Goal: Task Accomplishment & Management: Manage account settings

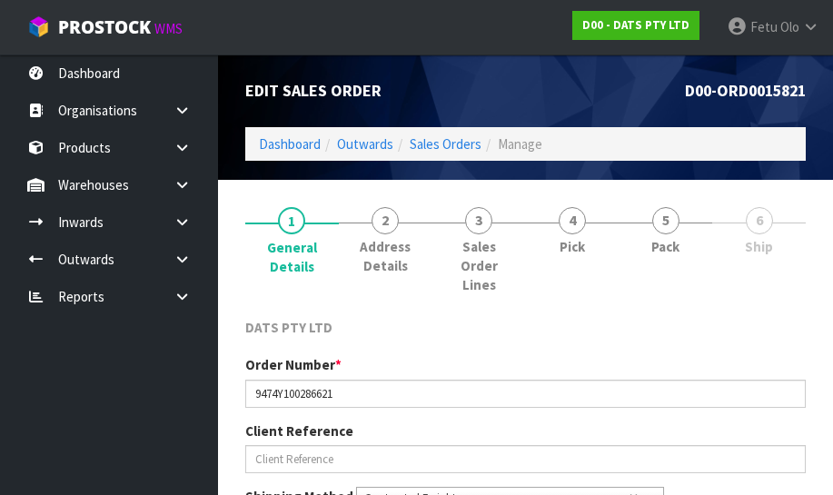
click at [792, 345] on div "DATS PTY LTD" at bounding box center [526, 336] width 588 height 37
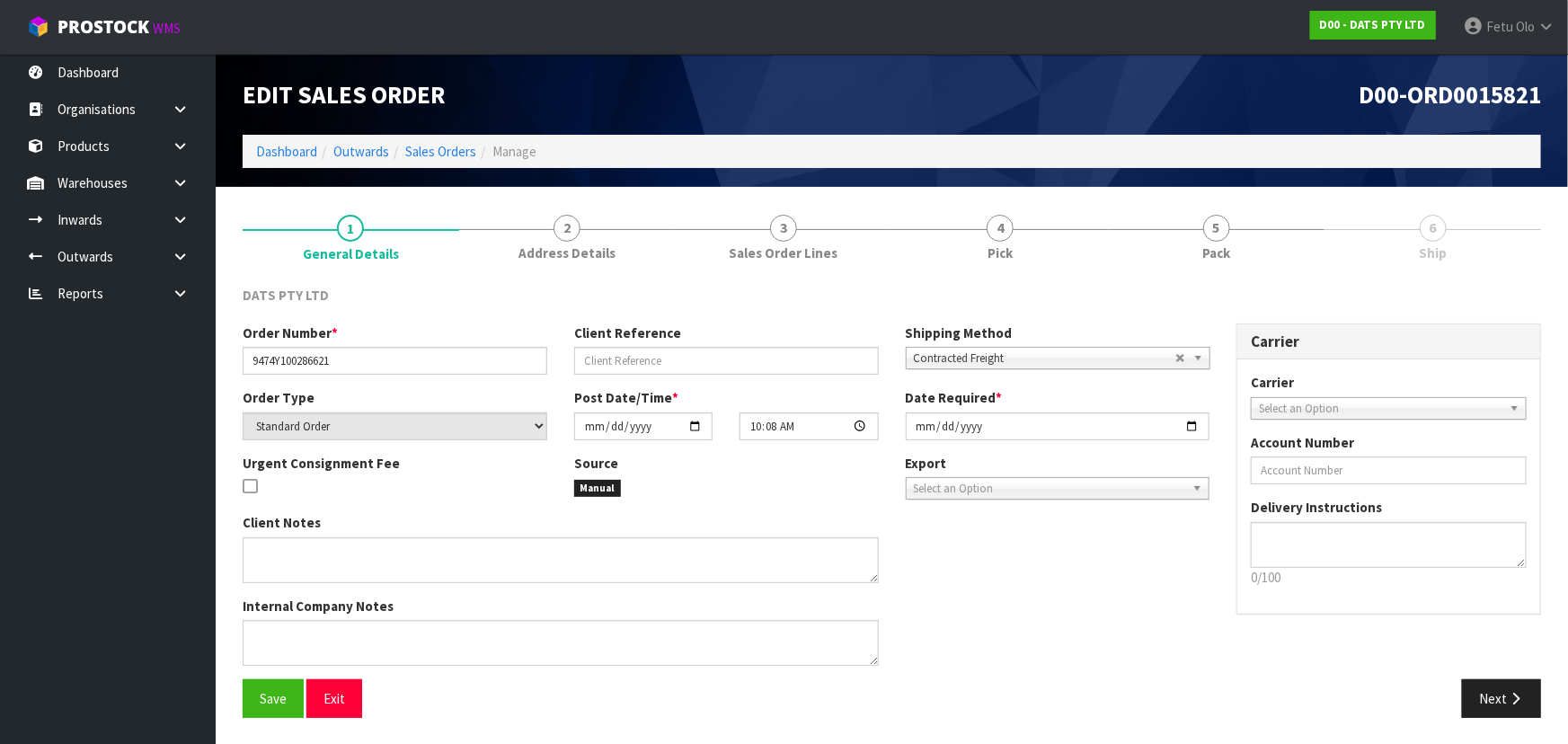
click at [798, 316] on div "DATS PTY LTD" at bounding box center [892, 304] width 1326 height 37
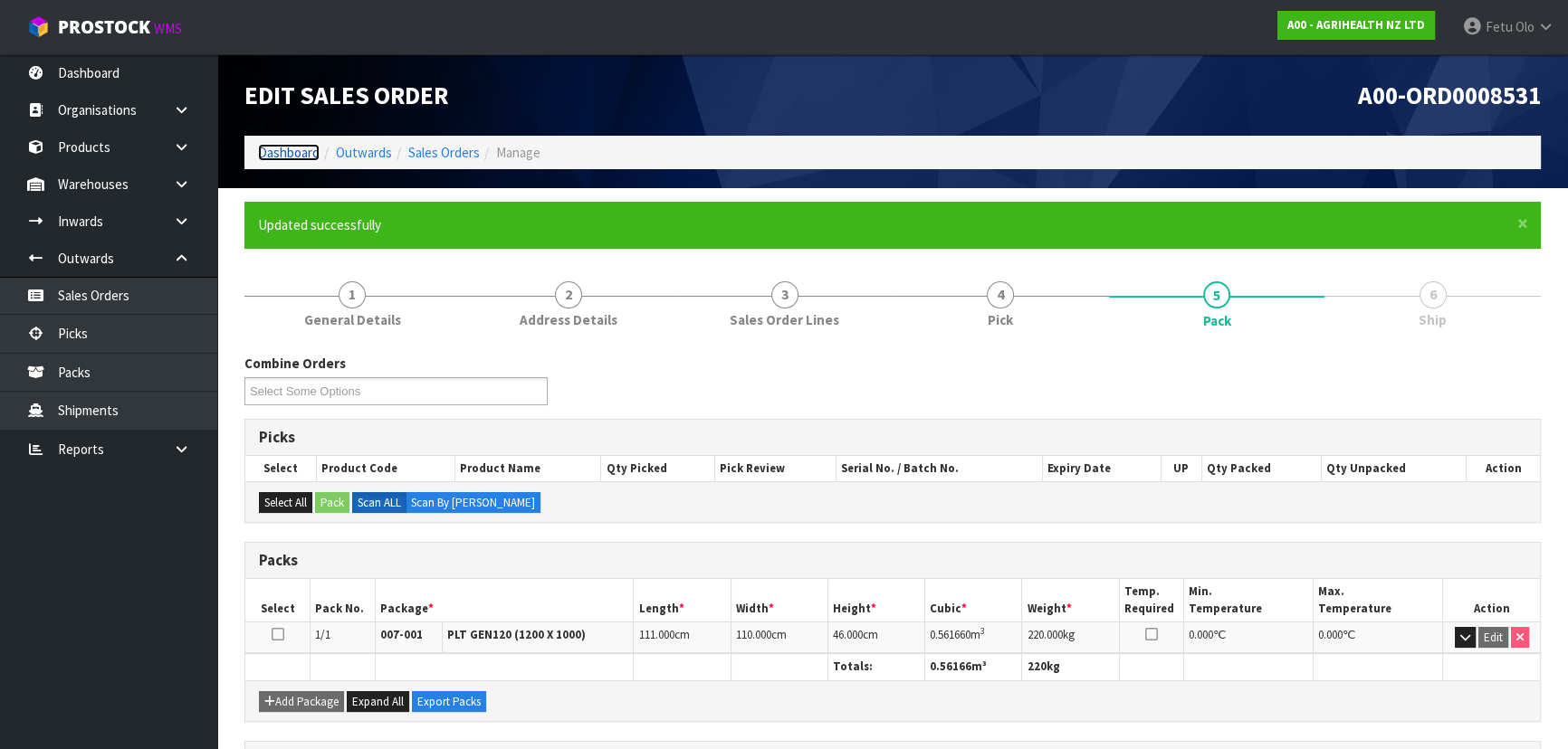
click at [296, 151] on link "Dashboard" at bounding box center [289, 151] width 62 height 17
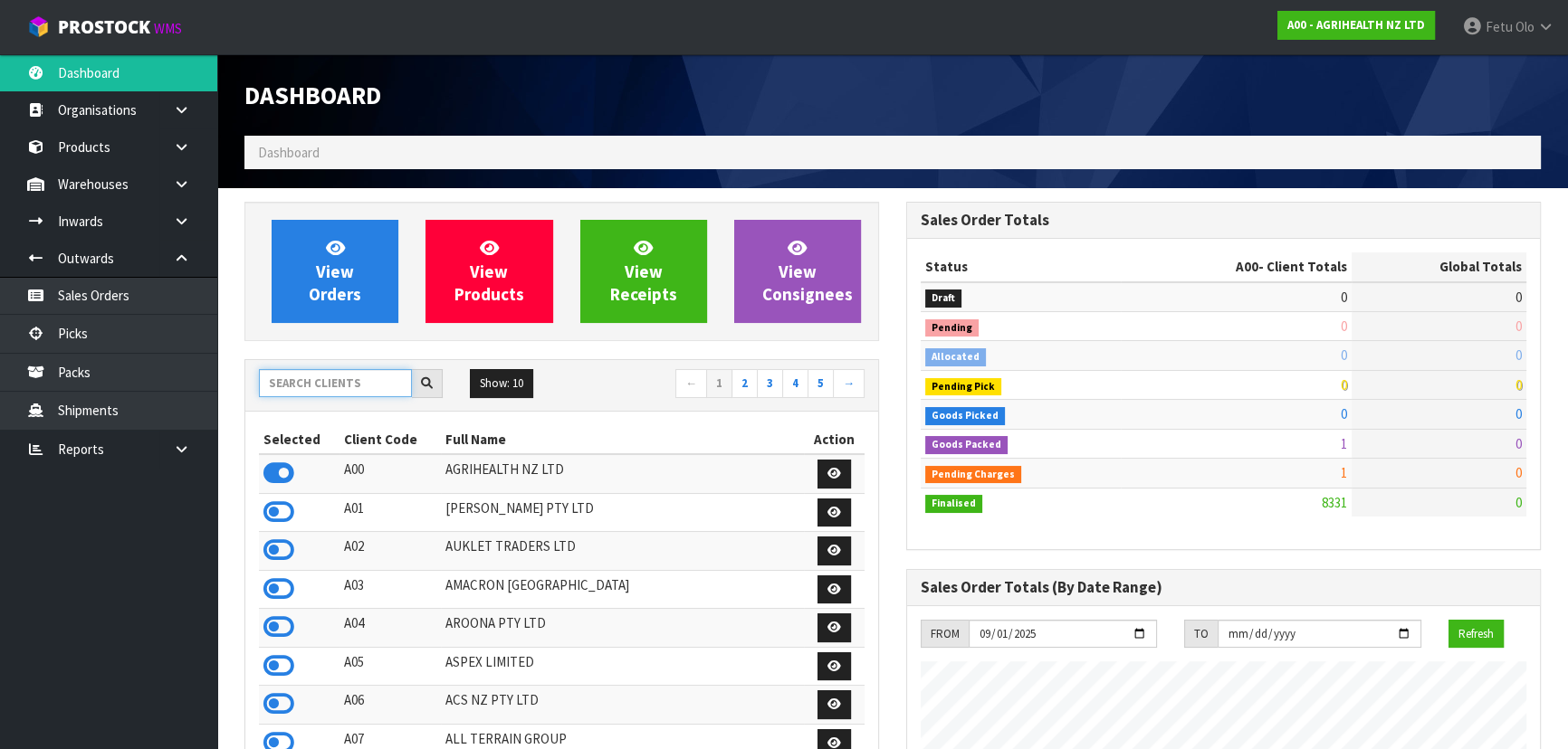
click at [336, 380] on input "text" at bounding box center [336, 383] width 153 height 28
type input "C11"
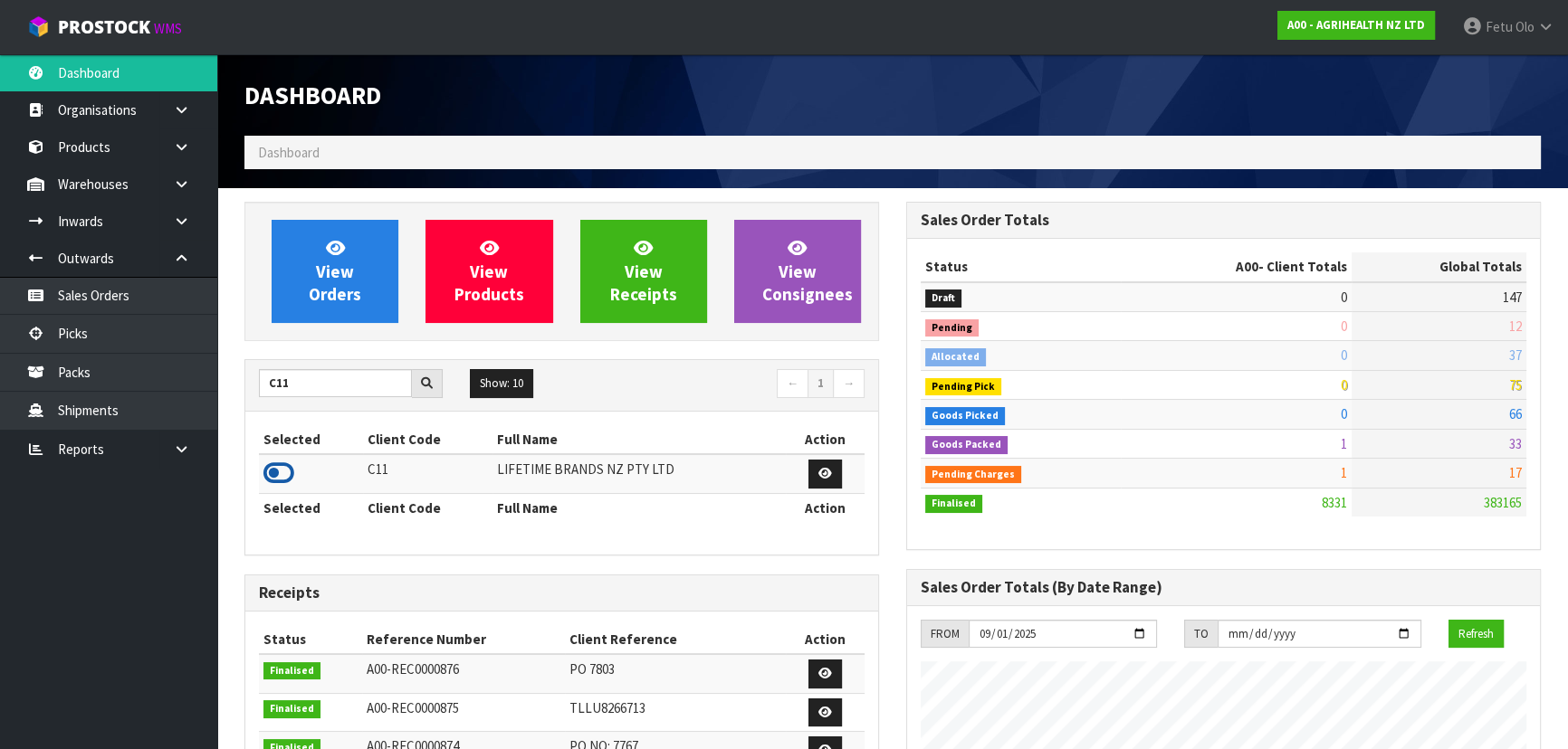
click at [284, 467] on icon at bounding box center [278, 473] width 31 height 27
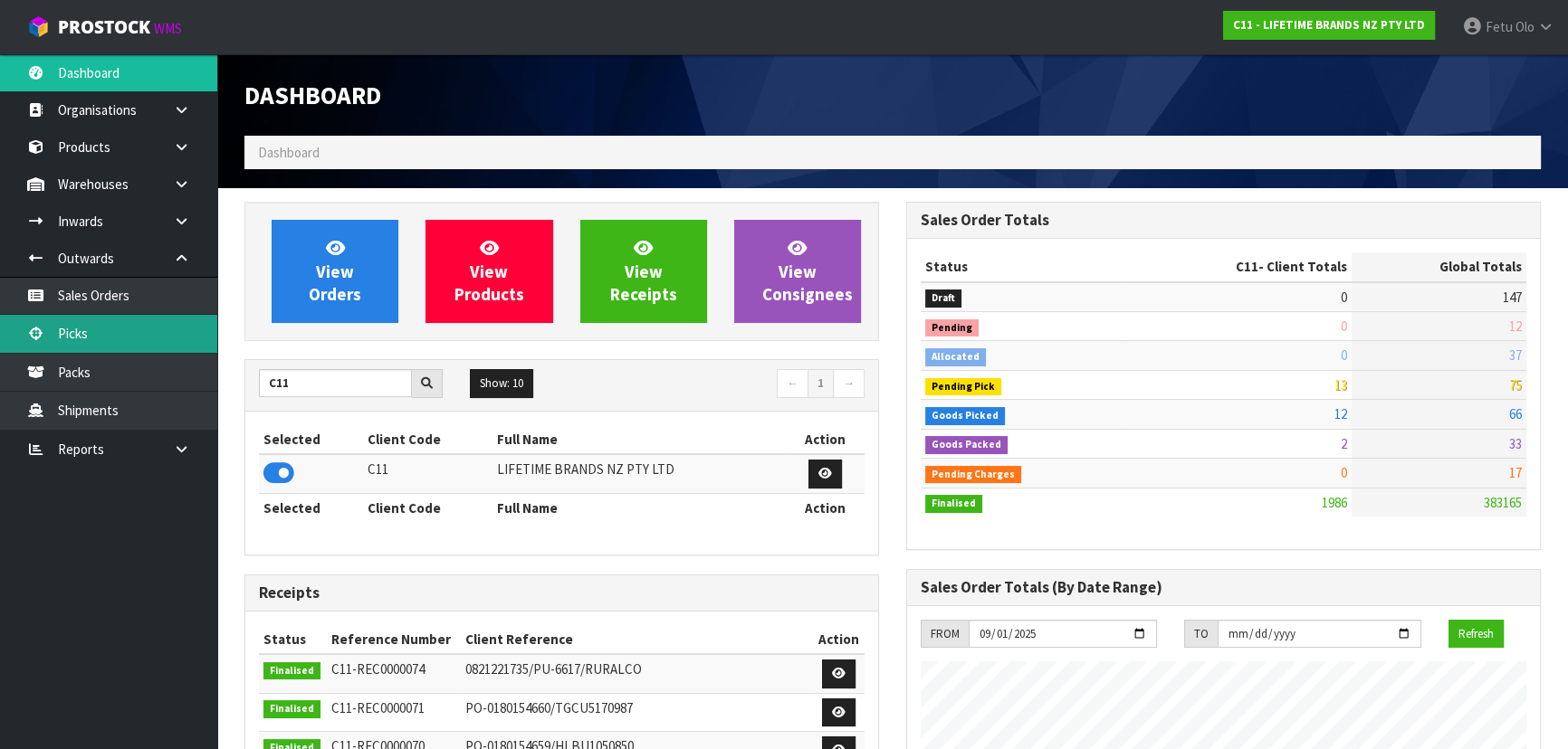
click at [99, 337] on link "Picks" at bounding box center [109, 333] width 217 height 37
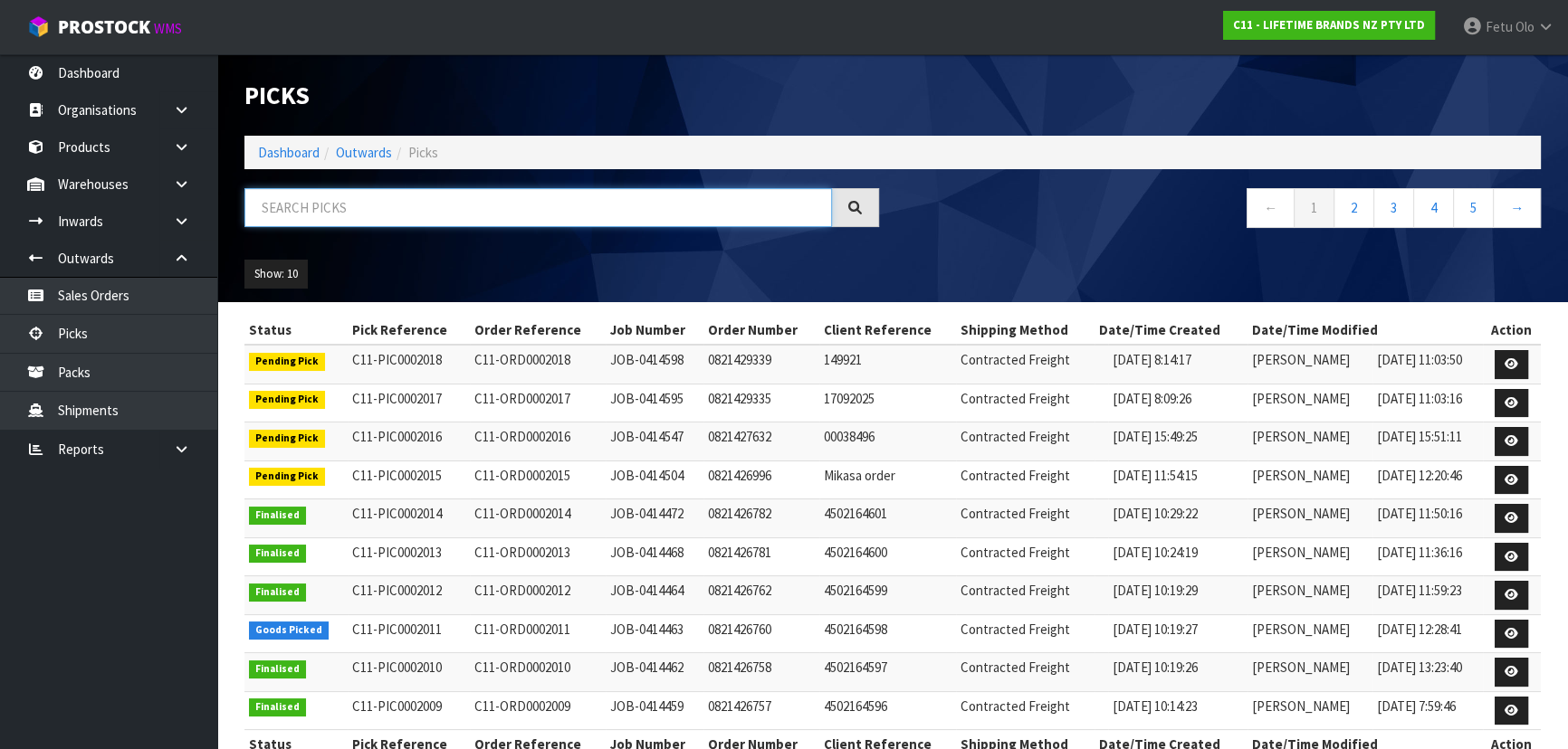
click at [433, 215] on input "text" at bounding box center [538, 207] width 588 height 39
type input "0001979"
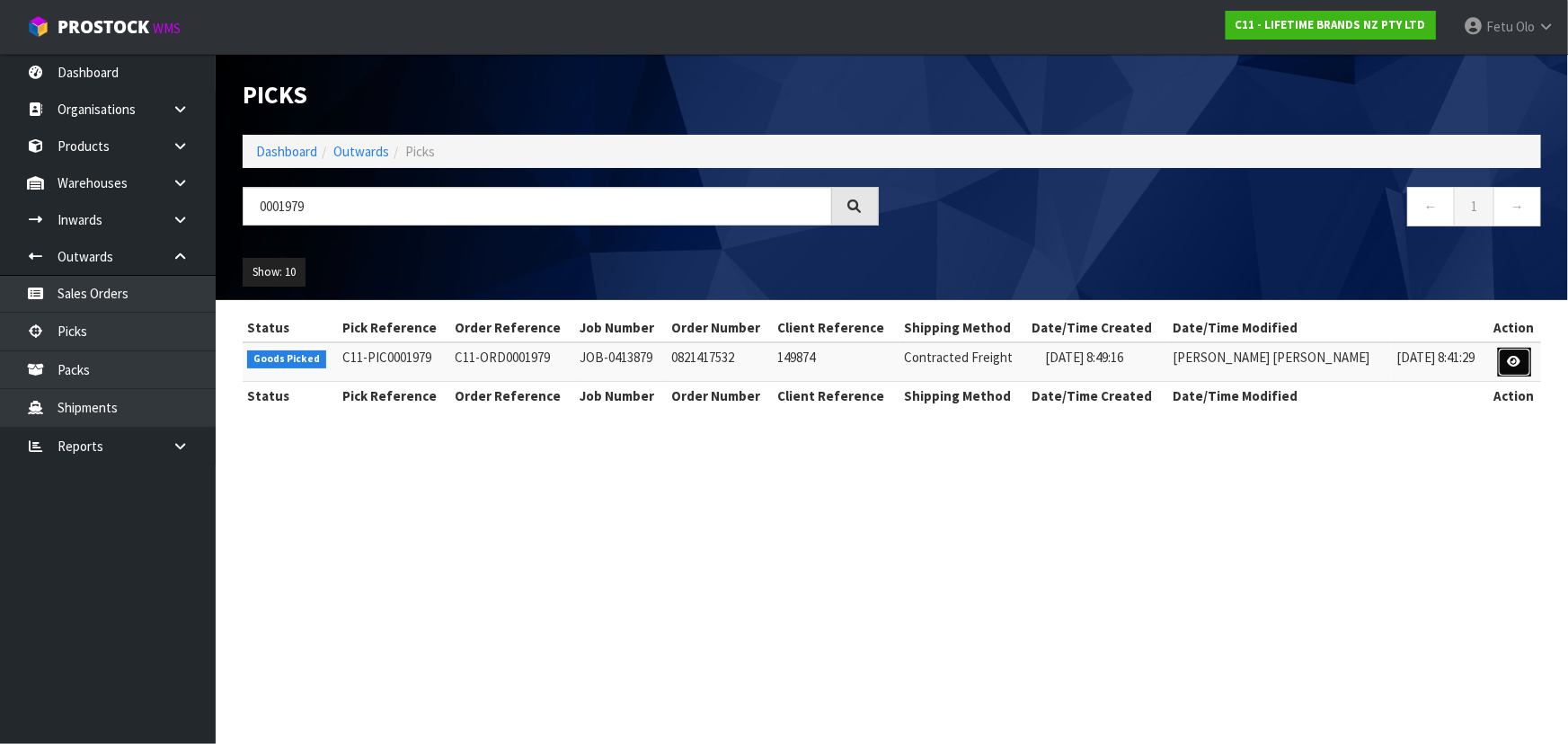
drag, startPoint x: 1512, startPoint y: 350, endPoint x: 1495, endPoint y: 345, distance: 17.7
click at [1513, 350] on link at bounding box center [1515, 362] width 34 height 29
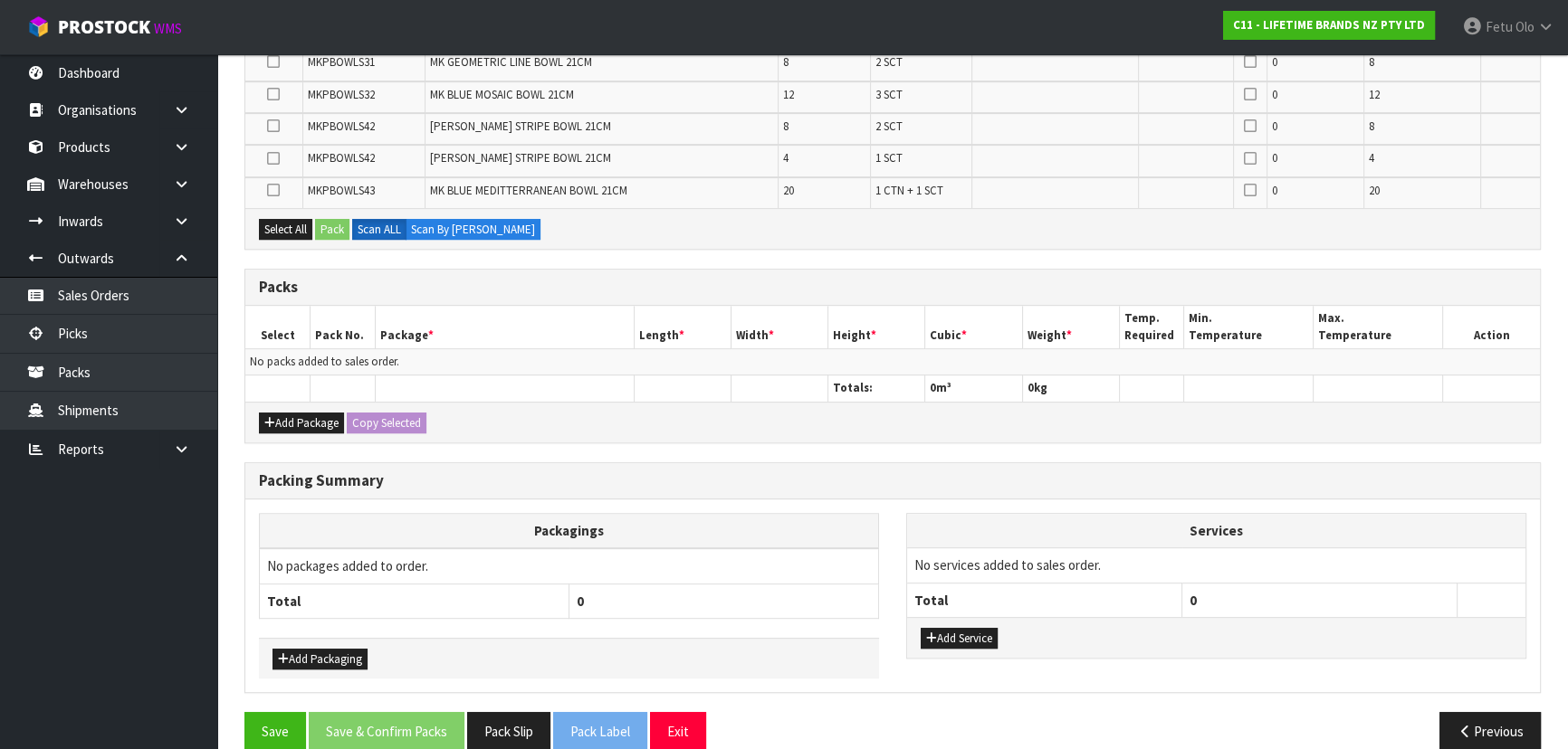
scroll to position [998, 0]
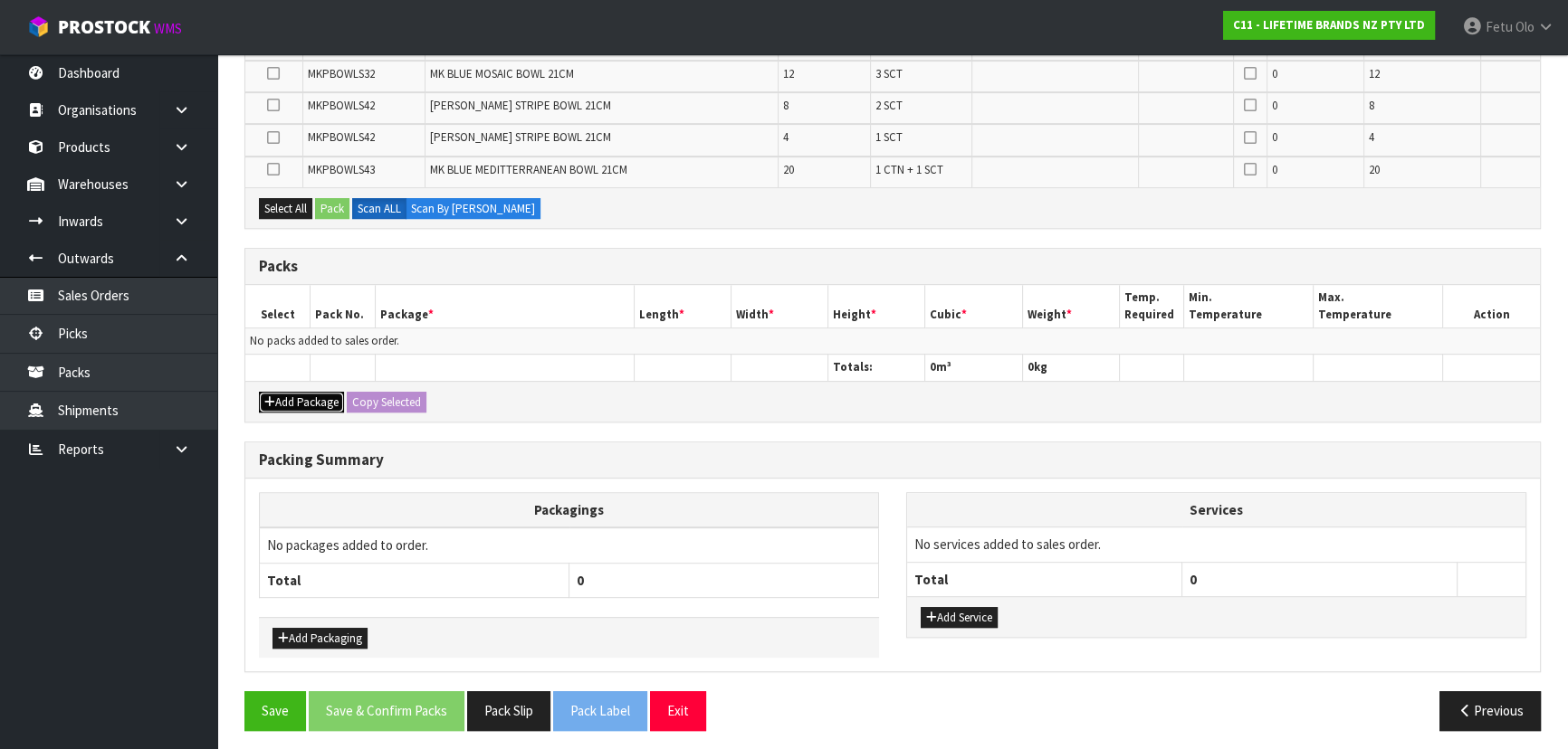
click at [295, 391] on button "Add Package" at bounding box center [301, 402] width 85 height 22
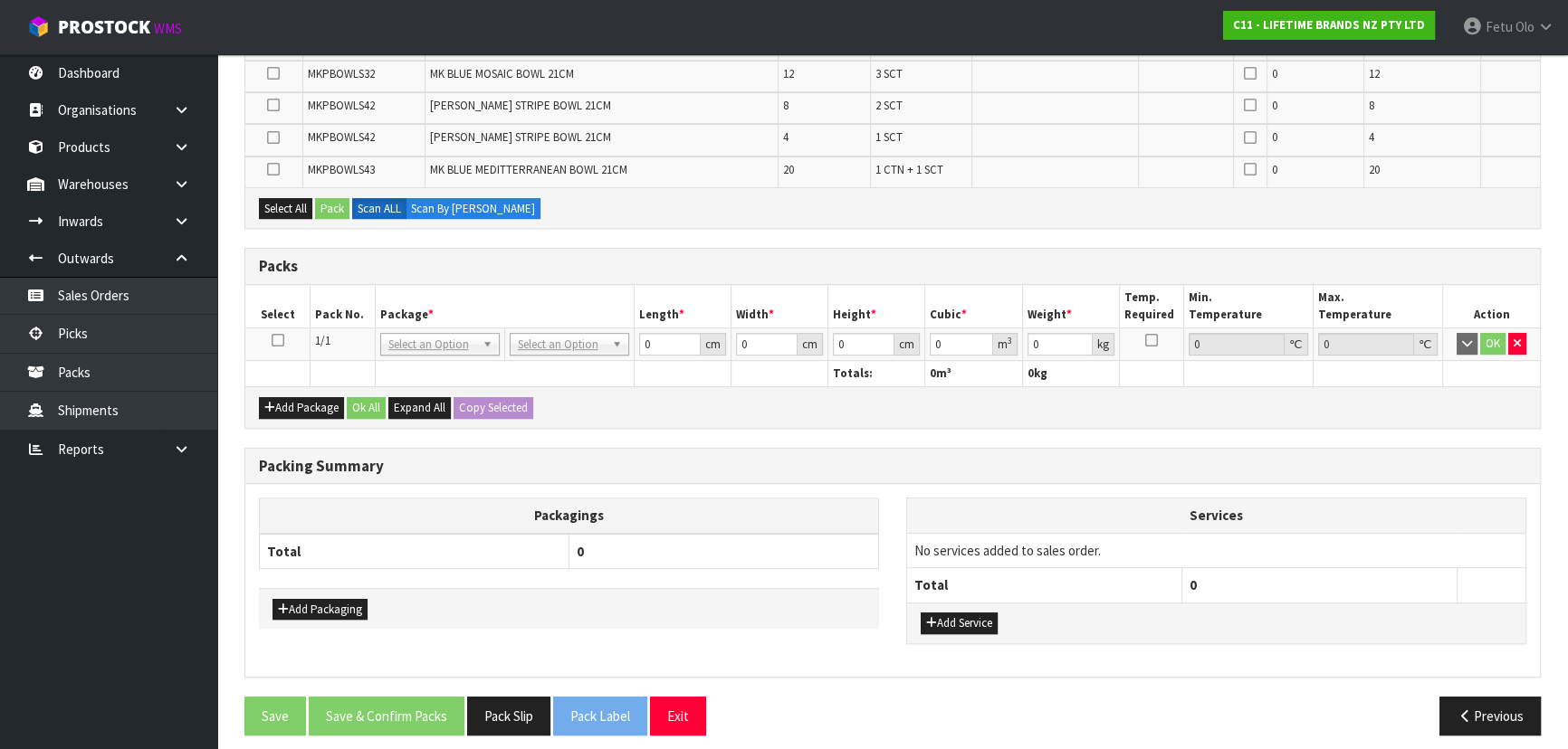
click at [276, 341] on icon at bounding box center [278, 341] width 13 height 1
click at [349, 317] on th "Pack No." at bounding box center [343, 306] width 65 height 43
drag, startPoint x: 0, startPoint y: 228, endPoint x: 9, endPoint y: 200, distance: 29.4
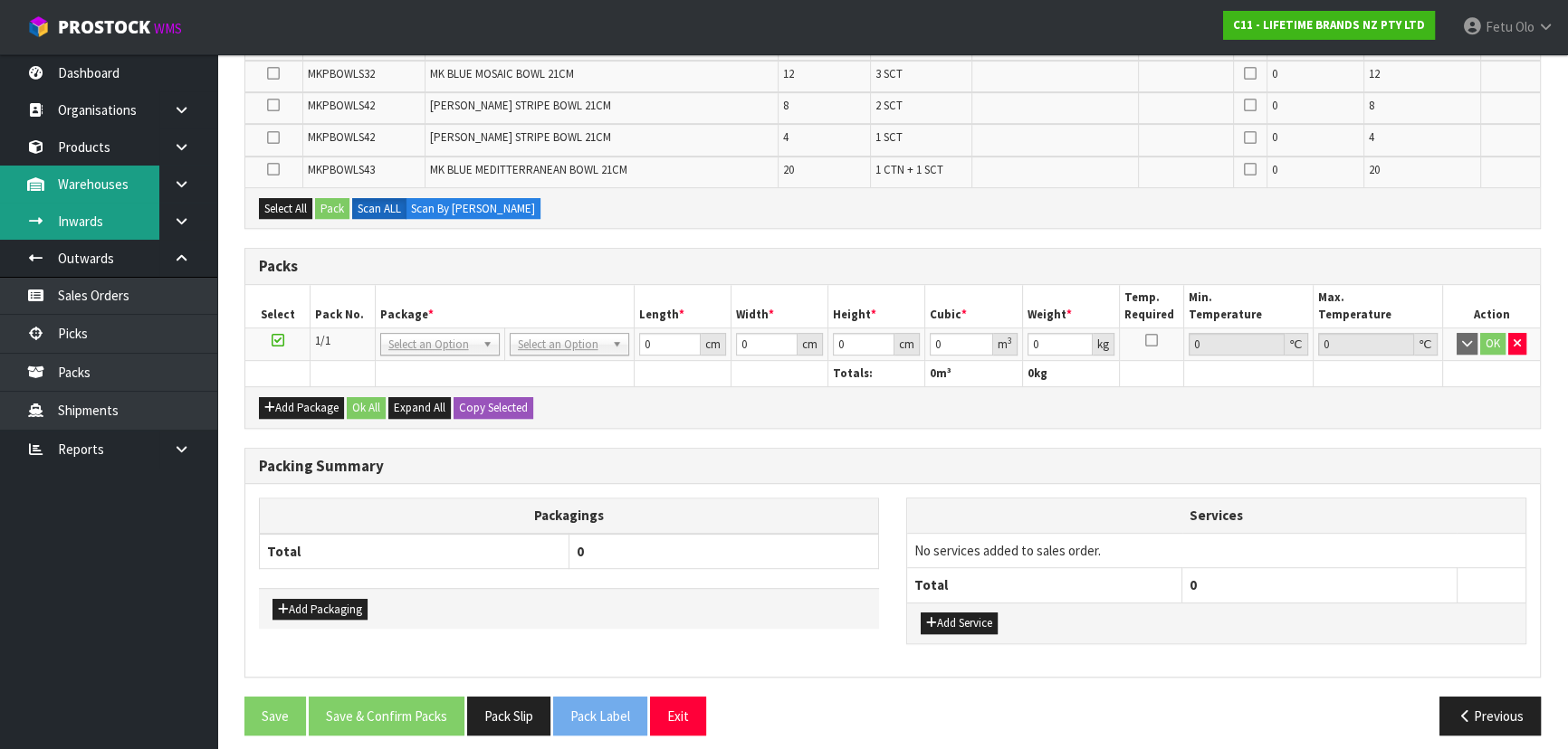
click at [0, 228] on link "Inwards" at bounding box center [109, 221] width 217 height 37
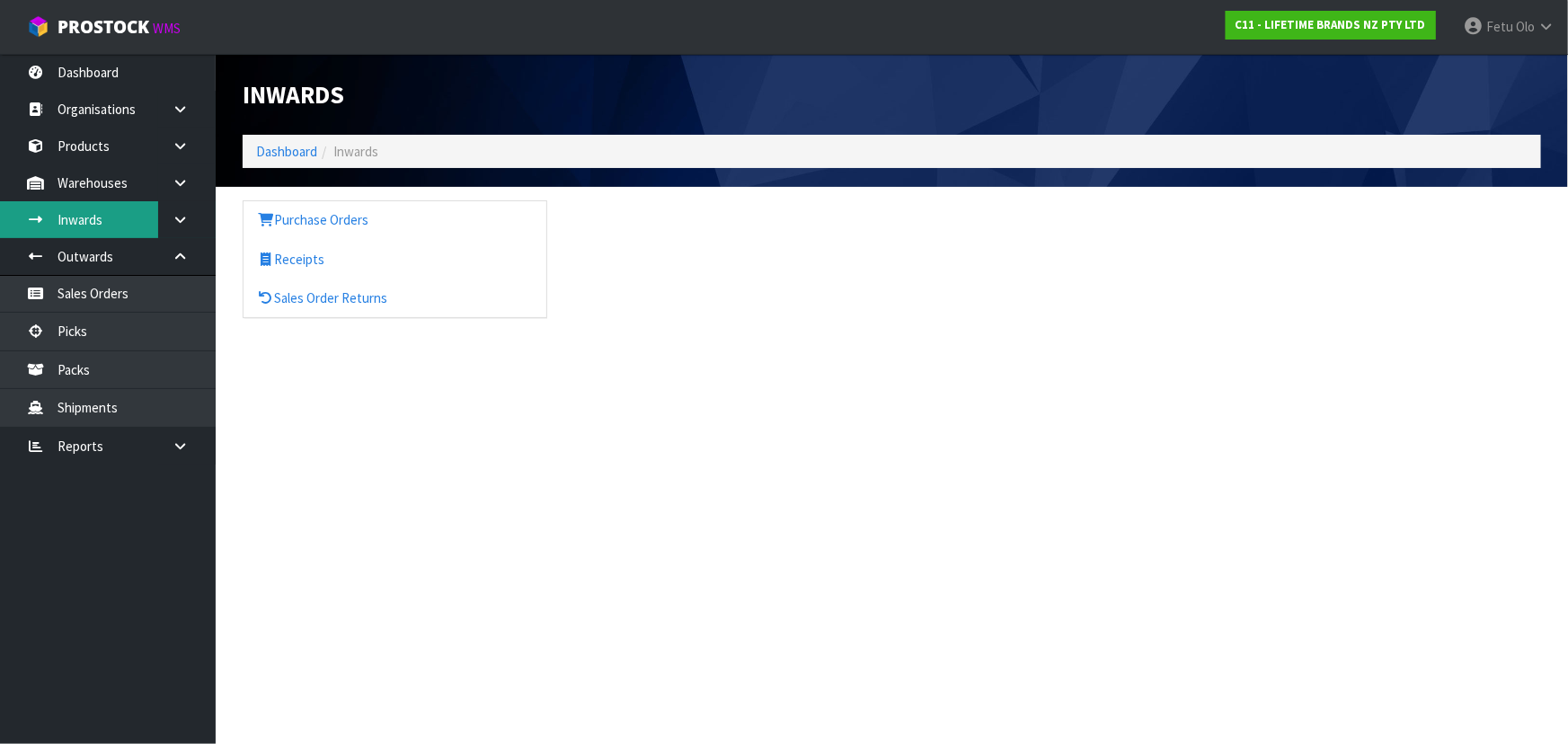
click at [9, 220] on div "Inwards Dashboard Inwards Purchase Orders Receipts Sales Order Returns" at bounding box center [784, 175] width 1568 height 350
click at [16, 233] on link "Inwards" at bounding box center [108, 220] width 216 height 37
click at [29, 268] on link "Outwards" at bounding box center [108, 256] width 216 height 37
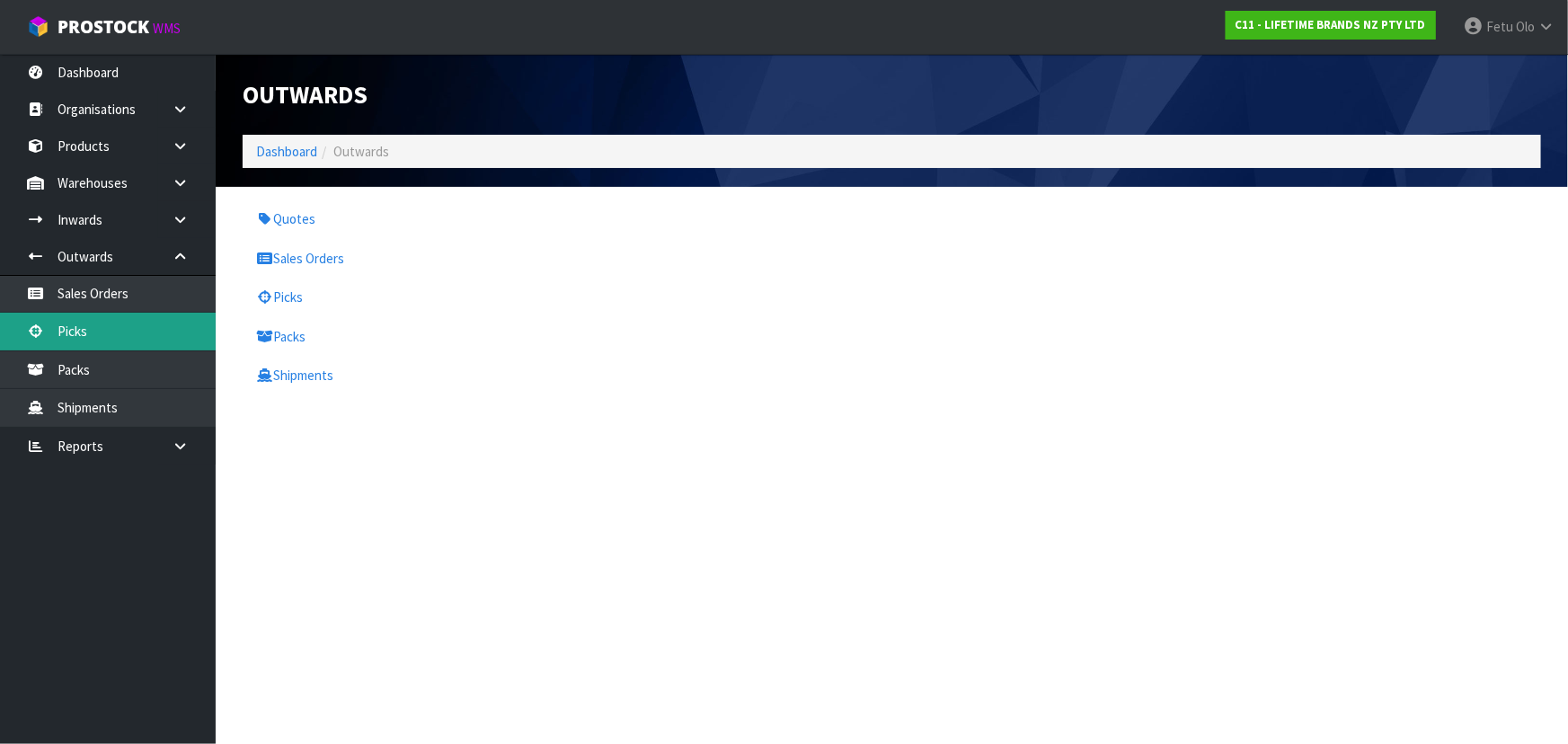
click at [86, 341] on link "Picks" at bounding box center [108, 330] width 216 height 37
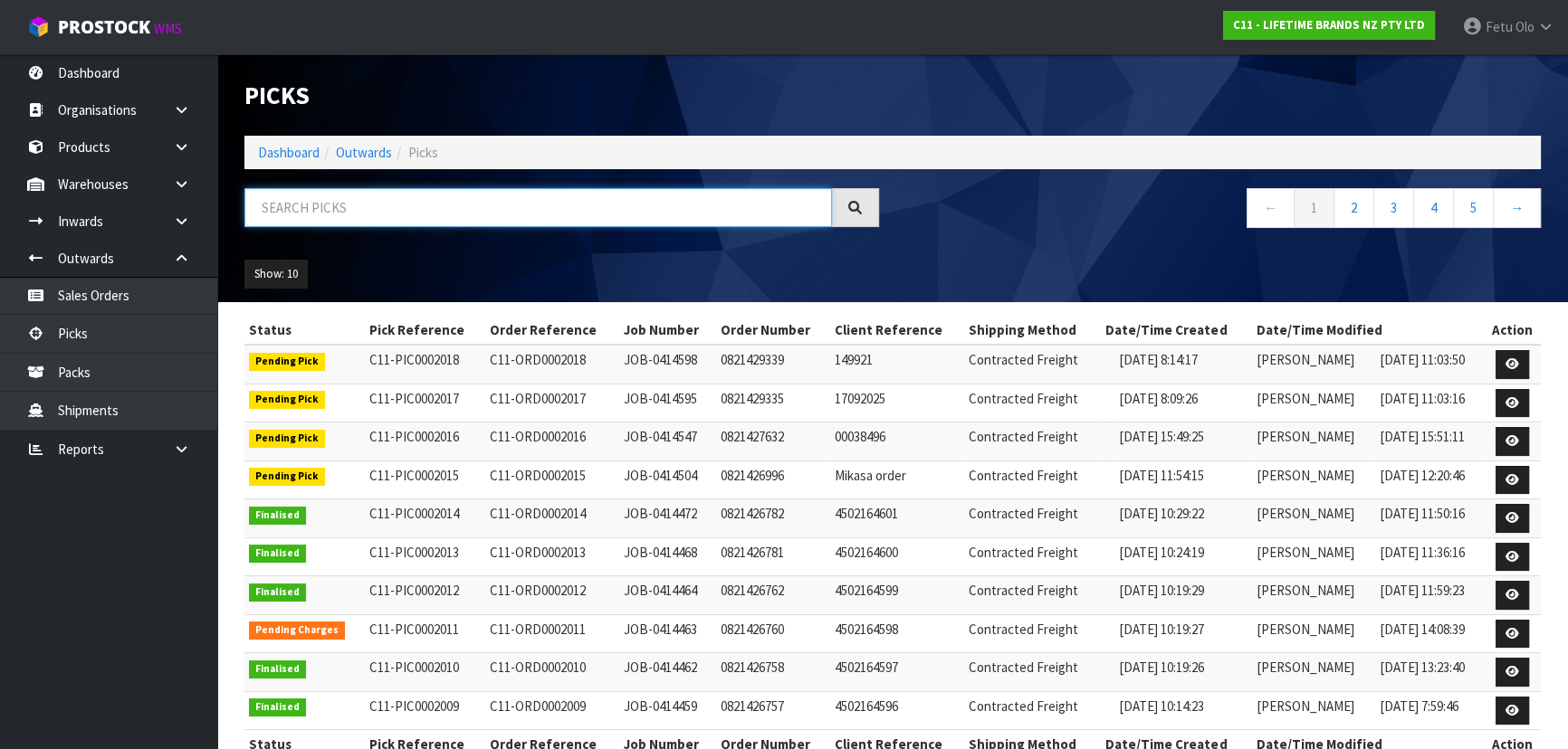
click at [430, 199] on input "text" at bounding box center [538, 207] width 588 height 39
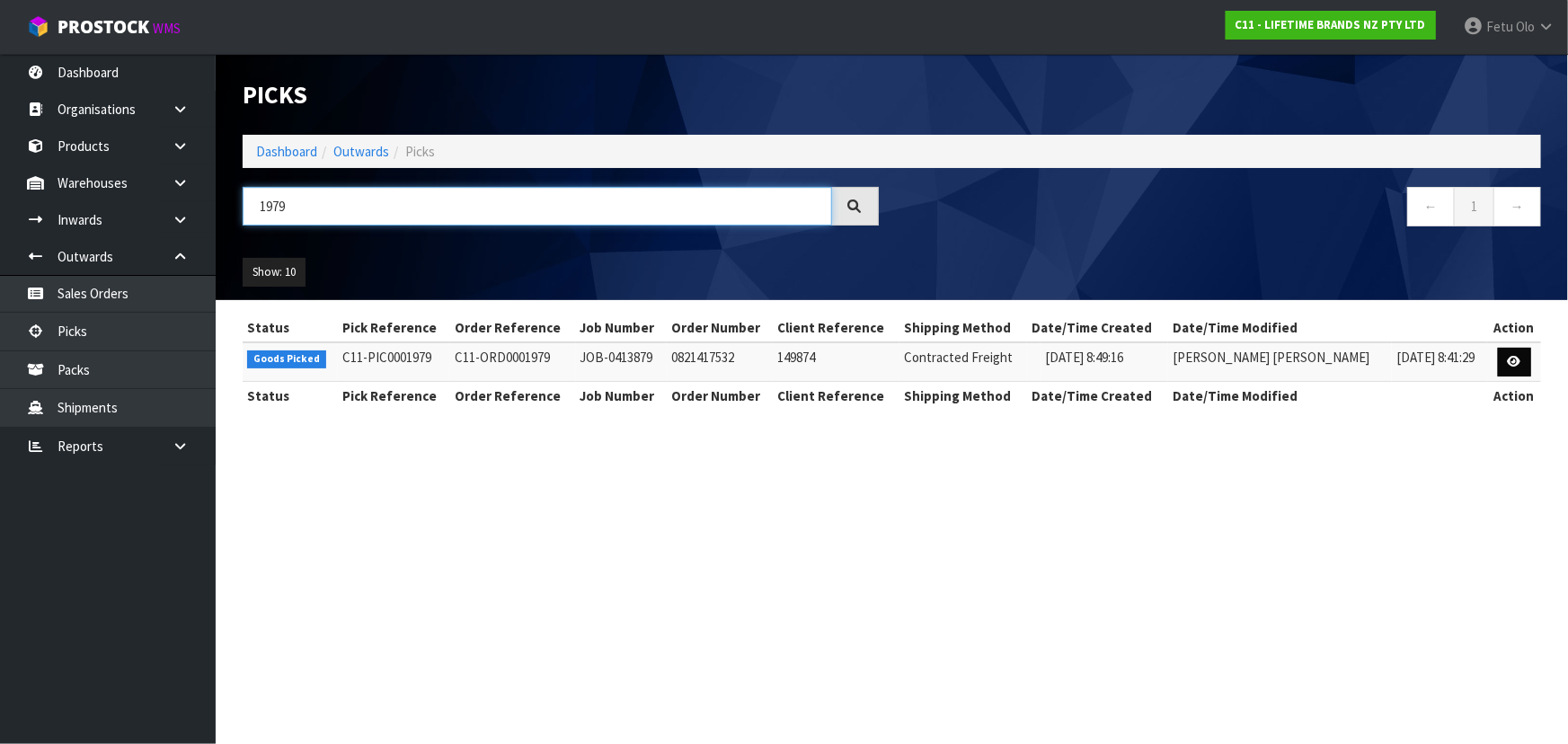
type input "1979"
click at [1518, 359] on icon at bounding box center [1515, 362] width 14 height 12
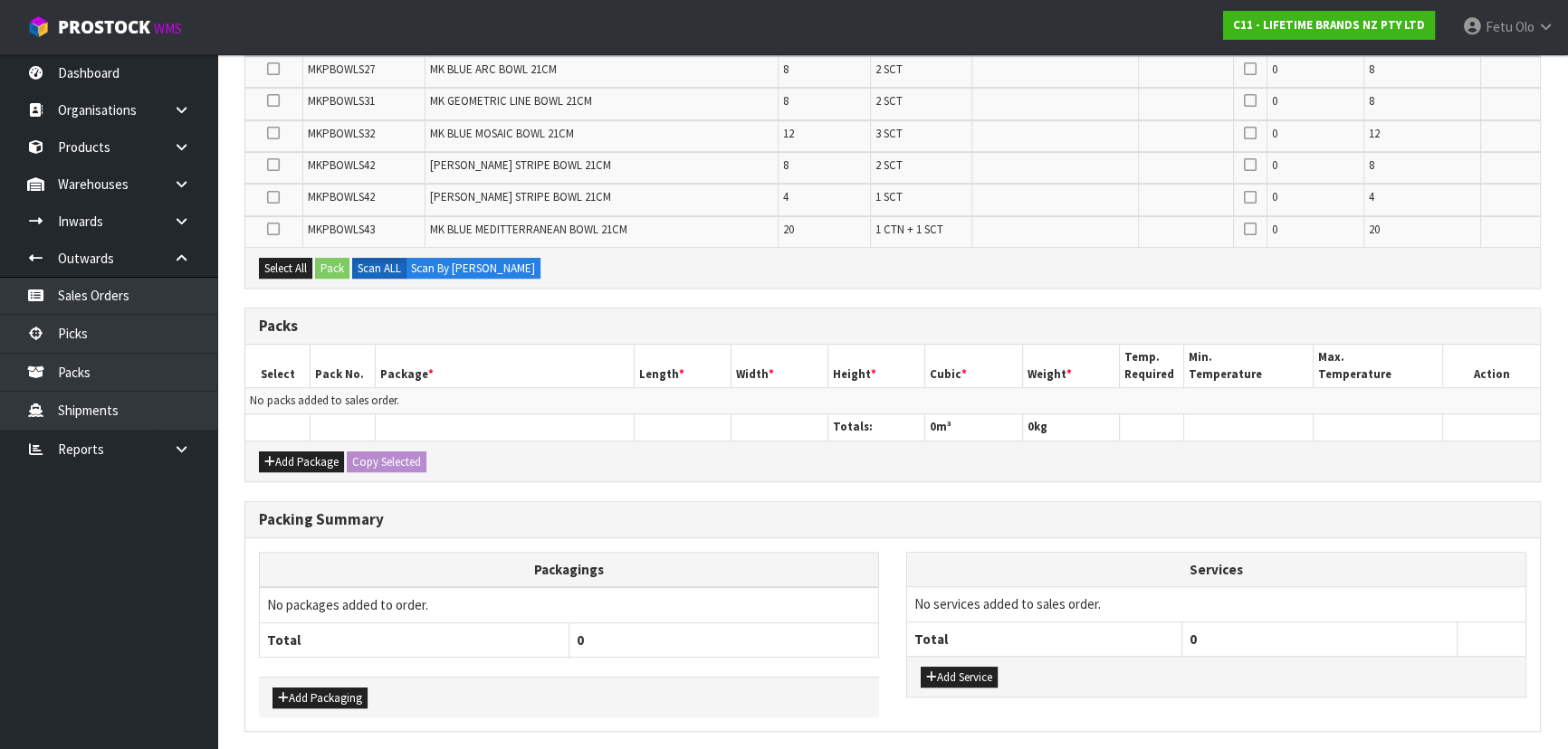
scroll to position [998, 0]
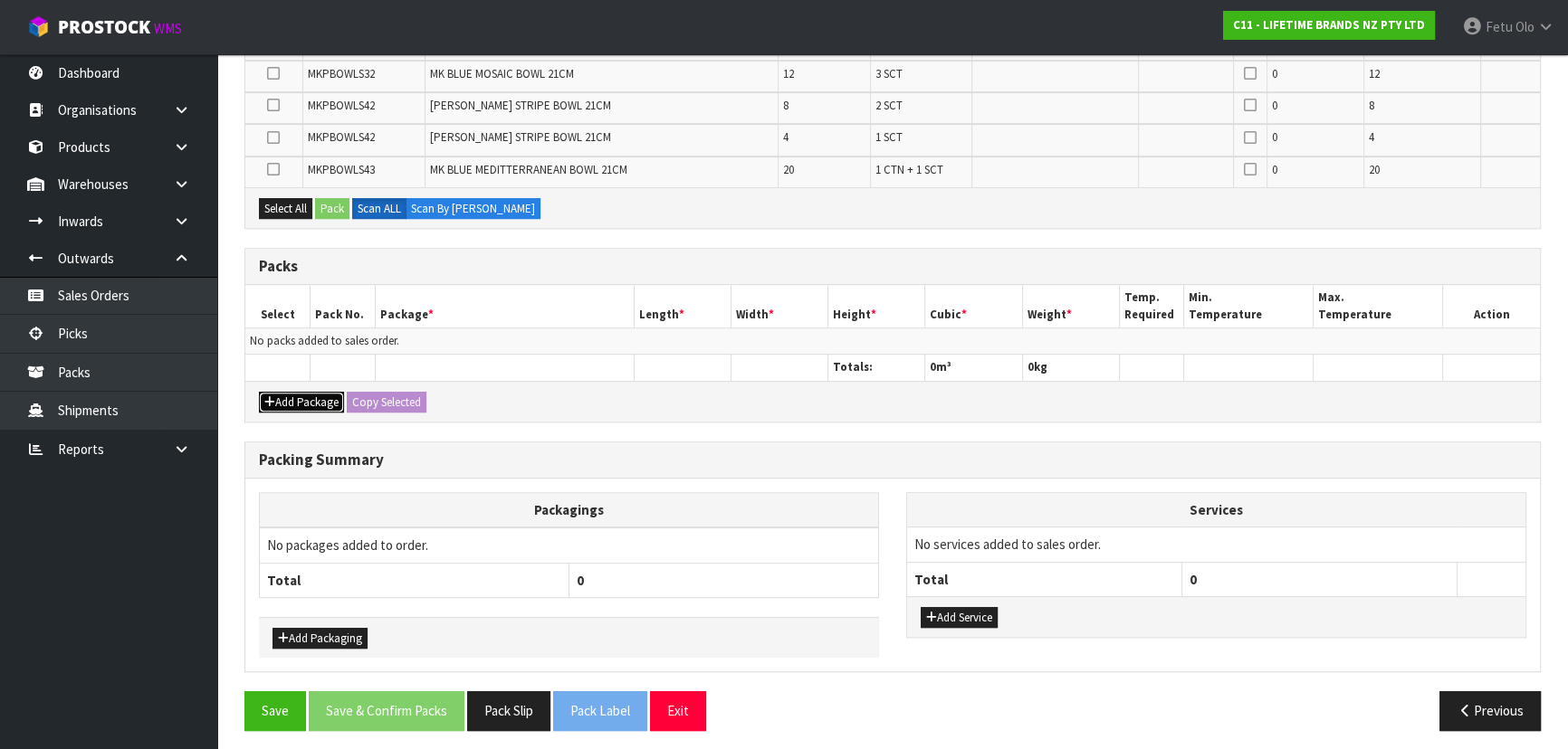
click at [277, 391] on button "Add Package" at bounding box center [301, 402] width 85 height 22
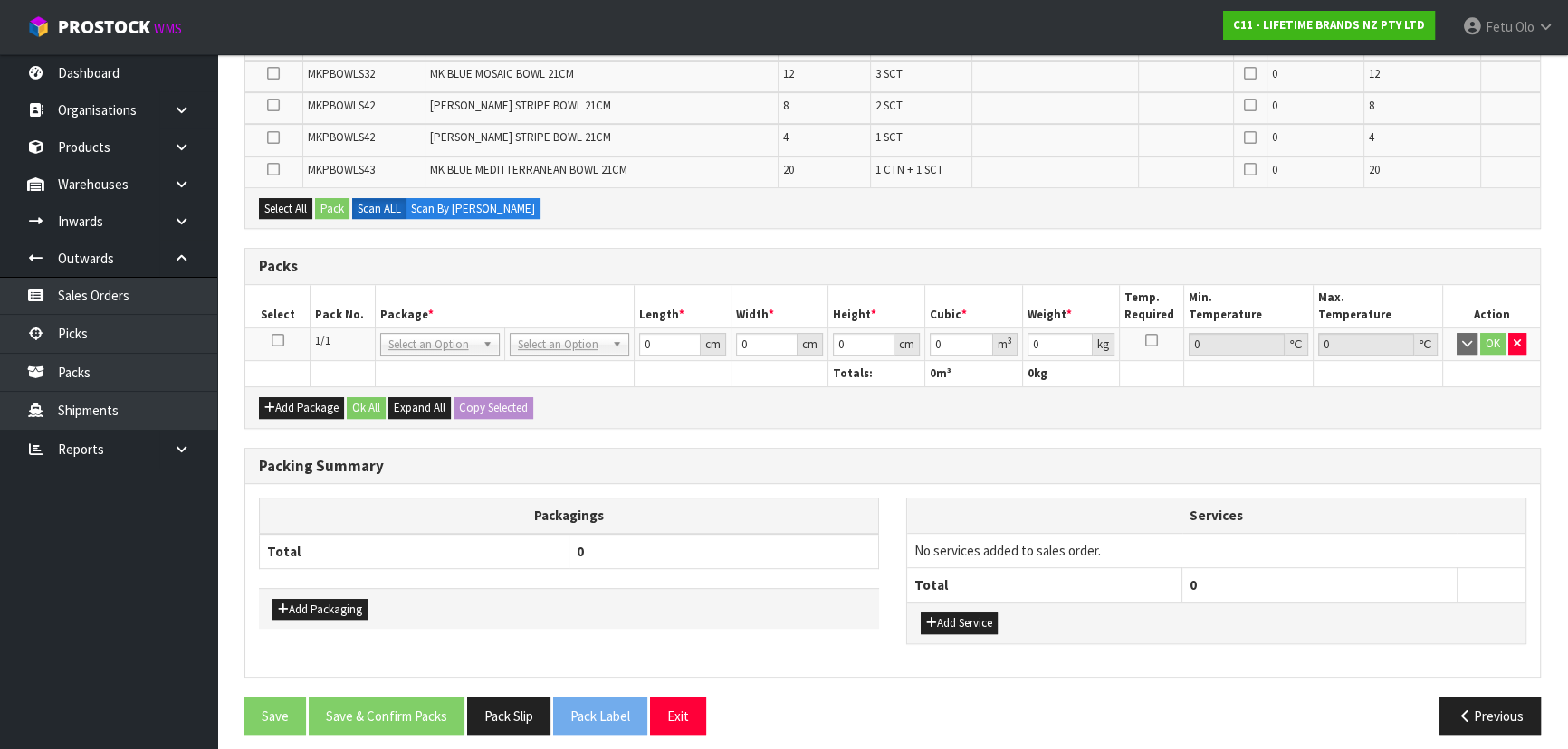
click at [275, 341] on icon at bounding box center [278, 341] width 13 height 1
click at [445, 319] on th "Package *" at bounding box center [504, 306] width 259 height 43
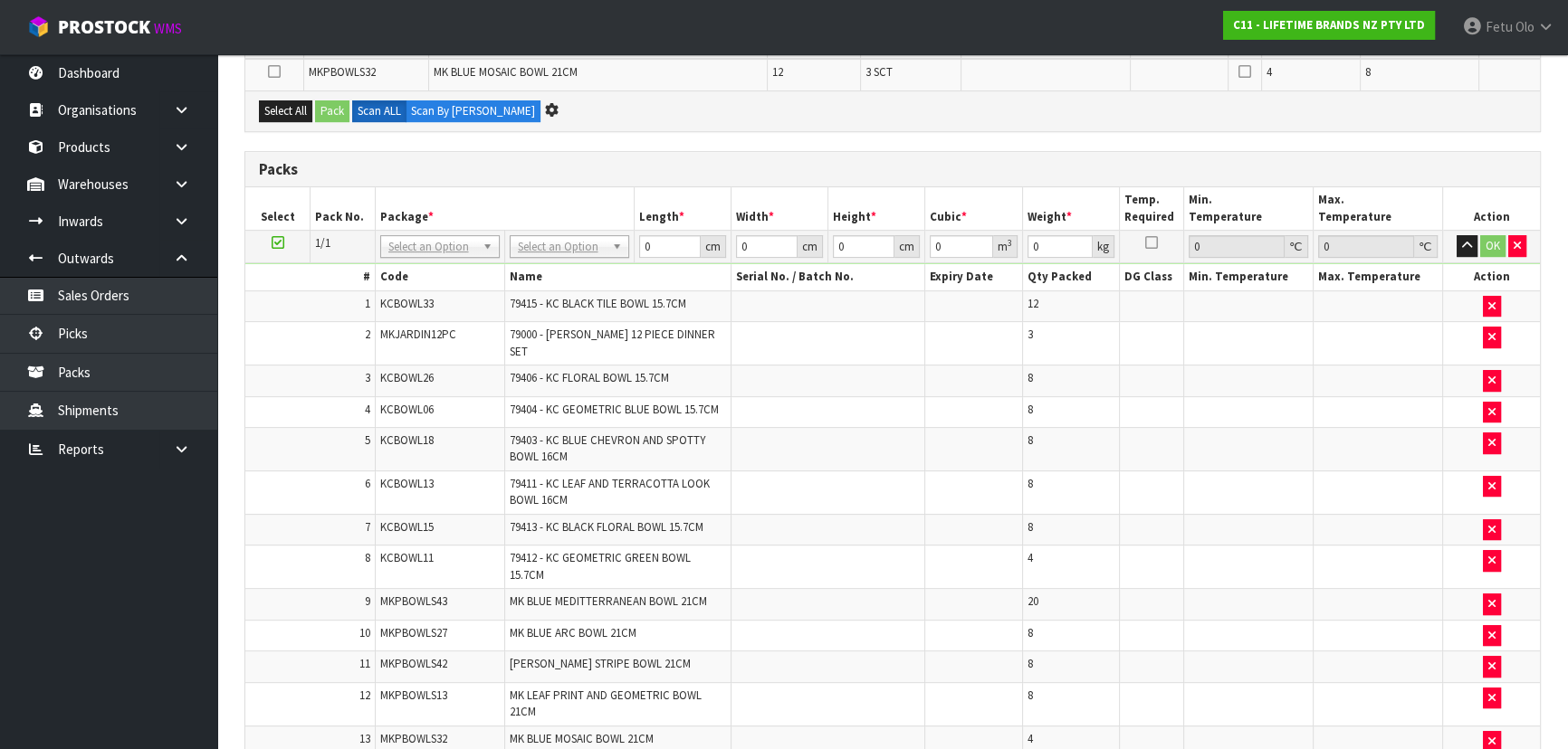
scroll to position [0, 0]
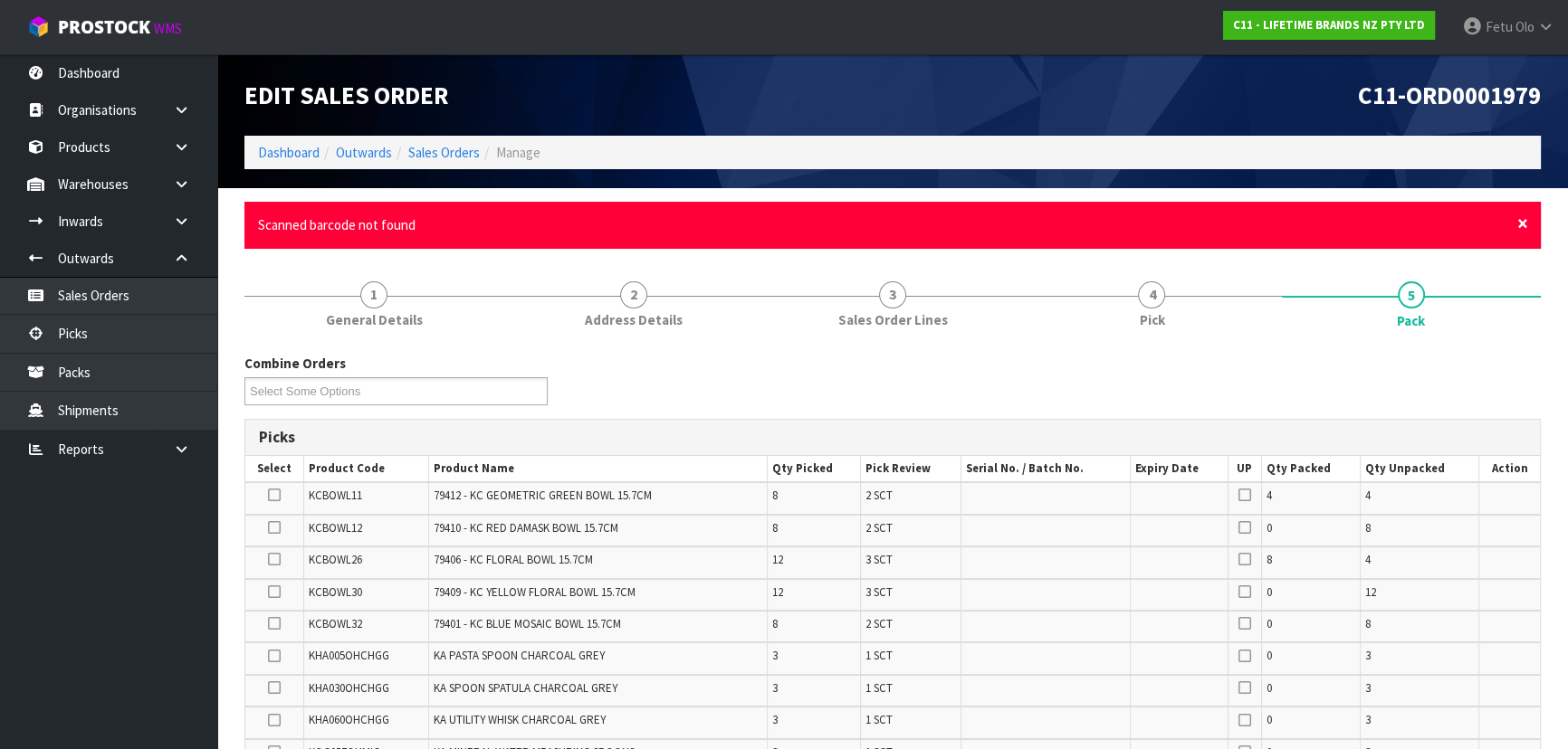
drag, startPoint x: 1518, startPoint y: 221, endPoint x: 1510, endPoint y: 460, distance: 239.1
click at [1518, 222] on span "×" at bounding box center [1522, 223] width 11 height 25
click at [1518, 226] on span "×" at bounding box center [1522, 223] width 11 height 25
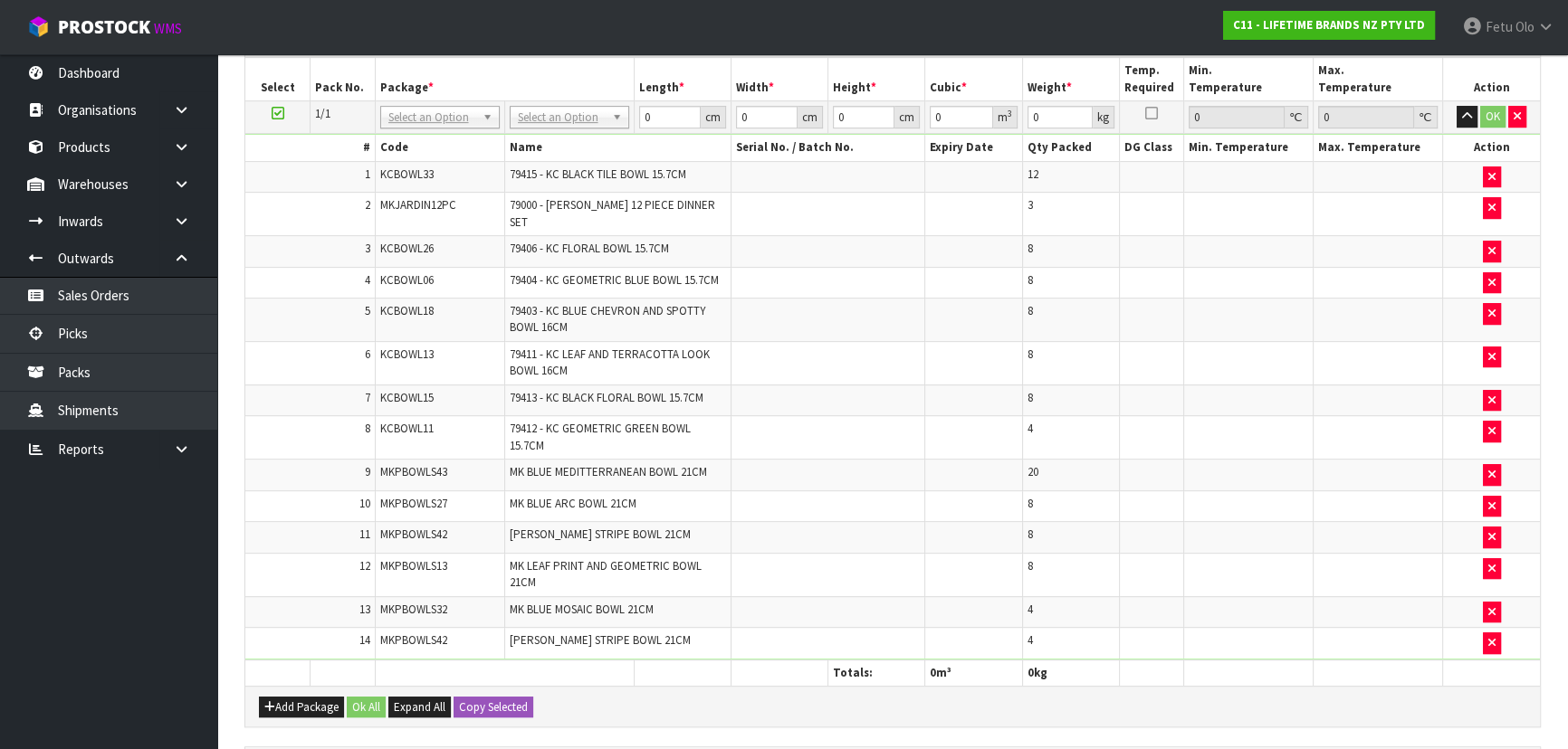
scroll to position [1069, 0]
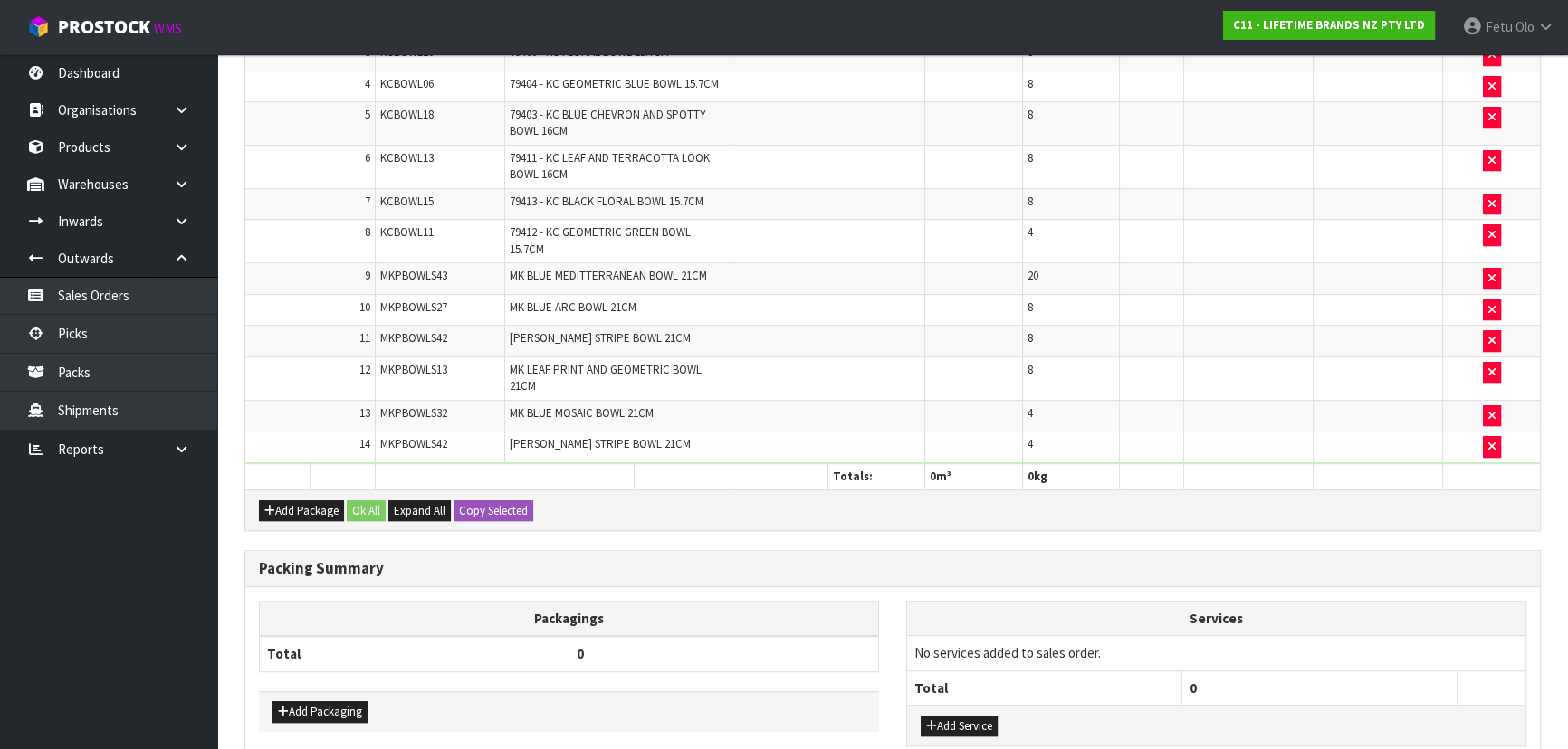
click at [410, 436] on span "MKPBOWLS42" at bounding box center [413, 443] width 67 height 15
copy span "MKPBOWLS42"
click at [70, 612] on ul "Dashboard Organisations Clients Consignees Carriers Products Categories Serial …" at bounding box center [109, 402] width 217 height 695
click at [137, 609] on ul "Dashboard Organisations Clients Consignees Carriers Products Categories Serial …" at bounding box center [109, 402] width 217 height 695
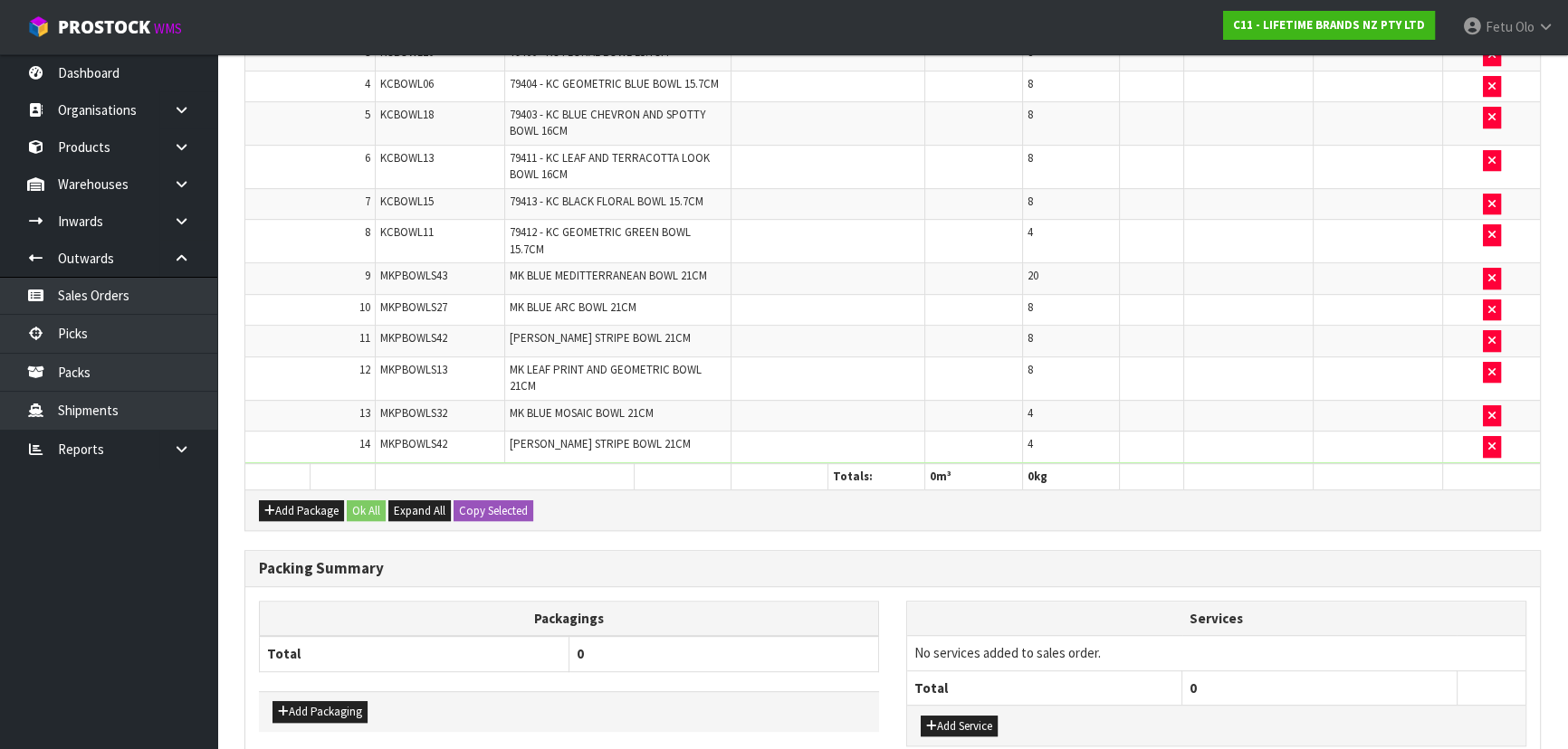
scroll to position [0, 0]
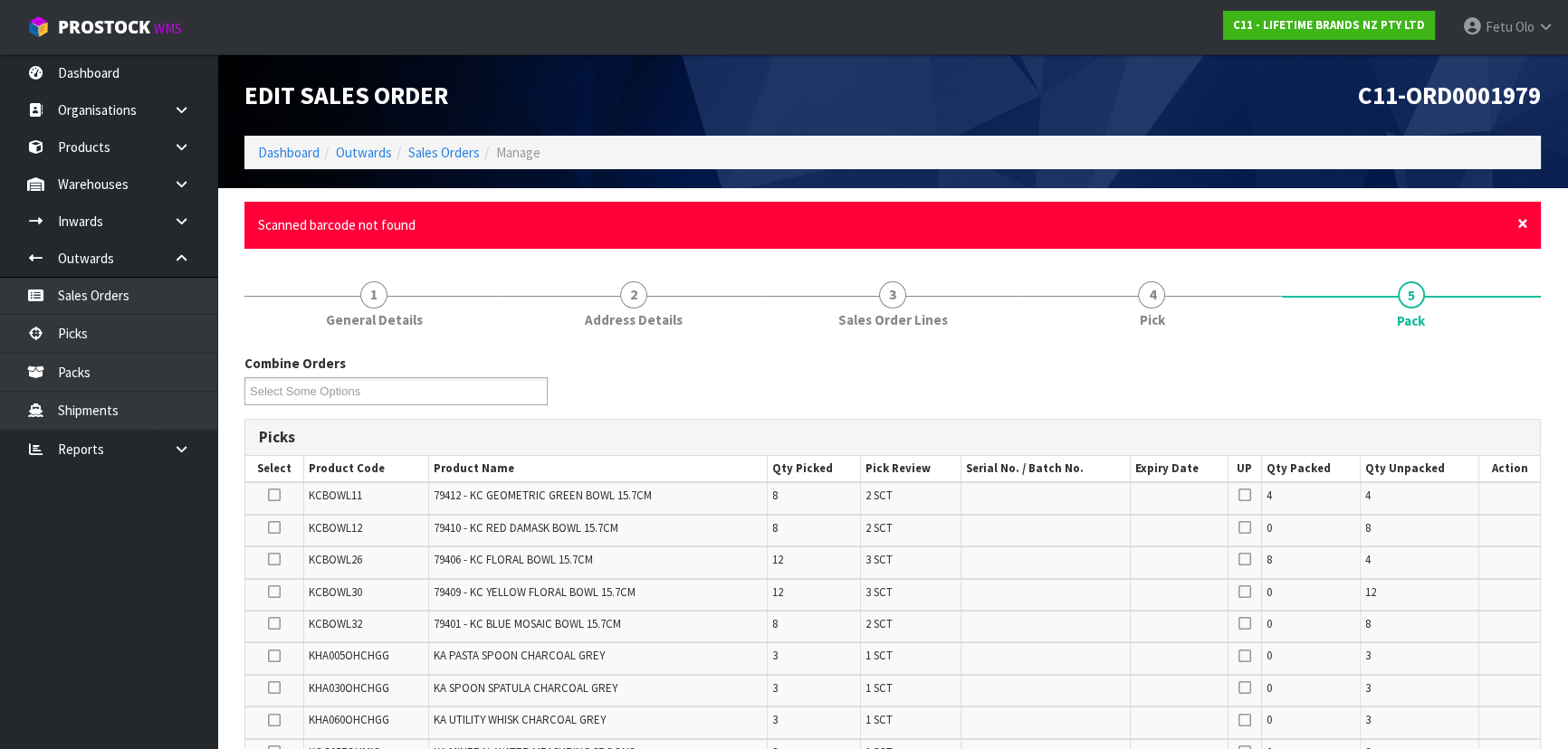
click at [1522, 219] on span "×" at bounding box center [1522, 223] width 11 height 25
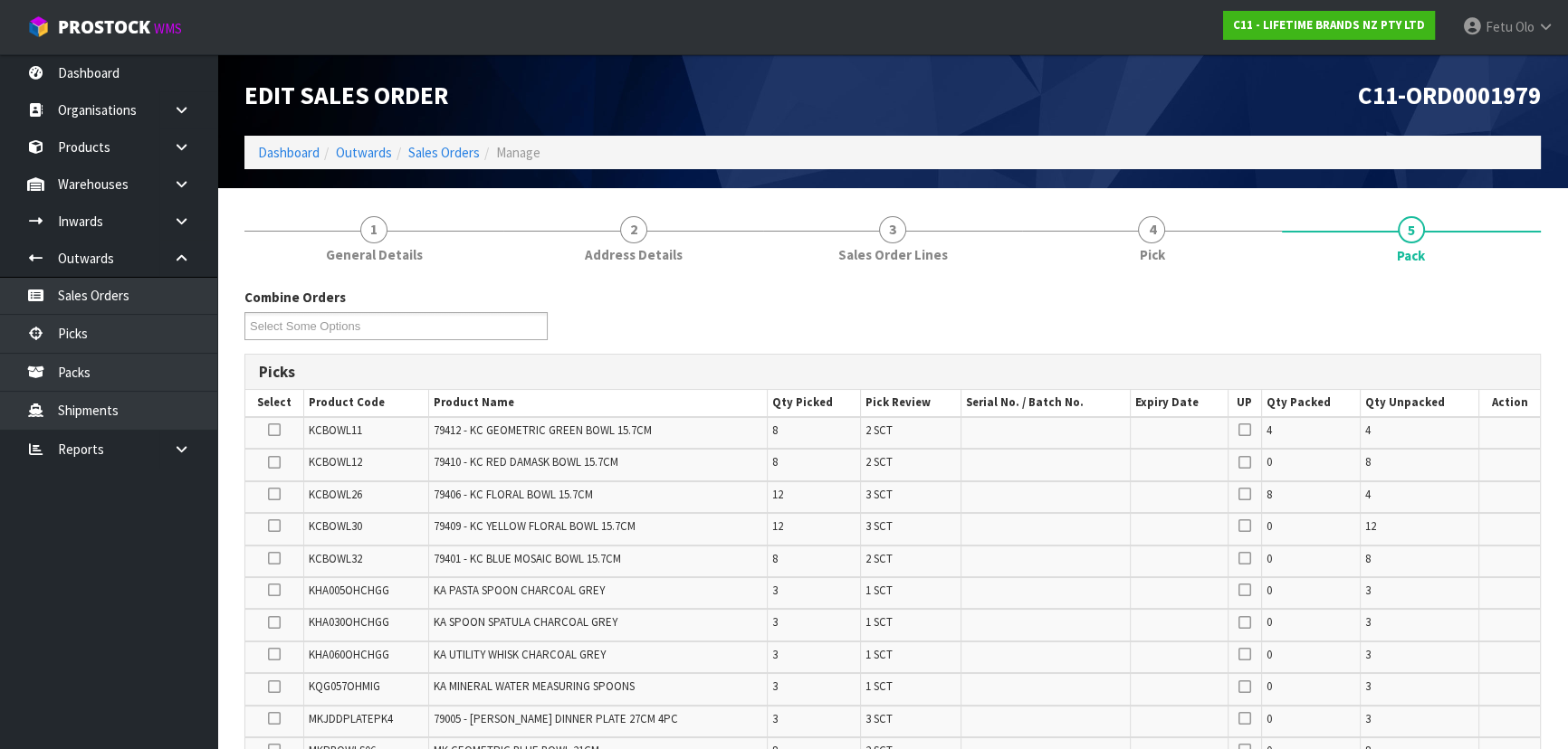
click at [1159, 126] on div "C11-ORD0001979" at bounding box center [1223, 96] width 661 height 82
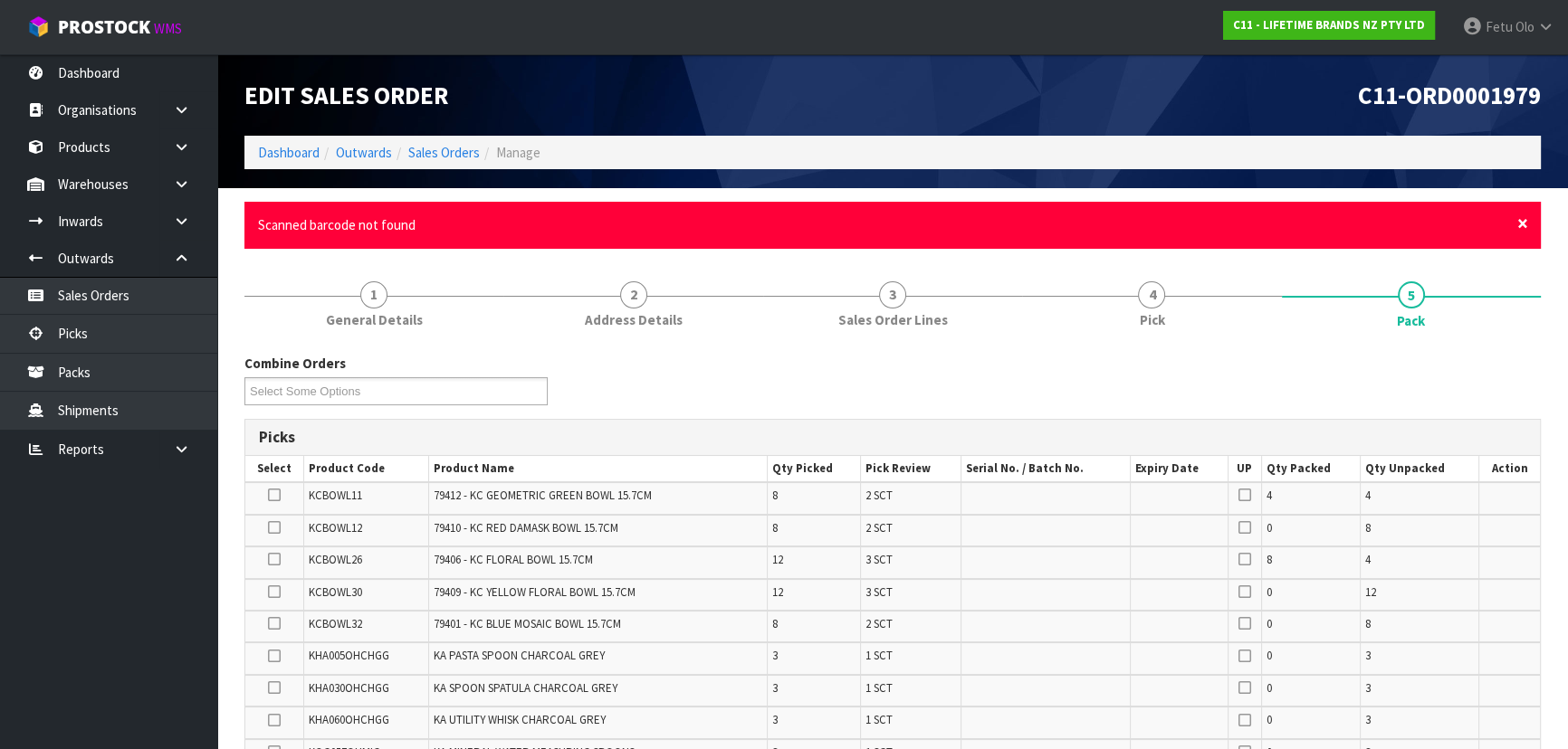
click at [1522, 222] on span "×" at bounding box center [1522, 223] width 11 height 25
click at [1520, 214] on span "×" at bounding box center [1522, 223] width 11 height 25
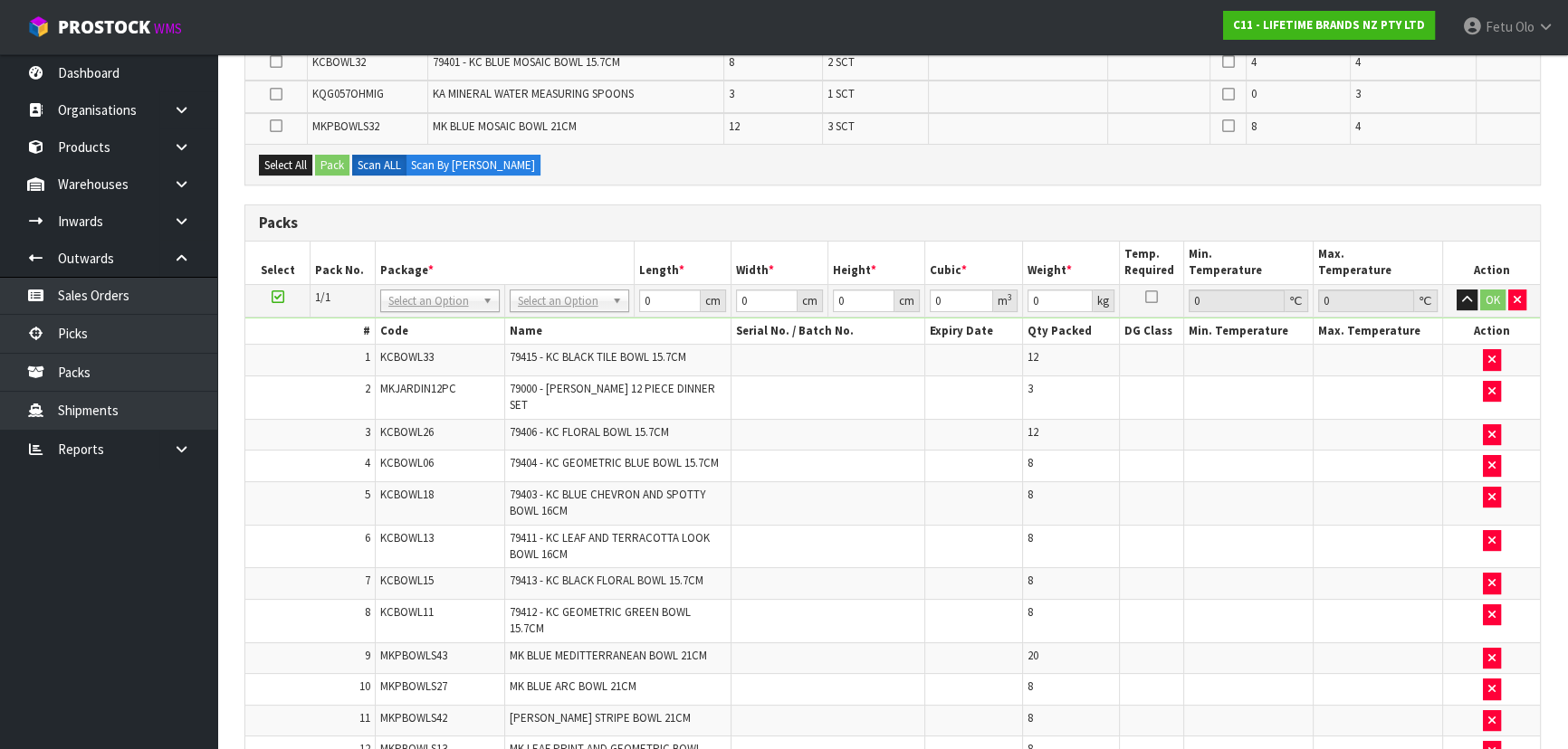
scroll to position [410, 0]
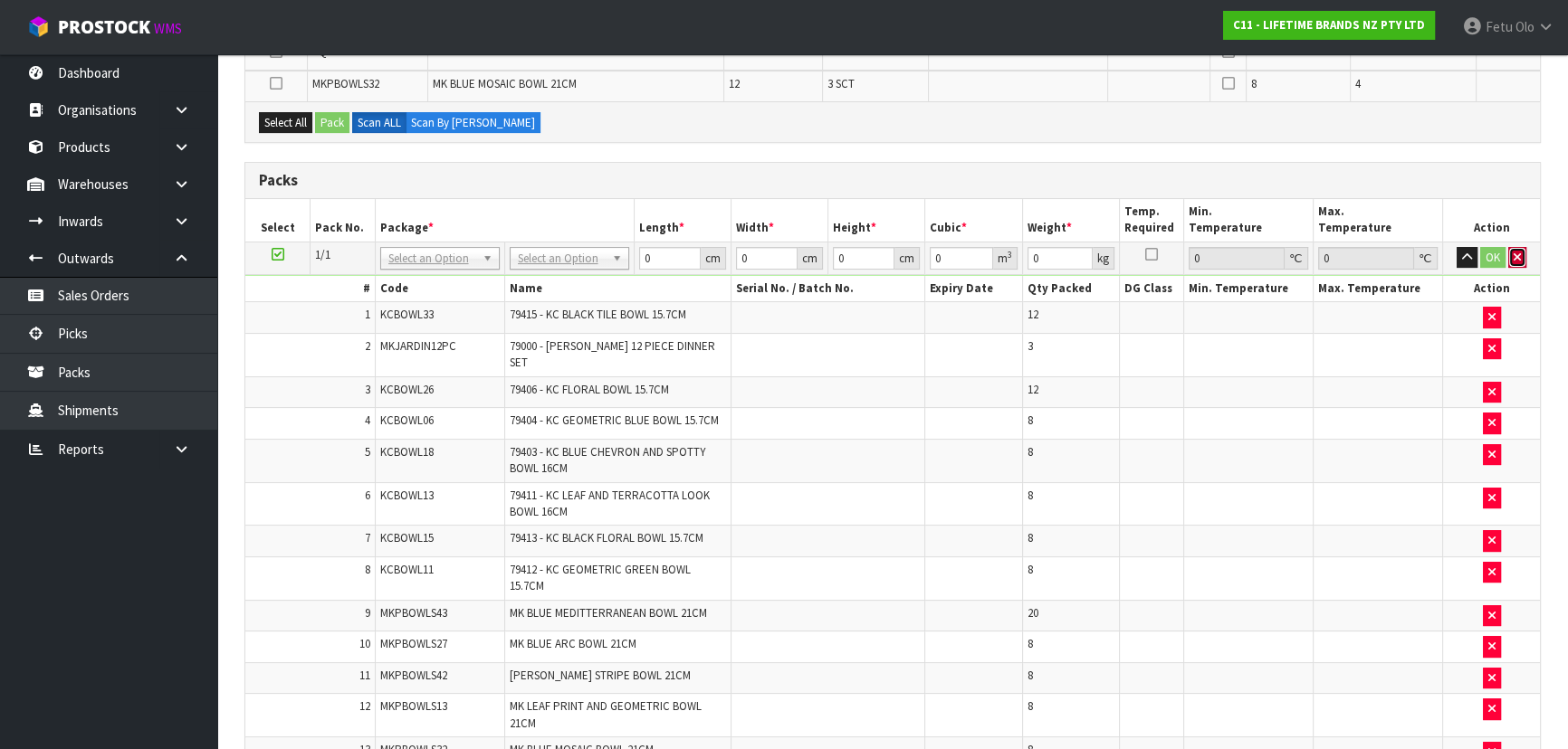
click at [1516, 257] on icon "button" at bounding box center [1516, 258] width 7 height 12
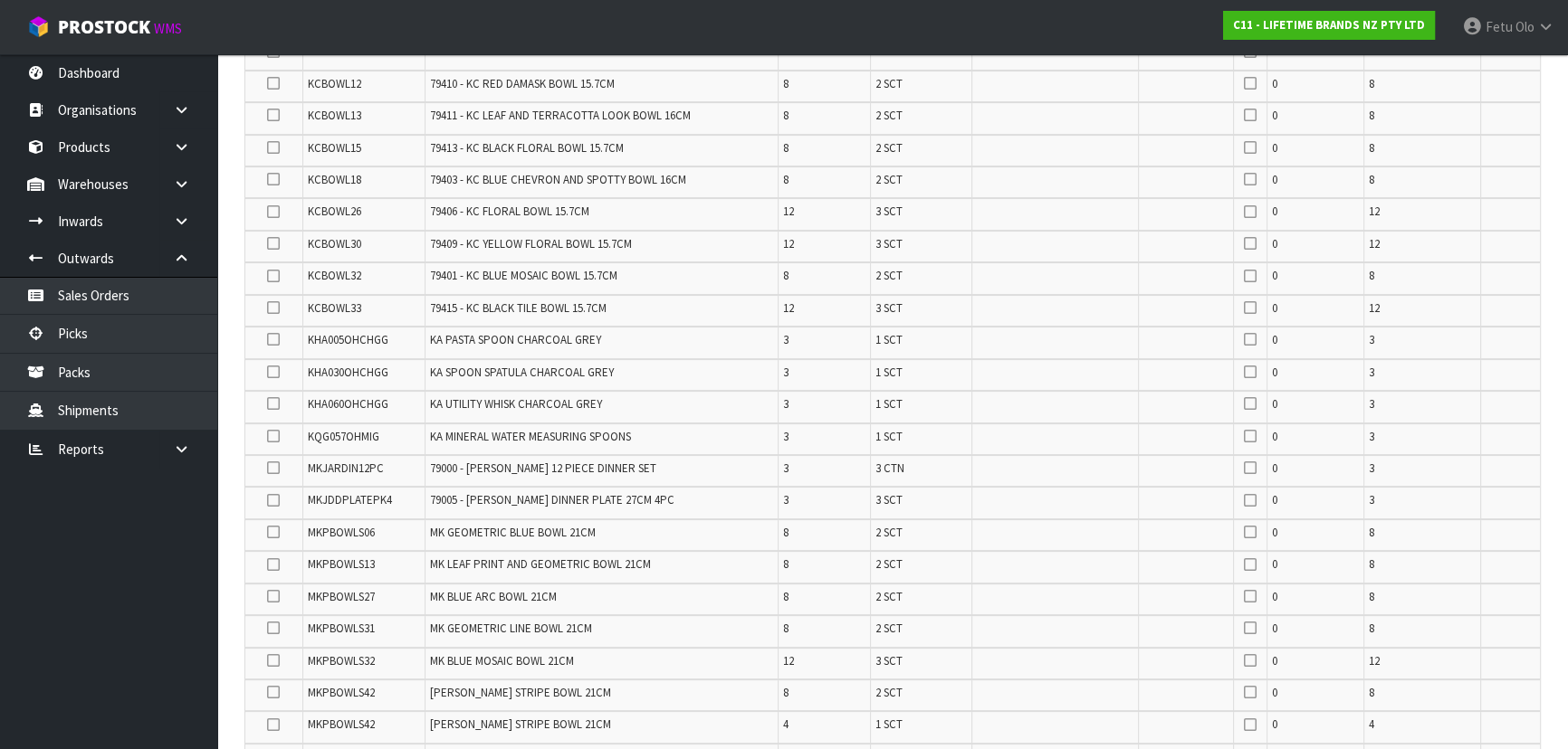
scroll to position [693, 0]
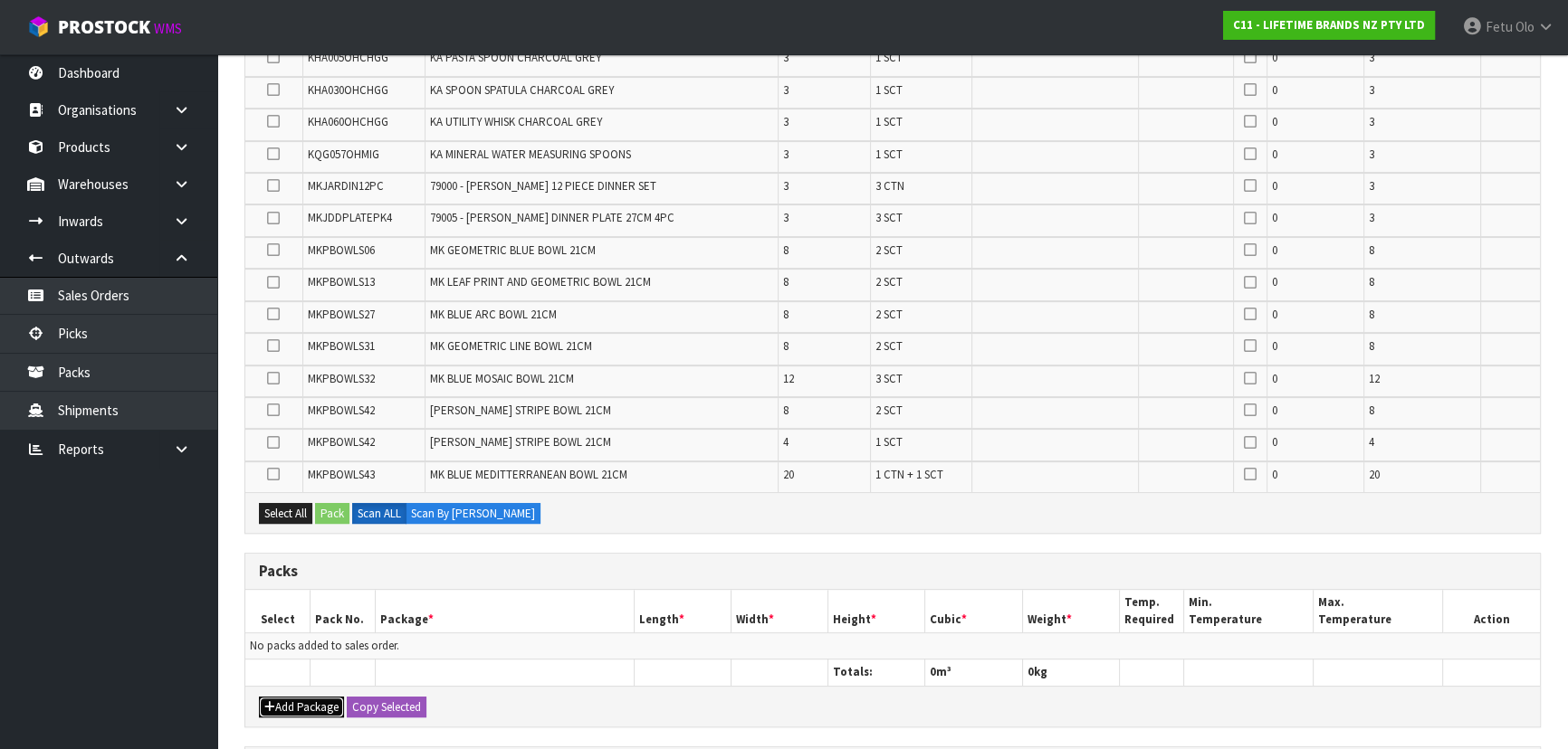
click at [284, 697] on button "Add Package" at bounding box center [301, 708] width 85 height 22
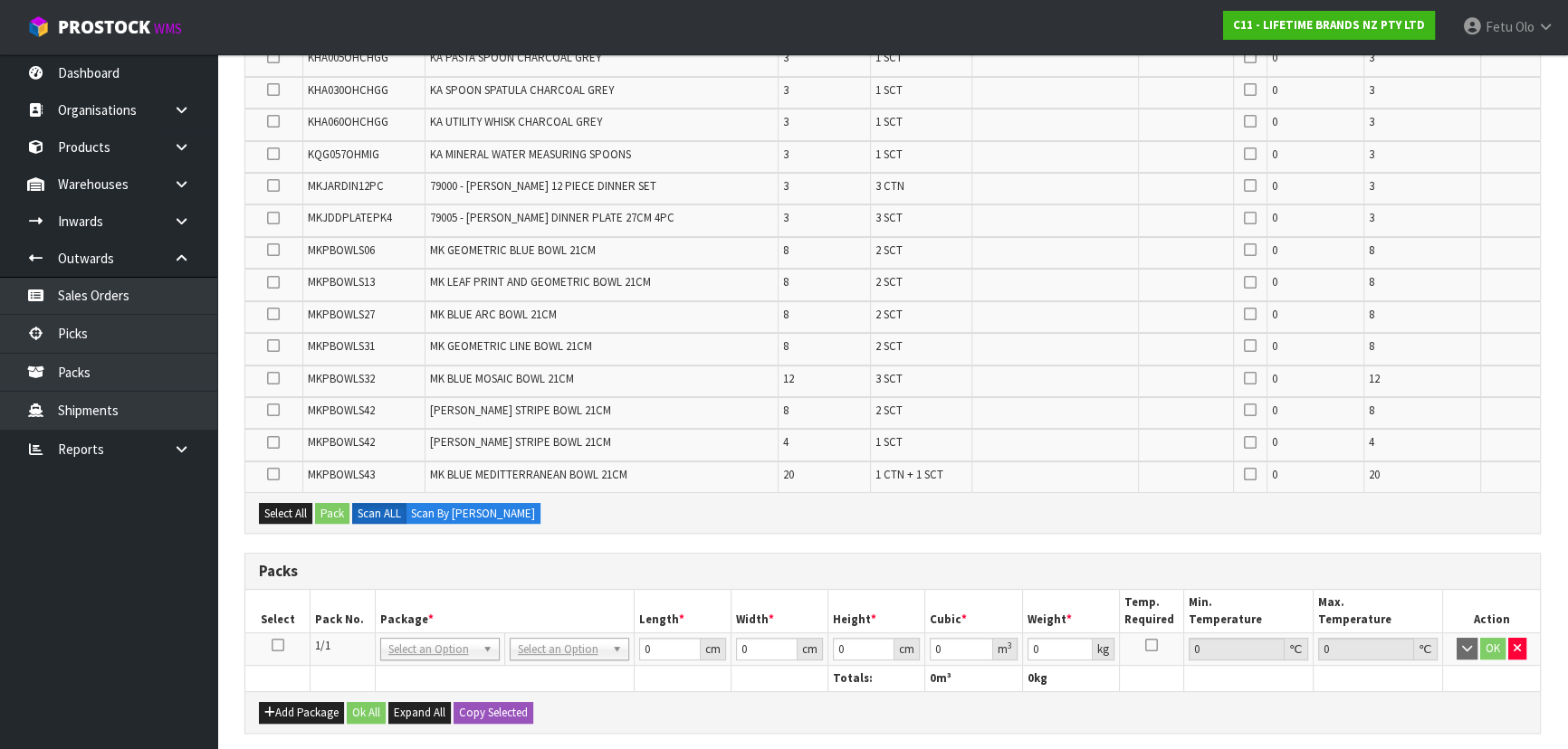
click at [273, 633] on td at bounding box center [277, 649] width 65 height 33
click at [272, 645] on icon at bounding box center [278, 645] width 13 height 1
click at [421, 590] on th "Package *" at bounding box center [504, 611] width 259 height 43
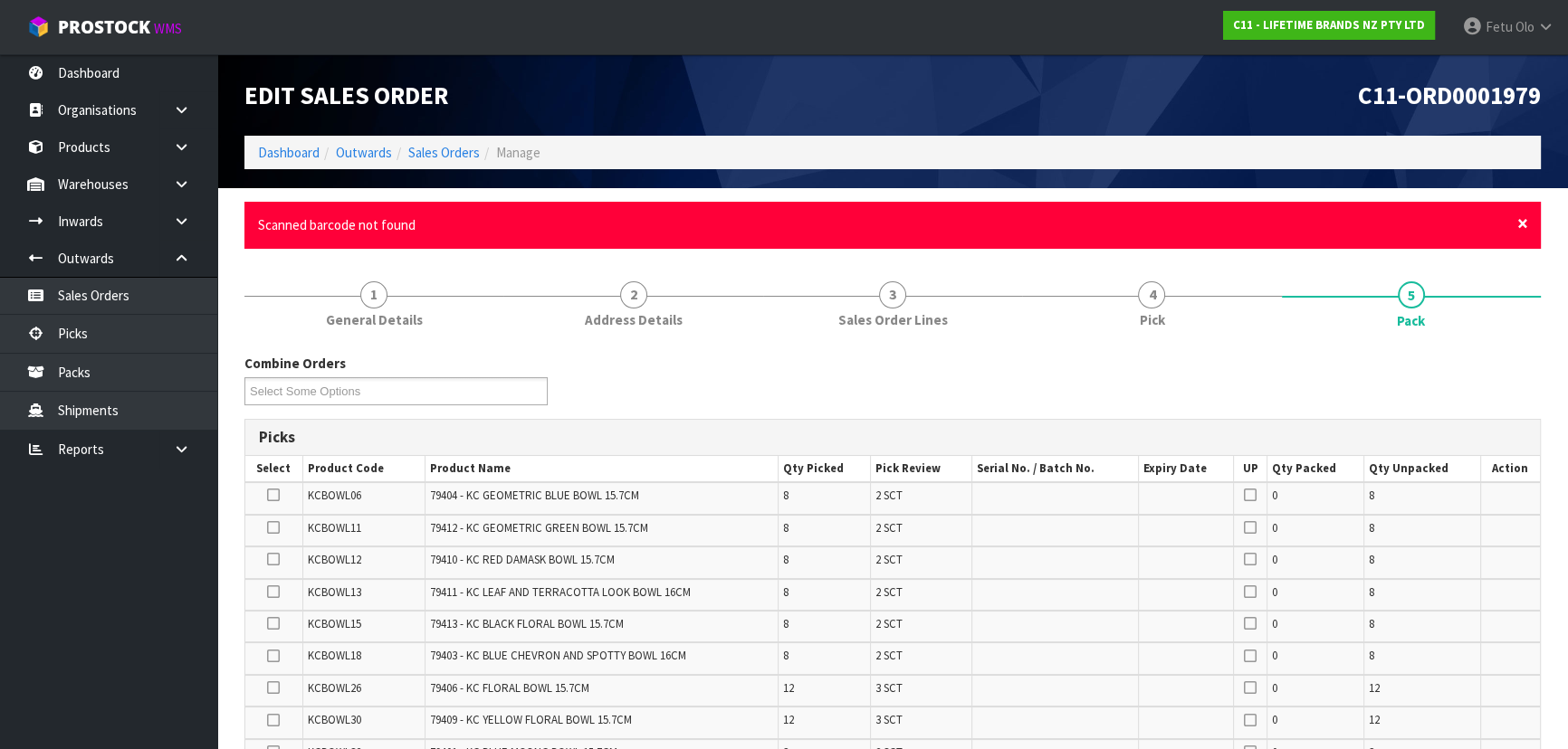
click at [1518, 227] on span "×" at bounding box center [1522, 223] width 11 height 25
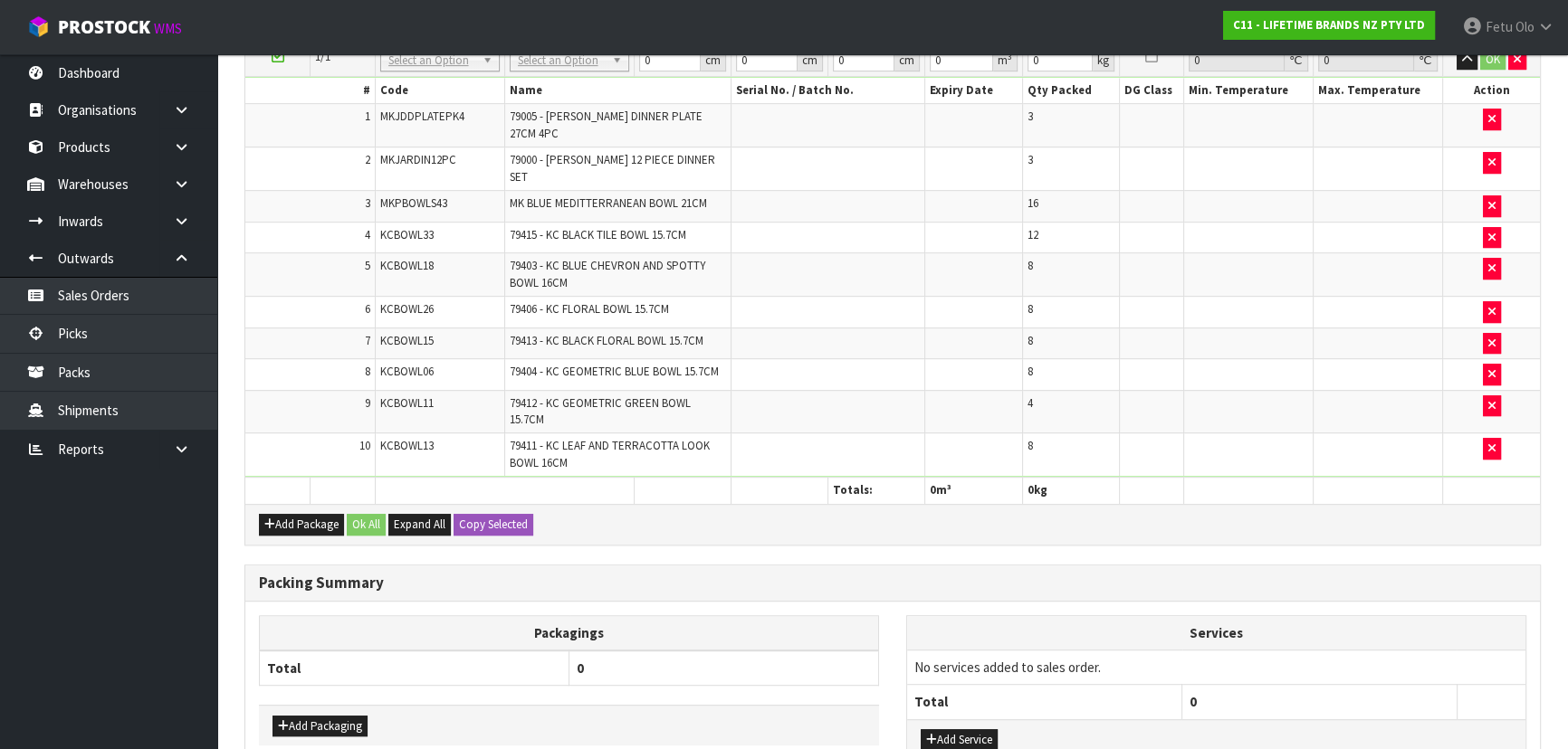
scroll to position [1086, 0]
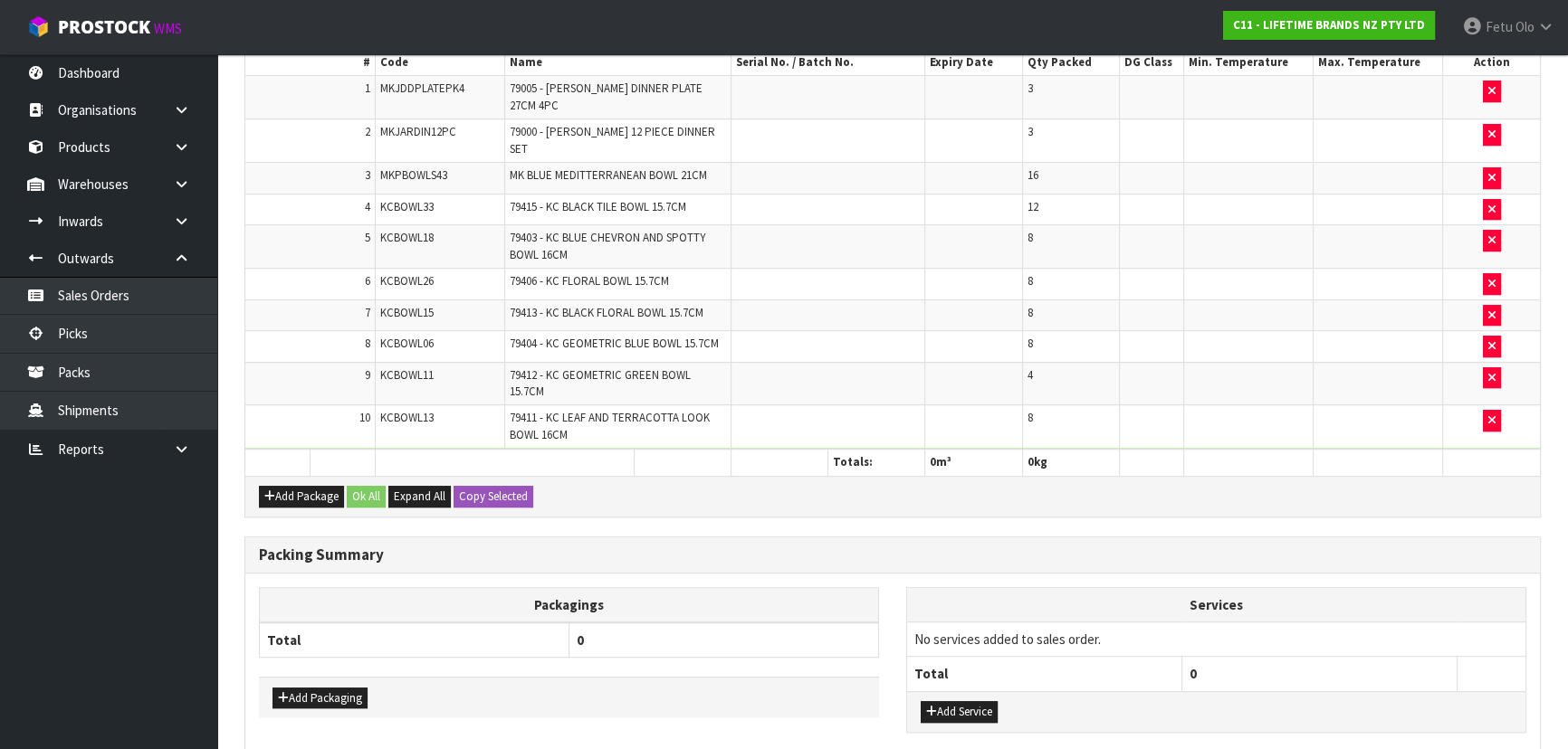
drag, startPoint x: 1025, startPoint y: 569, endPoint x: 1225, endPoint y: 602, distance: 202.7
click at [1025, 589] on th "Services" at bounding box center [1215, 606] width 619 height 35
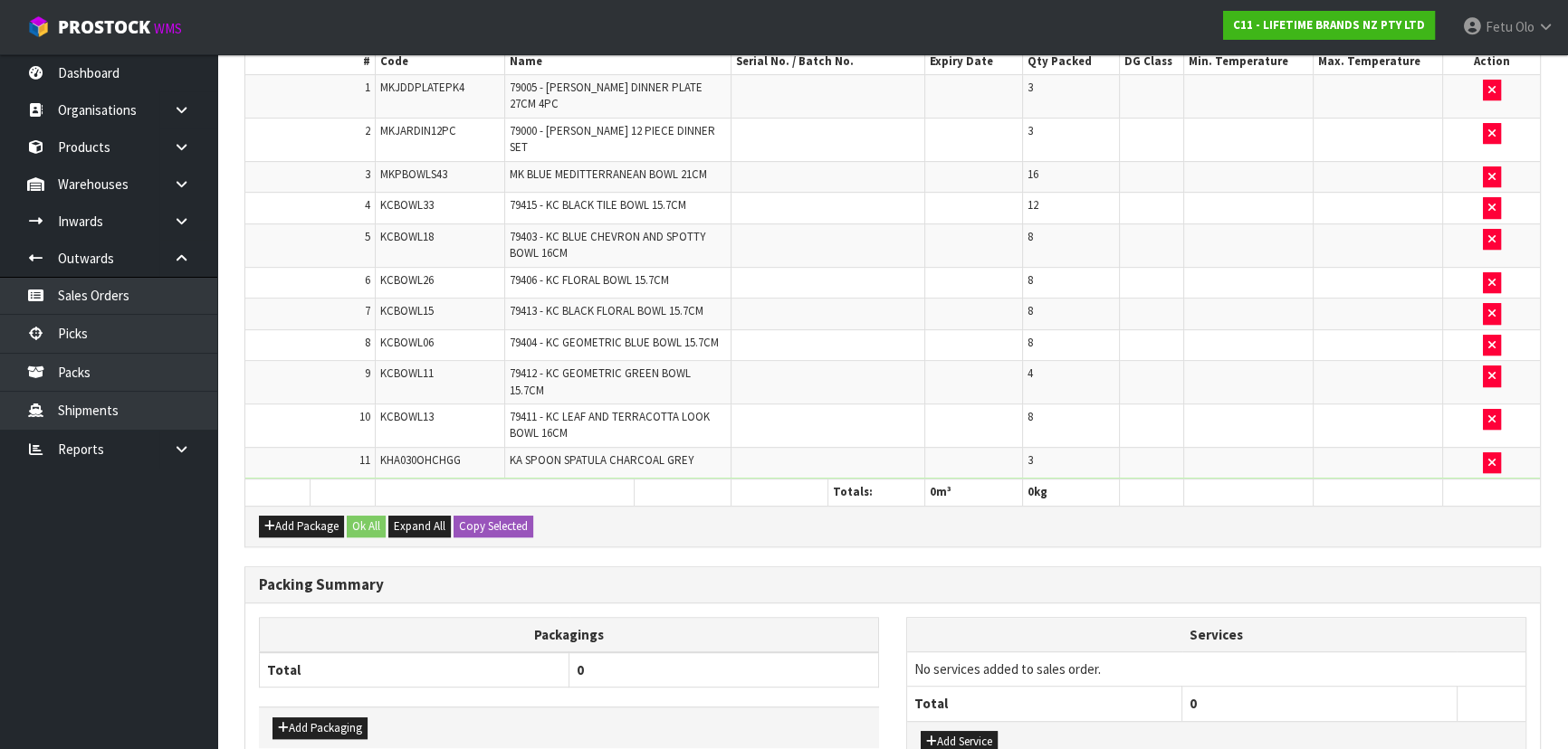
scroll to position [0, 0]
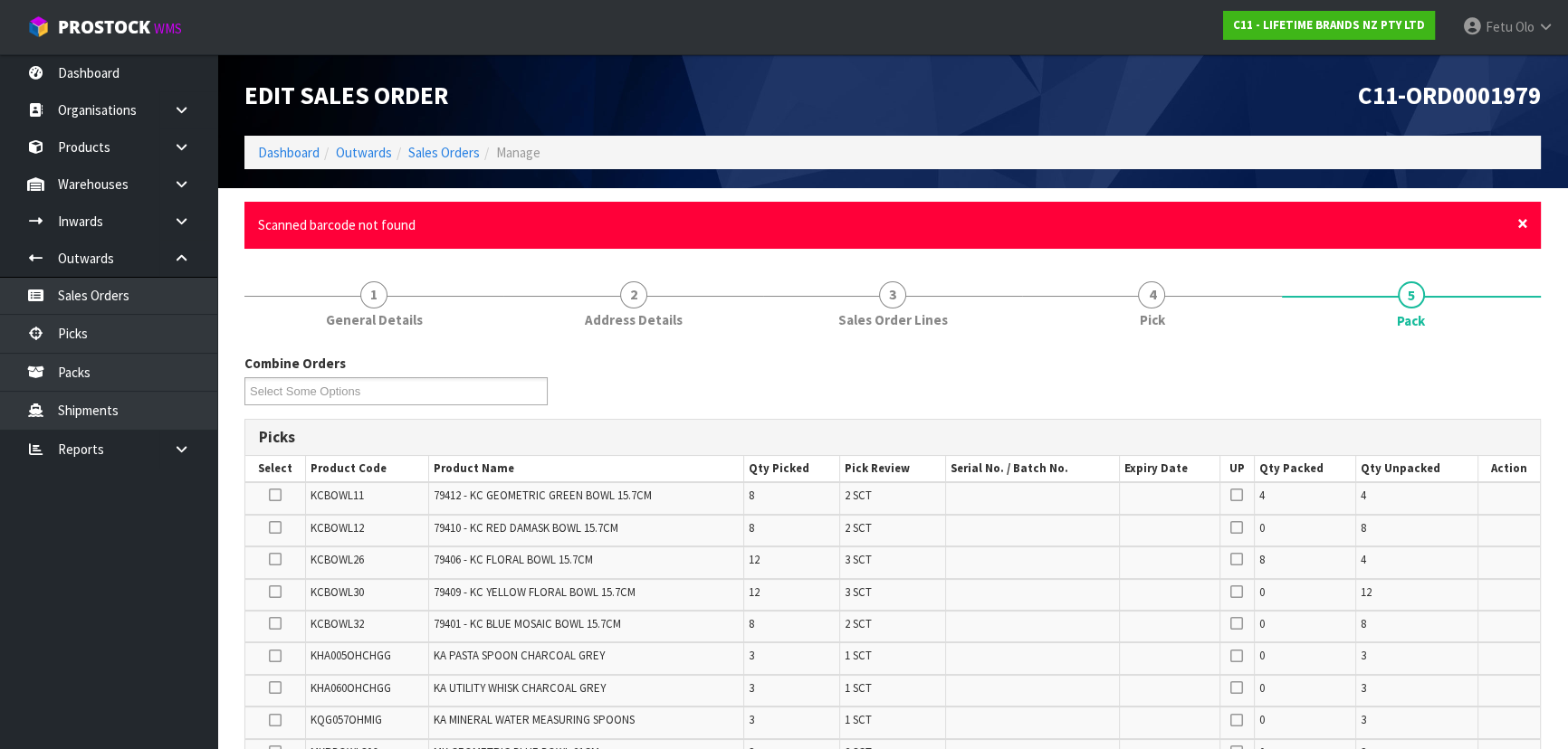
click at [1522, 221] on span "×" at bounding box center [1522, 223] width 11 height 25
click at [1518, 225] on span "×" at bounding box center [1522, 223] width 11 height 25
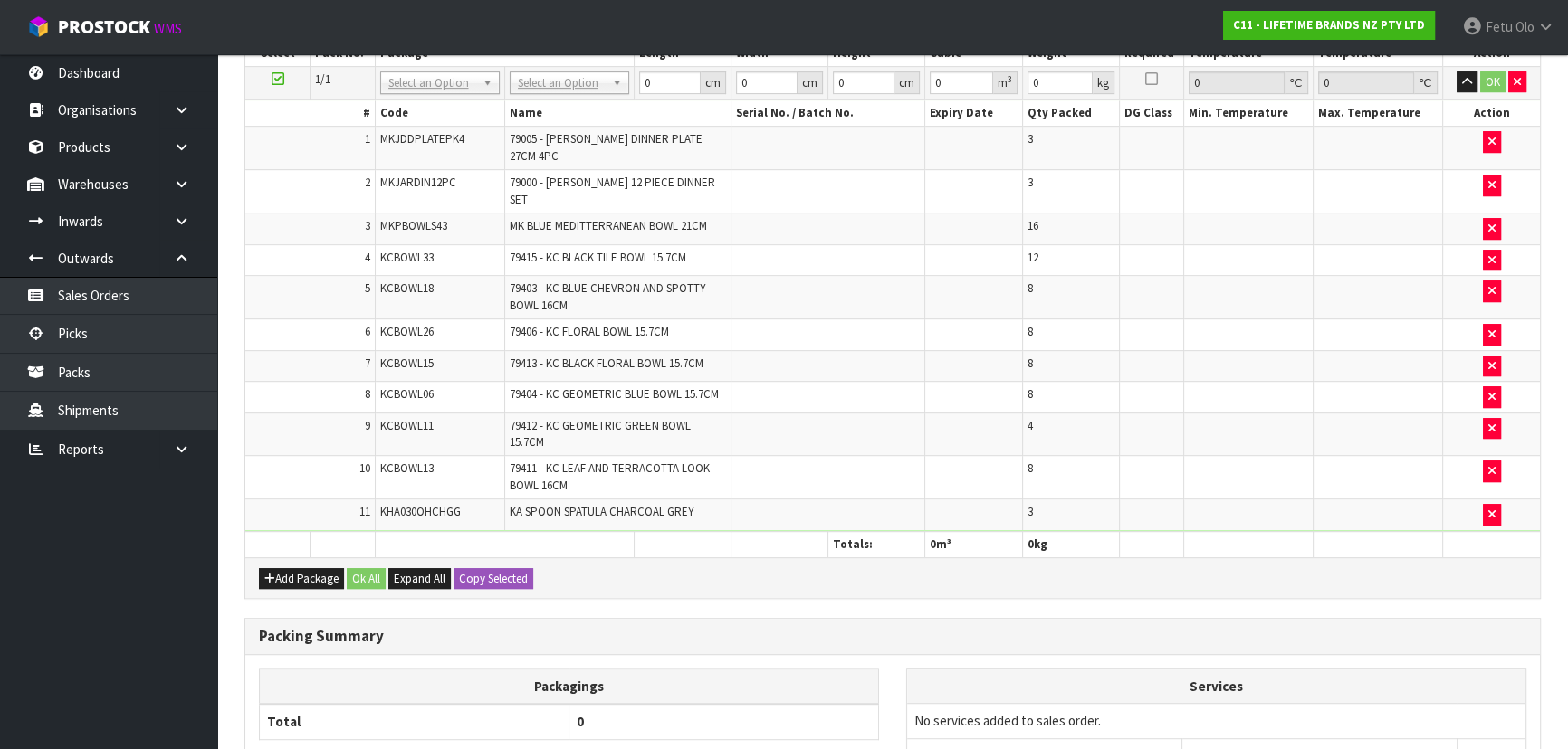
scroll to position [1219, 0]
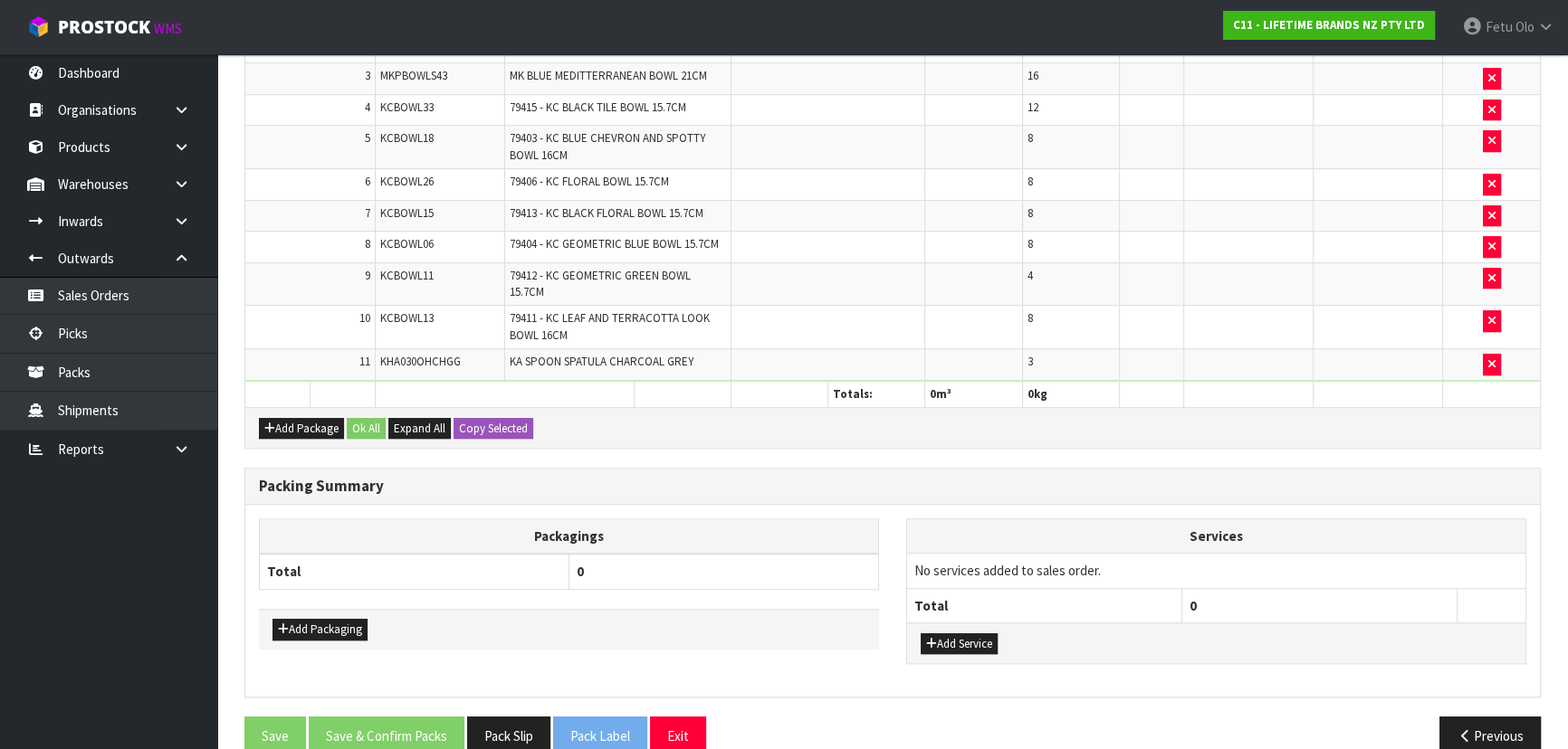
click at [455, 350] on td "KHA030OHCHGG" at bounding box center [439, 365] width 130 height 31
click at [424, 354] on span "KHA030OHCHGG" at bounding box center [420, 361] width 81 height 15
copy span "KHA030OHCHGG"
click at [983, 24] on nav "Toggle navigation ProStock WMS C11 - LIFETIME BRANDS NZ PTY LTD Fetu Olo Logout" at bounding box center [784, 27] width 1568 height 55
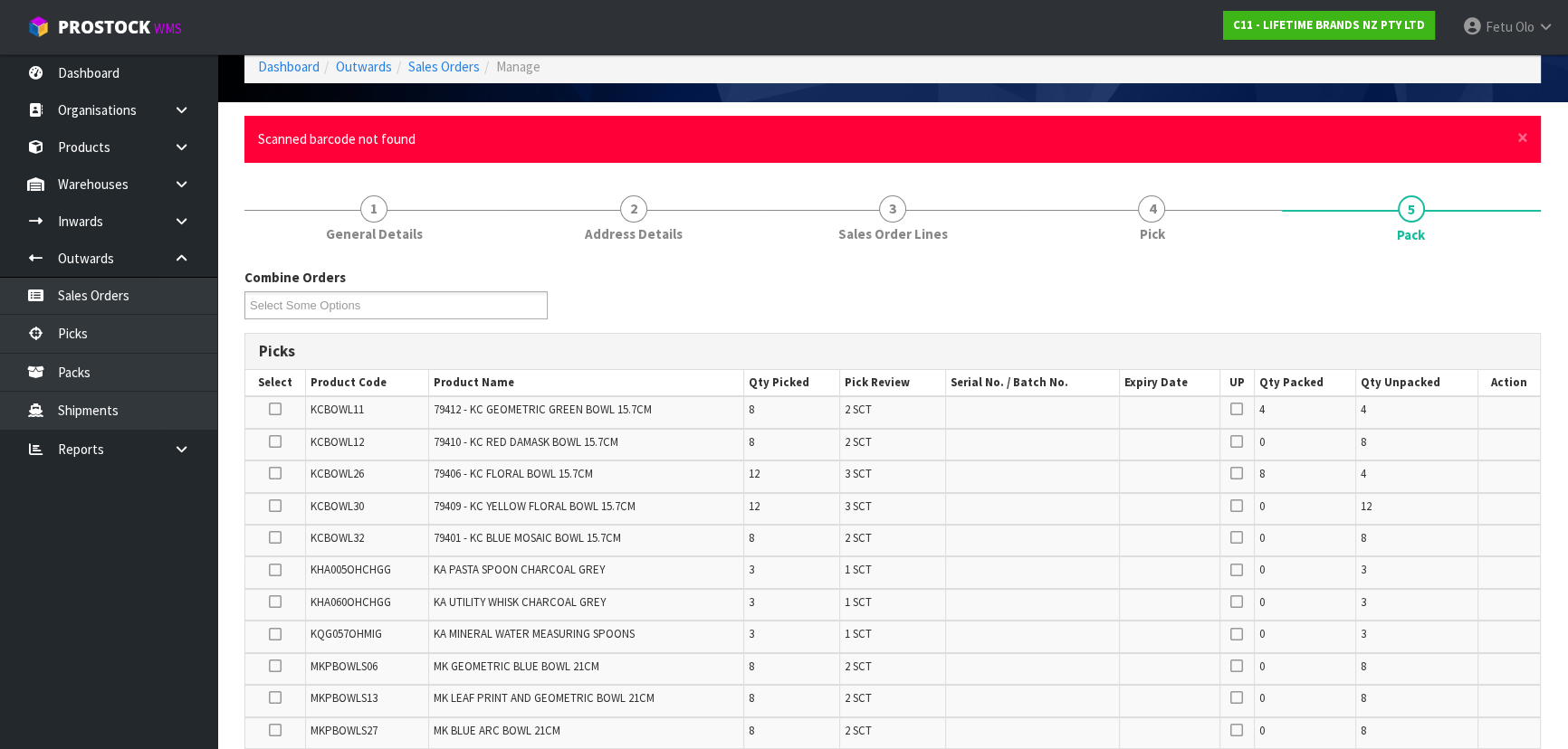
scroll to position [0, 0]
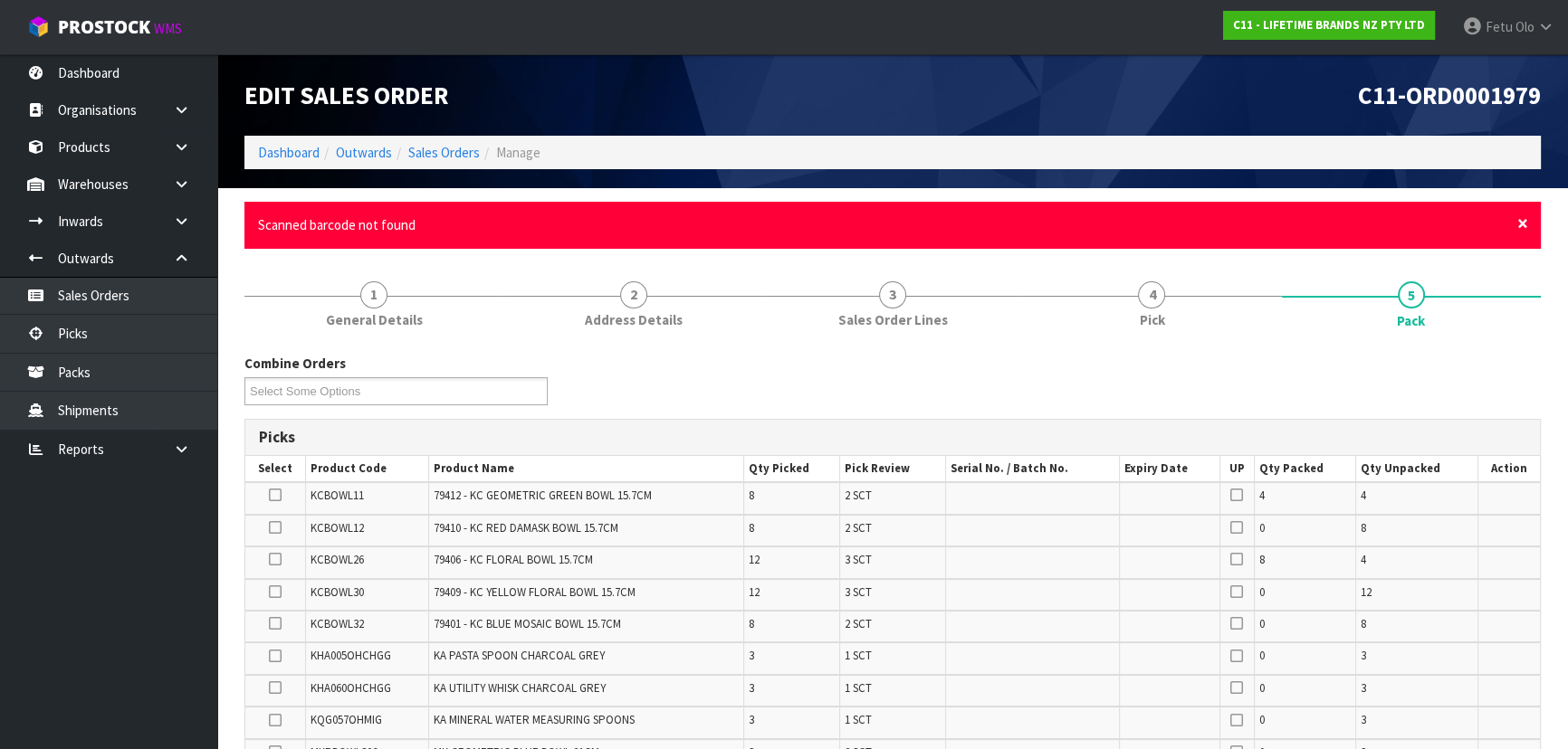
click at [1520, 225] on span "×" at bounding box center [1522, 223] width 11 height 25
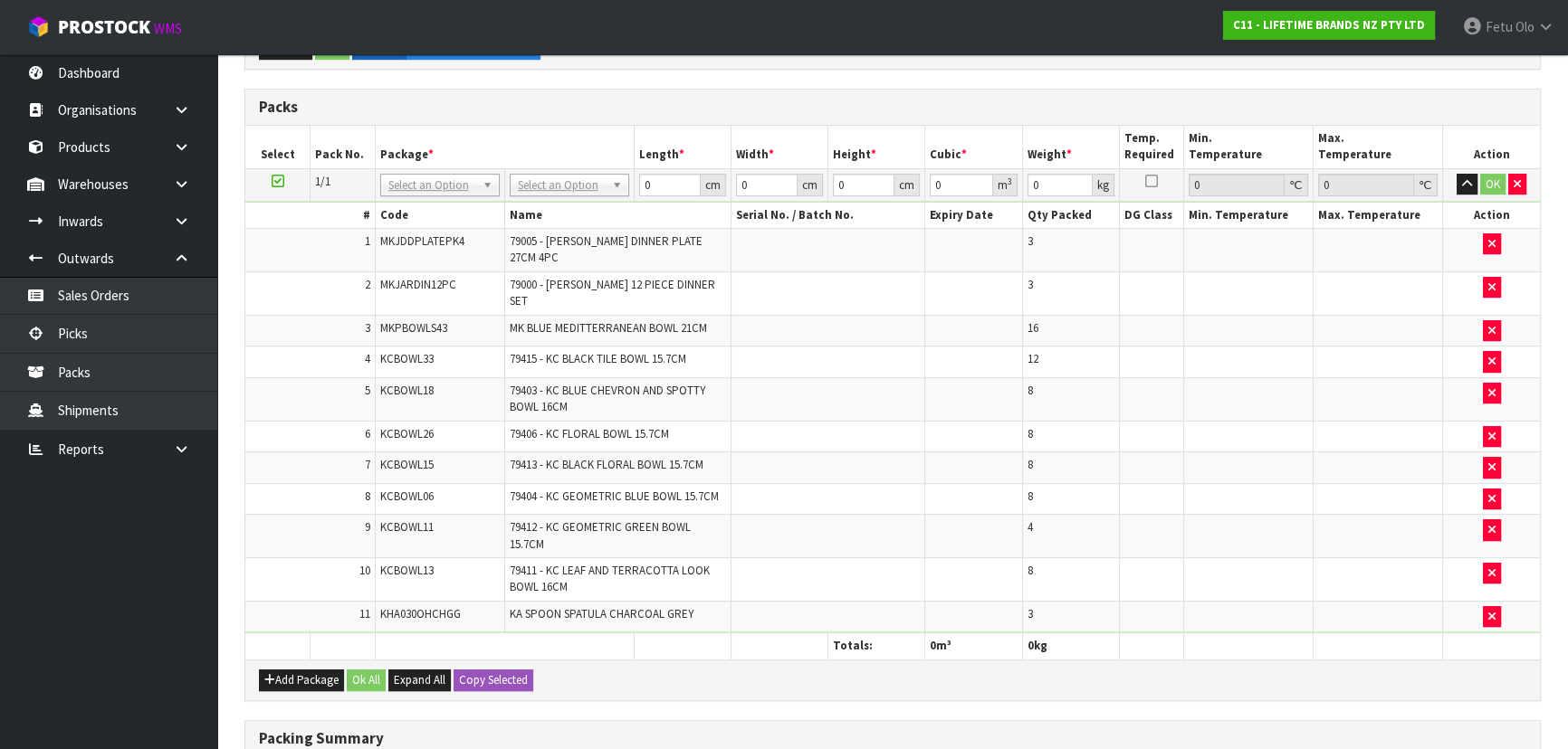
scroll to position [986, 0]
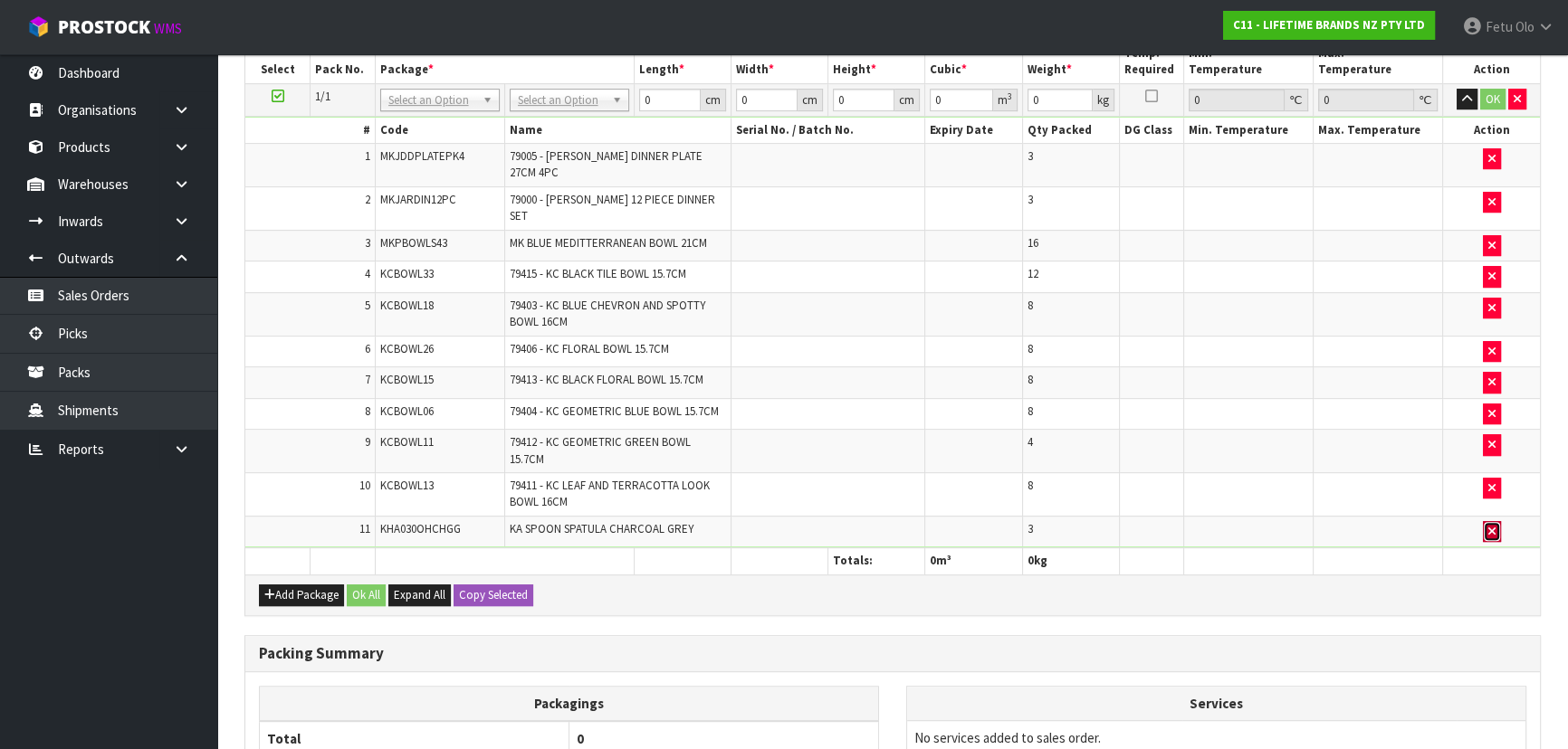
click at [1484, 521] on button "button" at bounding box center [1491, 532] width 18 height 22
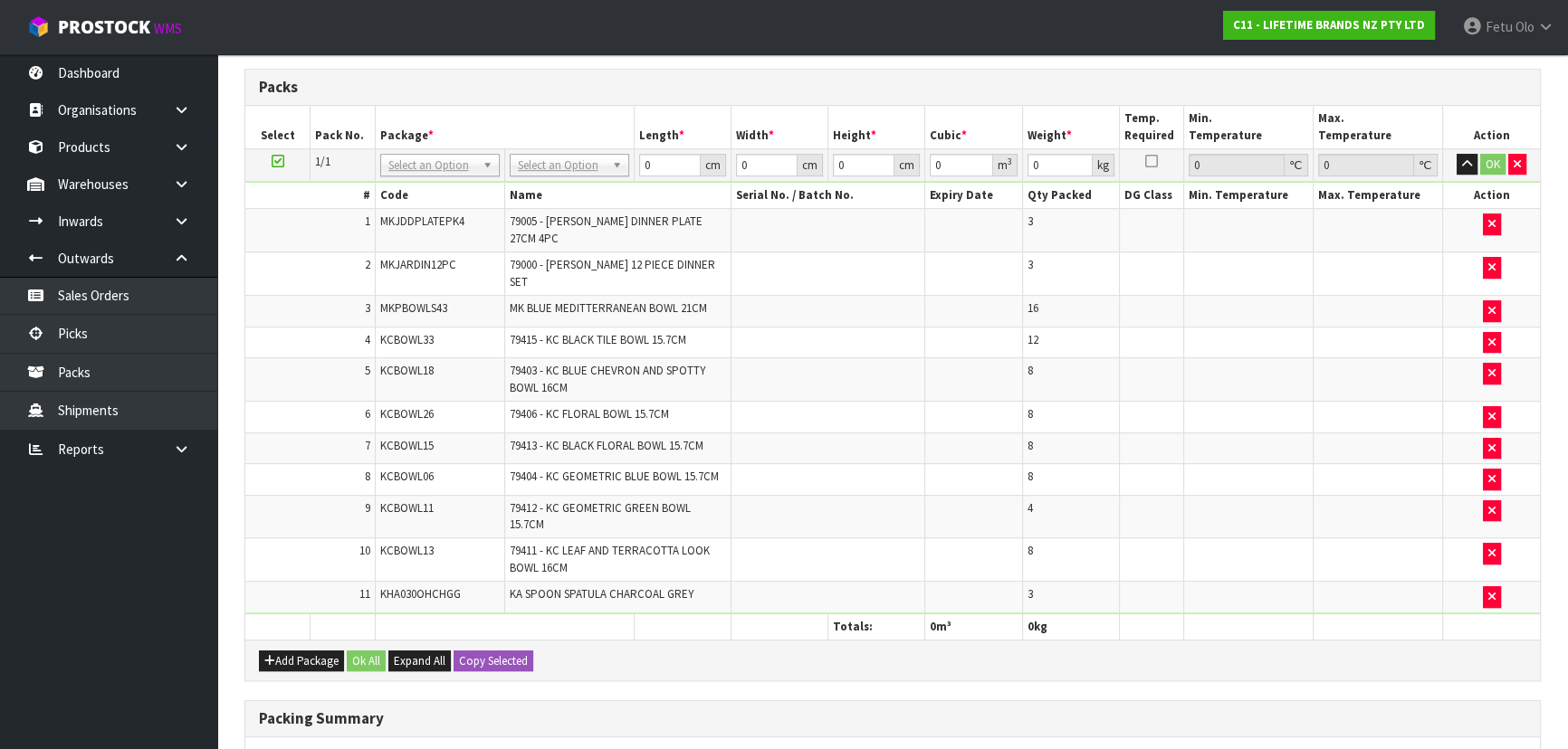
scroll to position [0, 0]
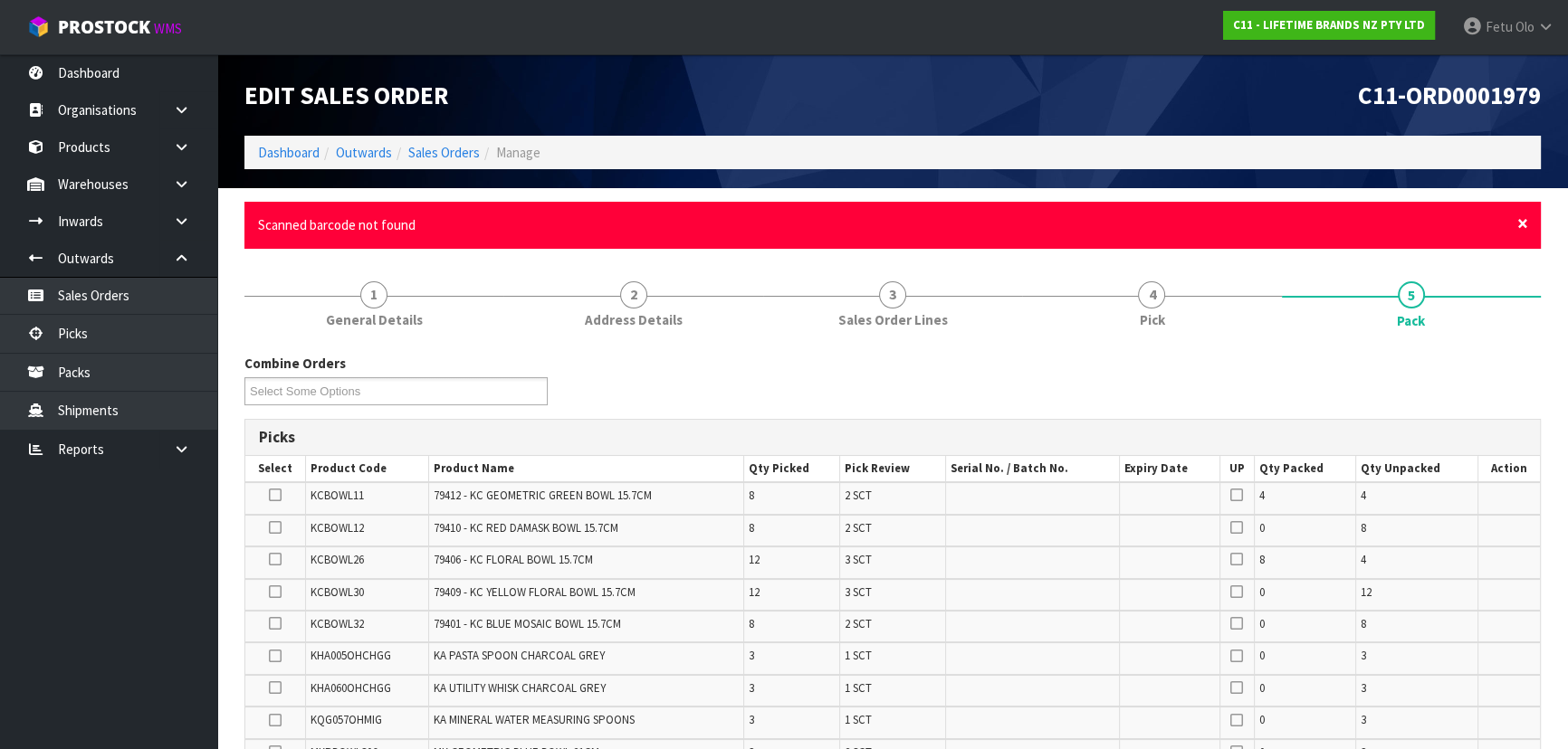
click at [1519, 223] on span "×" at bounding box center [1522, 223] width 11 height 25
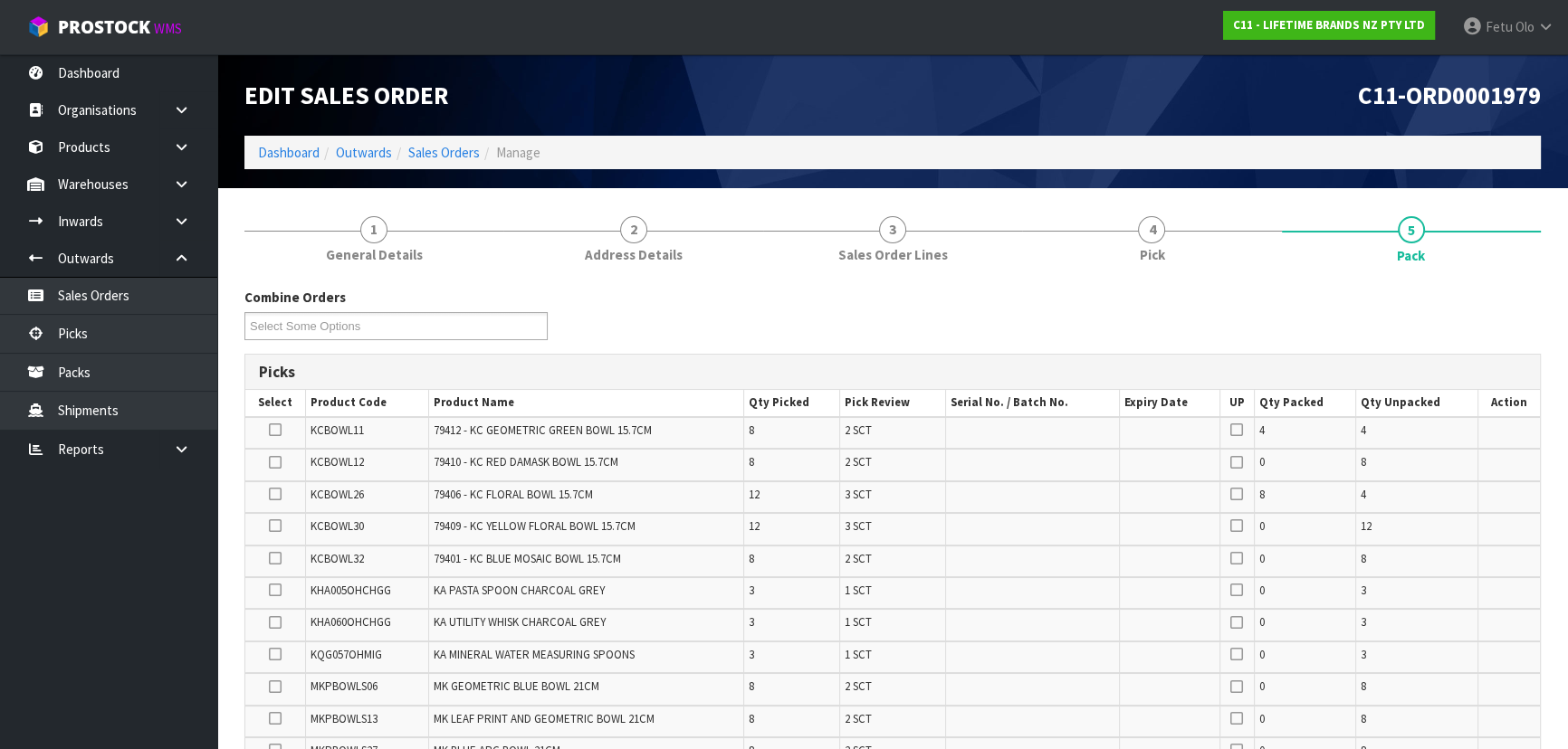
click at [1064, 340] on div "Combine Orders C11-ORD0001821 C11-ORD0001925 C11-ORD0001960 C11-ORD0001964 C11-…" at bounding box center [893, 320] width 1323 height 65
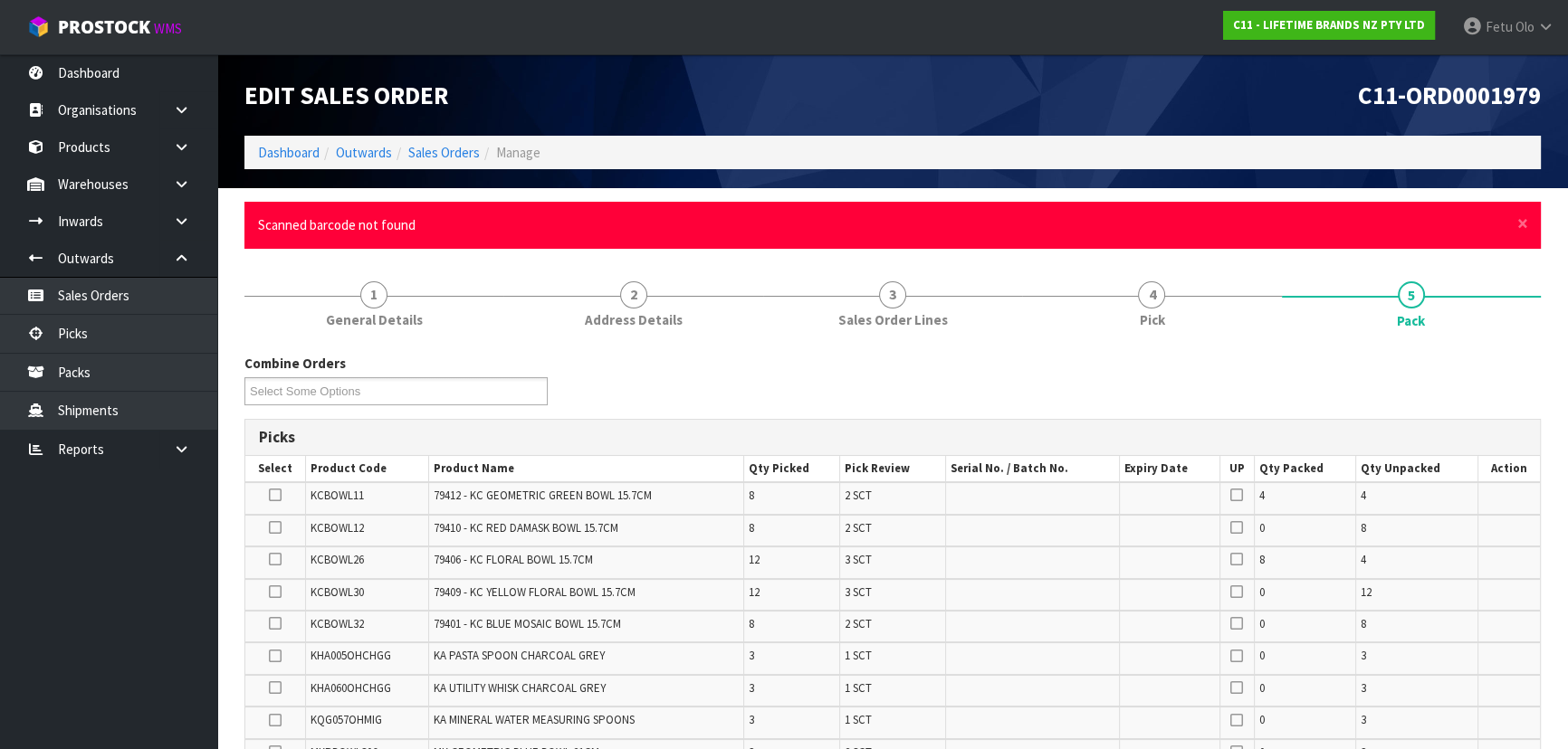
drag, startPoint x: 967, startPoint y: 341, endPoint x: 988, endPoint y: 364, distance: 31.1
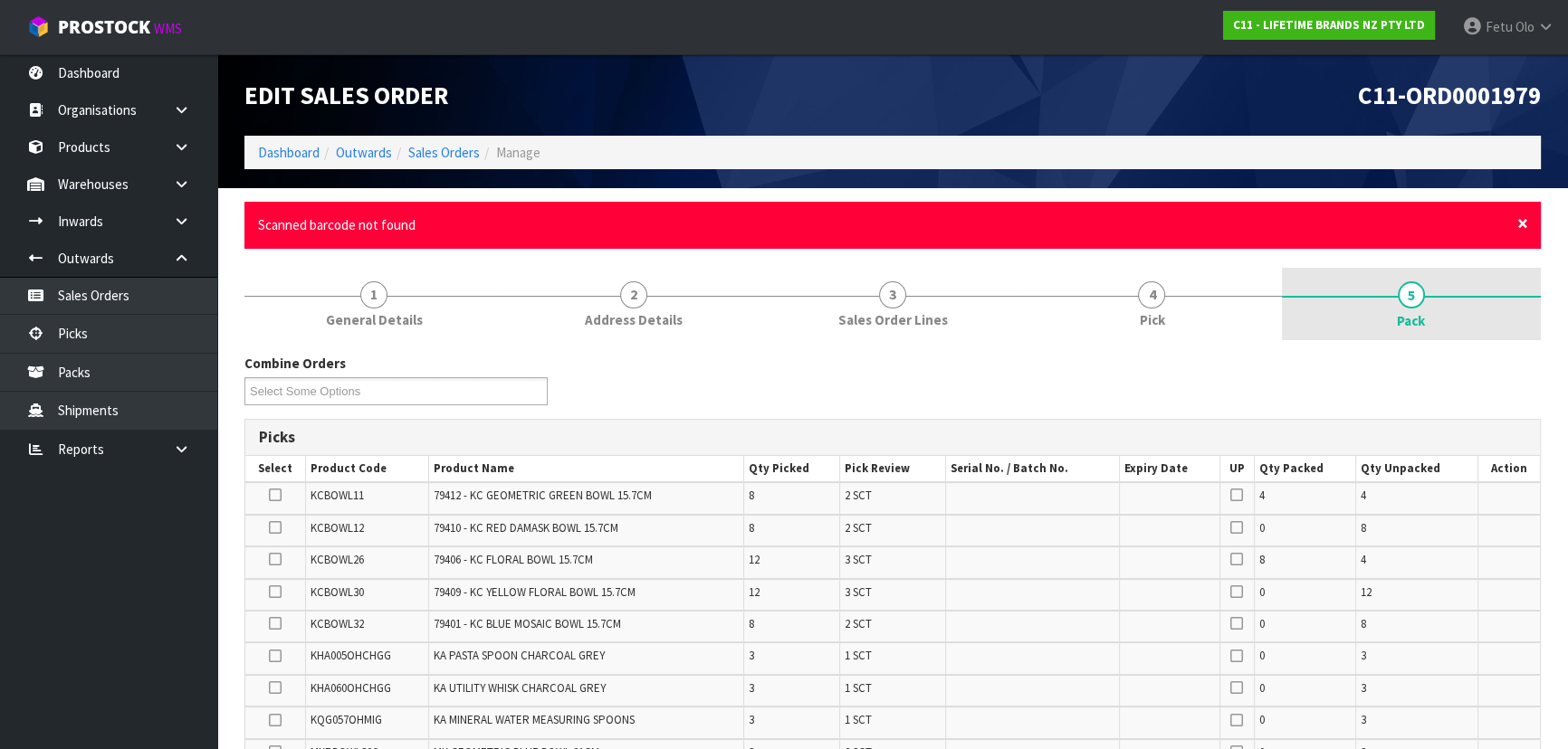
drag, startPoint x: 988, startPoint y: 364, endPoint x: 1524, endPoint y: 224, distance: 554.0
click at [1525, 222] on span "×" at bounding box center [1522, 223] width 11 height 25
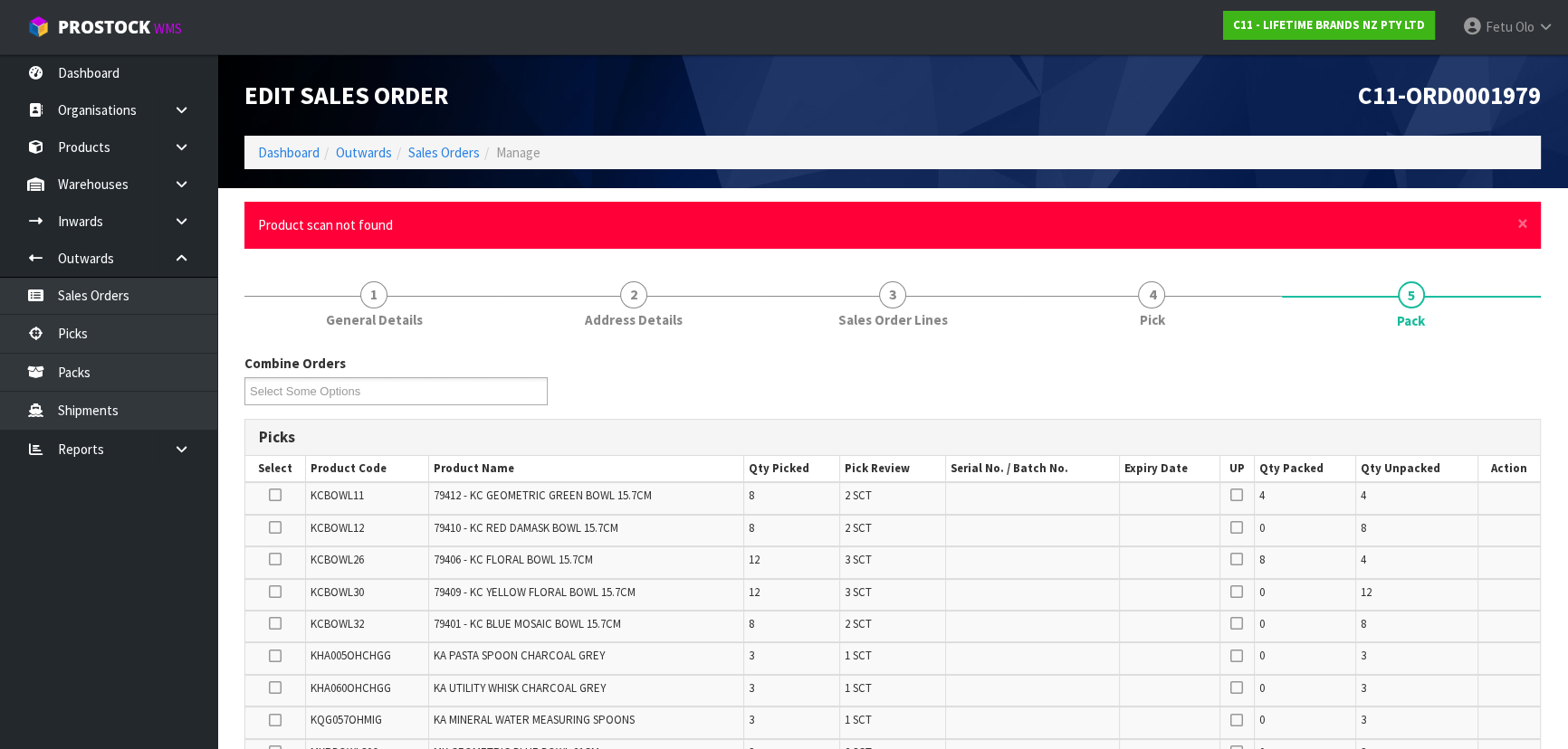
click at [1184, 96] on h1 "C11-ORD0001979" at bounding box center [1222, 95] width 635 height 27
click at [1522, 223] on span "×" at bounding box center [1522, 223] width 11 height 25
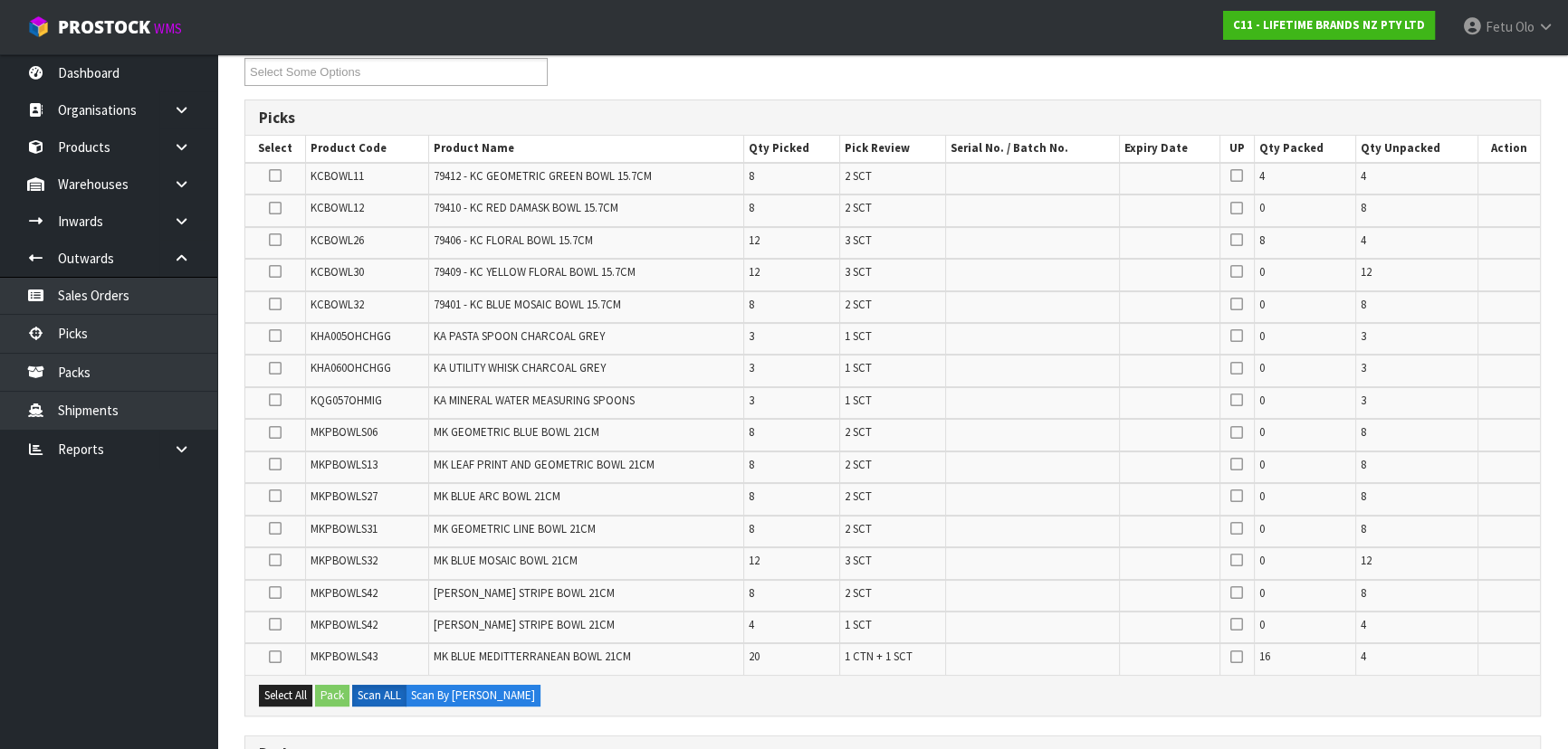
scroll to position [84, 0]
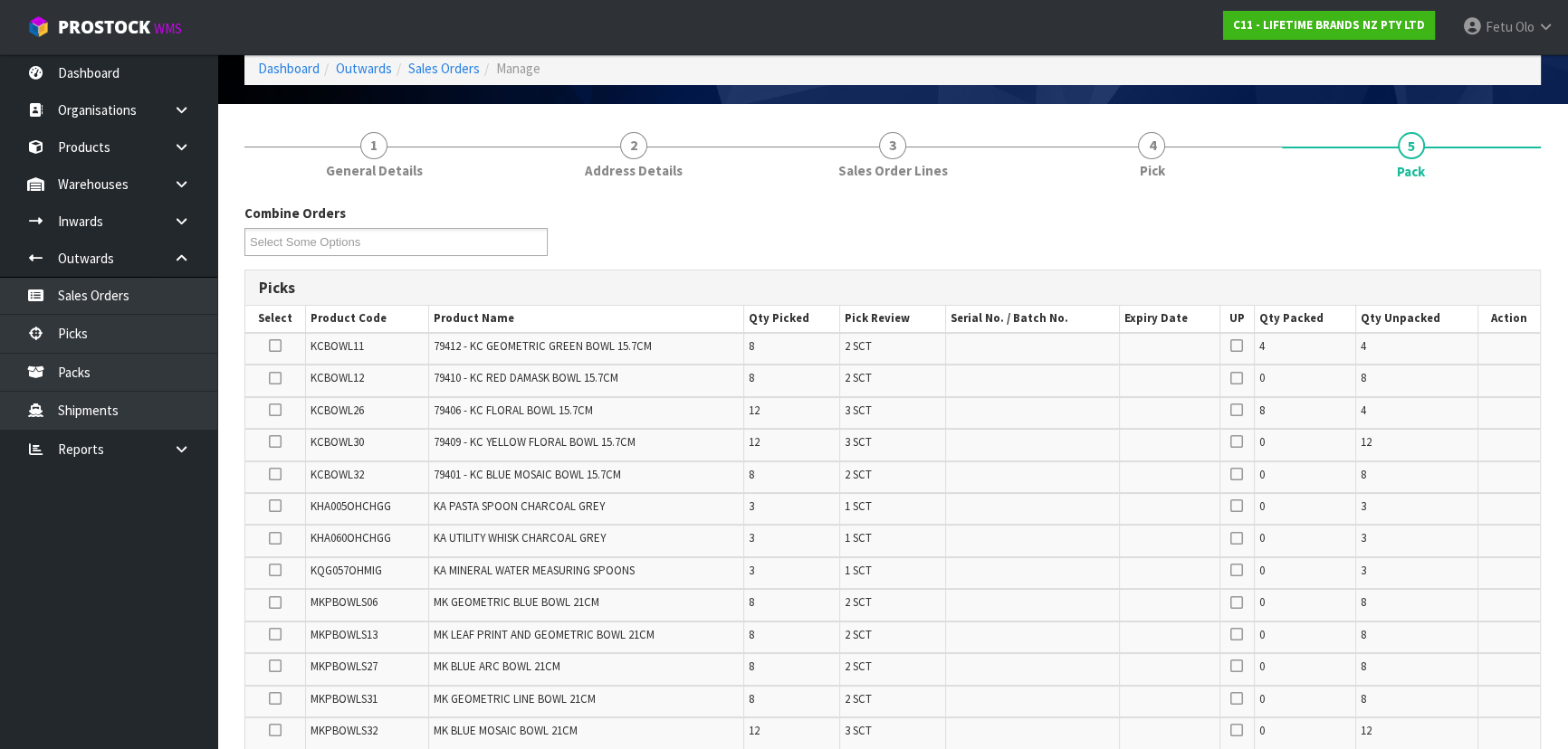
click at [719, 236] on div "Combine Orders C11-ORD0001821 C11-ORD0001925 C11-ORD0001960 C11-ORD0001964 C11-…" at bounding box center [893, 235] width 1323 height 65
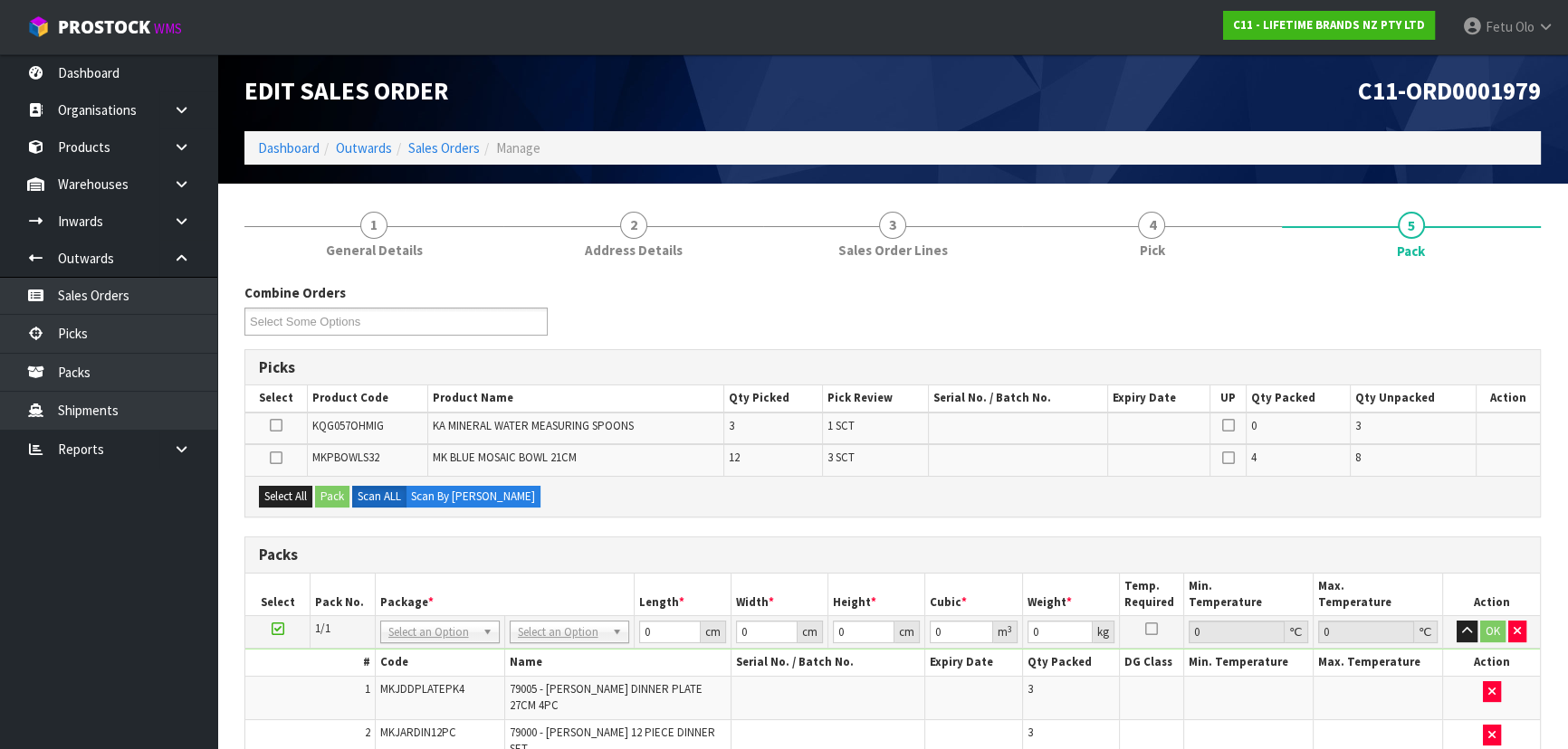
scroll to position [0, 0]
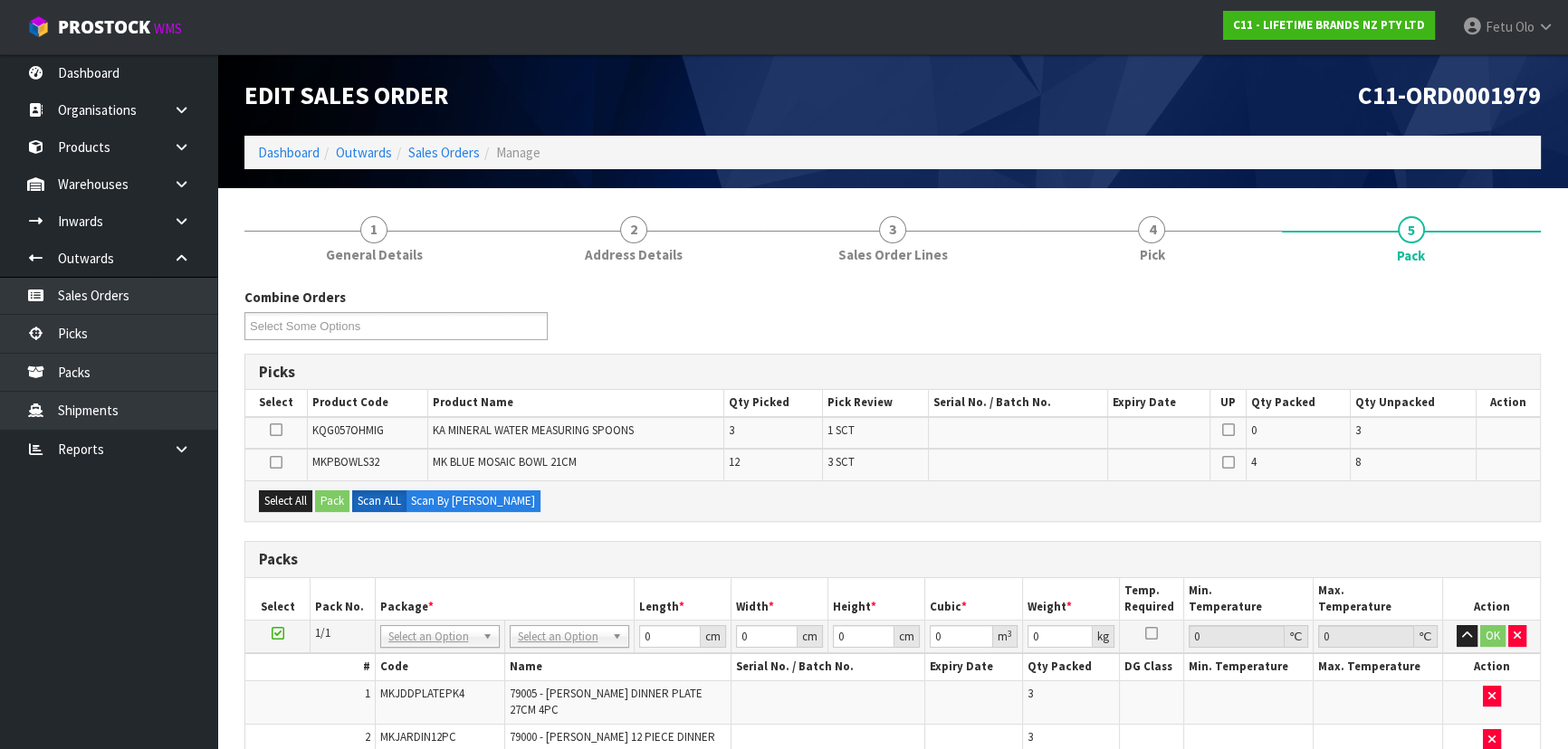
click at [338, 461] on span "MKPBOWLS32" at bounding box center [345, 461] width 67 height 15
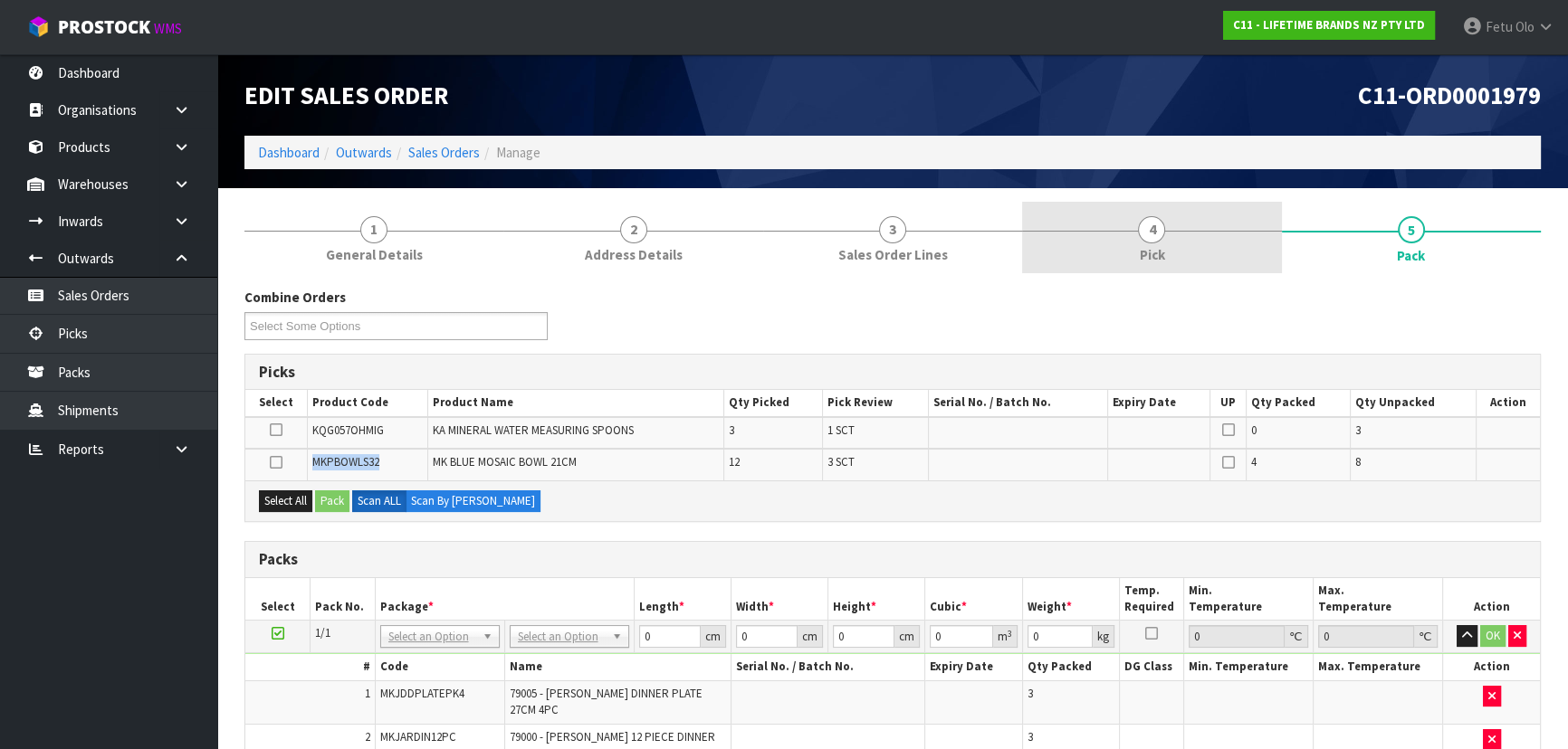
copy span "MKPBOWLS32"
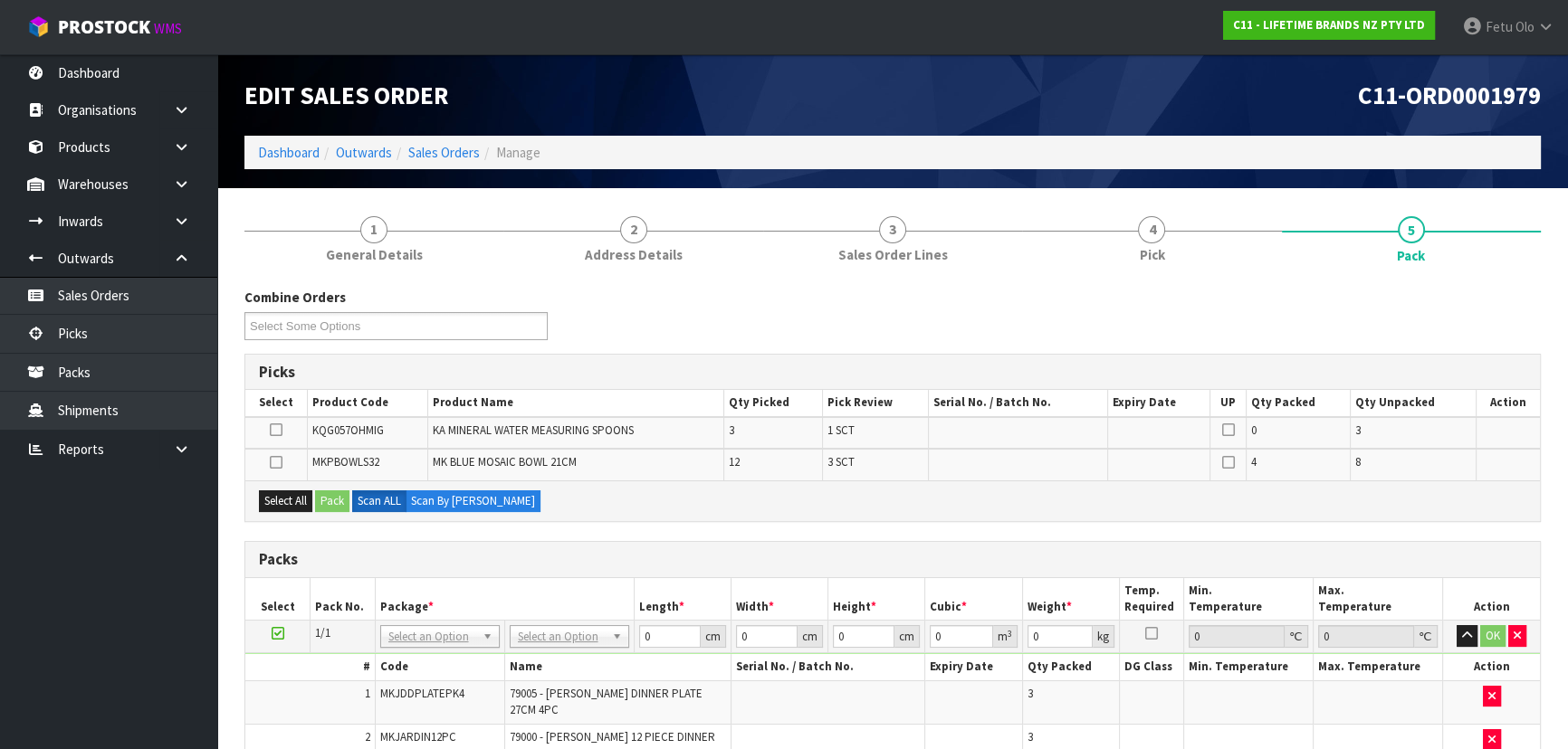
click at [1143, 19] on nav "Toggle navigation ProStock WMS C11 - LIFETIME BRANDS NZ PTY LTD Fetu Olo Logout" at bounding box center [784, 27] width 1568 height 55
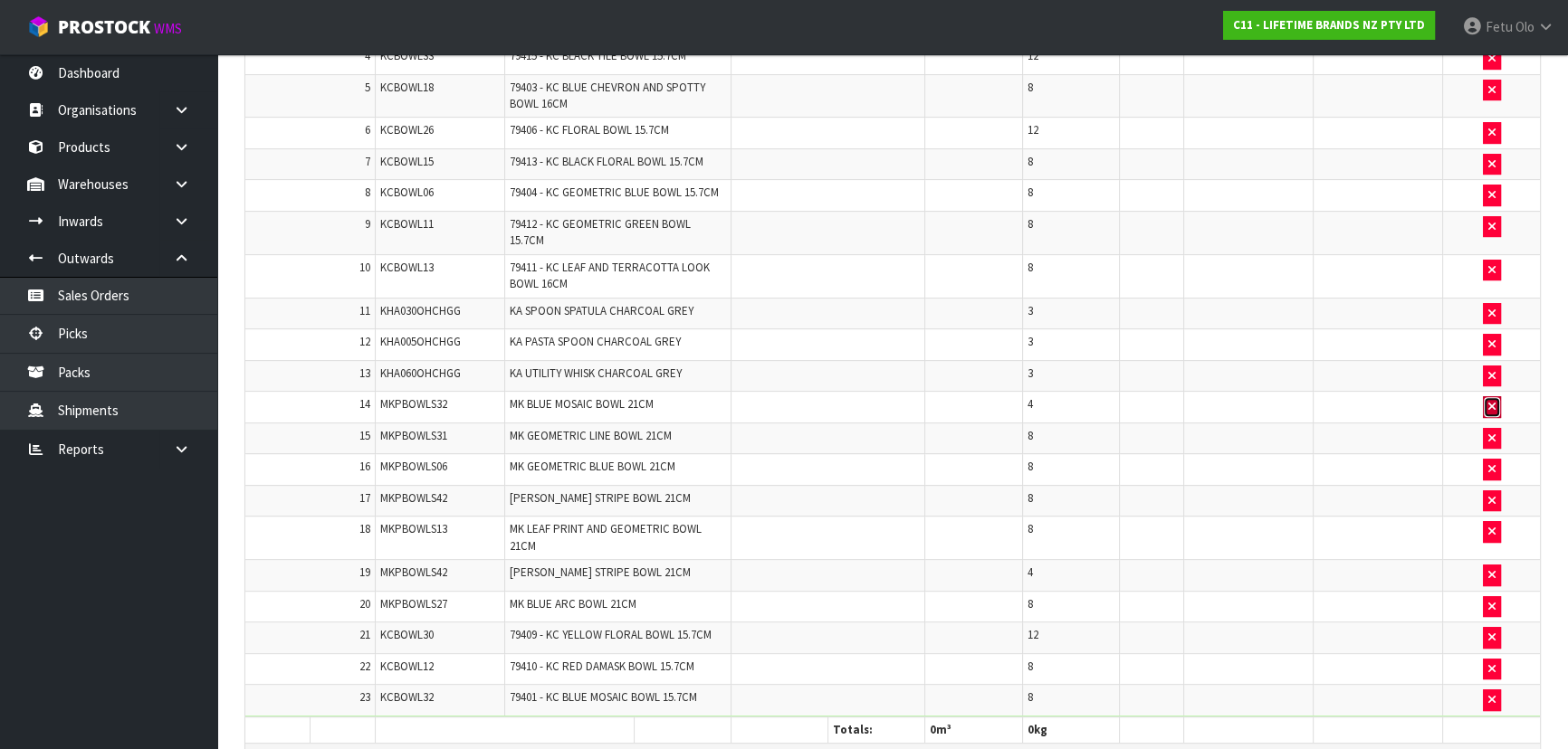
click at [1488, 396] on button "button" at bounding box center [1491, 407] width 18 height 22
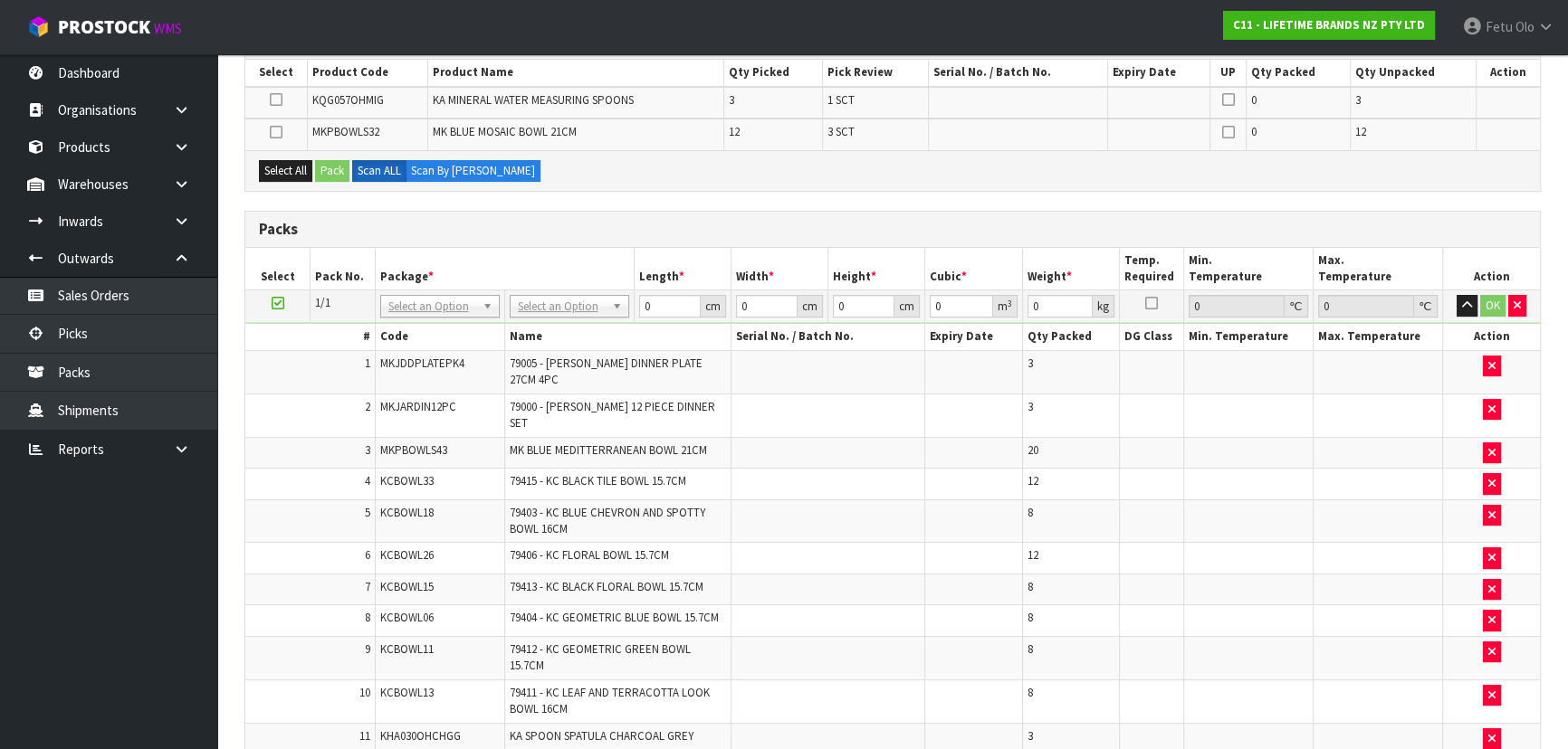
scroll to position [15, 0]
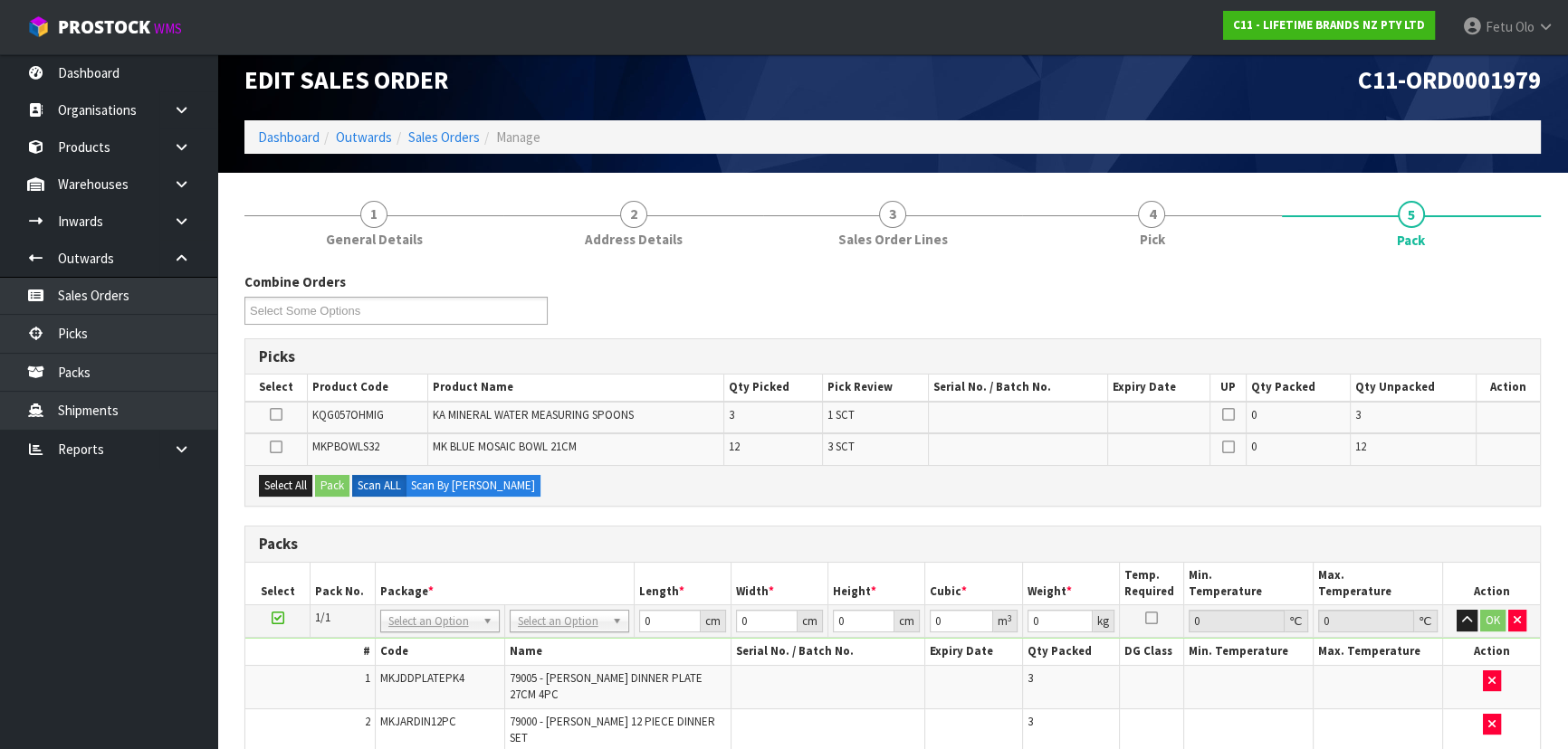
click at [641, 527] on div "Packs" at bounding box center [892, 545] width 1294 height 36
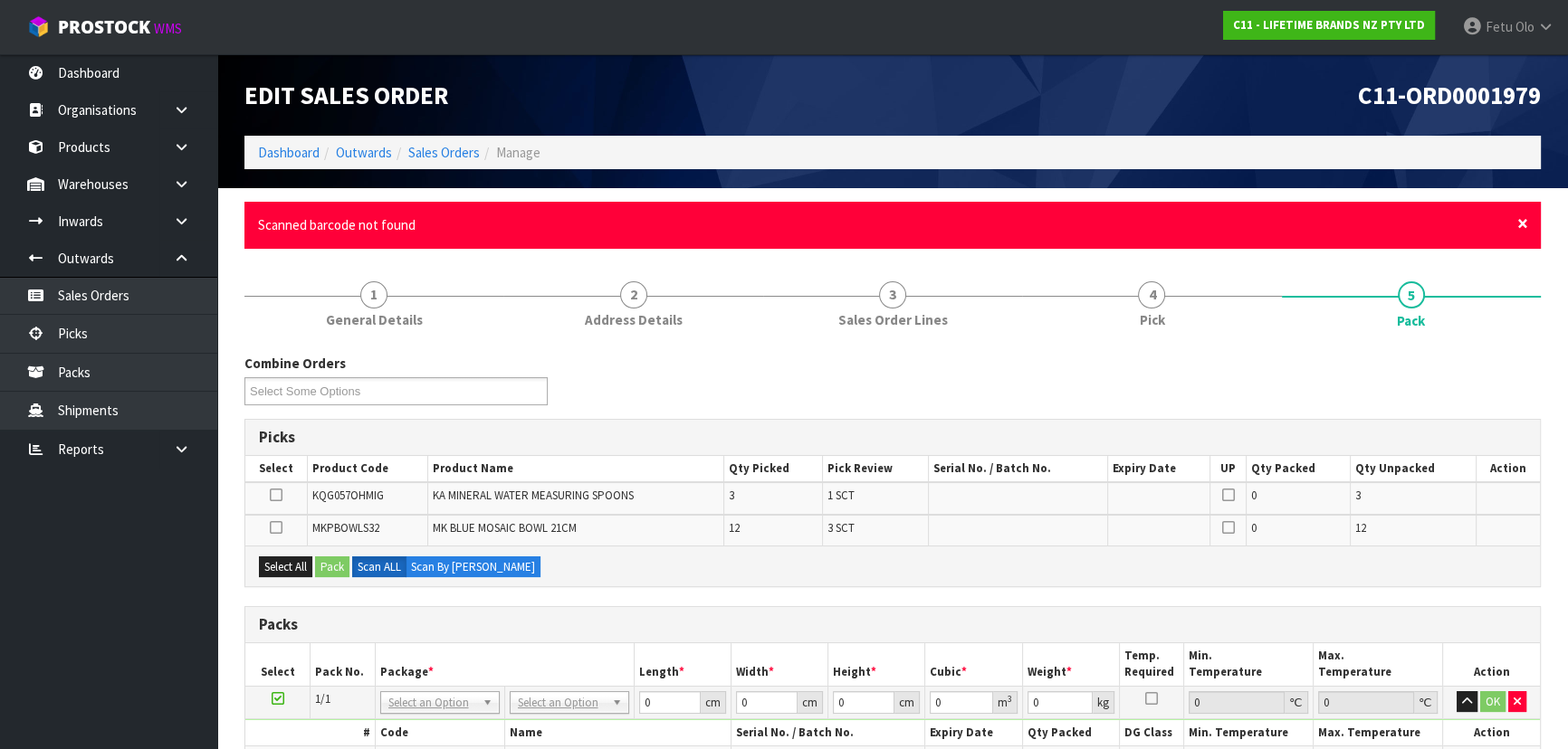
click at [1517, 218] on span "×" at bounding box center [1522, 223] width 11 height 25
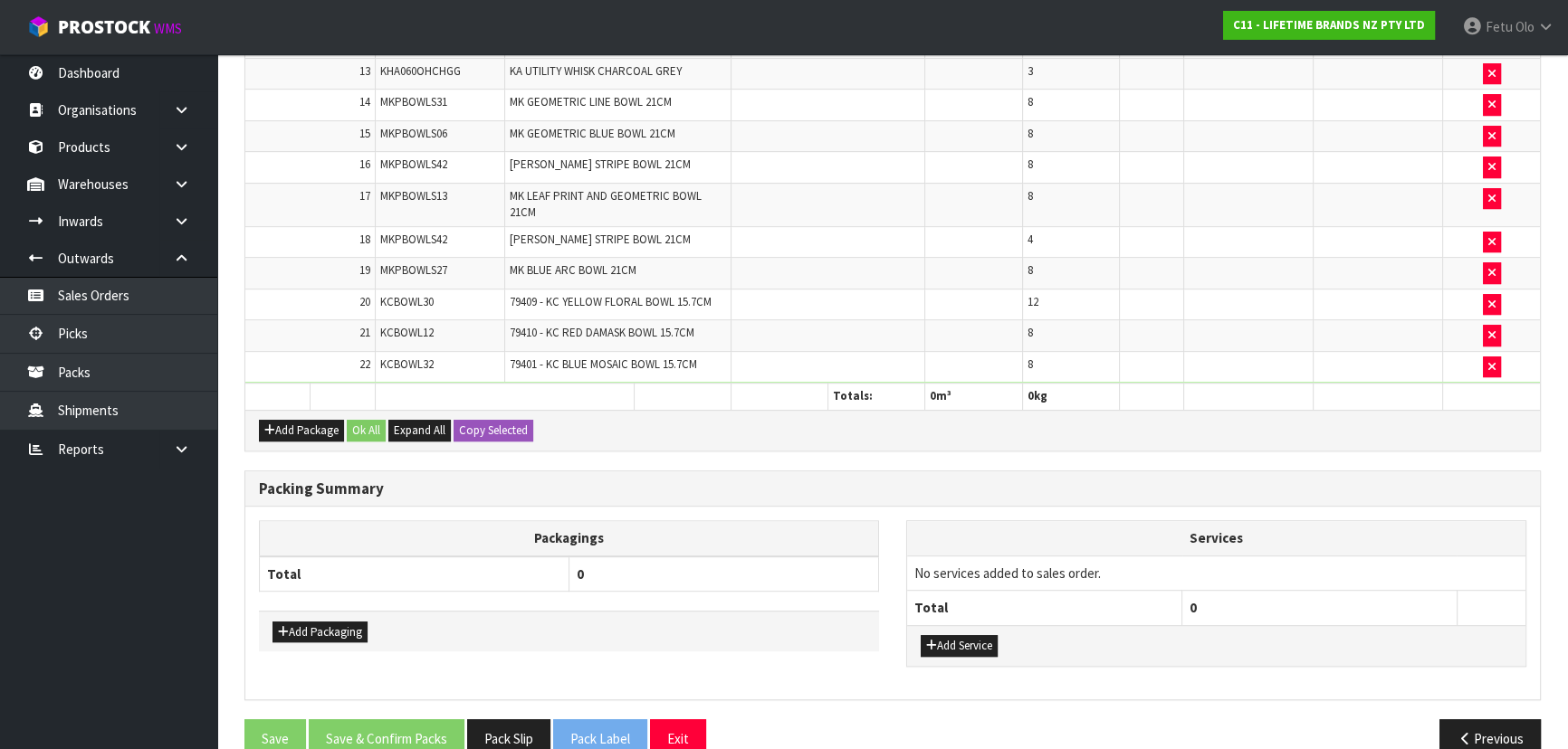
scroll to position [1060, 0]
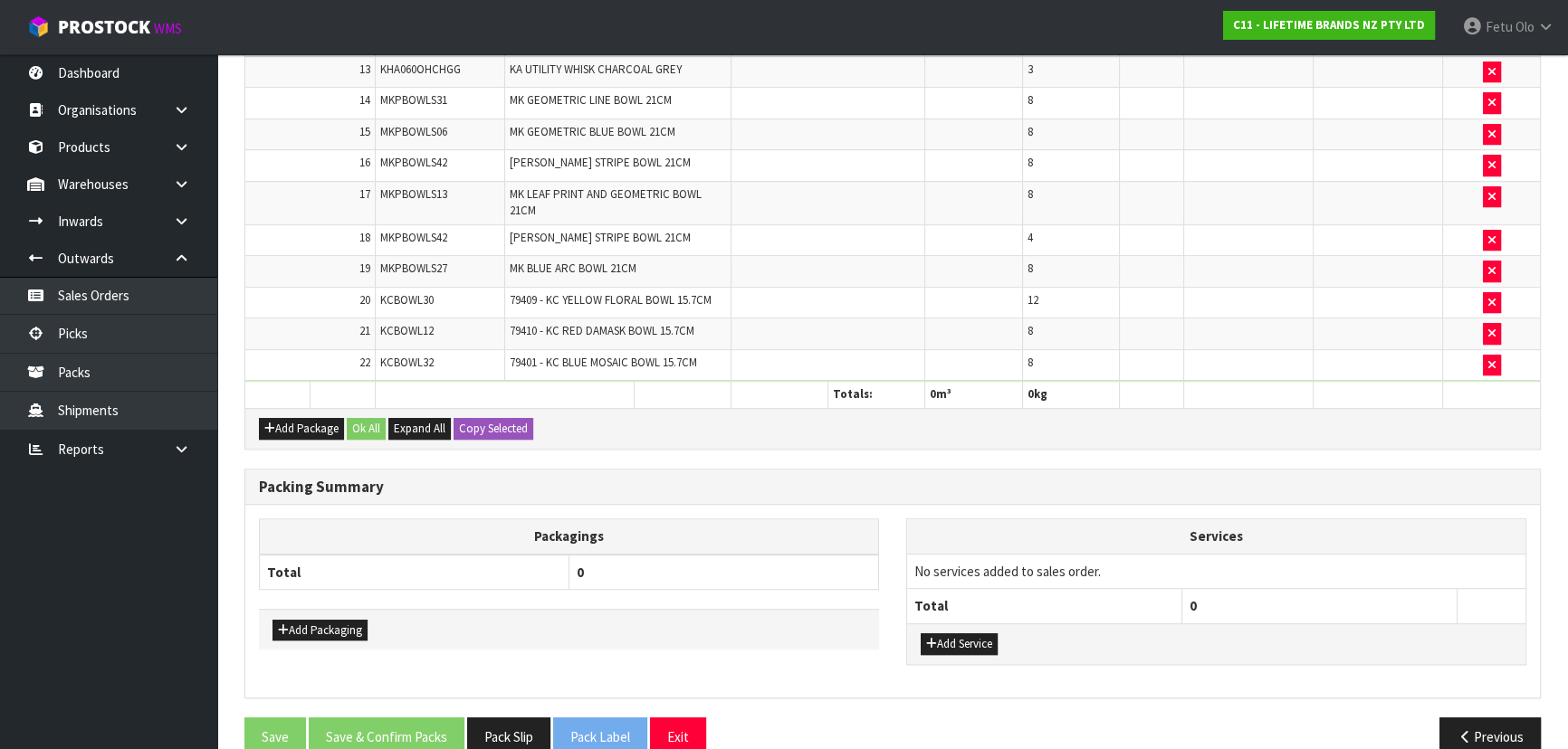
click at [1062, 470] on div "Packing Summary" at bounding box center [892, 488] width 1294 height 36
click at [1493, 360] on icon "button" at bounding box center [1491, 366] width 7 height 12
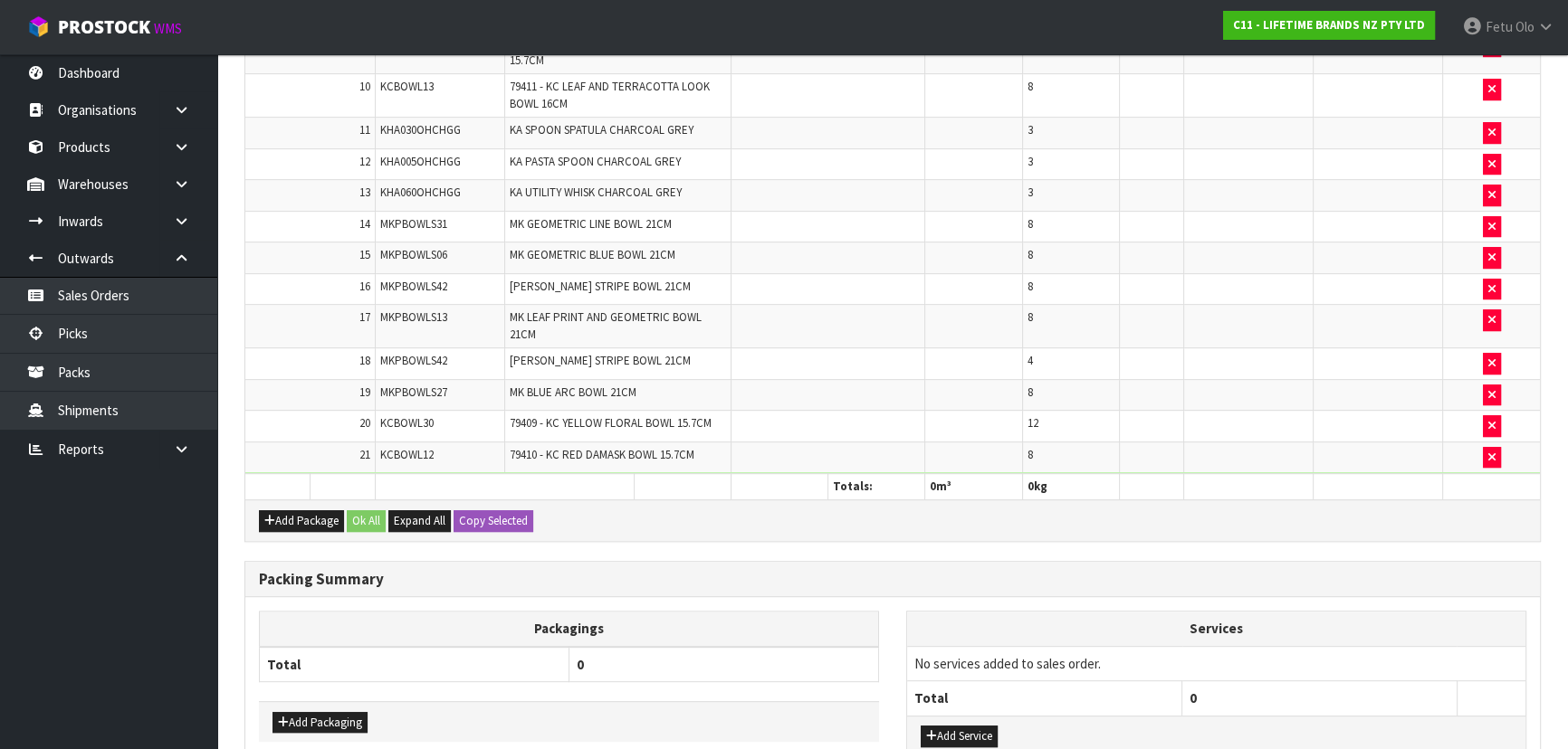
scroll to position [1061, 0]
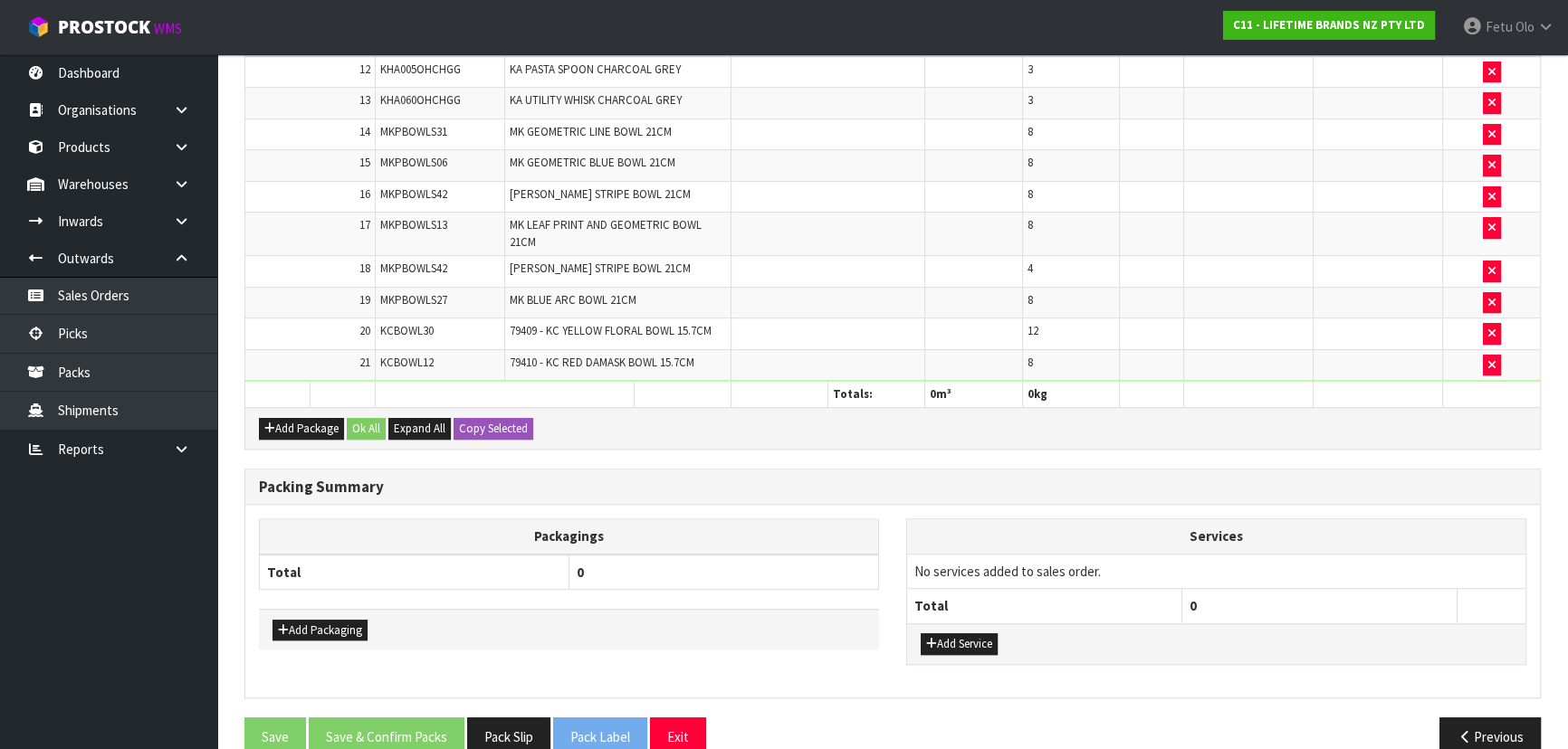
click at [1298, 479] on h3 "Packing Summary" at bounding box center [893, 487] width 1267 height 17
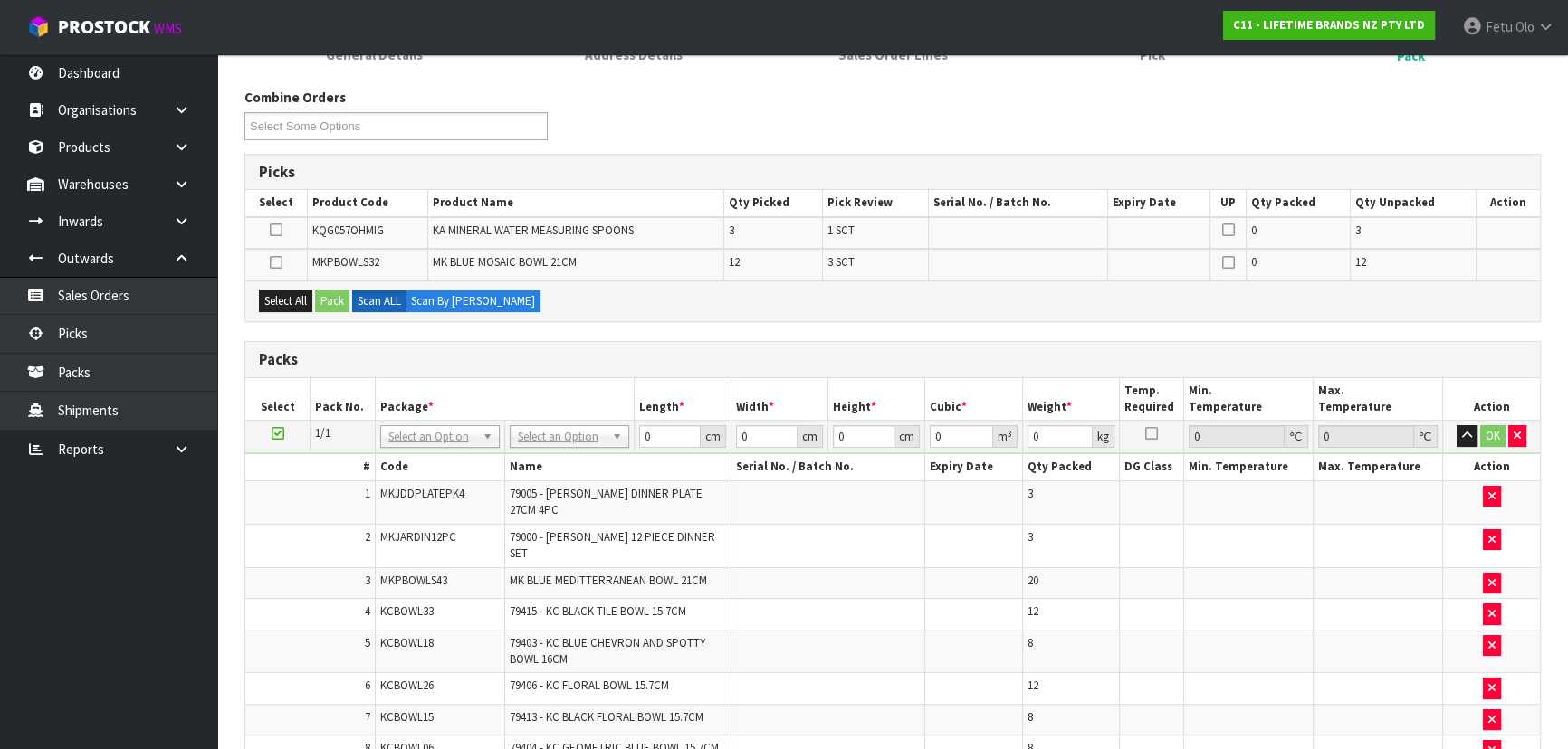
scroll to position [0, 0]
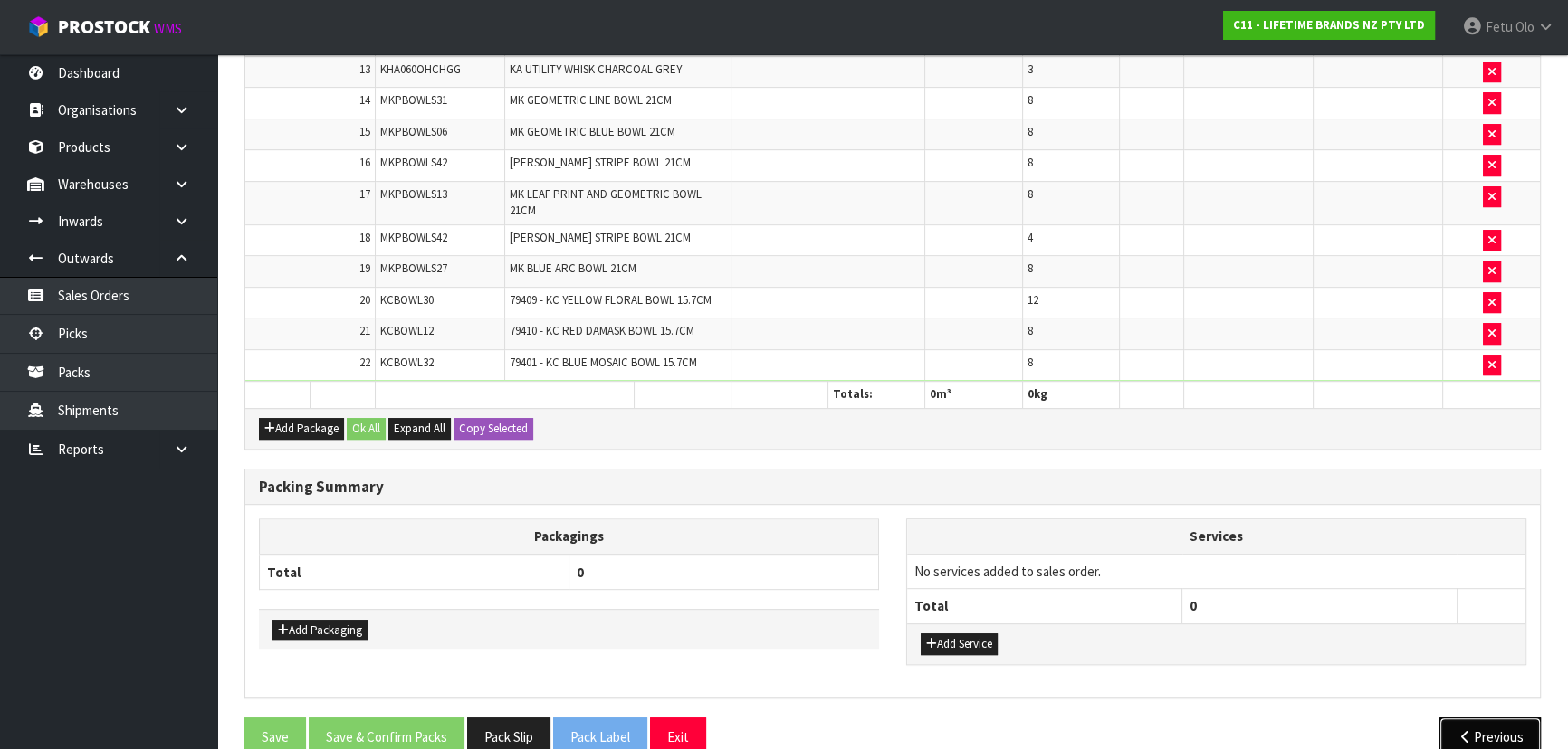
click at [1467, 730] on icon "button" at bounding box center [1464, 737] width 17 height 14
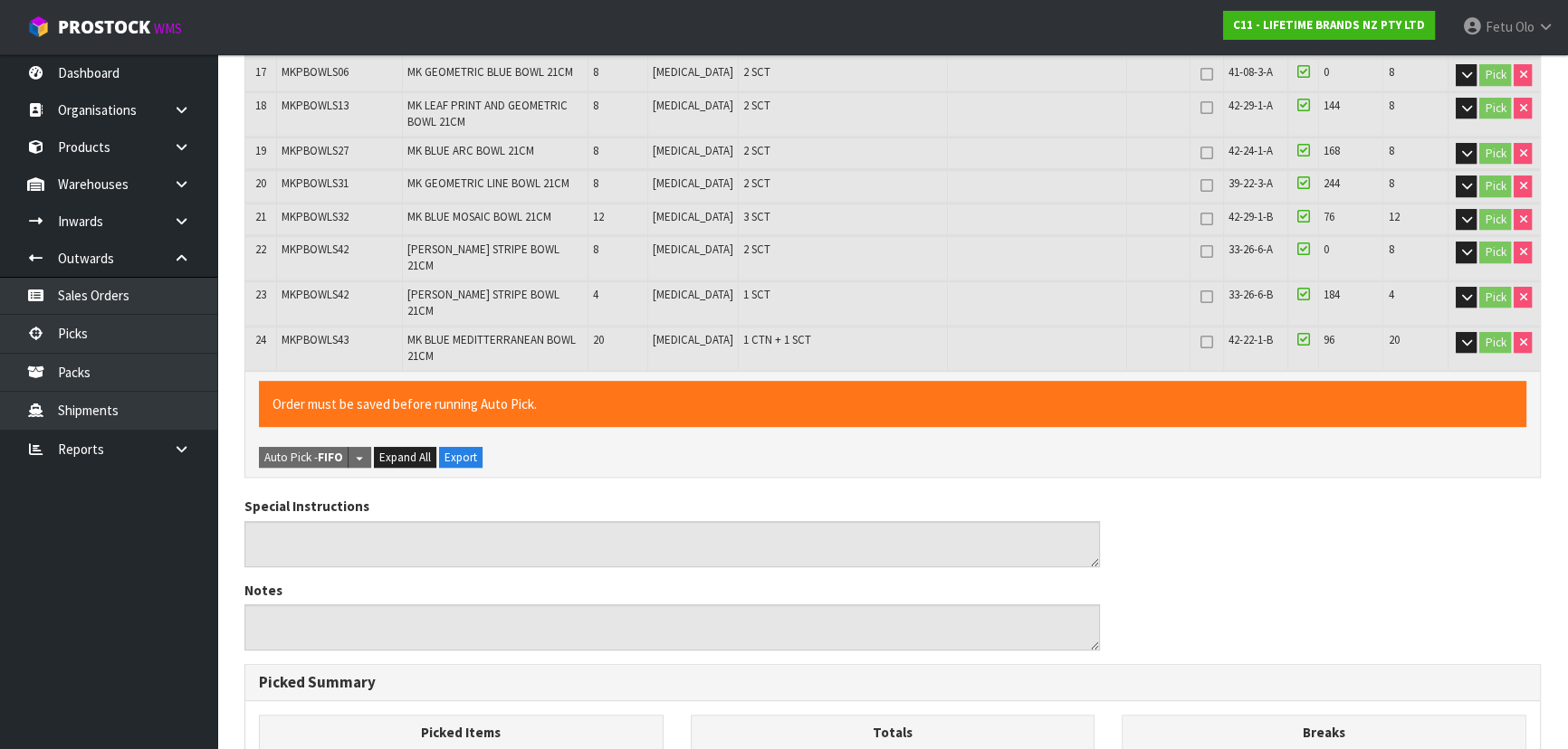
scroll to position [1413, 0]
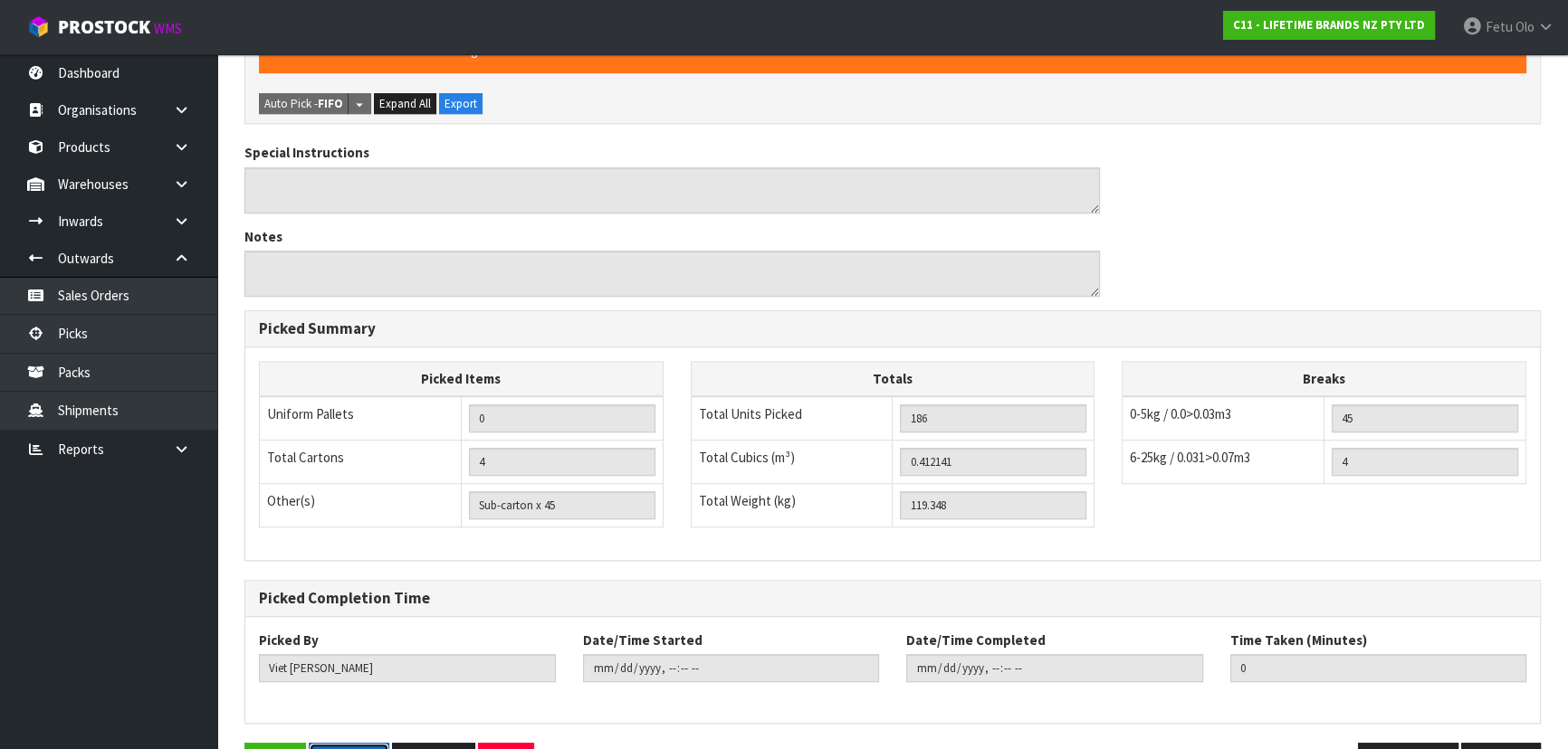
click at [376, 743] on button "Pick Slip" at bounding box center [349, 762] width 81 height 39
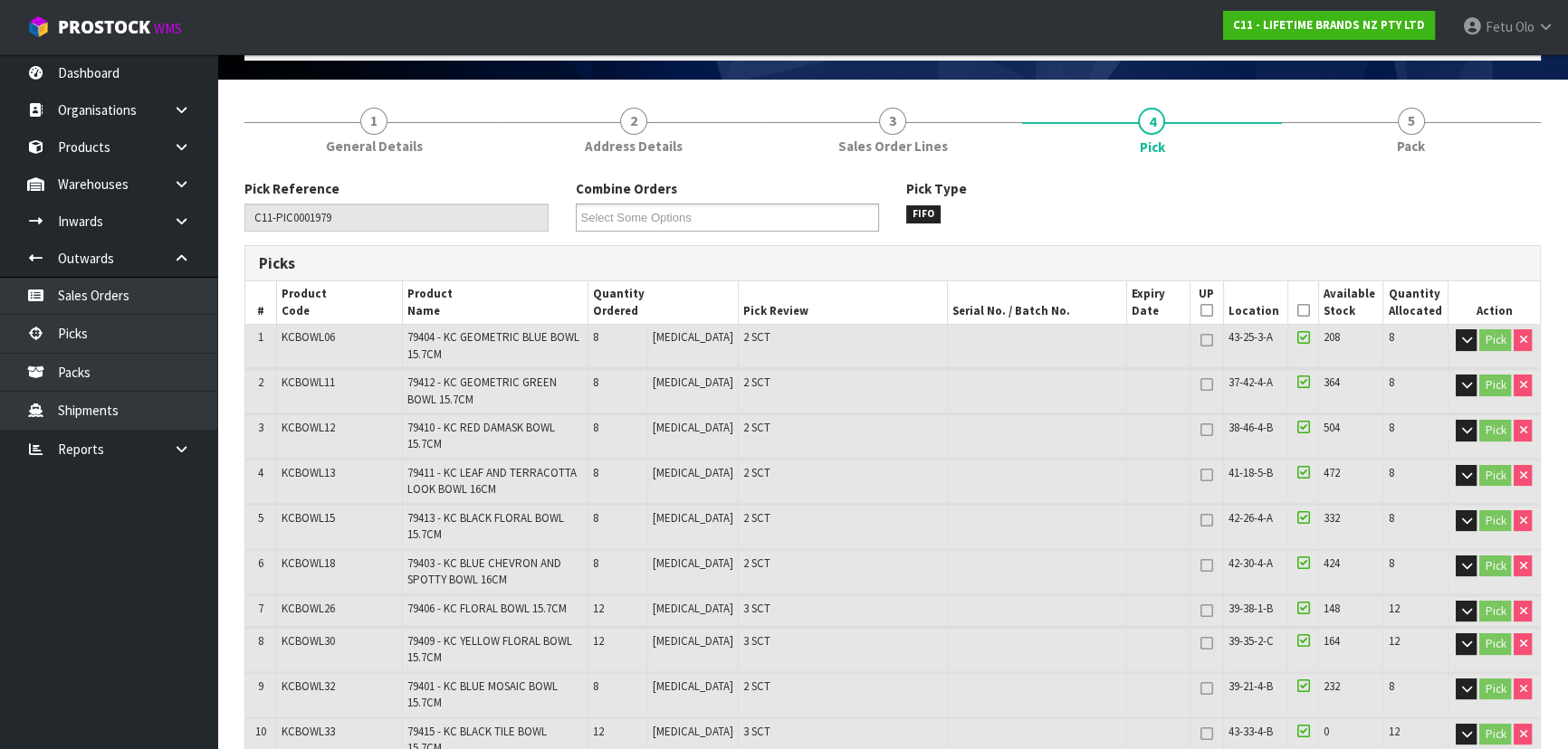
scroll to position [0, 0]
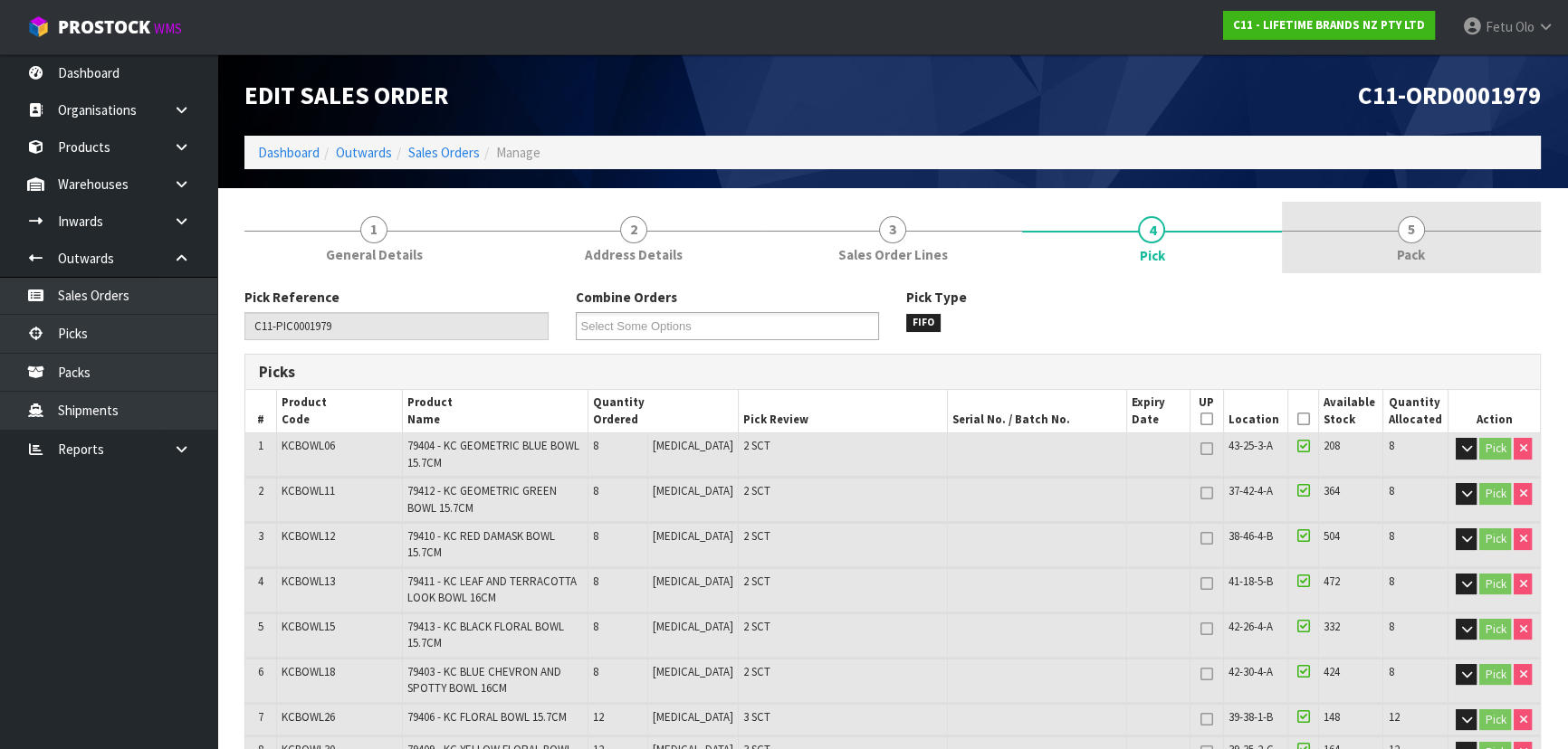
drag, startPoint x: 1429, startPoint y: 265, endPoint x: 1414, endPoint y: 283, distance: 23.4
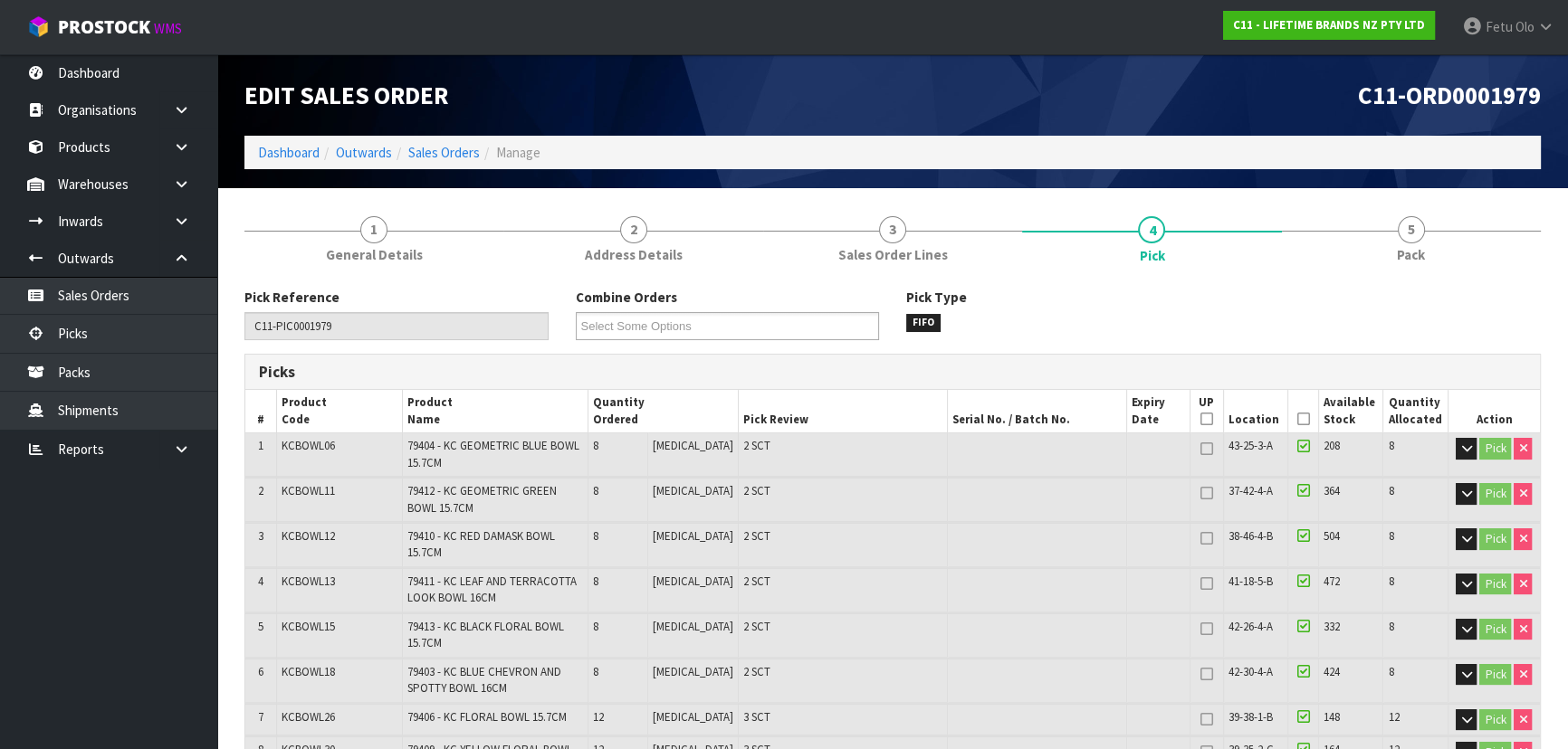
click at [1429, 264] on link "5 Pack" at bounding box center [1411, 238] width 259 height 72
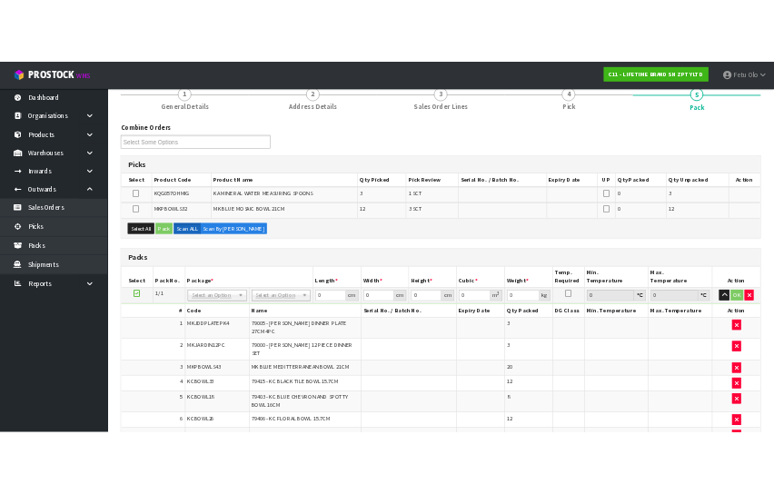
scroll to position [155, 0]
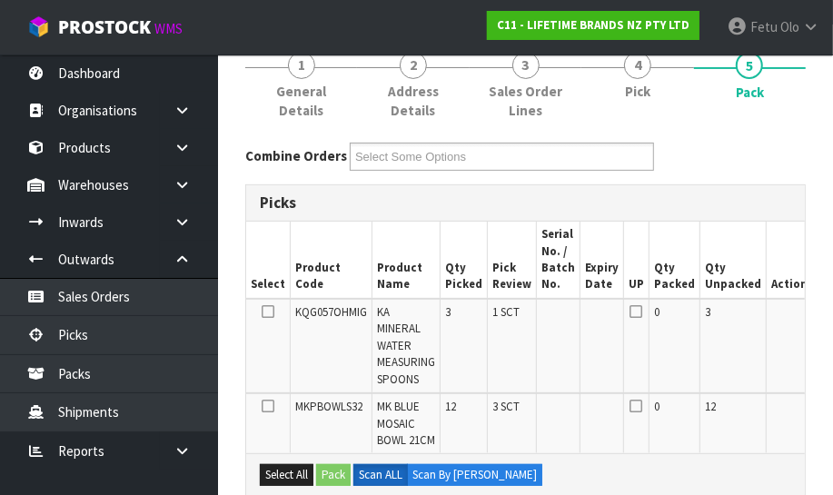
click at [793, 369] on td at bounding box center [790, 346] width 46 height 94
click at [791, 406] on td at bounding box center [790, 423] width 46 height 60
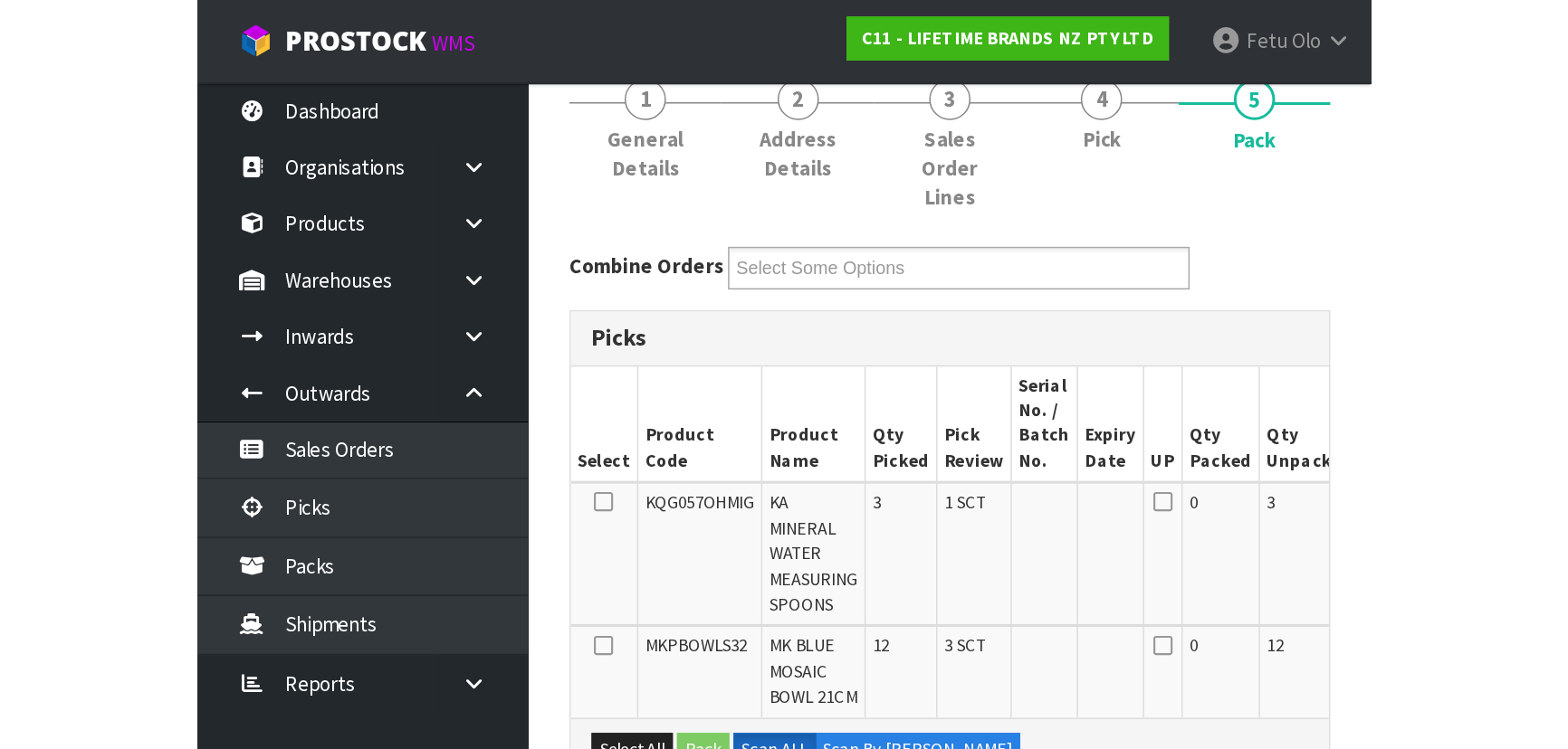
scroll to position [163, 0]
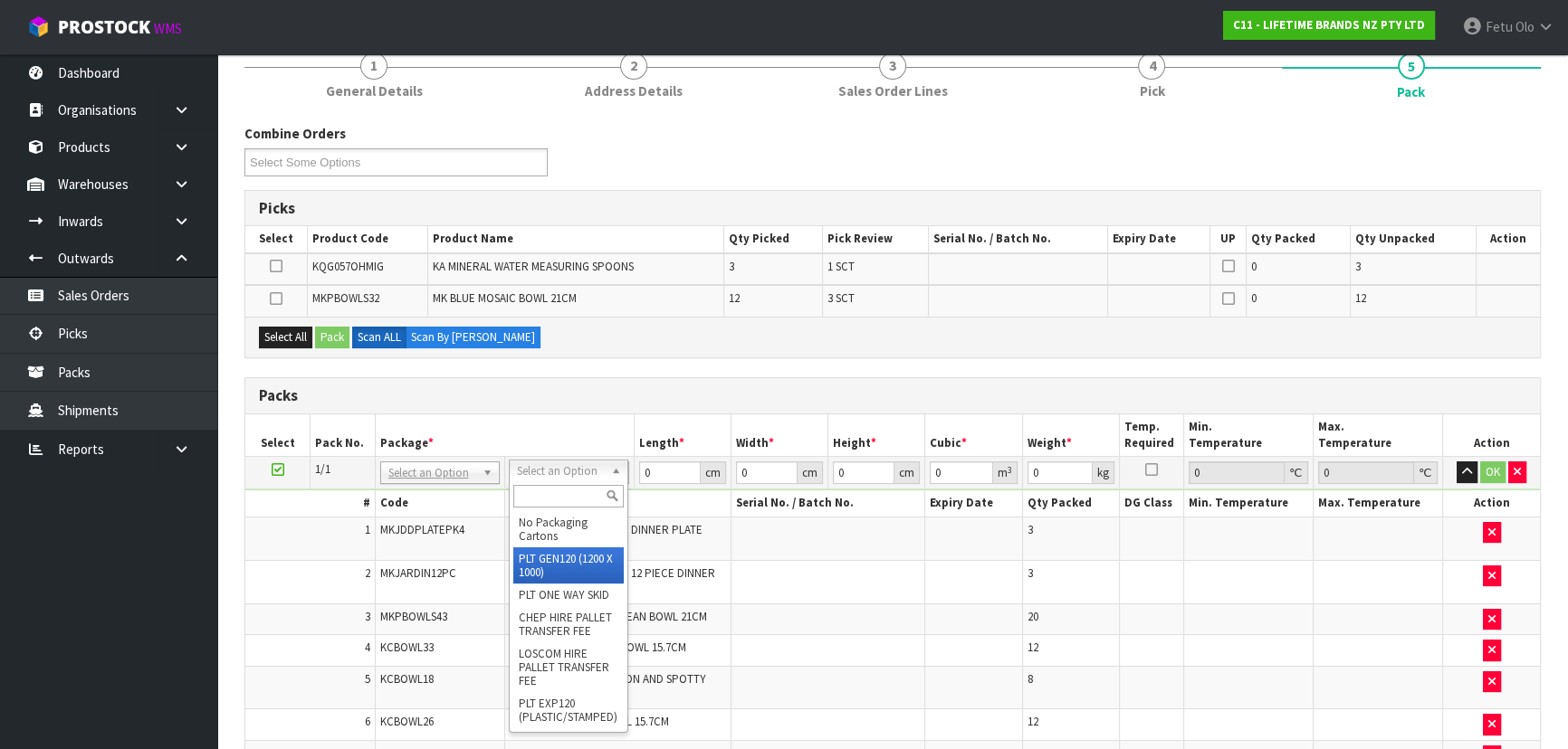
drag, startPoint x: 561, startPoint y: 552, endPoint x: 634, endPoint y: 513, distance: 82.8
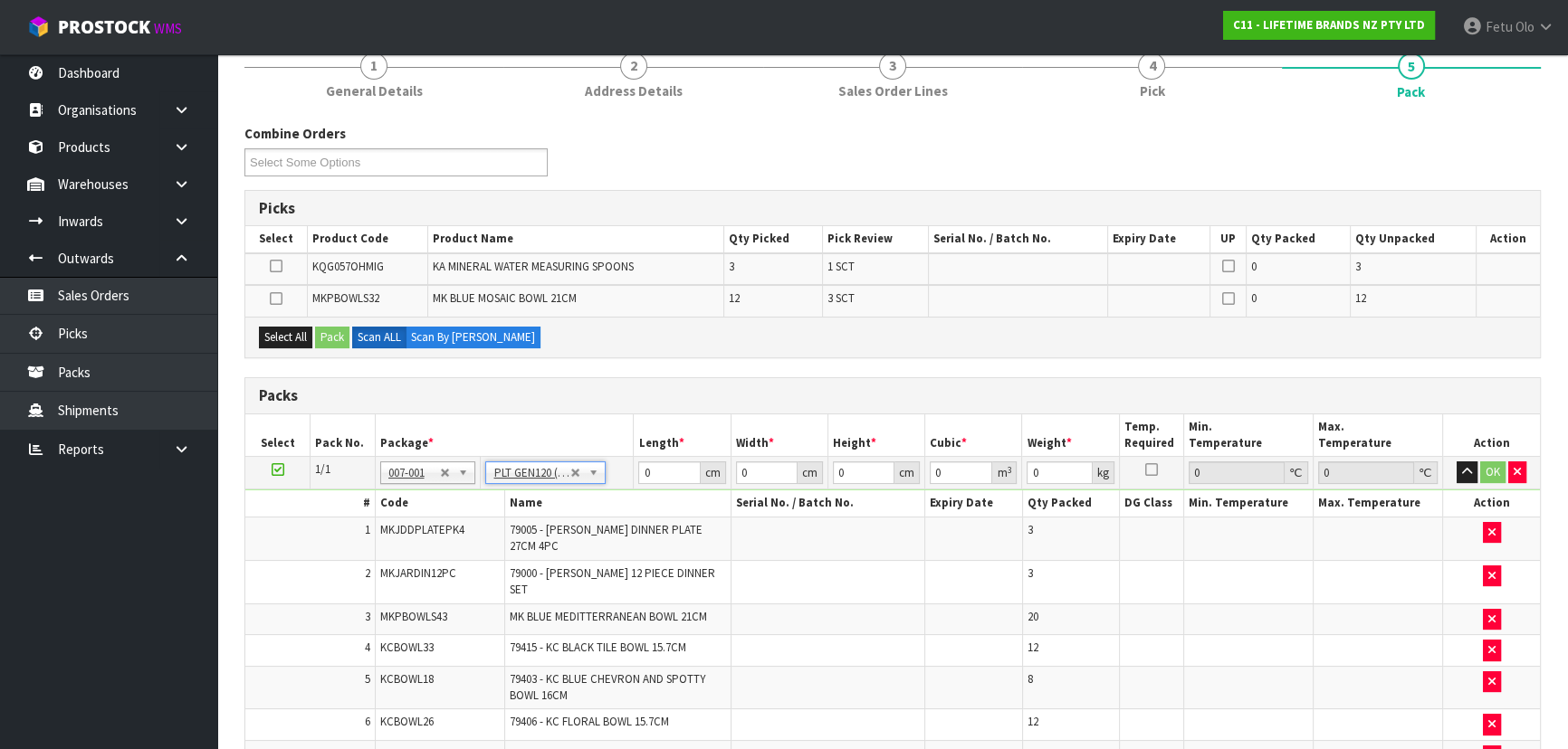
type input "120"
type input "100"
type input "112.848"
drag, startPoint x: 659, startPoint y: 474, endPoint x: 576, endPoint y: 498, distance: 86.4
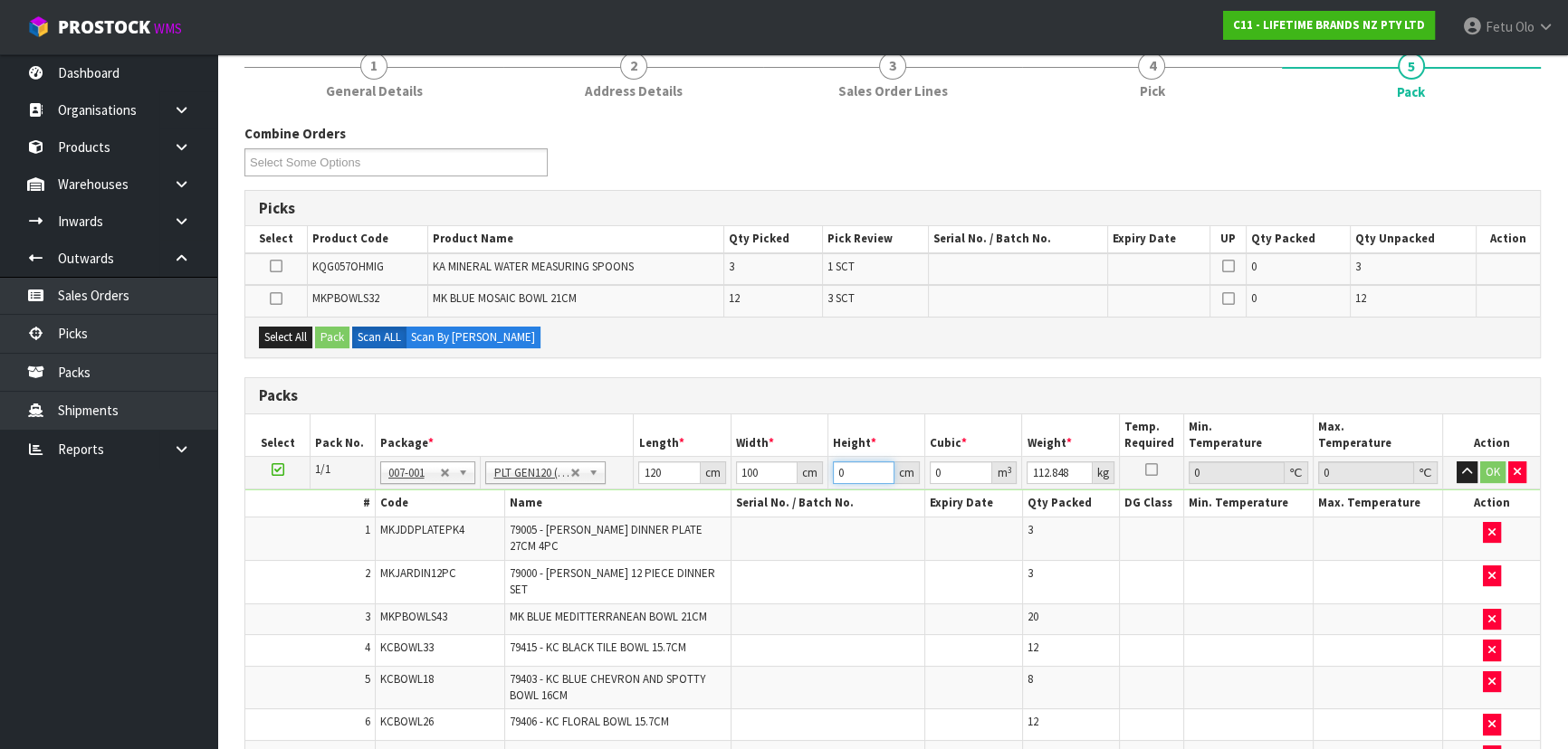
type input "1"
type input "0.012"
type input "10"
type input "0.12"
type input "100"
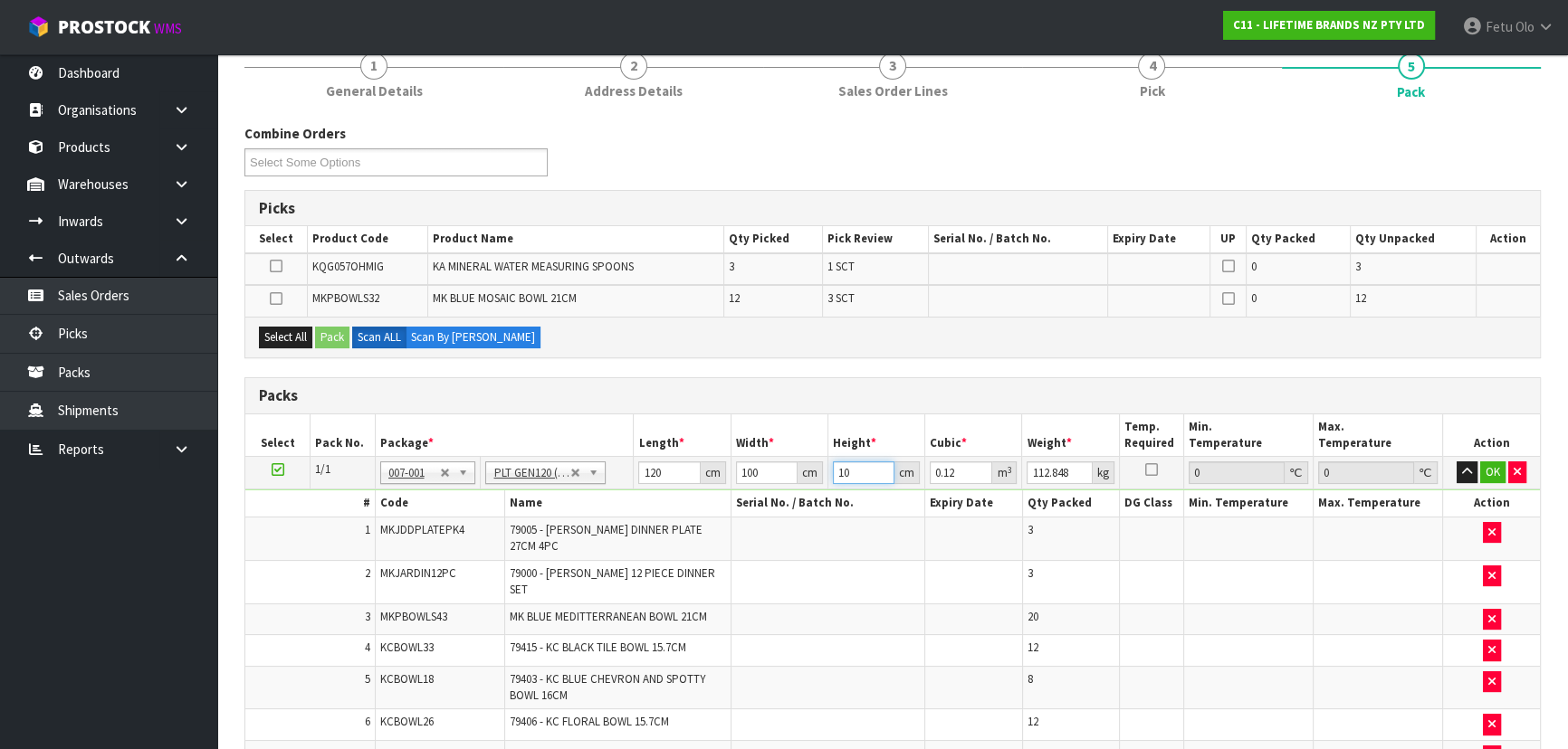
type input "1.2"
type input "100"
click button "OK" at bounding box center [1491, 472] width 25 height 22
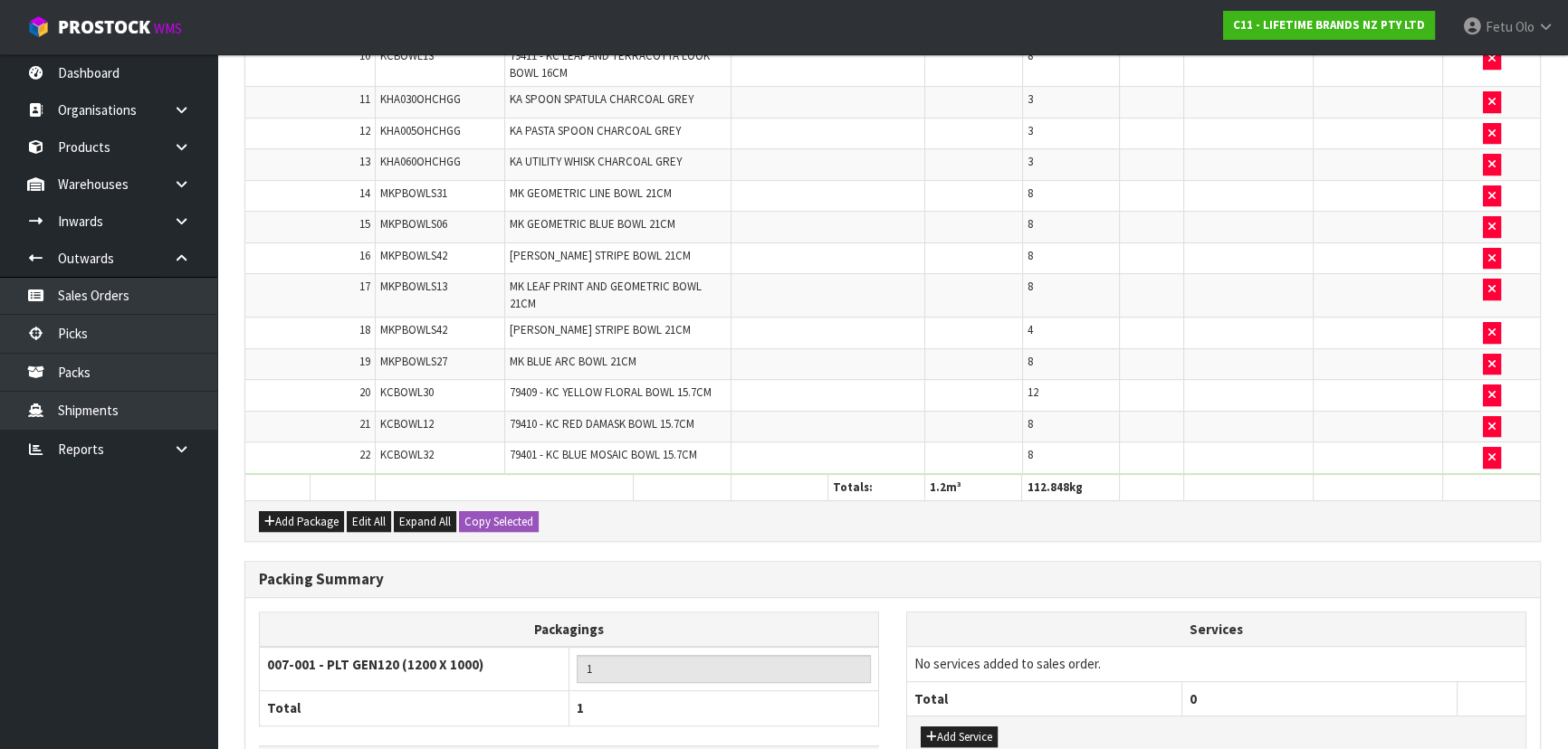
scroll to position [1068, 0]
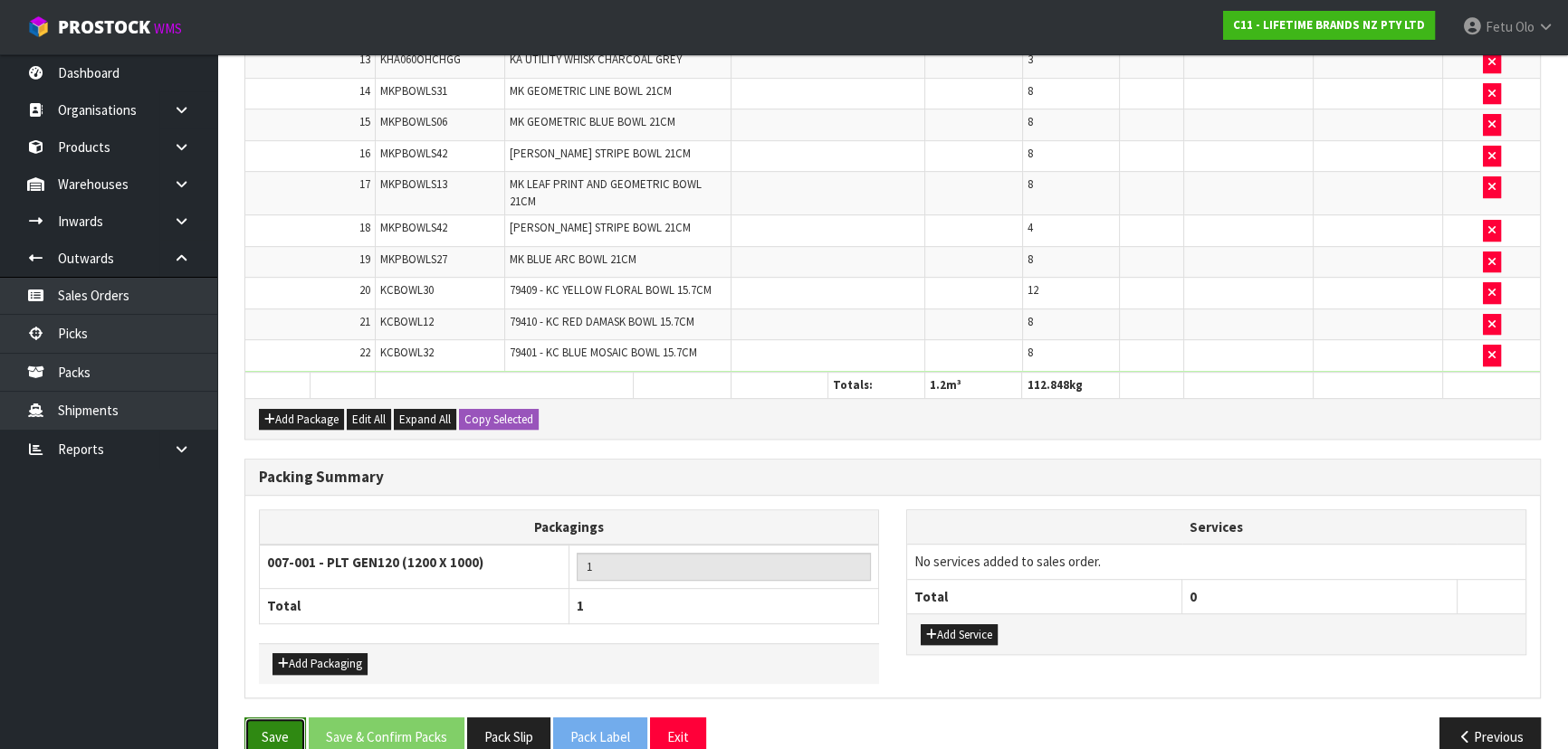
click at [284, 717] on button "Save" at bounding box center [275, 736] width 62 height 39
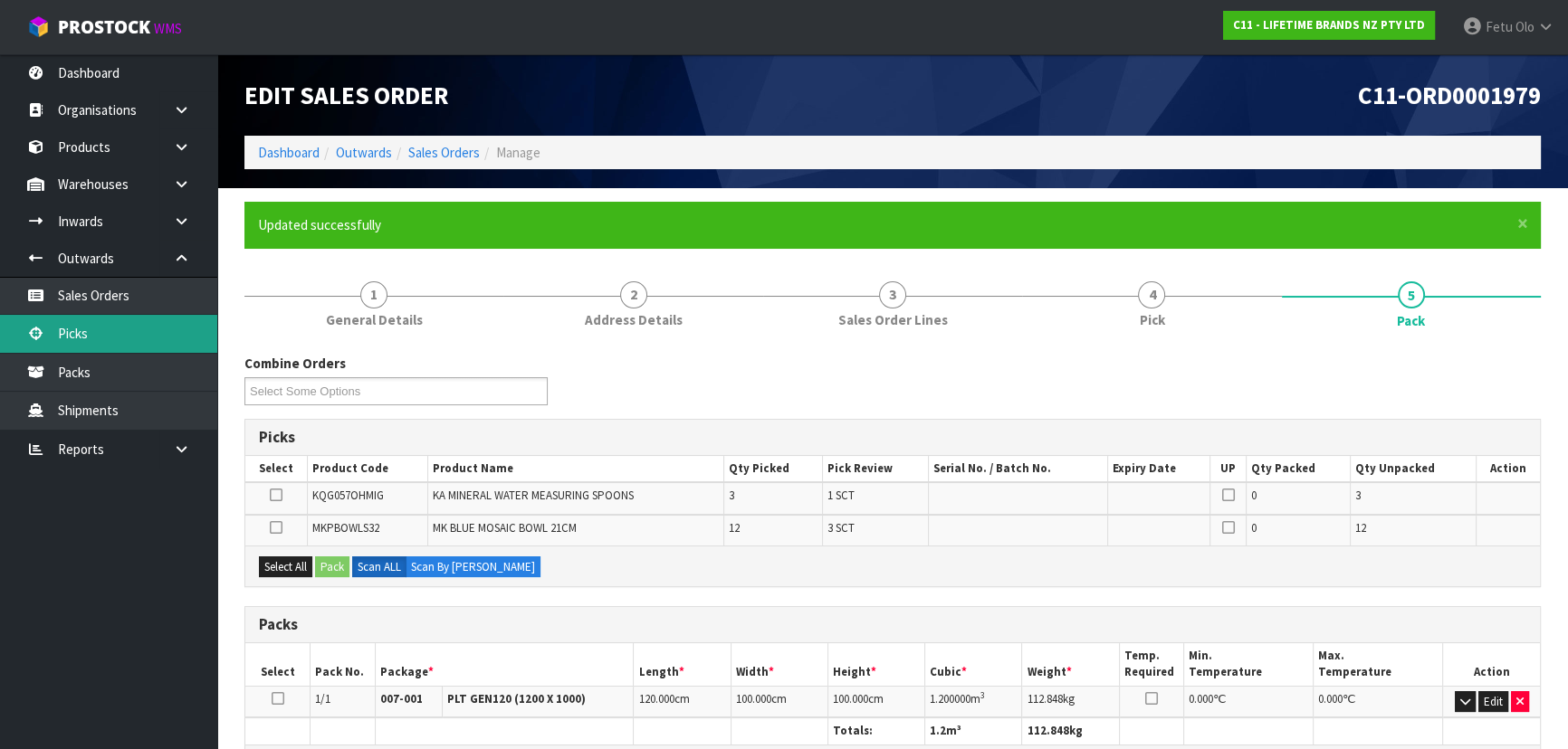
click at [93, 325] on link "Picks" at bounding box center [109, 333] width 217 height 37
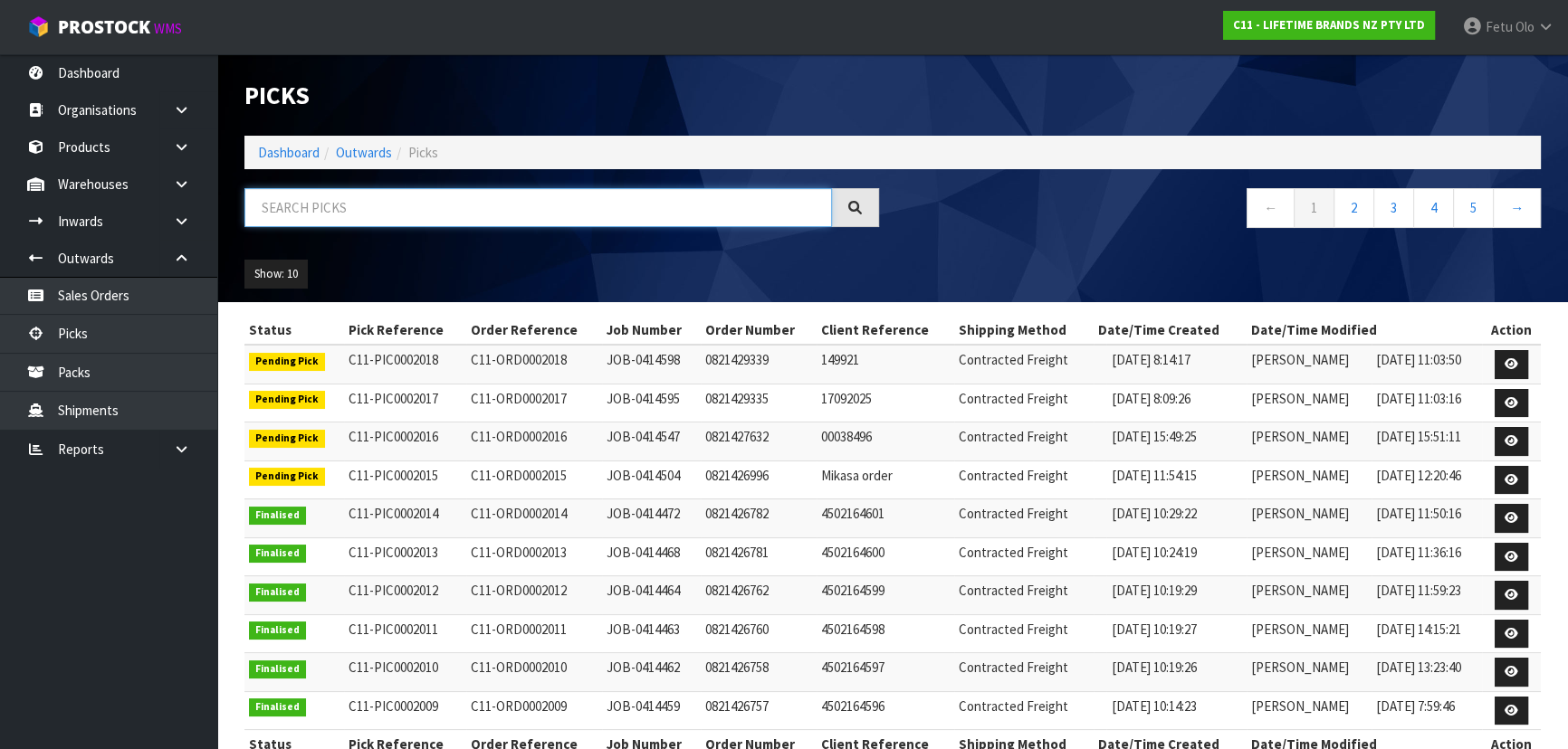
click at [429, 212] on input "text" at bounding box center [538, 207] width 588 height 39
type input "0001986"
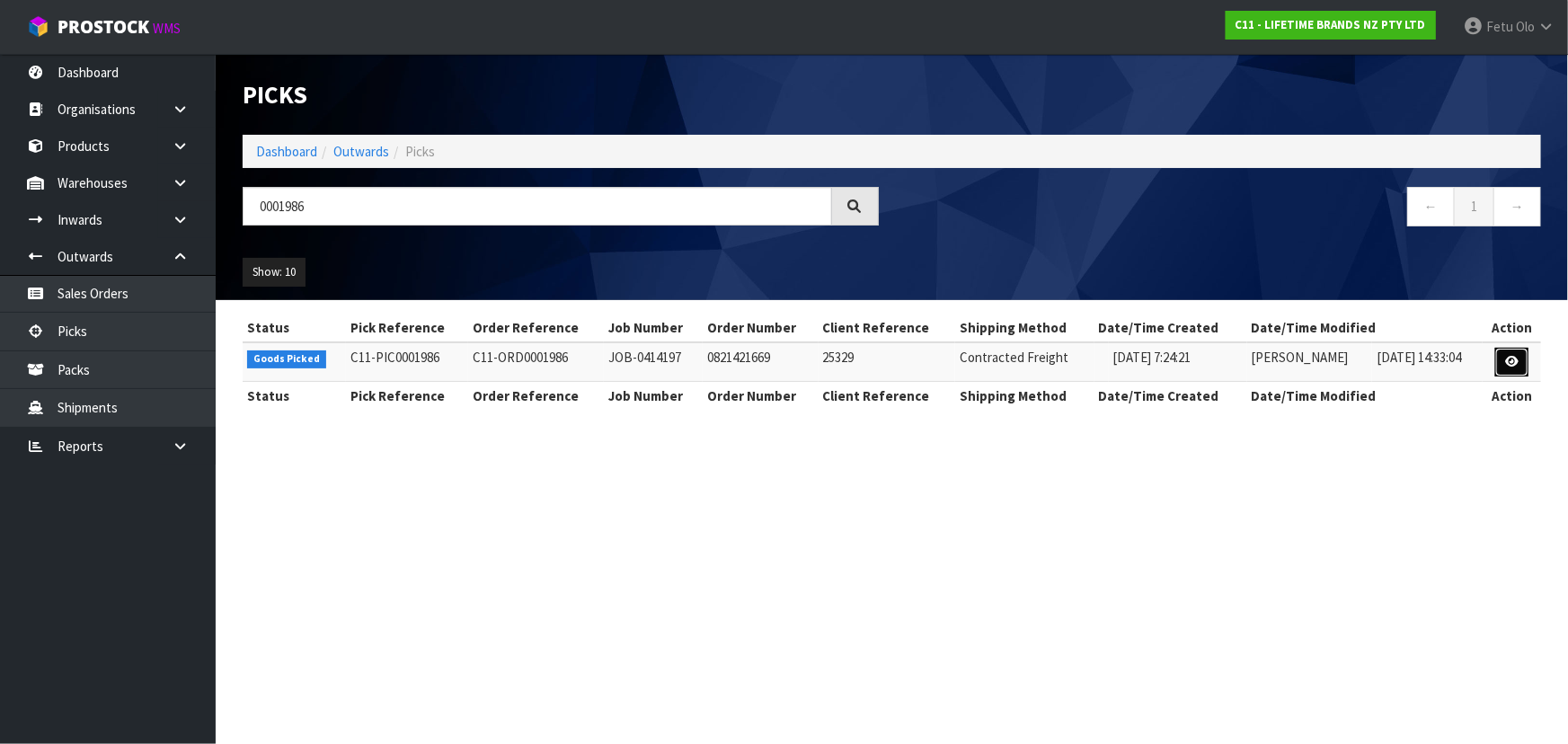
click at [1514, 367] on icon at bounding box center [1513, 362] width 14 height 12
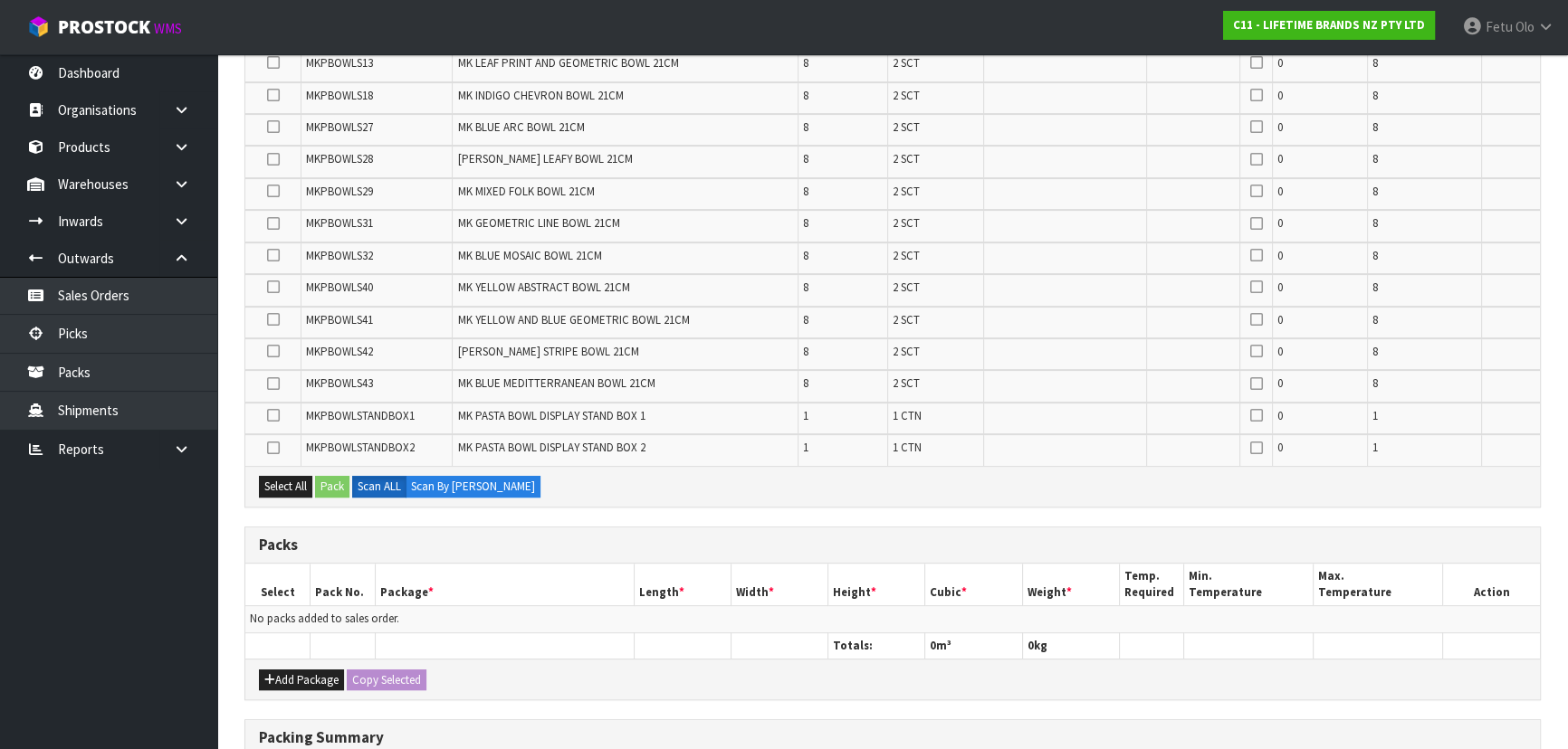
scroll to position [1030, 0]
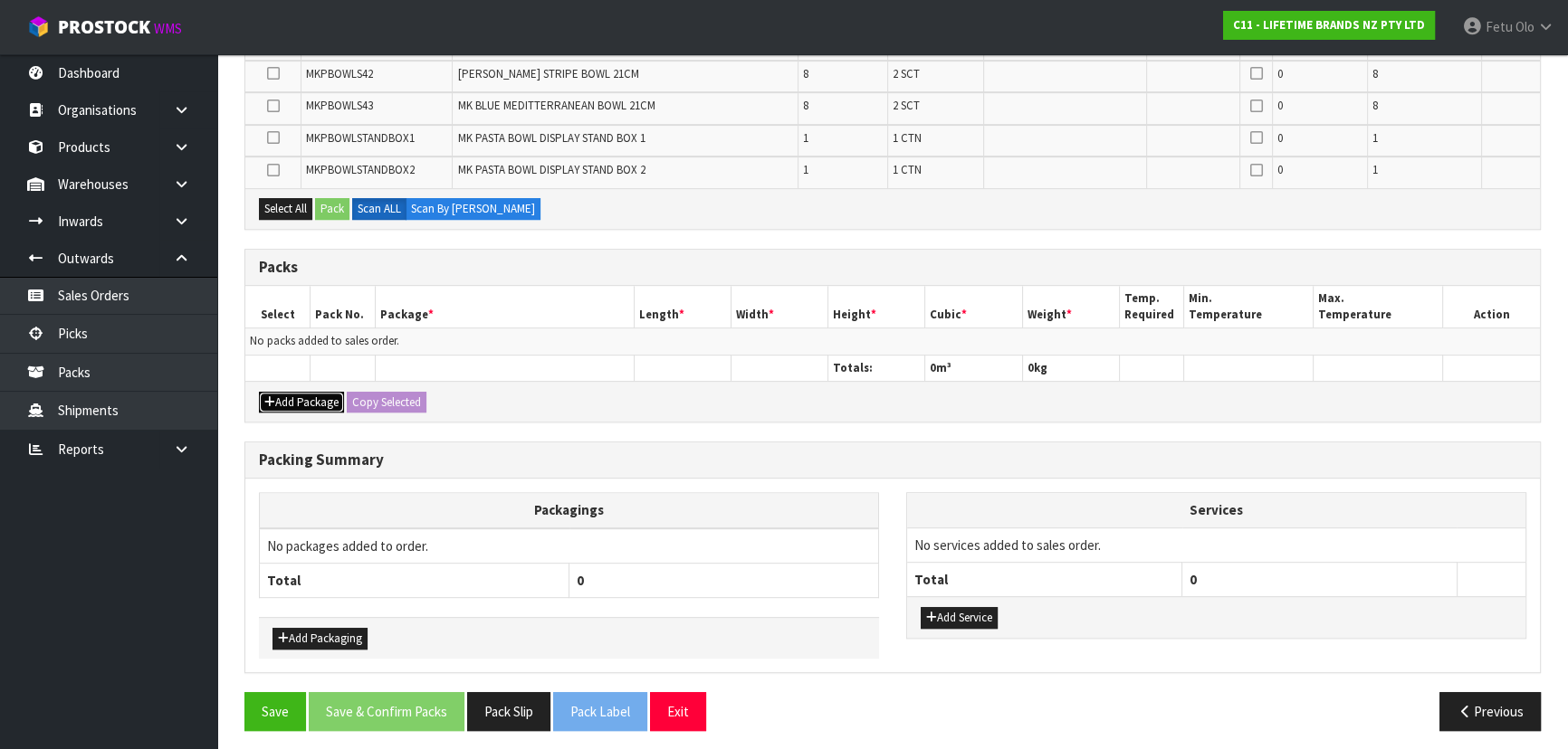
click at [288, 391] on button "Add Package" at bounding box center [301, 402] width 85 height 22
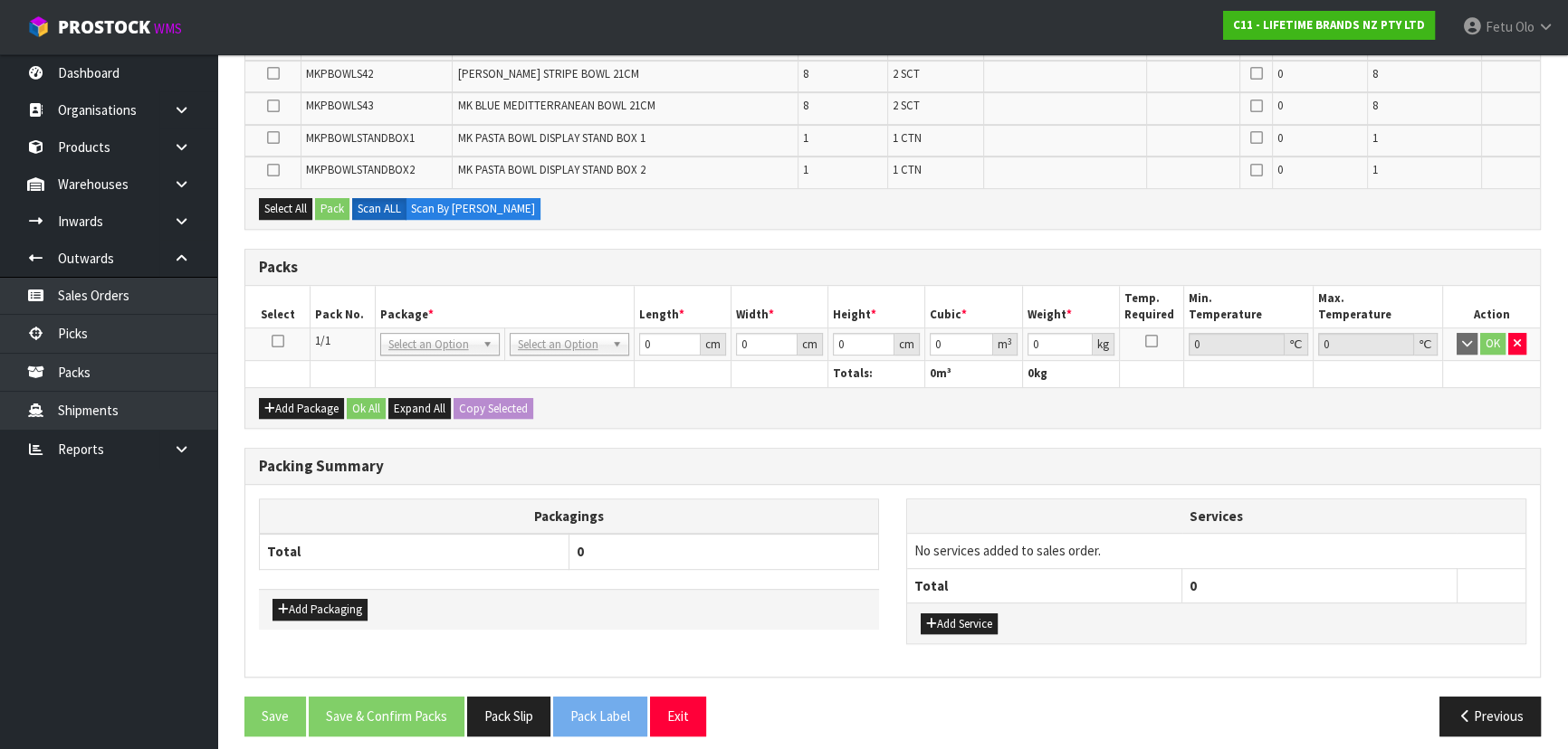
click at [280, 342] on icon at bounding box center [278, 342] width 13 height 1
click at [470, 286] on th "Package *" at bounding box center [504, 307] width 259 height 43
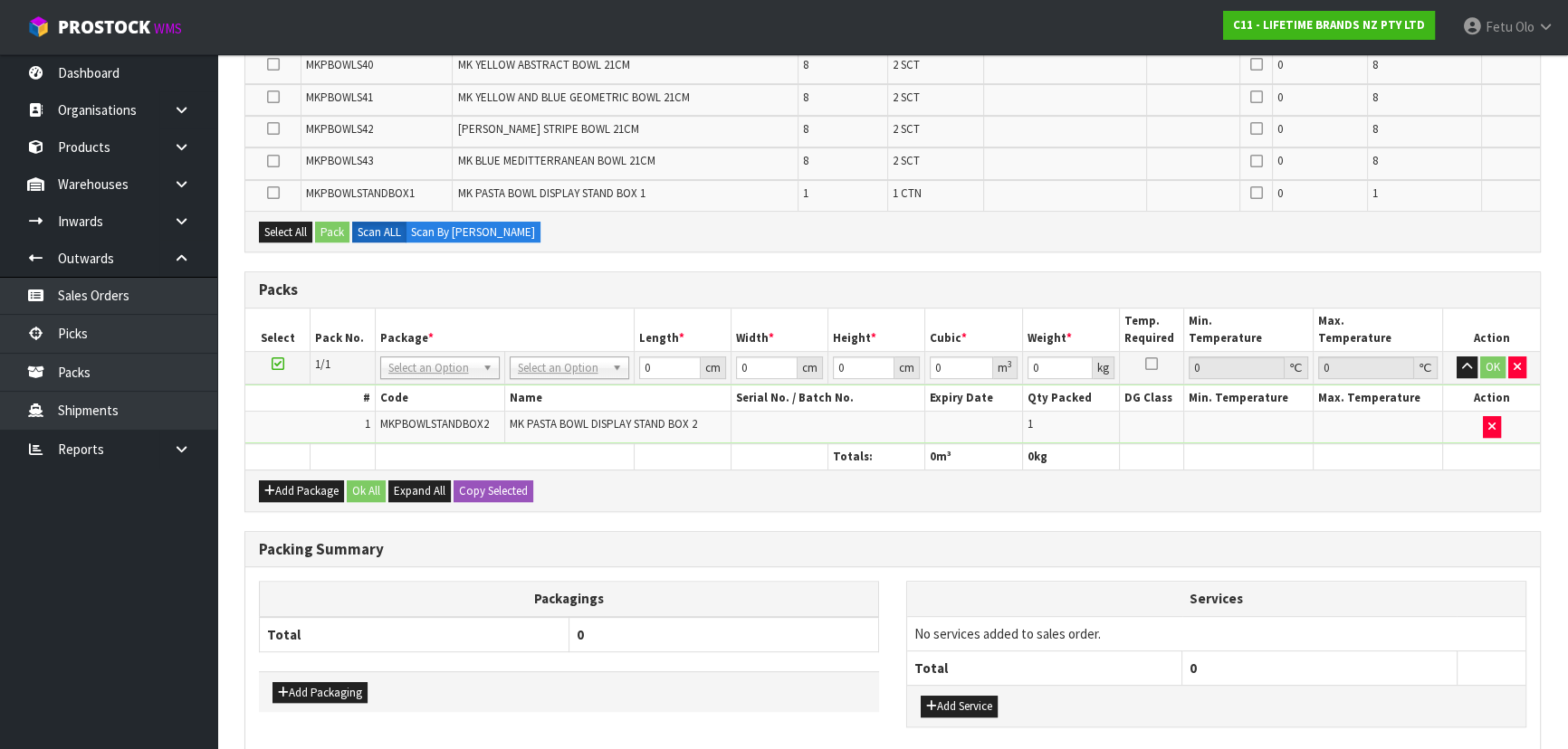
drag, startPoint x: 1376, startPoint y: 607, endPoint x: 1472, endPoint y: 737, distance: 161.6
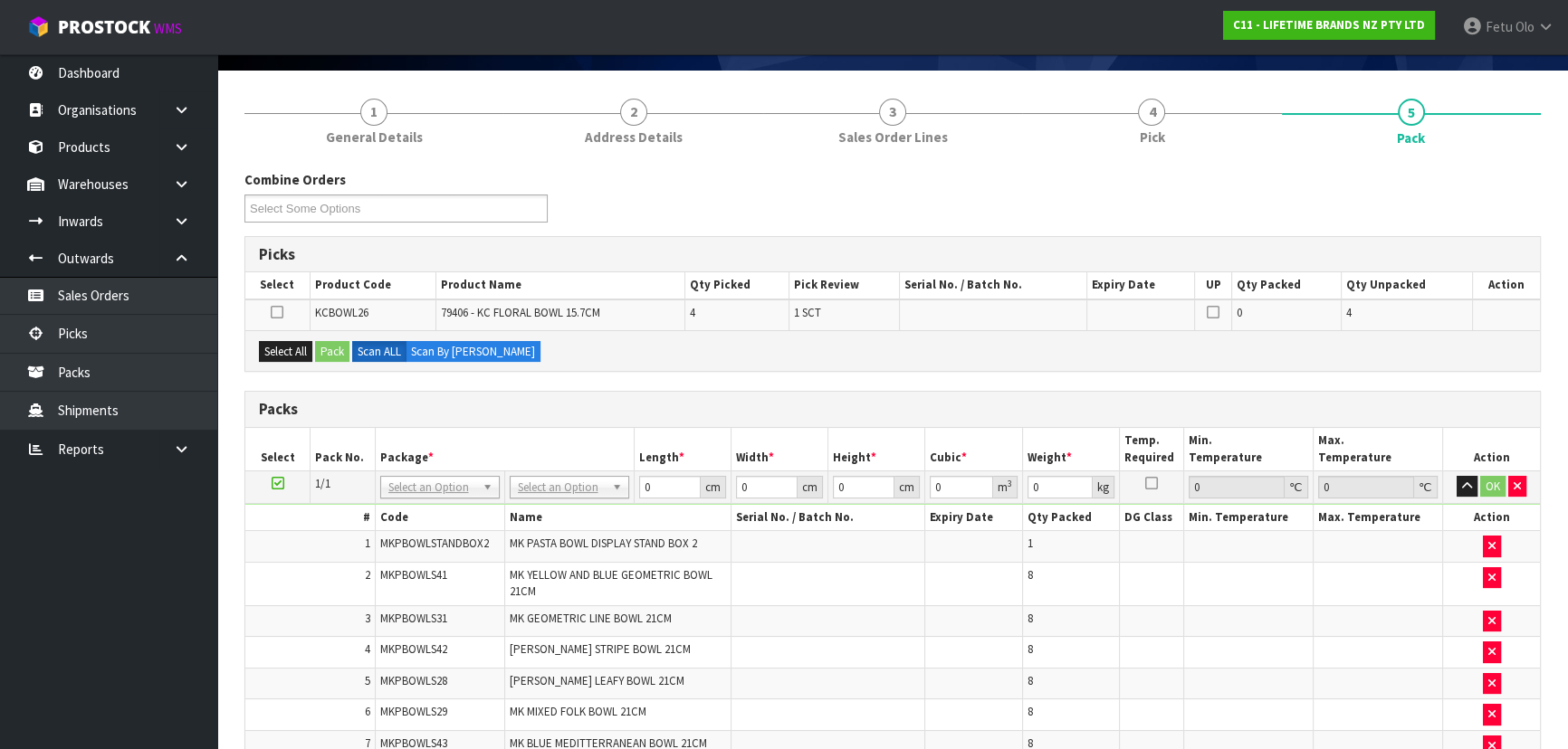
scroll to position [246, 0]
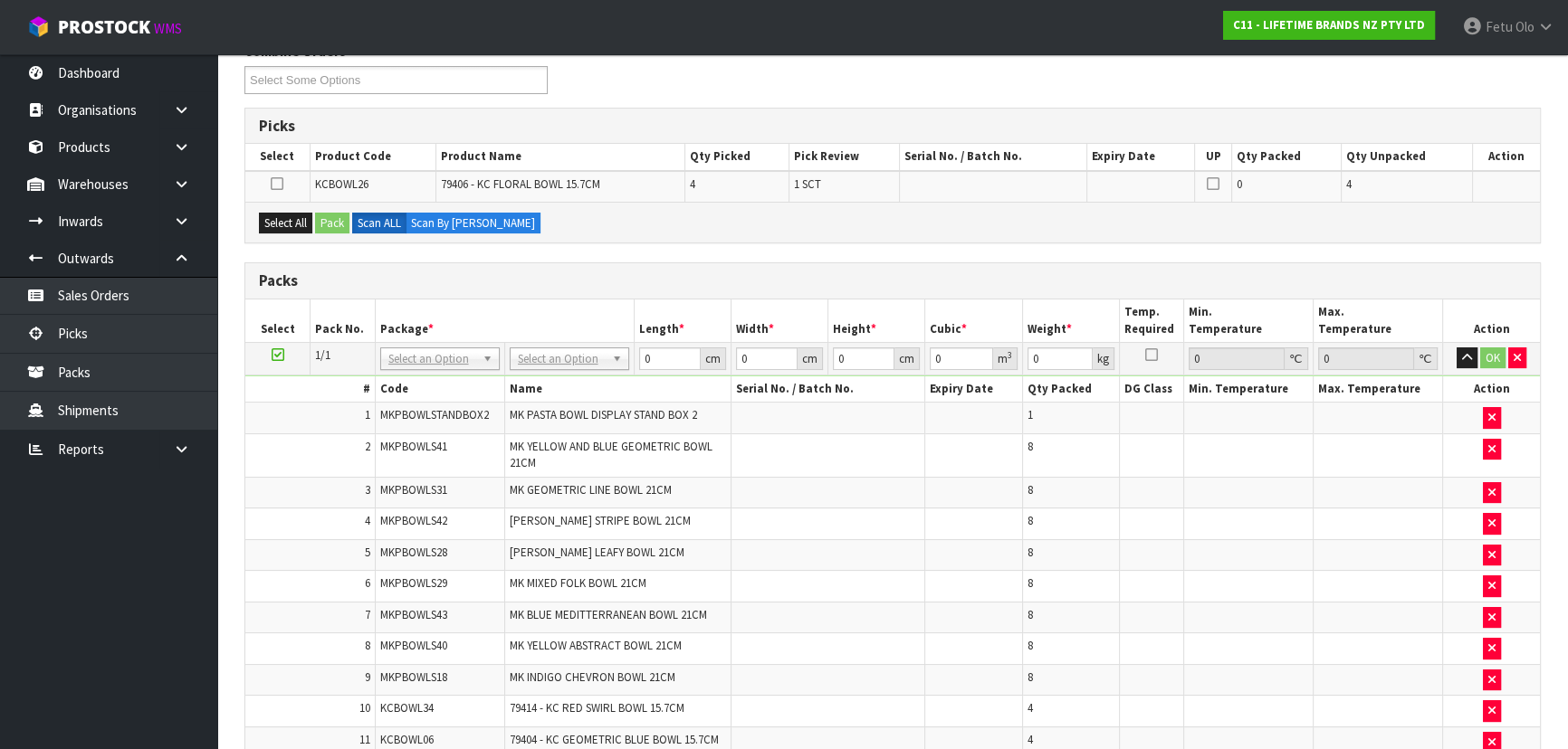
click at [350, 181] on span "KCBOWL26" at bounding box center [342, 183] width 54 height 15
copy span "KCBOWL26"
click at [1048, 25] on nav "Toggle navigation ProStock WMS C11 - LIFETIME BRANDS NZ PTY LTD Fetu Olo Logout" at bounding box center [784, 27] width 1568 height 55
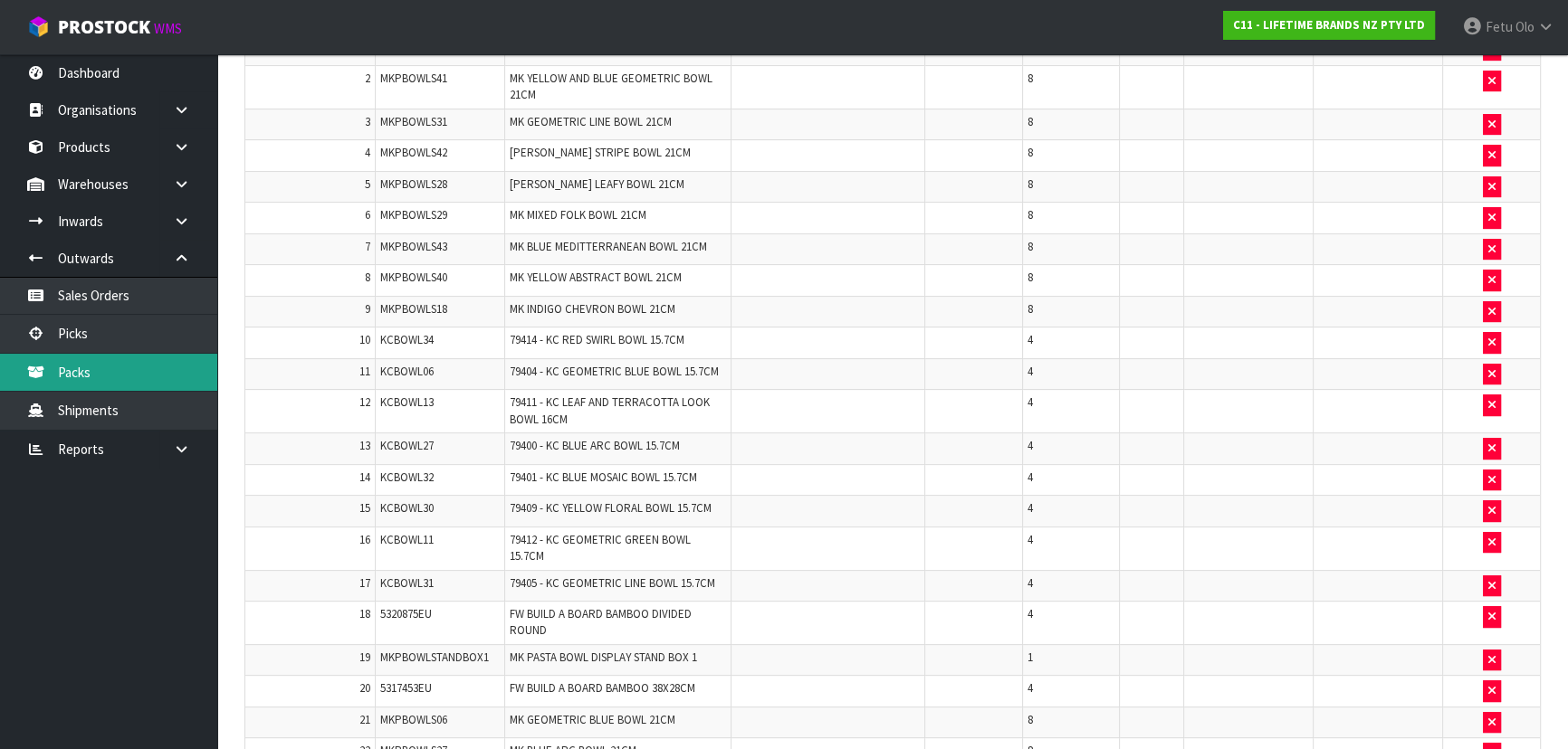
scroll to position [1103, 0]
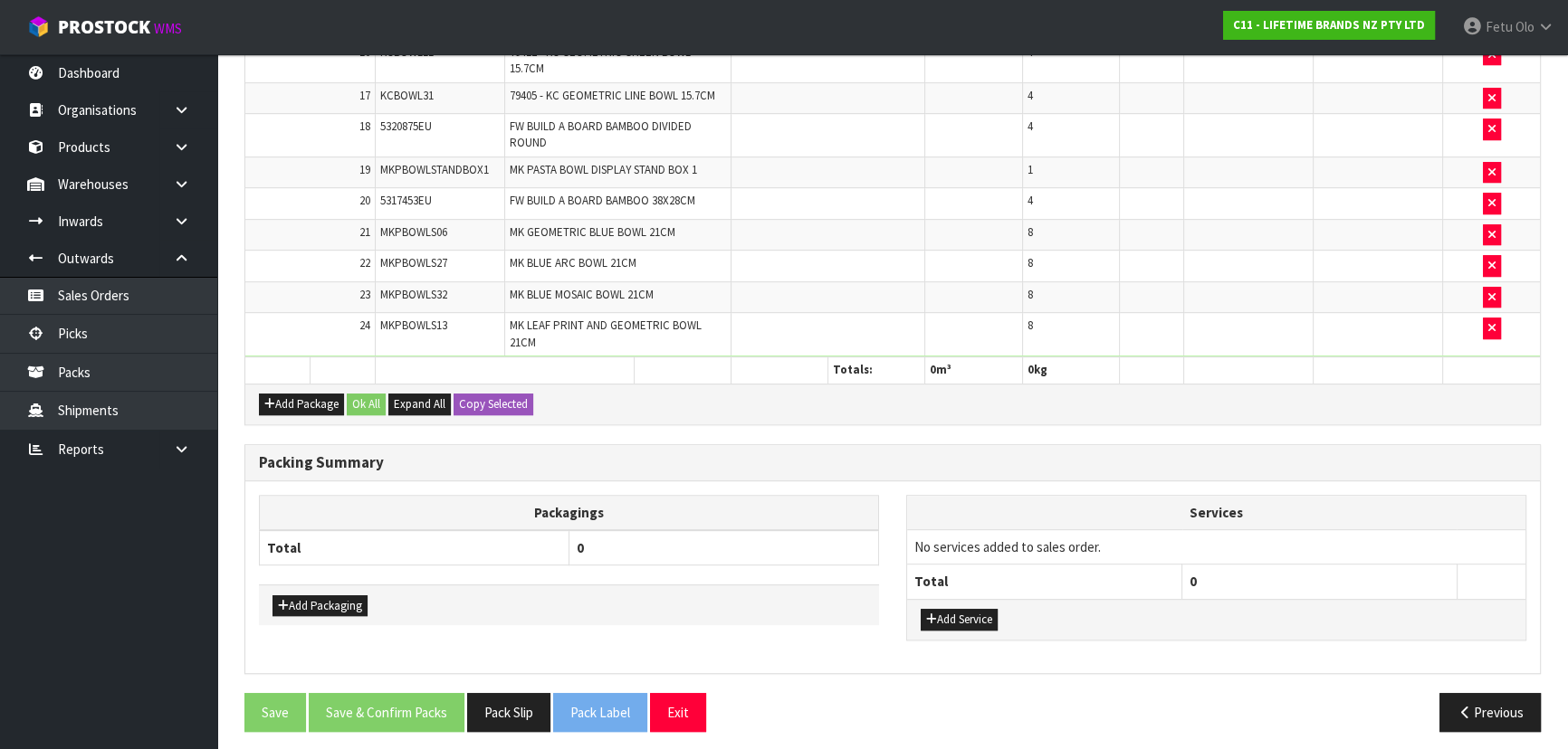
click at [810, 457] on h3 "Packing Summary" at bounding box center [893, 462] width 1267 height 17
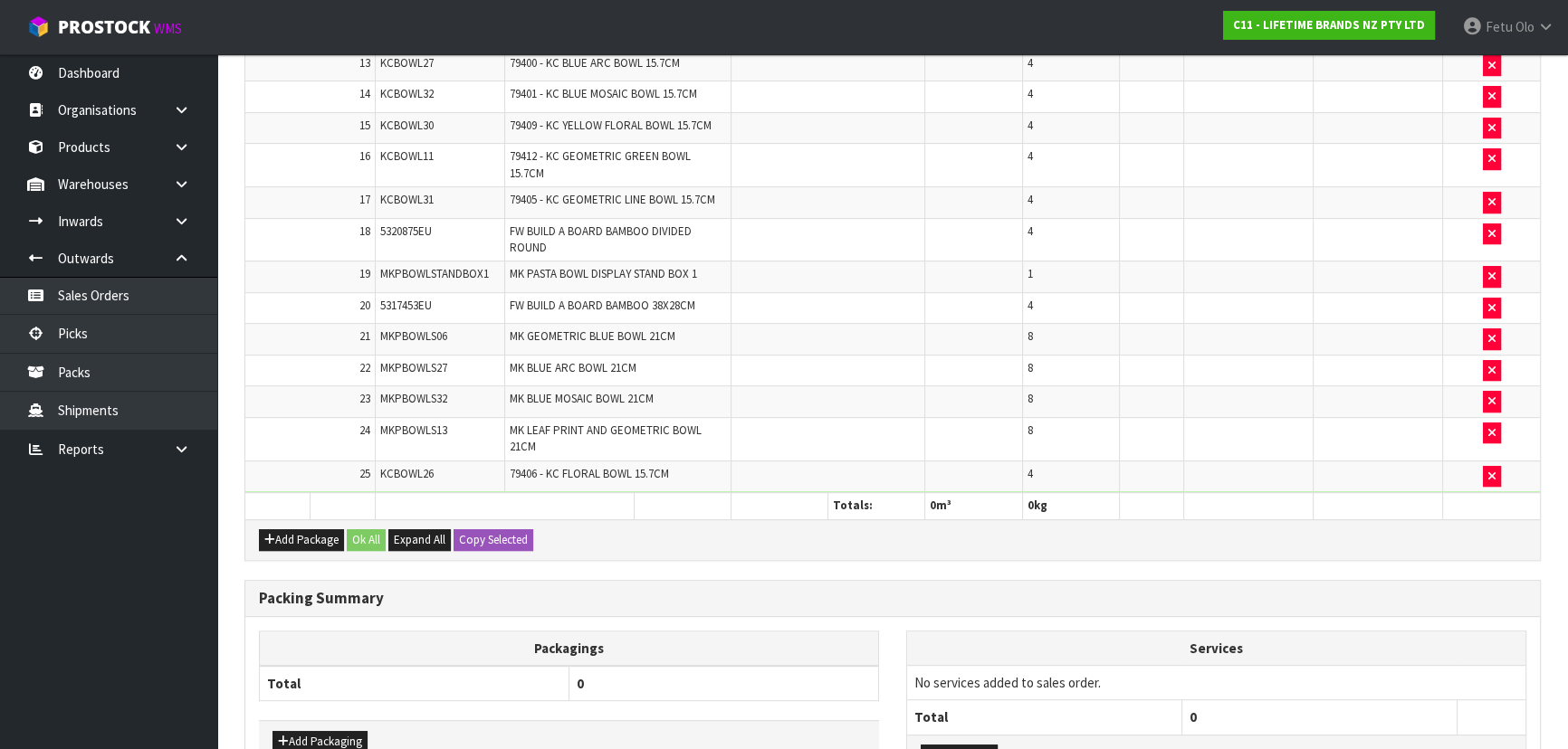
scroll to position [904, 0]
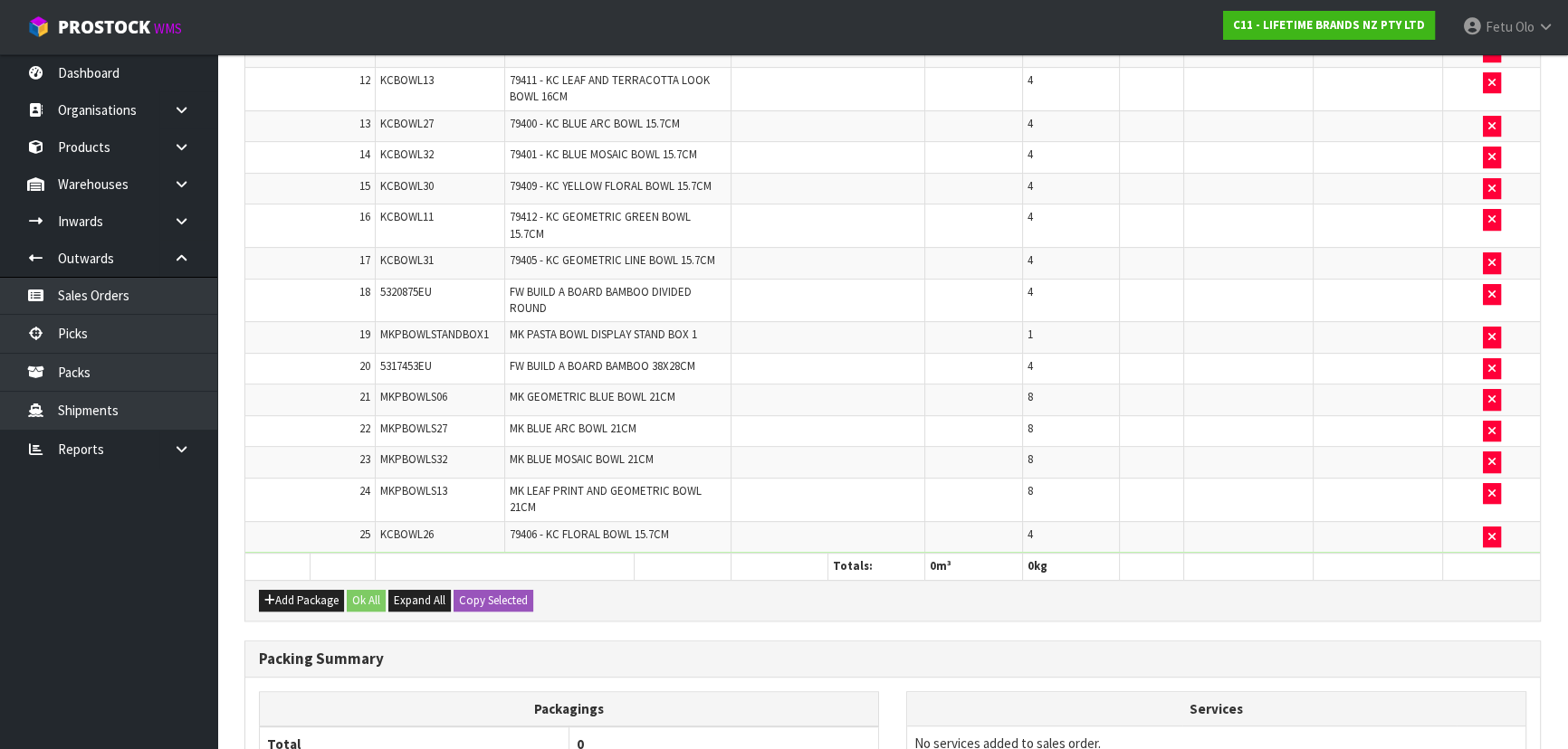
drag, startPoint x: 810, startPoint y: 457, endPoint x: 759, endPoint y: 693, distance: 241.4
click at [761, 696] on th "Packagings" at bounding box center [569, 708] width 619 height 35
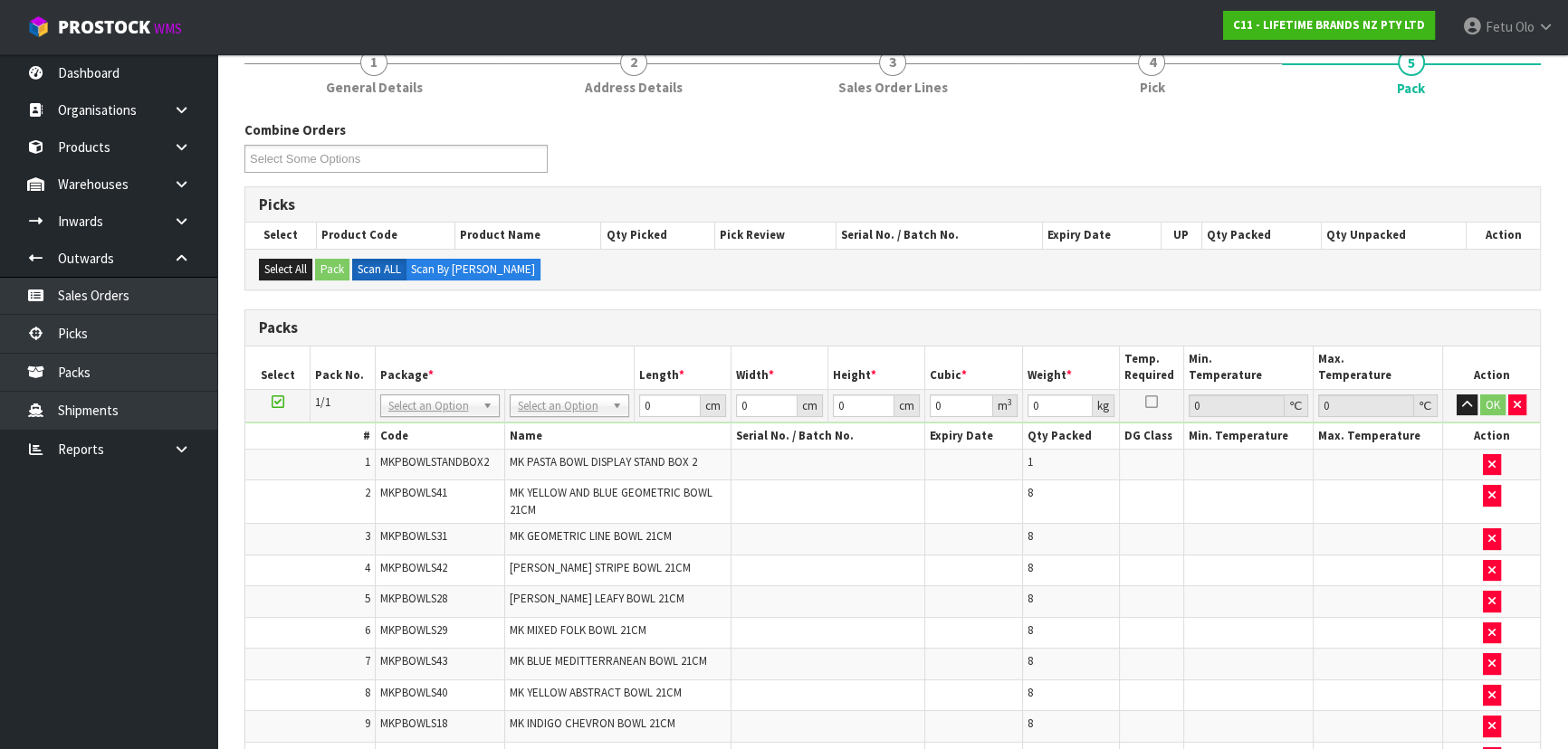
scroll to position [0, 0]
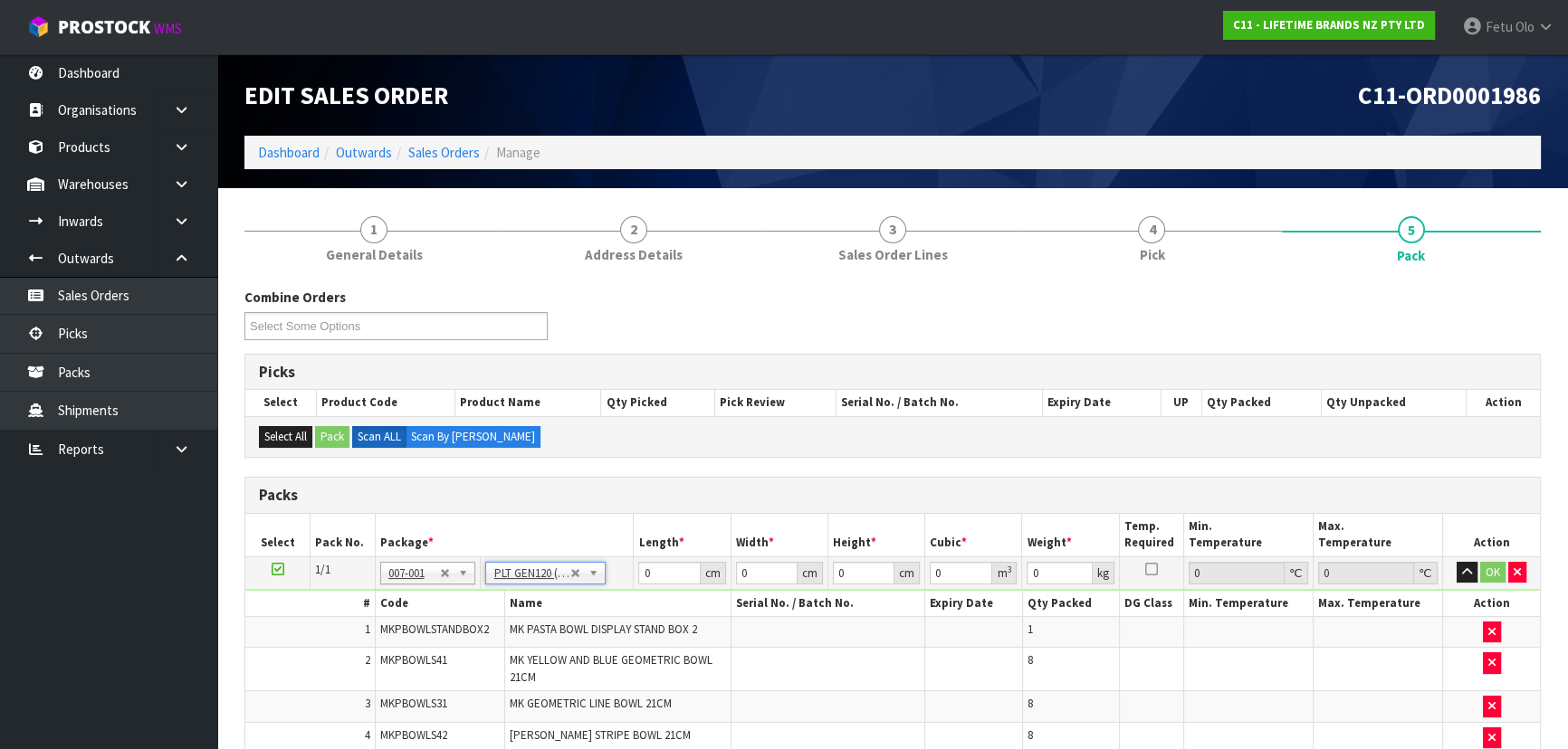
type input "120"
type input "100"
type input "117.53"
drag, startPoint x: 851, startPoint y: 580, endPoint x: 703, endPoint y: 603, distance: 149.8
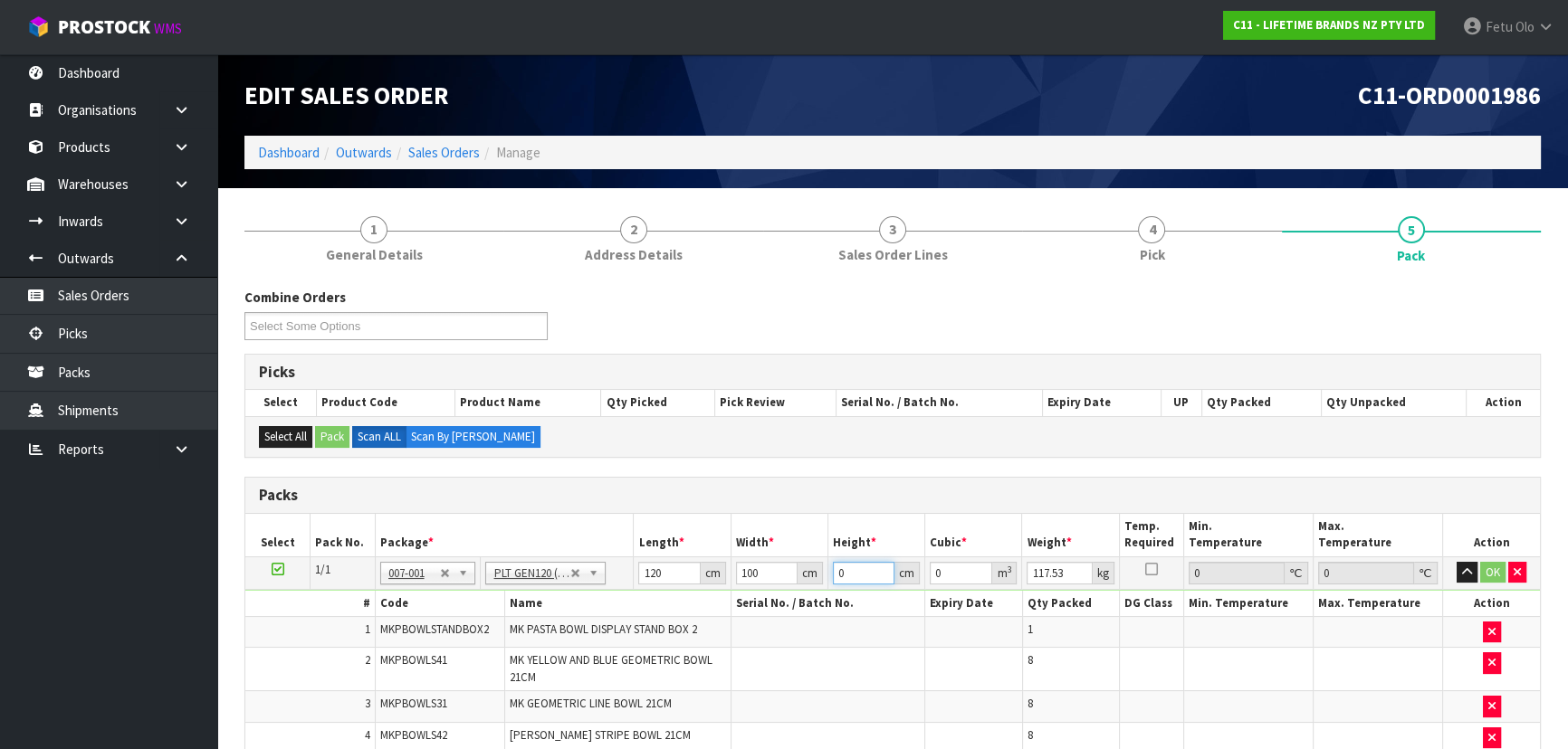
type input "1"
type input "0.012"
type input "10"
type input "0.12"
type input "10"
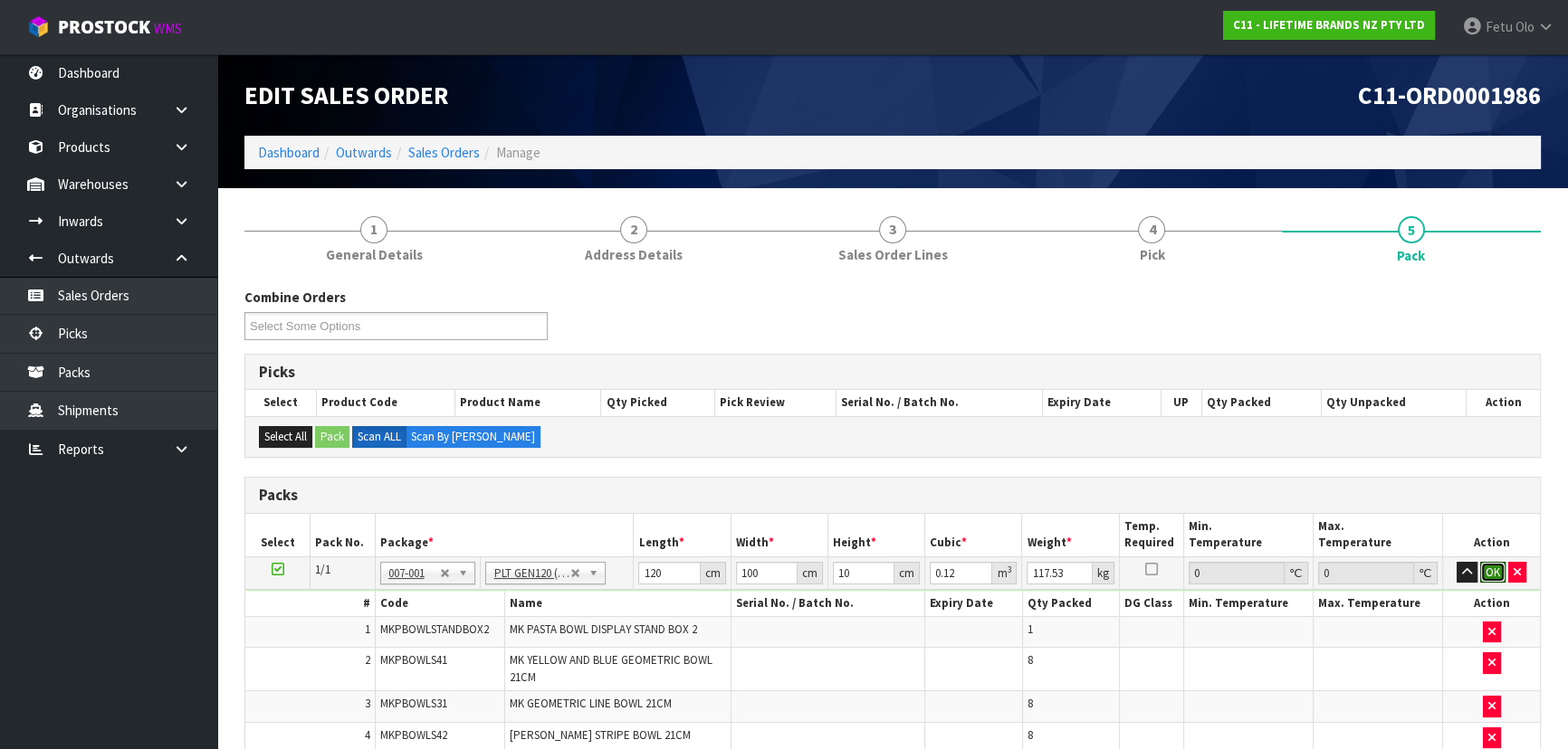
click button "OK" at bounding box center [1491, 573] width 25 height 22
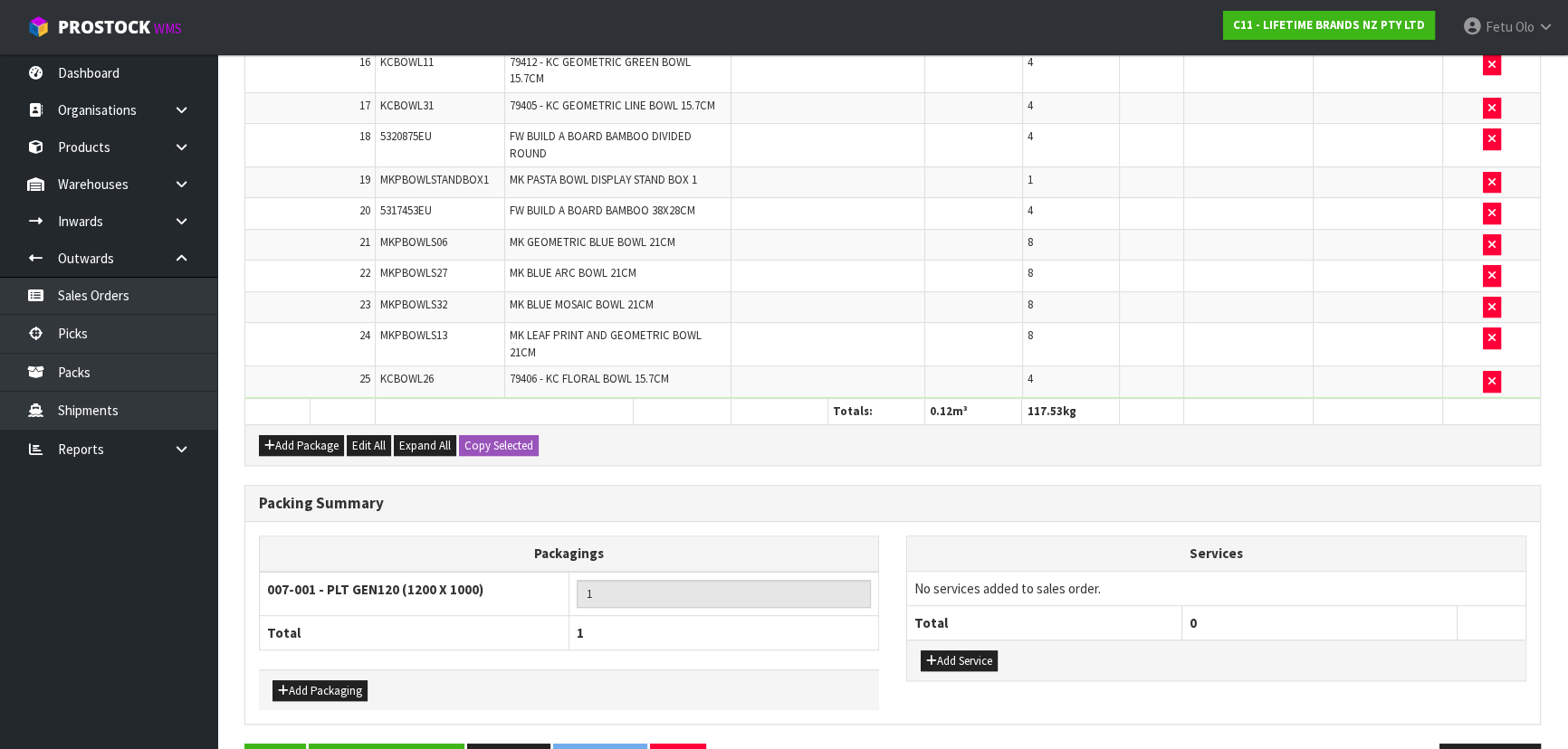
scroll to position [1110, 0]
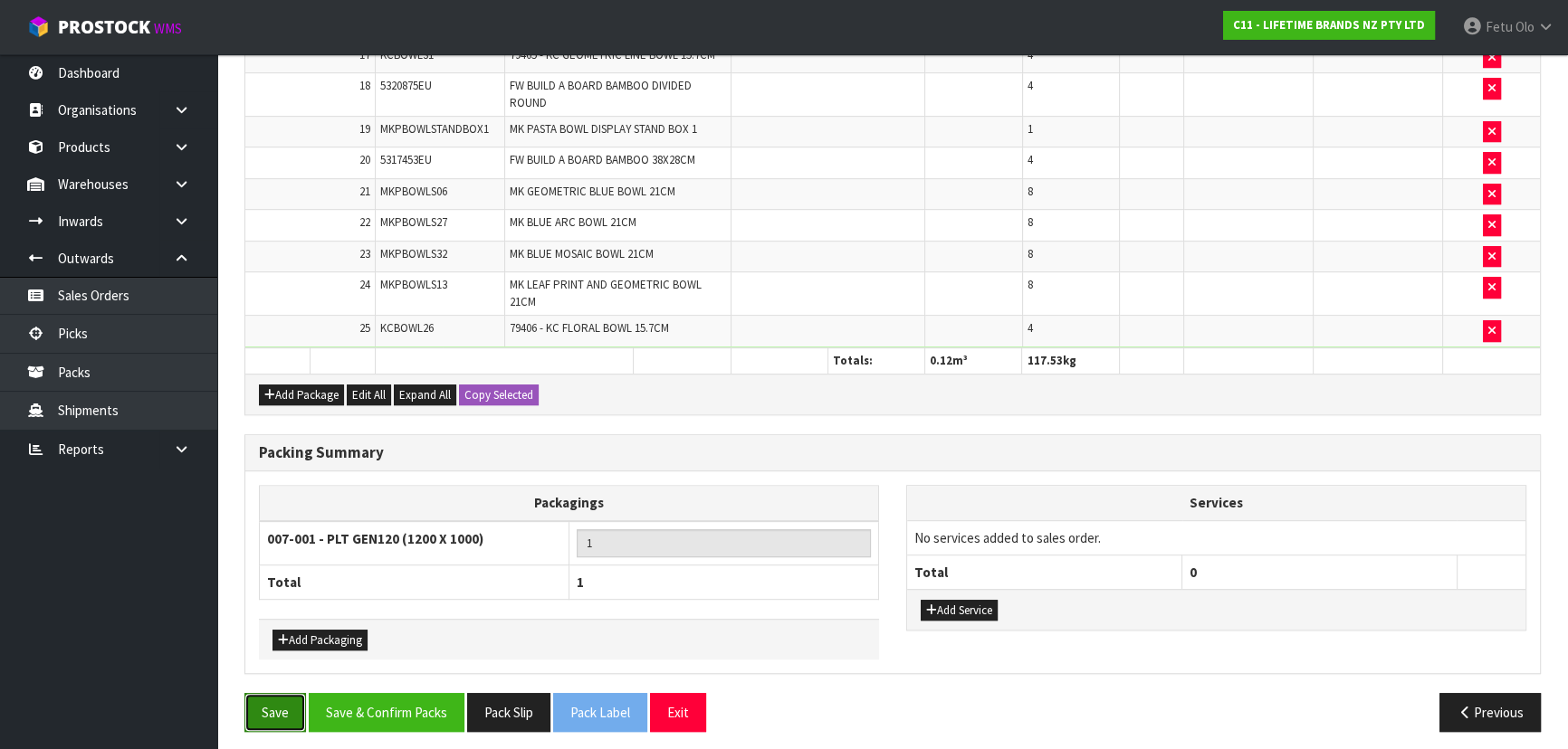
click at [289, 706] on button "Save" at bounding box center [275, 712] width 62 height 39
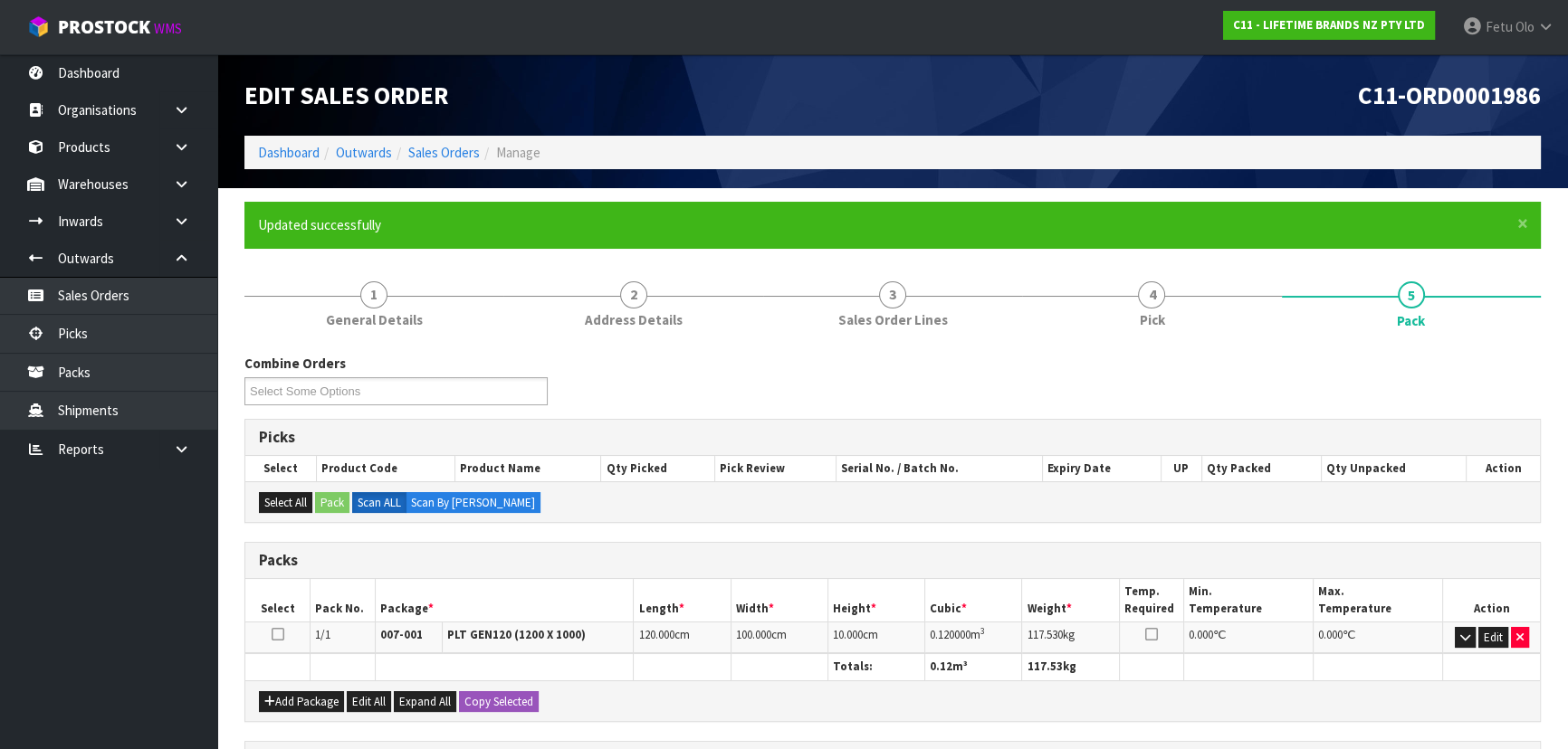
scroll to position [312, 0]
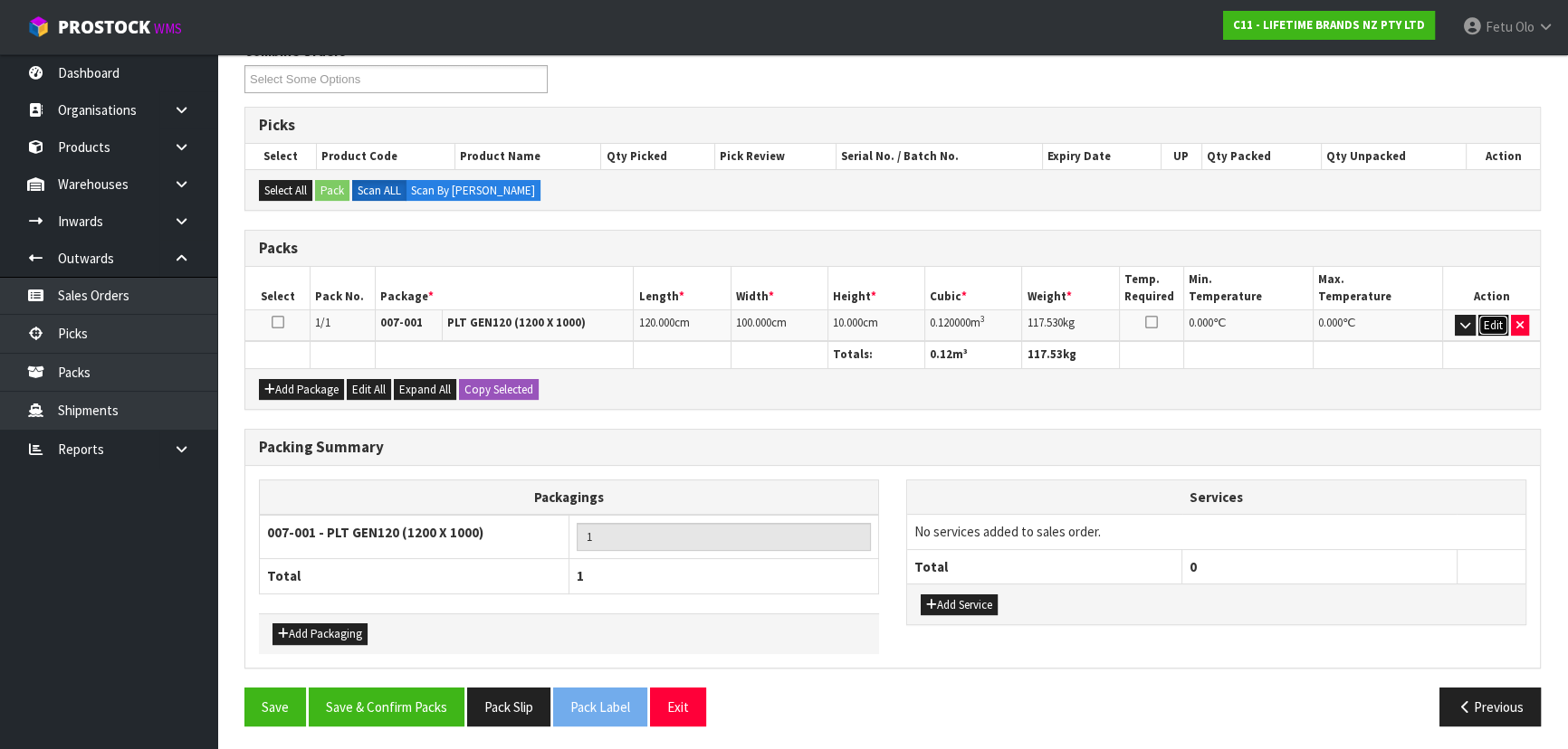
click at [1480, 317] on button "Edit" at bounding box center [1493, 326] width 30 height 22
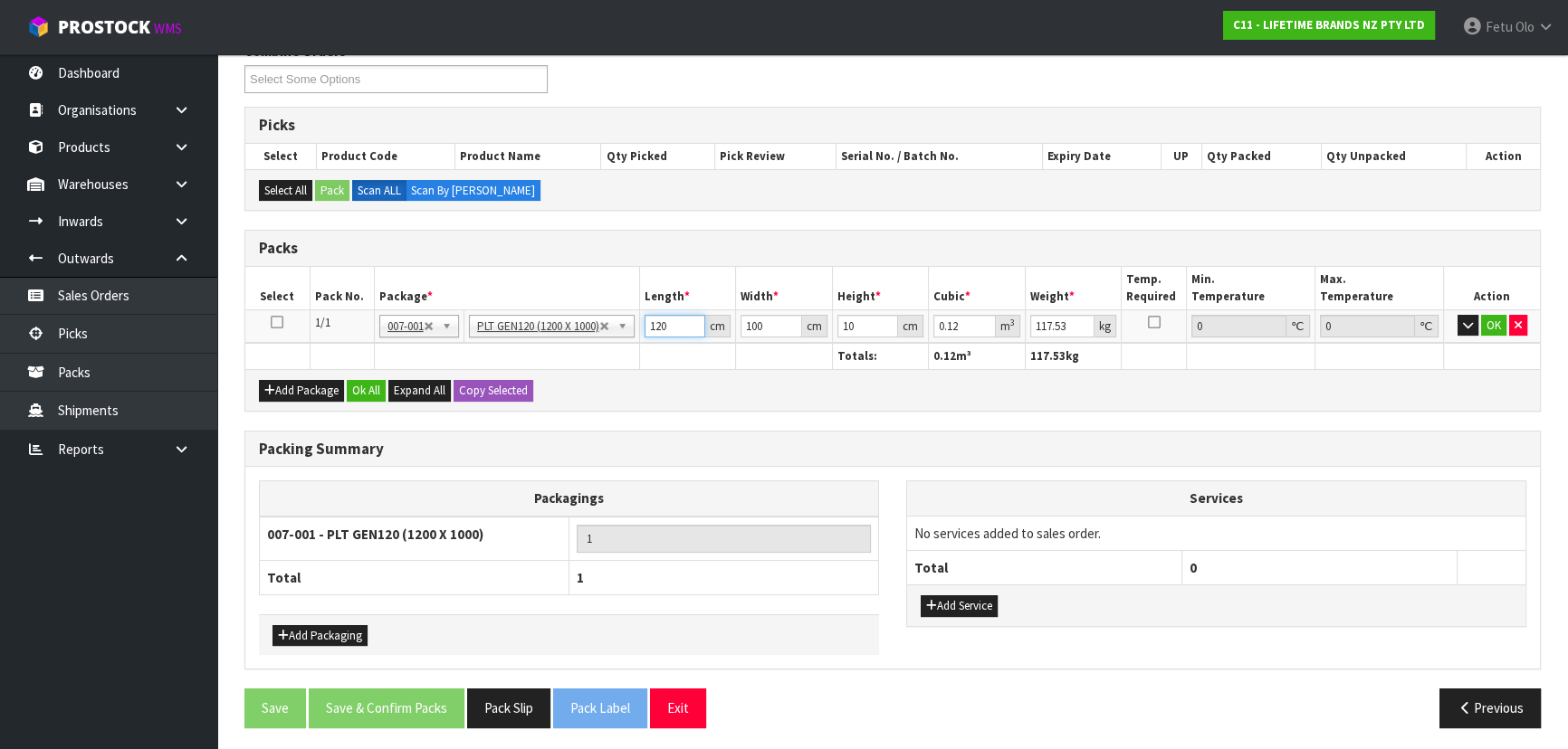
drag, startPoint x: 673, startPoint y: 330, endPoint x: 570, endPoint y: 365, distance: 108.8
click at [570, 365] on table "Select Pack No. Package * Length * Width * Height * Cubic * Weight * Temp. Requ…" at bounding box center [892, 318] width 1294 height 103
type input "1"
type input "0.001"
type input "13"
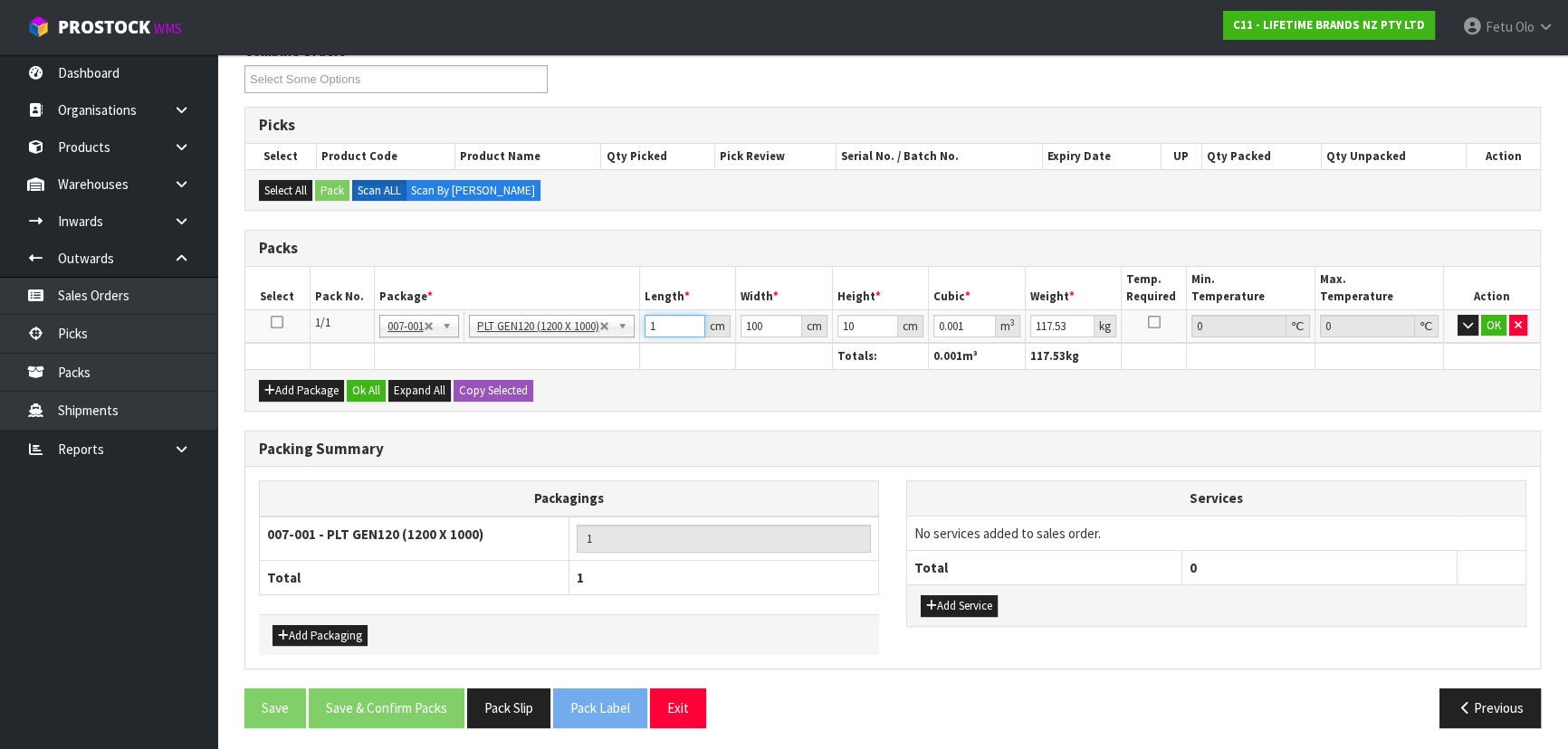
type input "0.013"
type input "133"
type input "0.133"
type input "133"
type input "1"
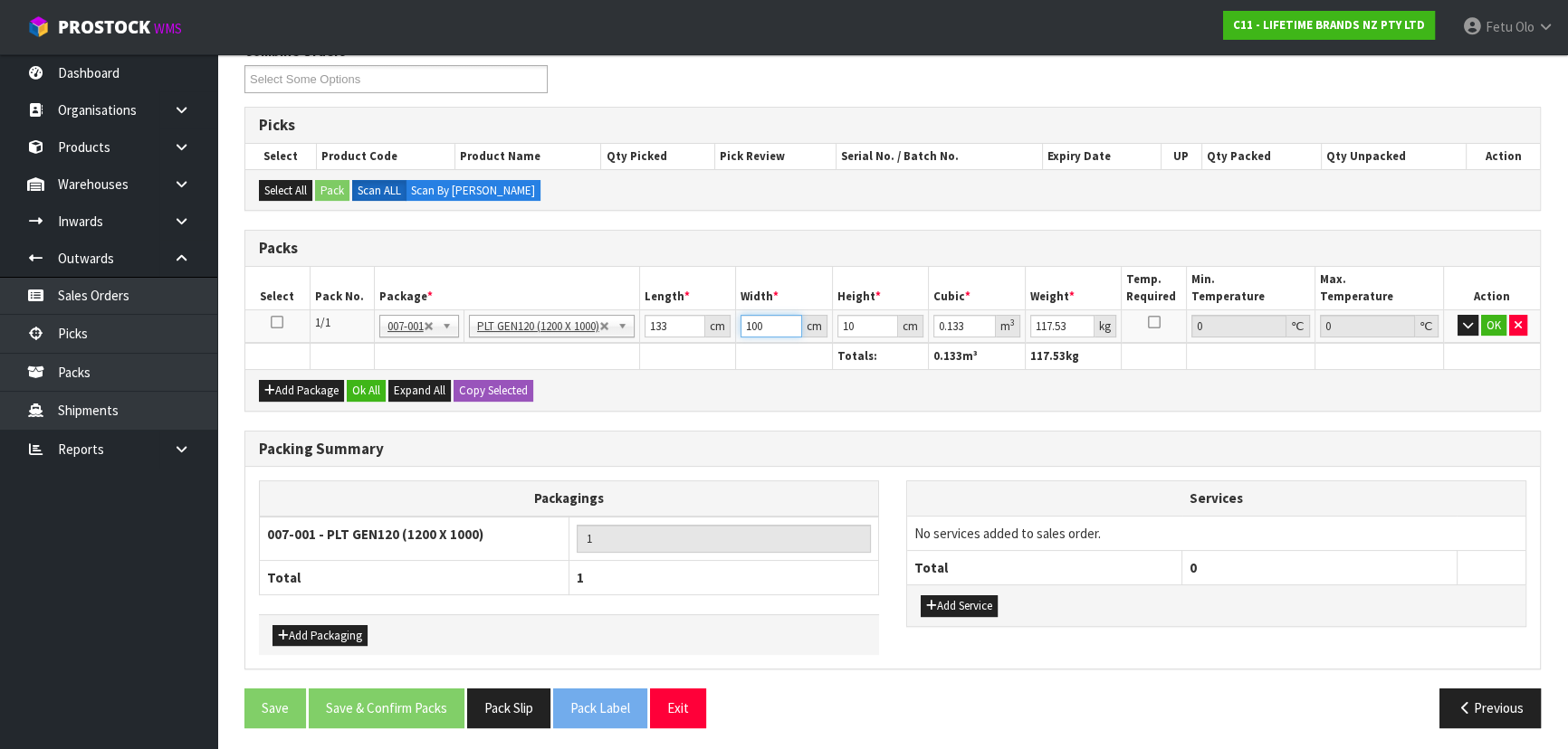
type input "0.00133"
type input "11"
type input "0.01463"
type input "110"
type input "0.1463"
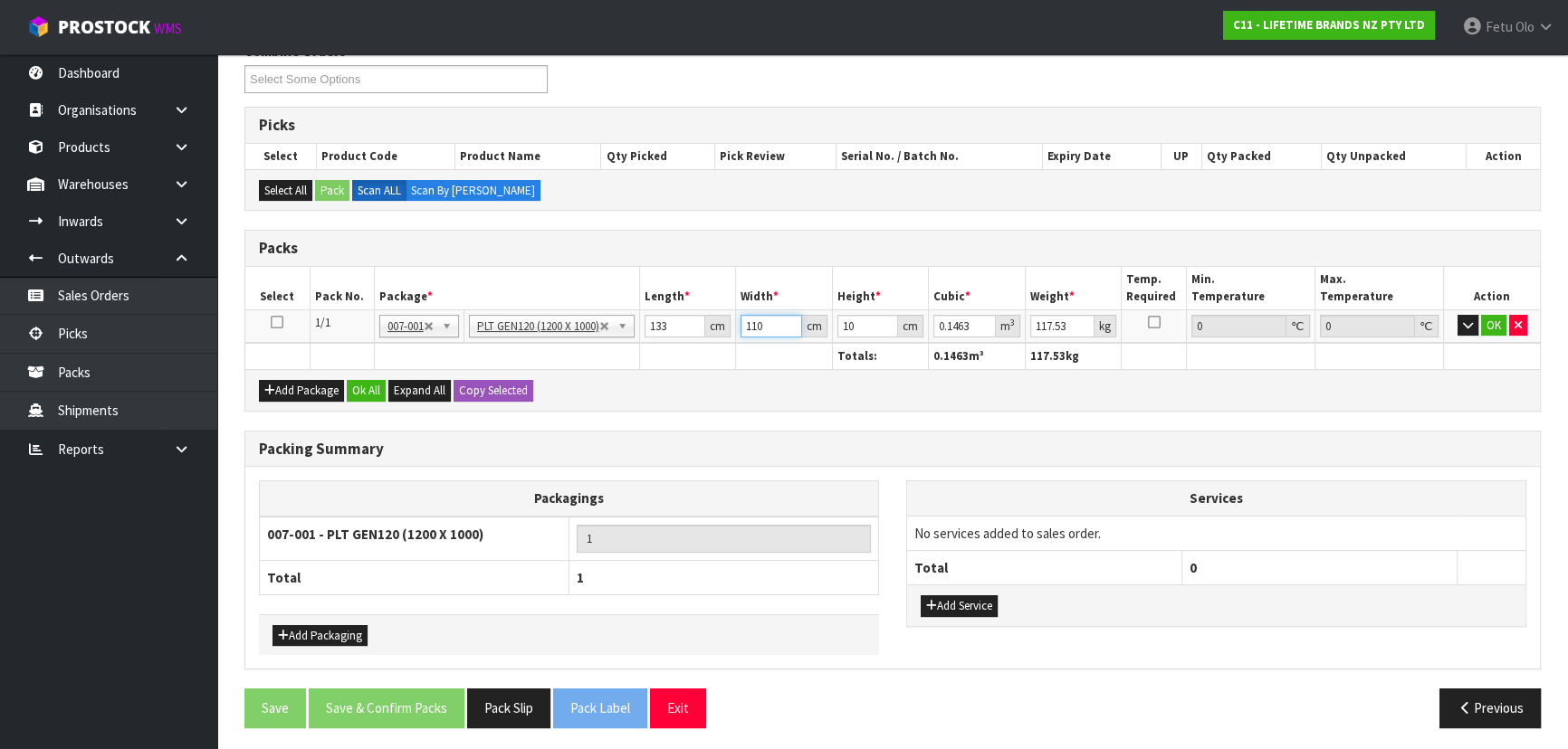
type input "110"
type input "9"
type input "0"
type input "9"
type input "0.13167"
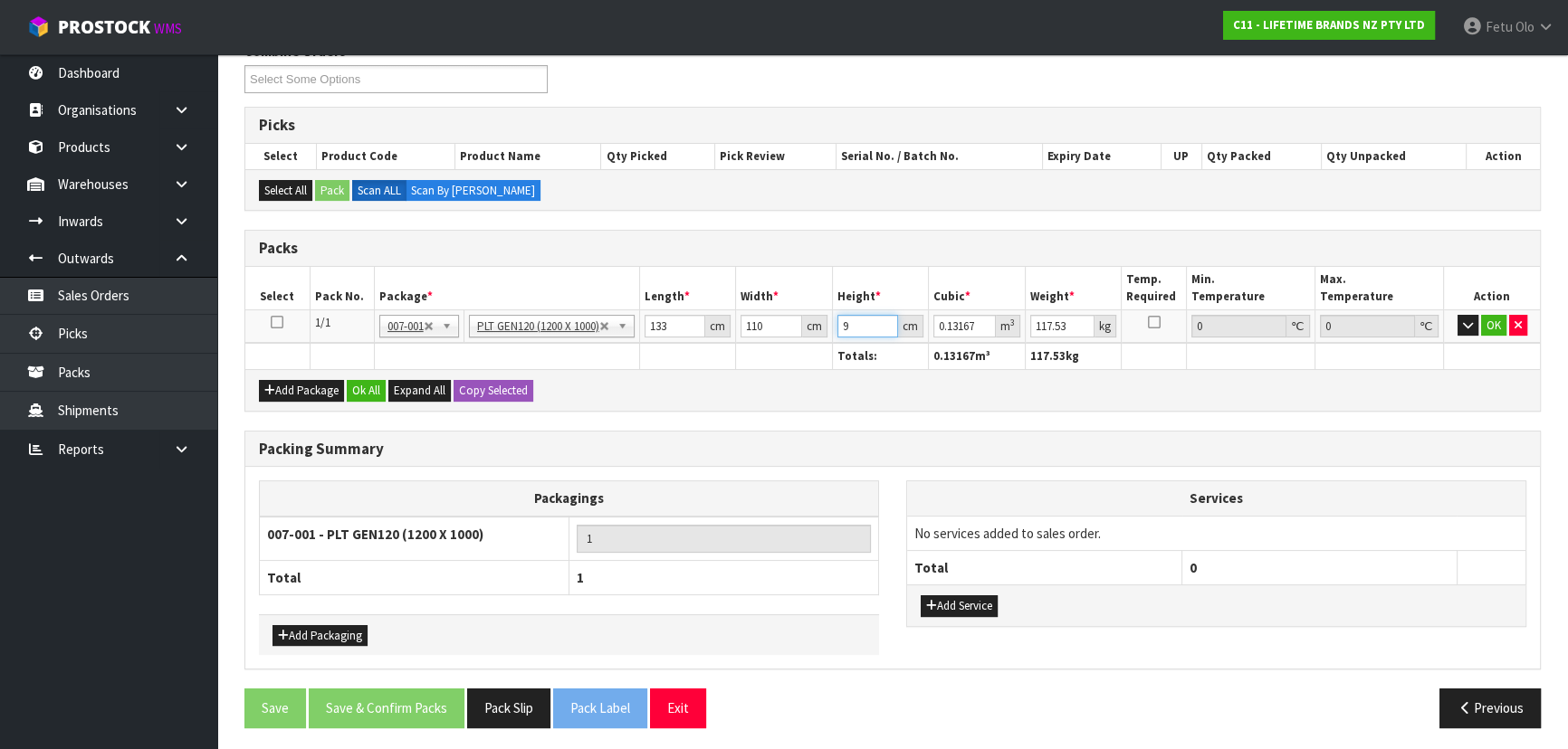
type input "99"
type input "1.44837"
type input "998"
type input "14.60074"
type input "99"
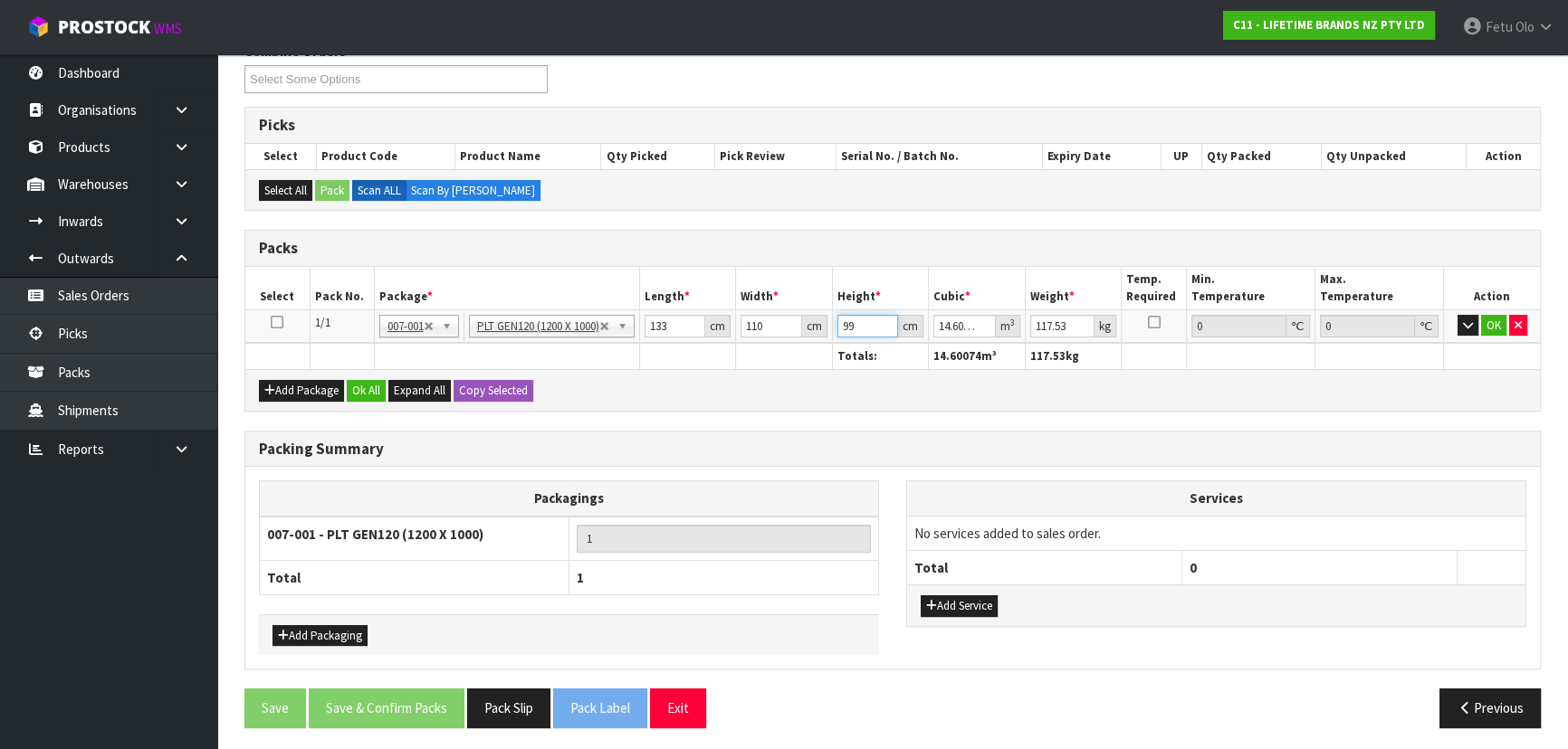
type input "1.44837"
type input "9"
type input "0.13167"
type input "98"
type input "1.43374"
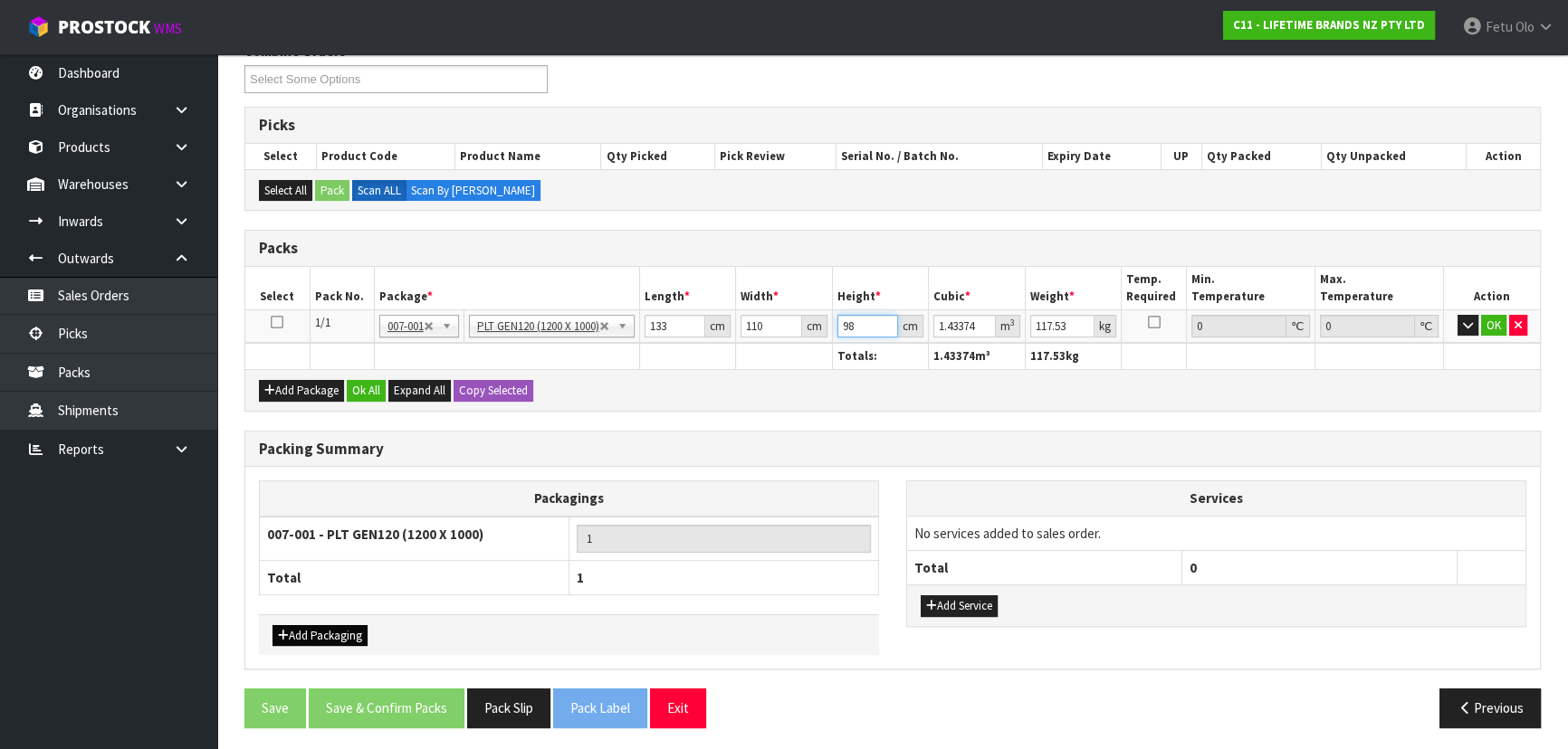
type input "98"
drag, startPoint x: 326, startPoint y: 633, endPoint x: 345, endPoint y: 620, distance: 23.0
click at [326, 633] on button "Add Packaging" at bounding box center [319, 636] width 95 height 22
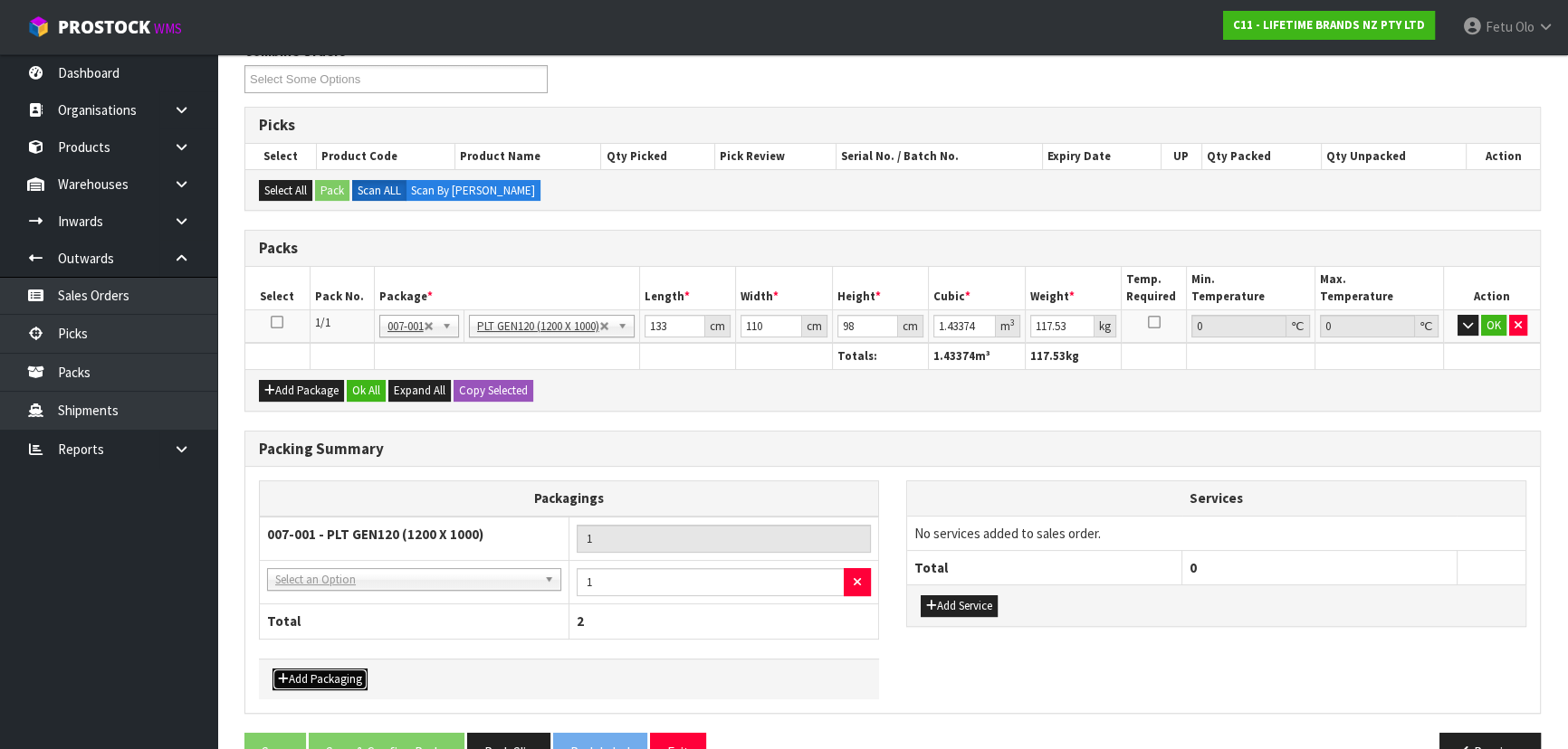
drag, startPoint x: 399, startPoint y: 568, endPoint x: 406, endPoint y: 595, distance: 27.9
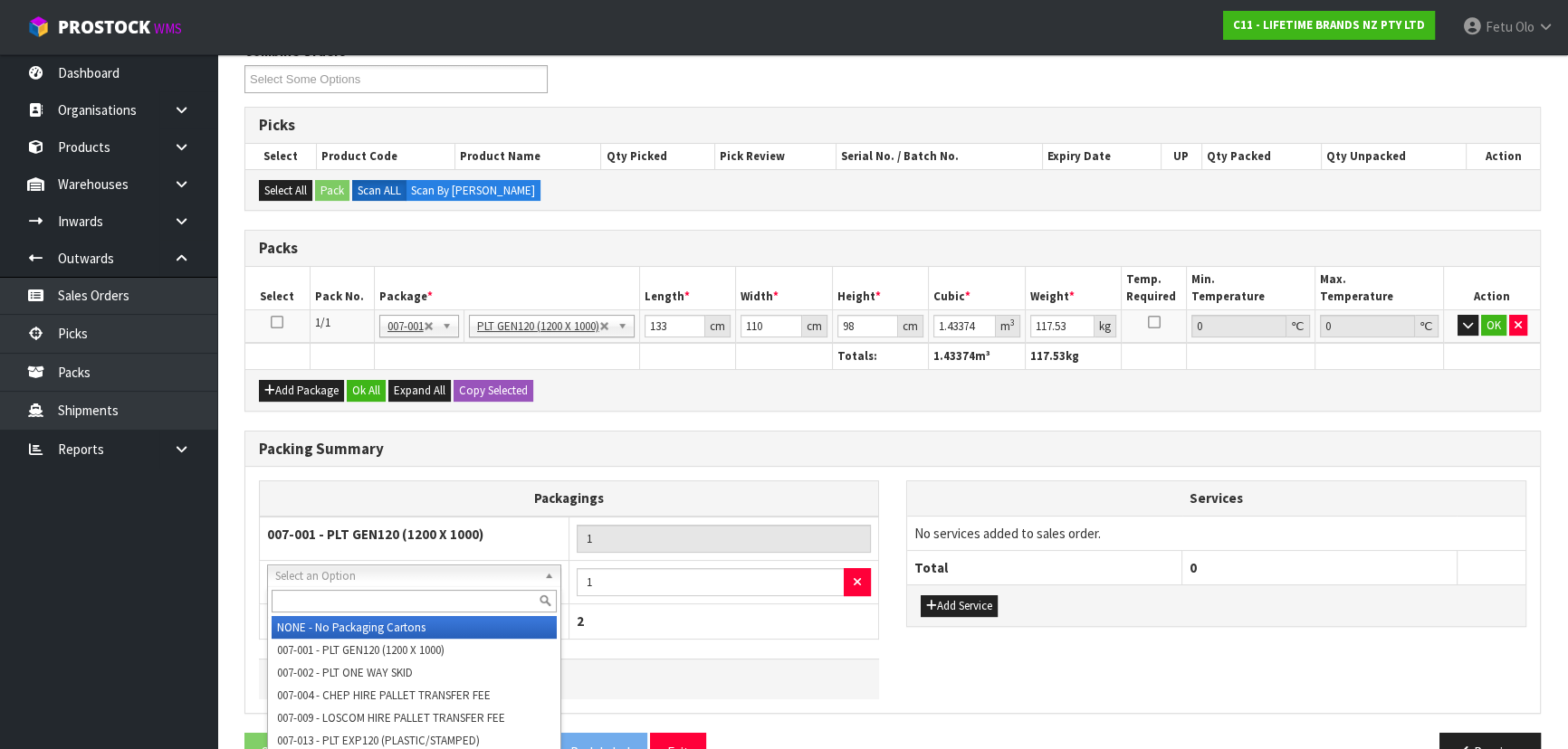
click at [406, 599] on input "text" at bounding box center [414, 601] width 285 height 23
type input "OC"
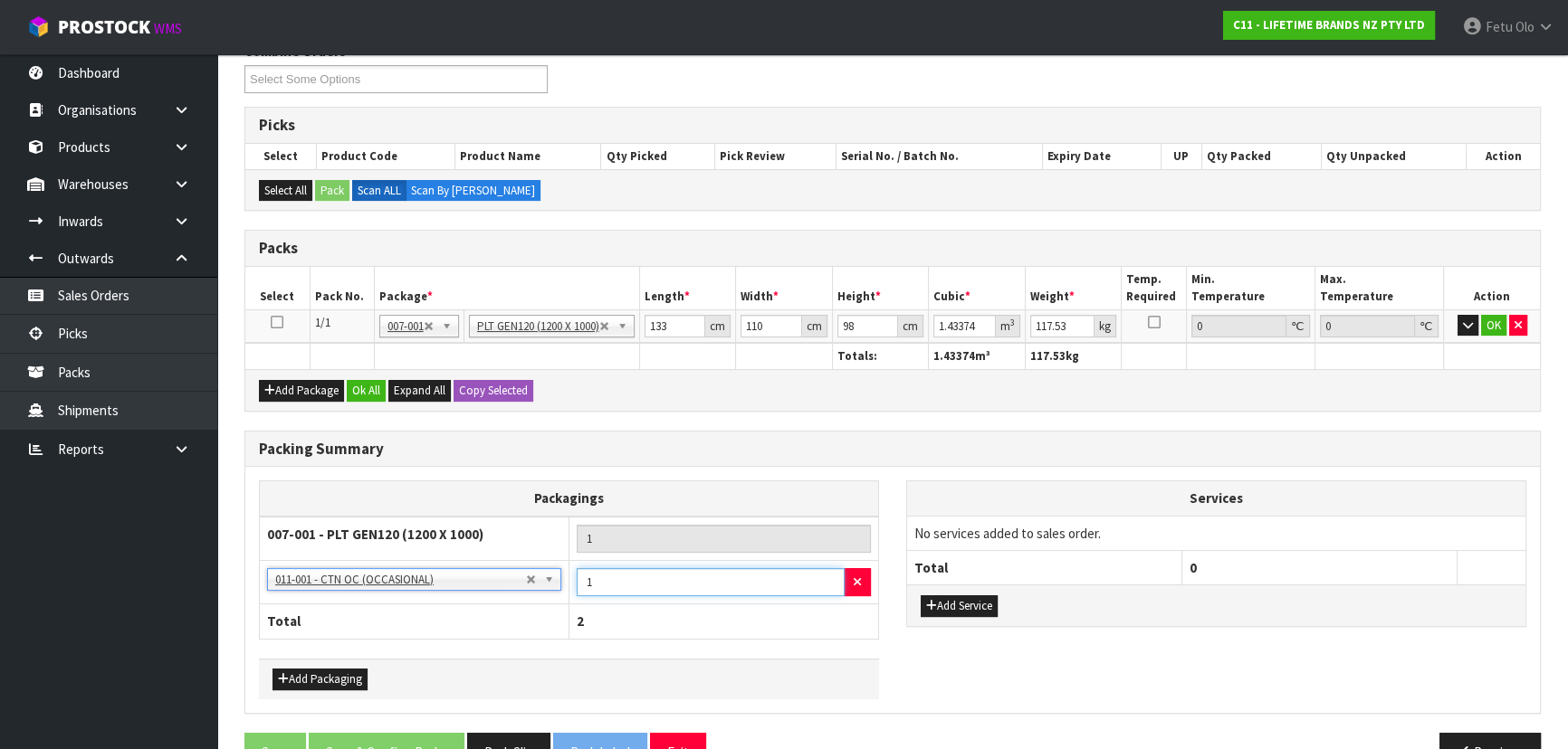
drag, startPoint x: 622, startPoint y: 581, endPoint x: 575, endPoint y: 588, distance: 47.5
click at [575, 588] on td "1" at bounding box center [723, 582] width 310 height 45
type input "3"
click at [1032, 326] on input "117.53" at bounding box center [1062, 326] width 65 height 23
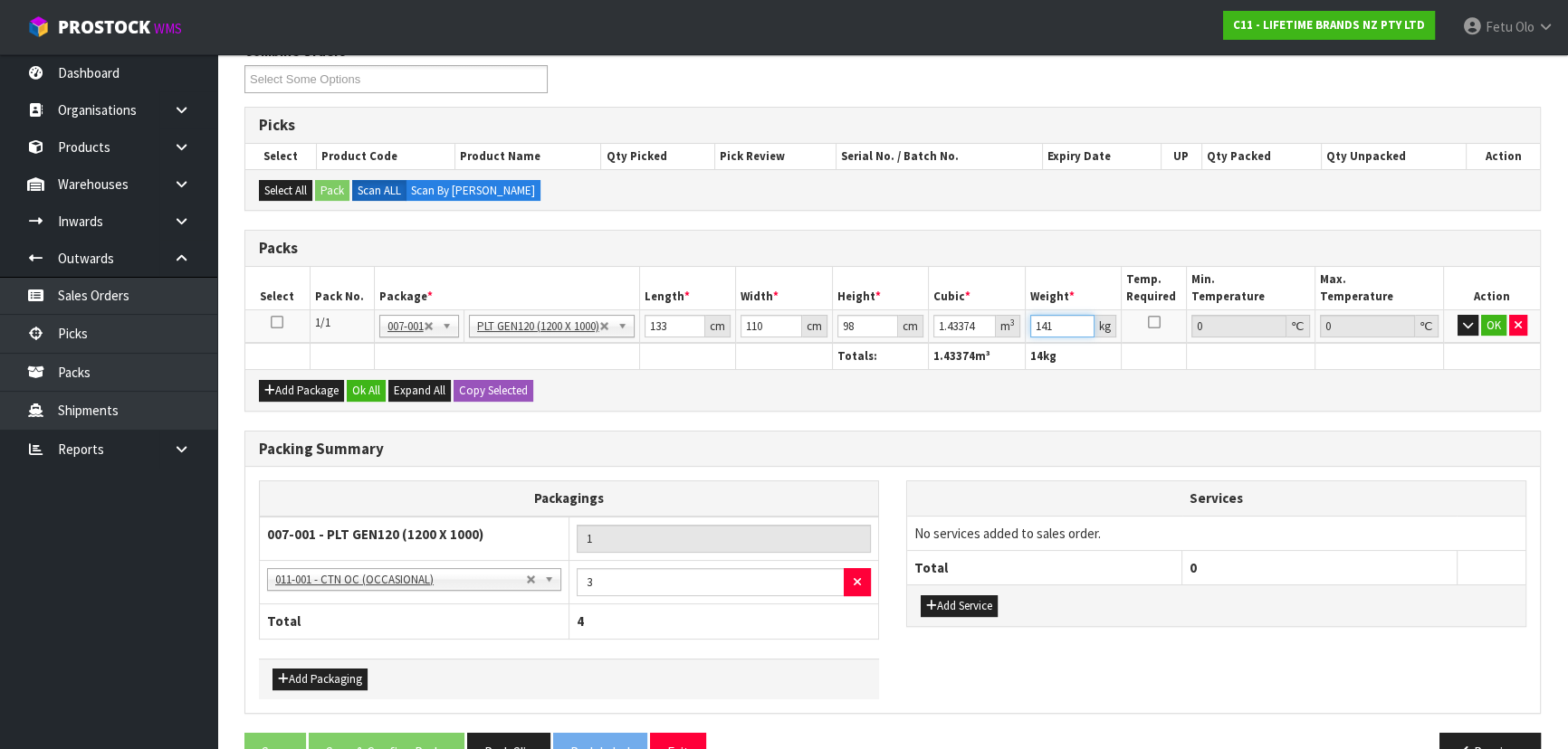
type input "141"
click button "OK" at bounding box center [1492, 326] width 25 height 22
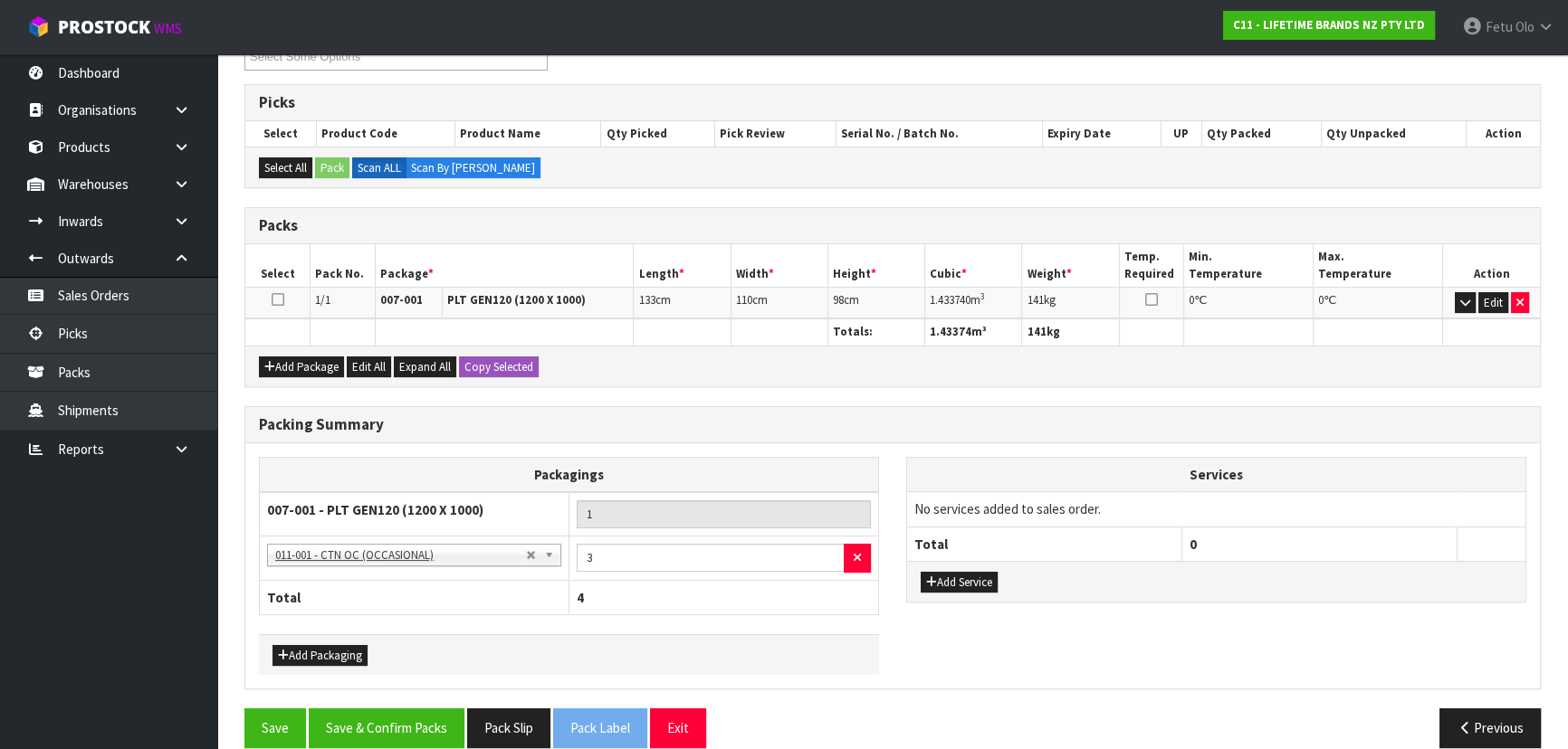
scroll to position [356, 0]
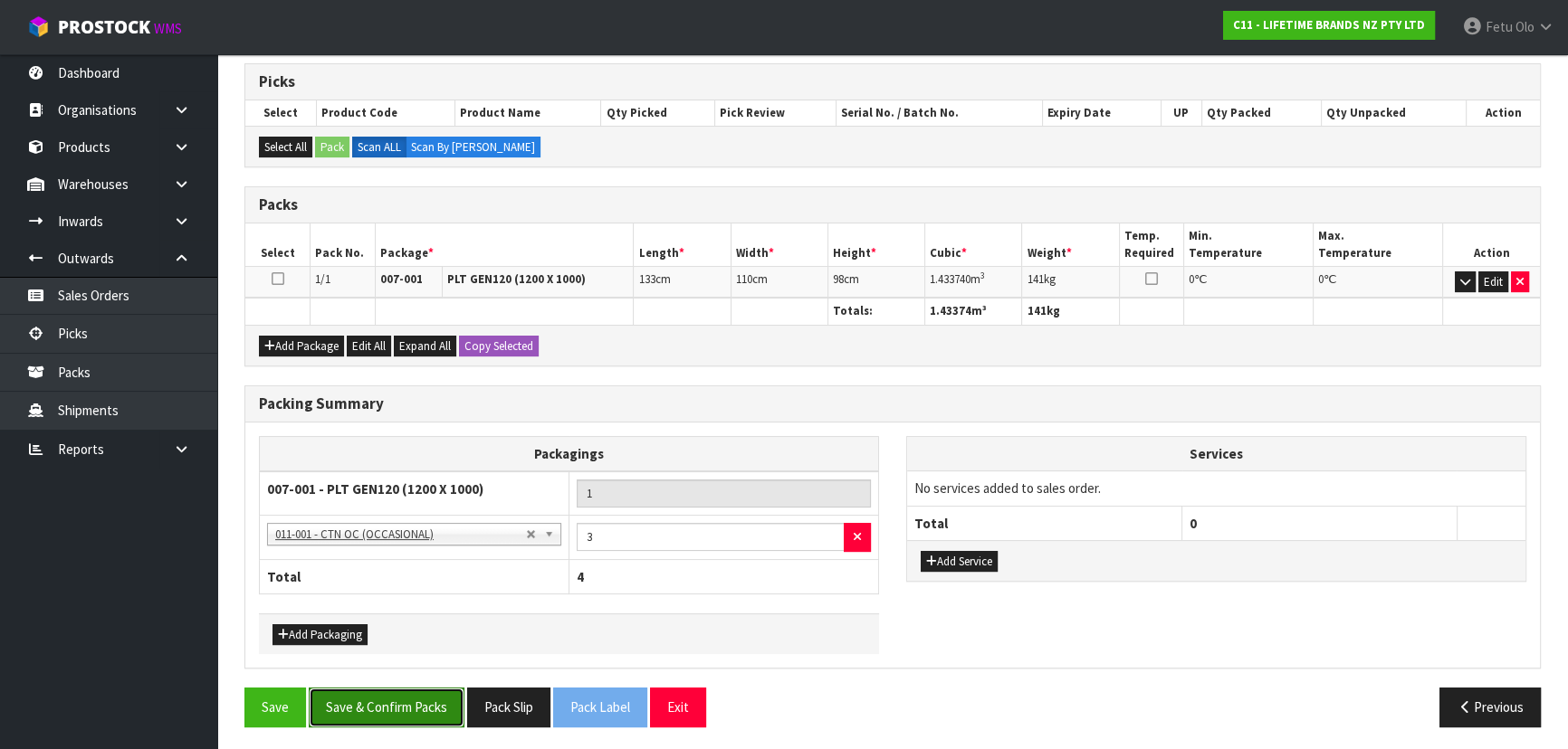
click at [442, 703] on button "Save & Confirm Packs" at bounding box center [387, 706] width 155 height 39
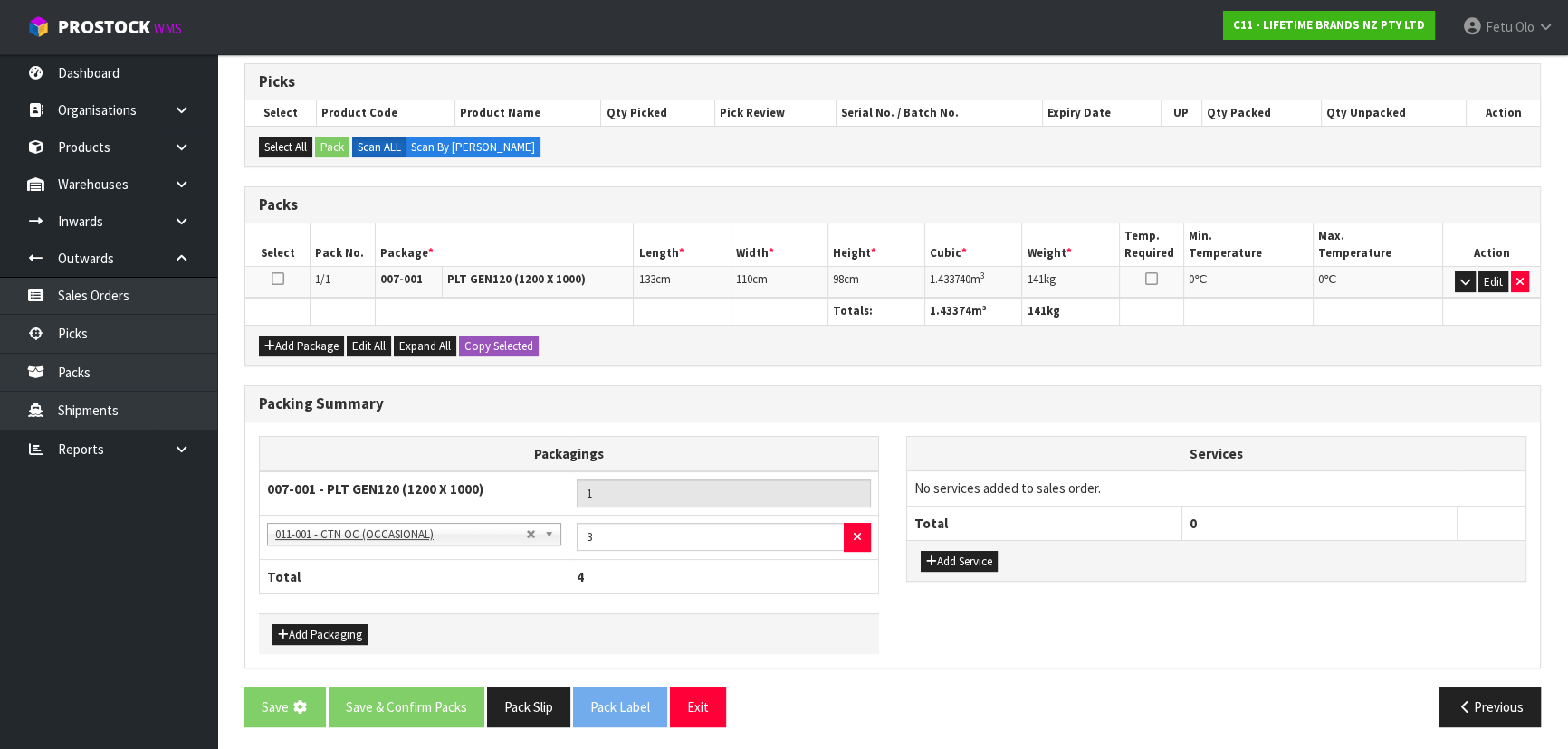
scroll to position [0, 0]
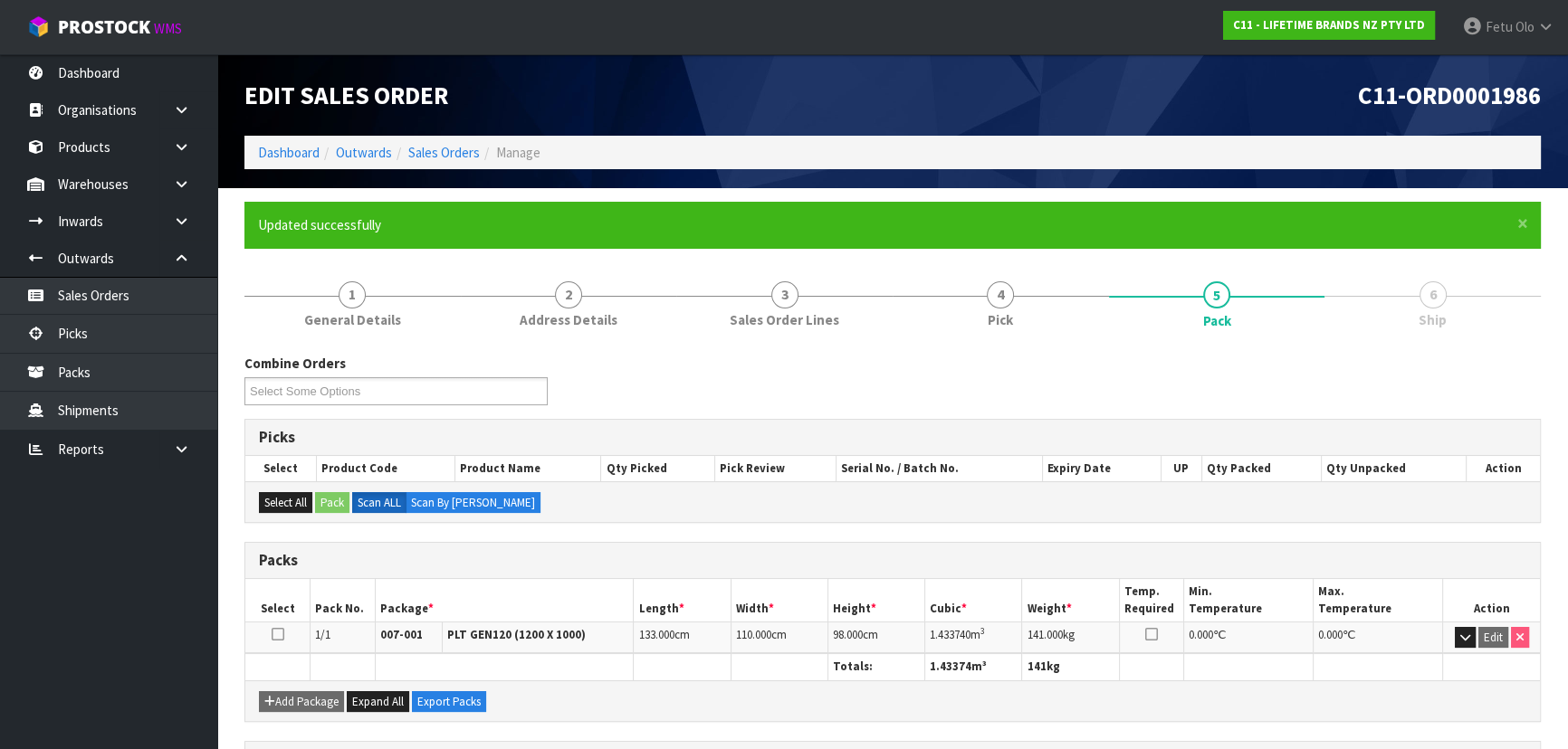
click at [1324, 323] on li "6 Ship" at bounding box center [1432, 304] width 216 height 73
click at [1324, 312] on link "6 Ship" at bounding box center [1432, 304] width 216 height 72
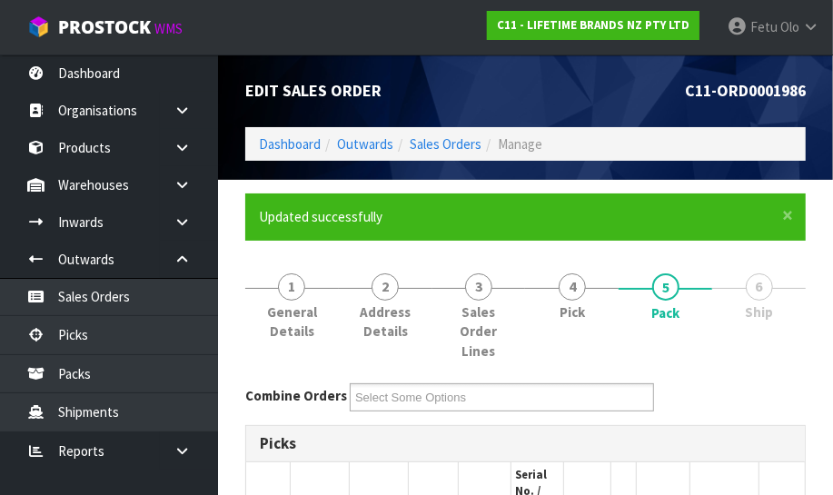
click at [762, 239] on div "× Close Updated successfully" at bounding box center [525, 217] width 561 height 46
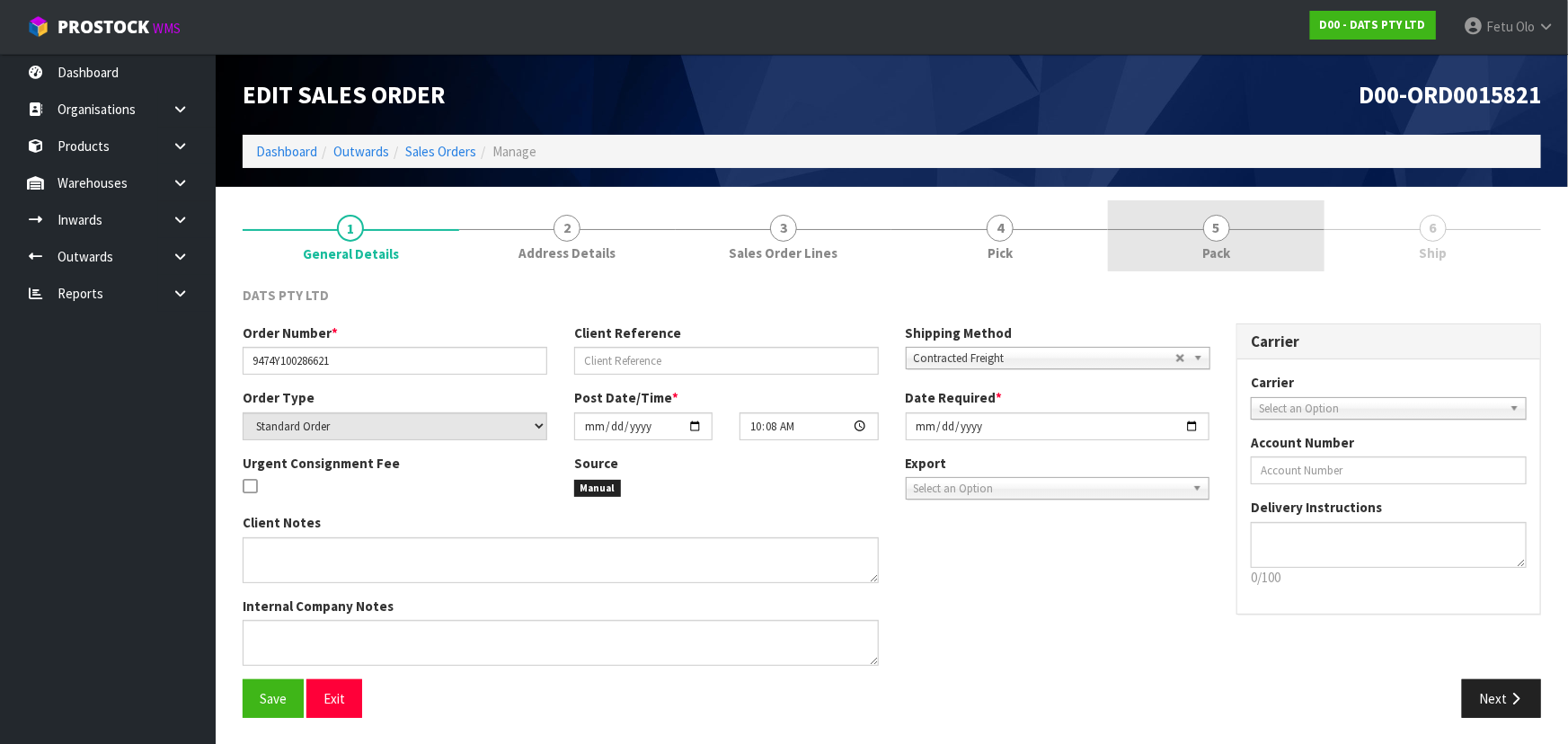
click at [1222, 215] on span "5" at bounding box center [1216, 228] width 27 height 27
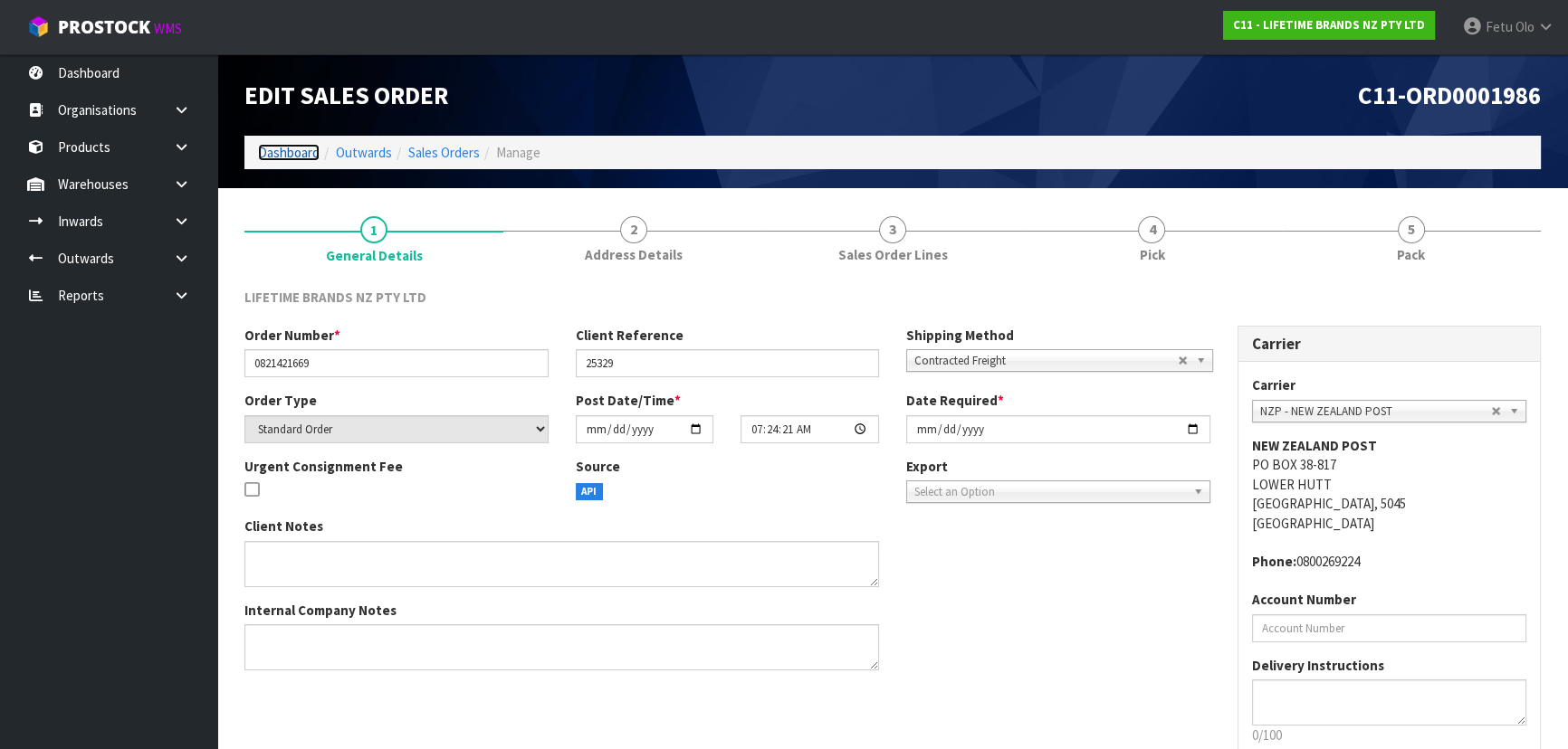
click at [286, 146] on link "Dashboard" at bounding box center [289, 151] width 62 height 17
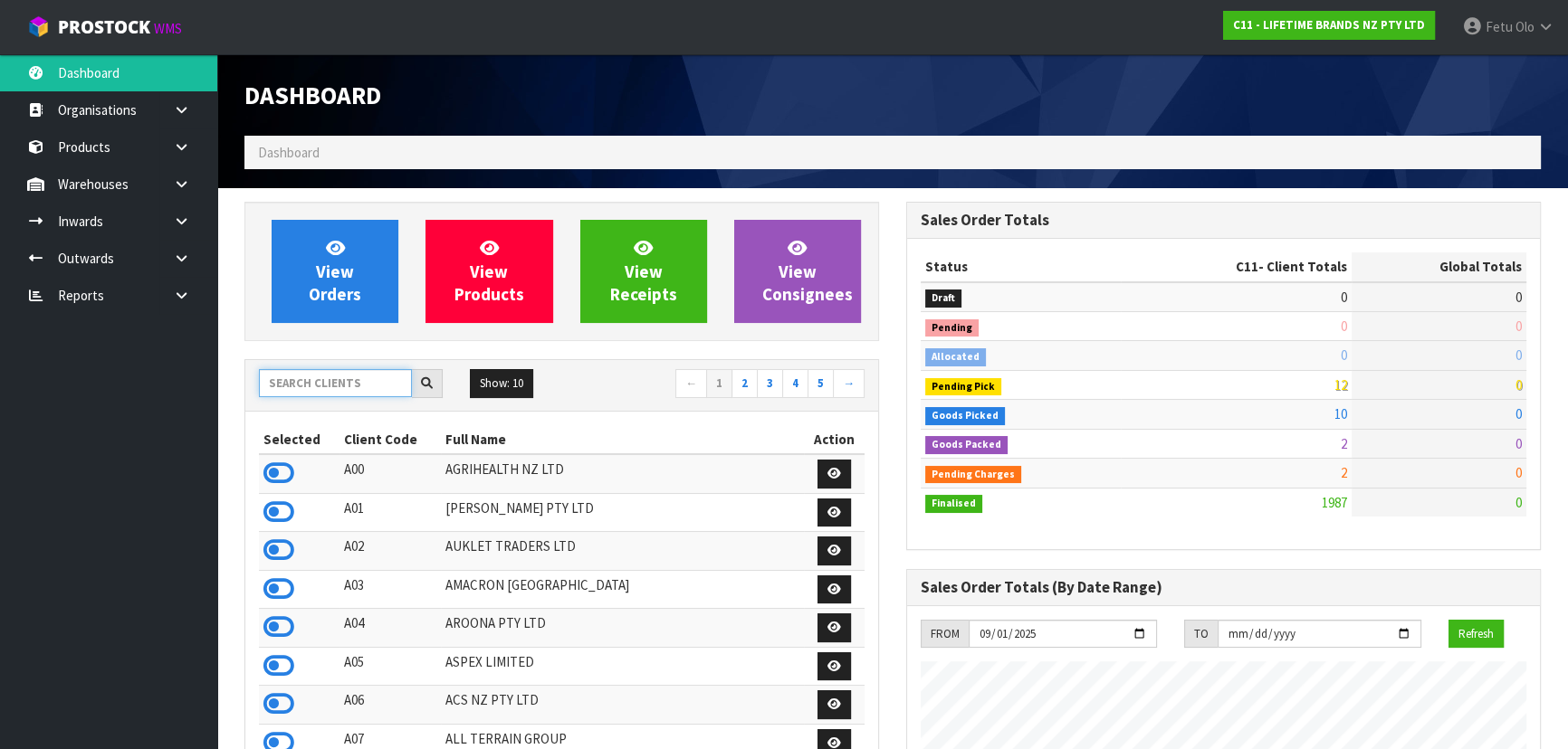
scroll to position [1369, 660]
click at [345, 390] on input "text" at bounding box center [336, 383] width 153 height 28
click at [183, 262] on icon at bounding box center [181, 259] width 17 height 14
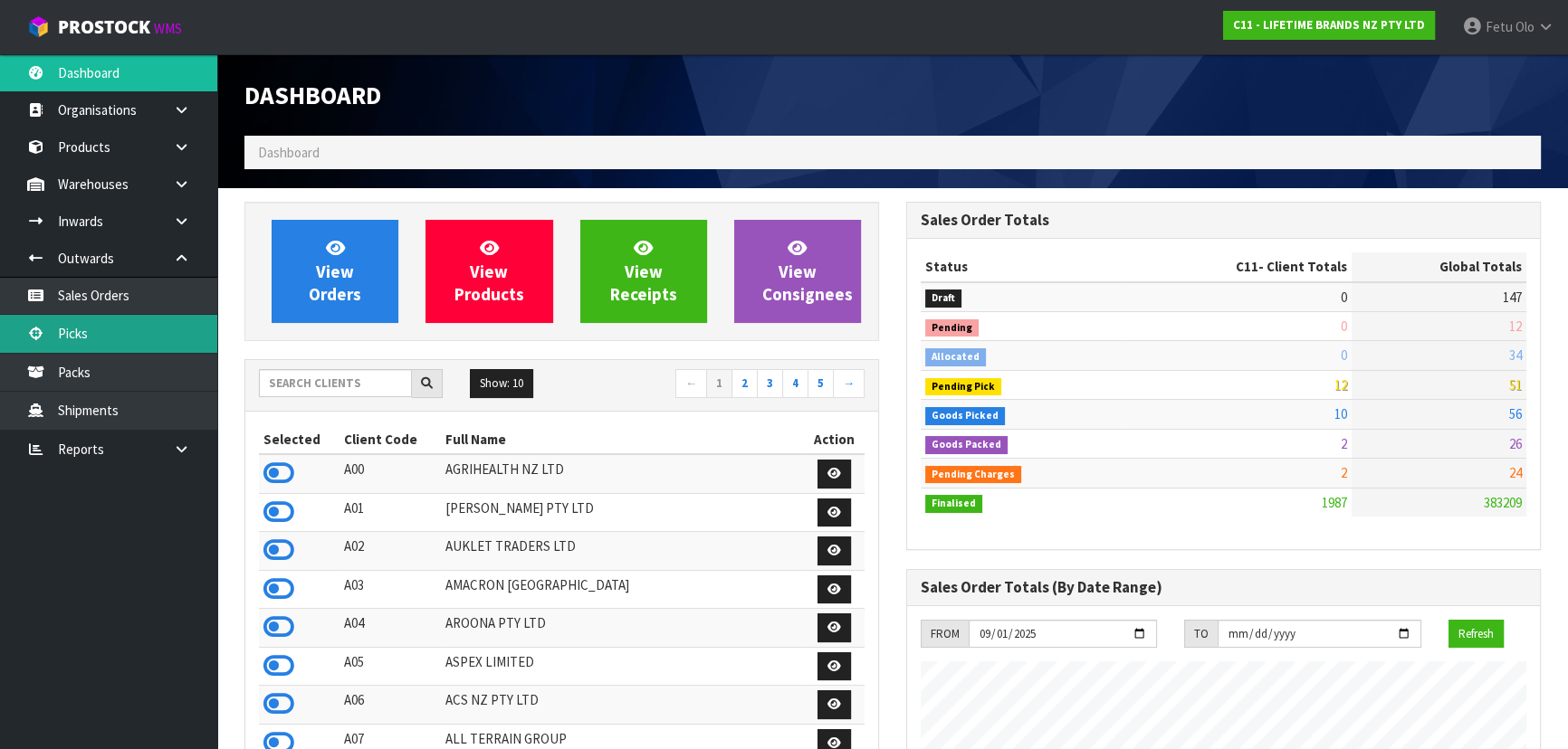
click at [114, 345] on link "Picks" at bounding box center [109, 333] width 217 height 37
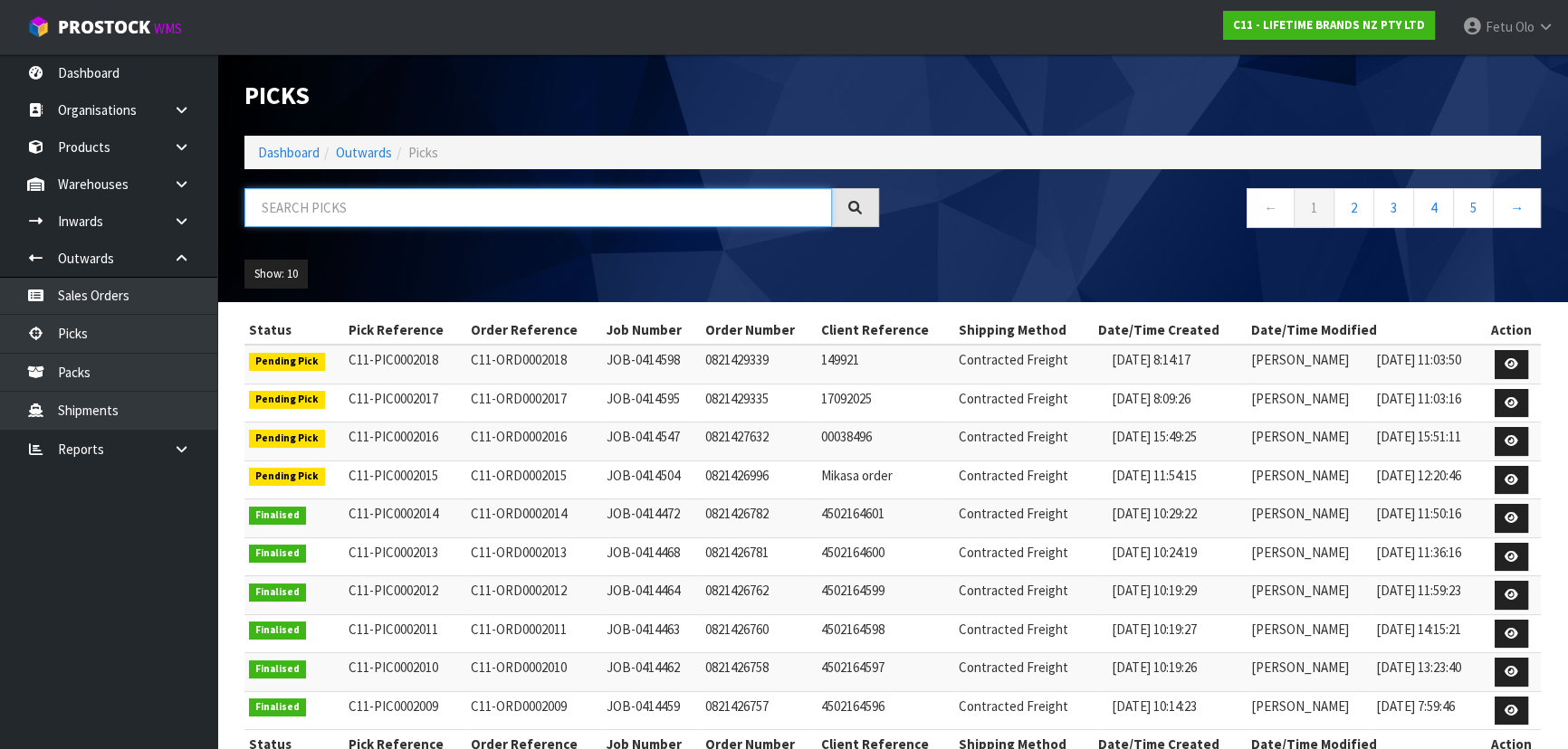
click at [330, 198] on input "text" at bounding box center [538, 207] width 588 height 39
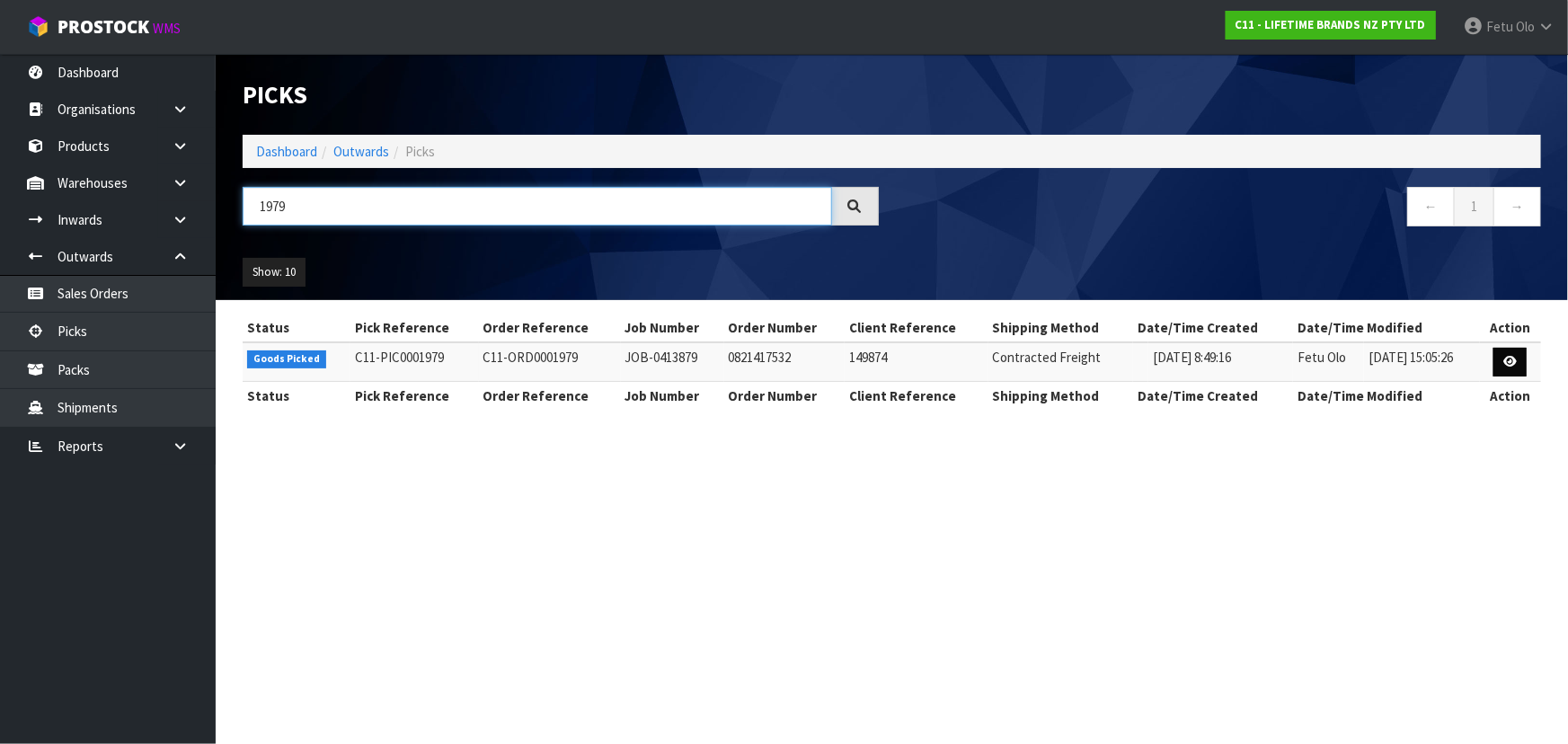
type input "1979"
click at [1503, 360] on link at bounding box center [1511, 362] width 34 height 29
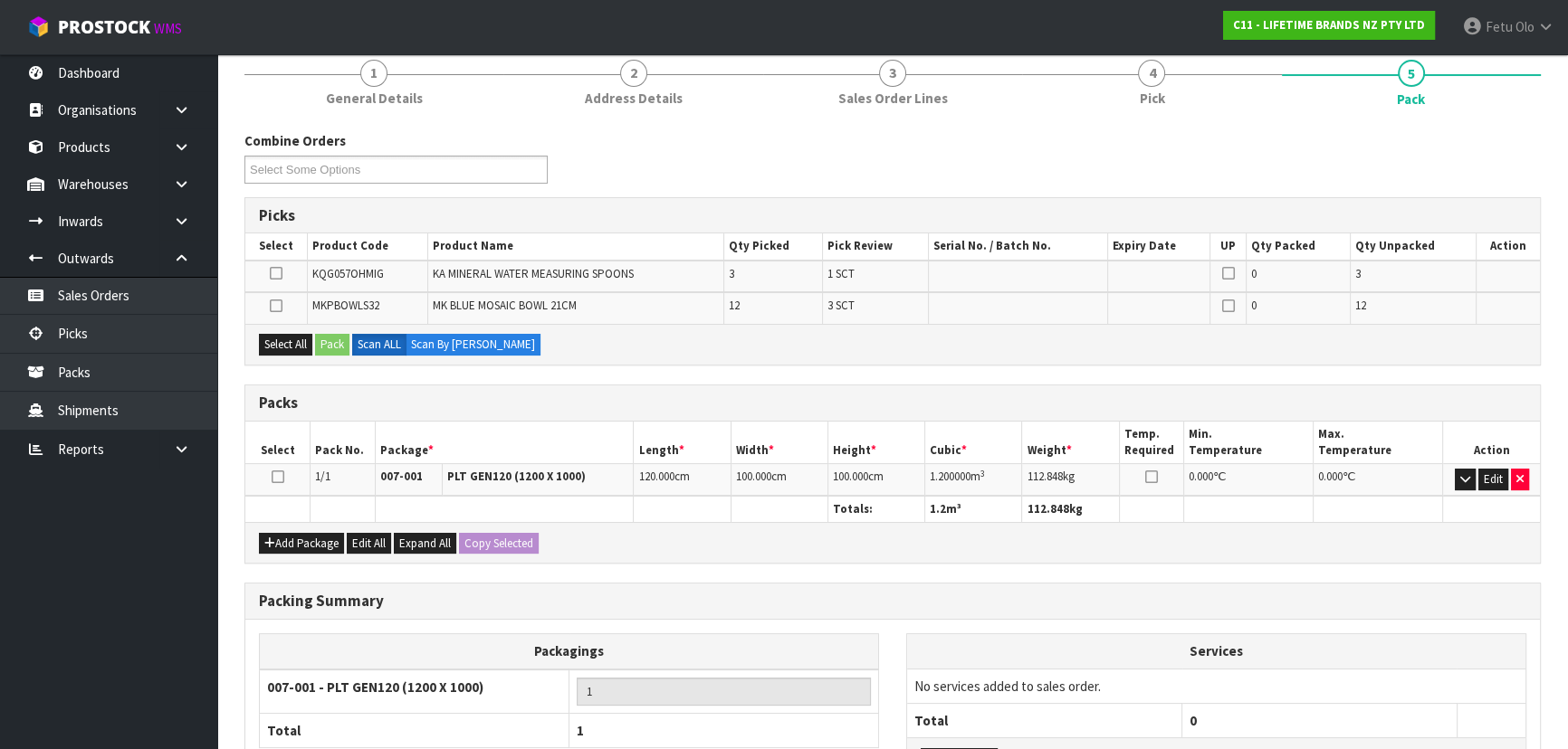
scroll to position [311, 0]
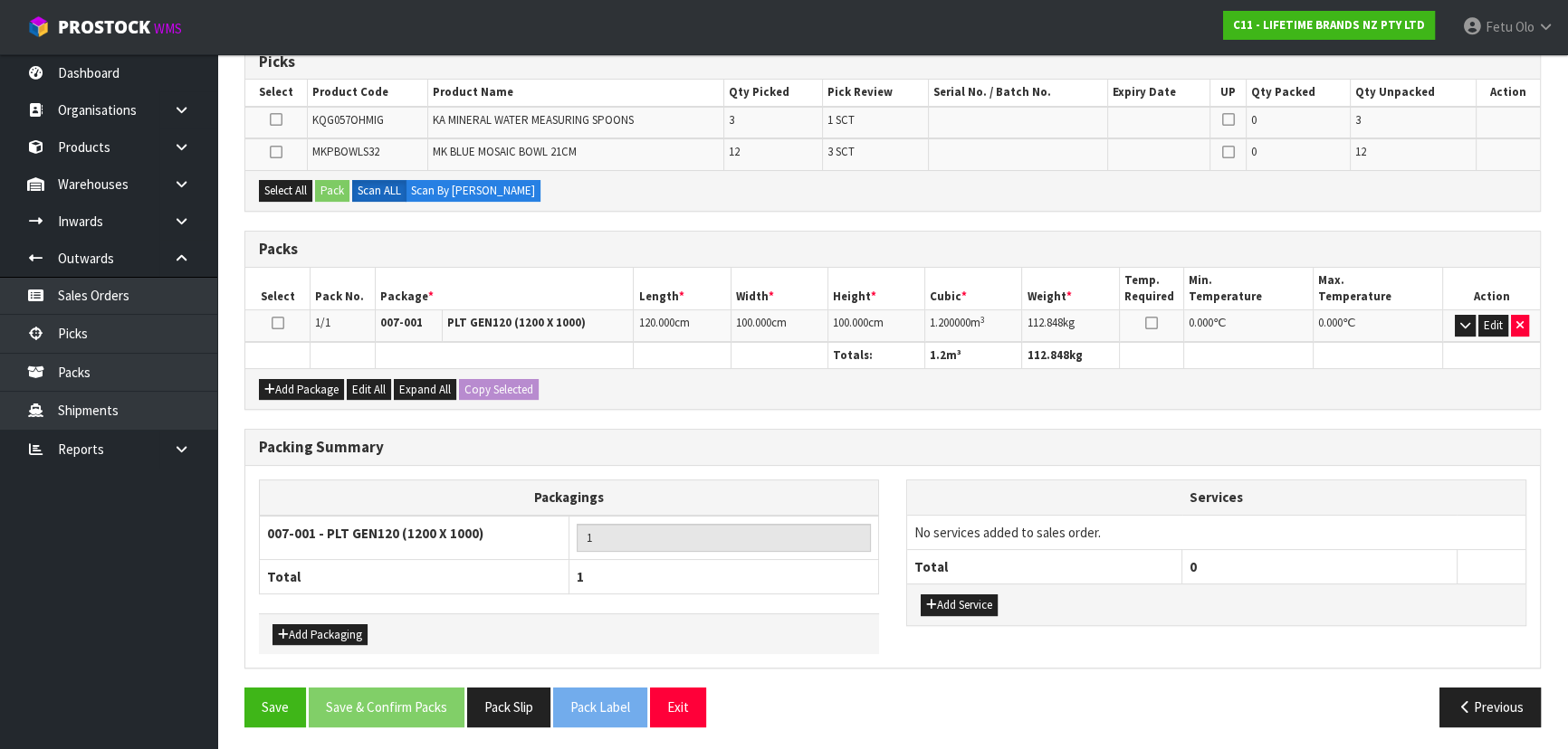
click at [275, 323] on icon at bounding box center [278, 323] width 13 height 1
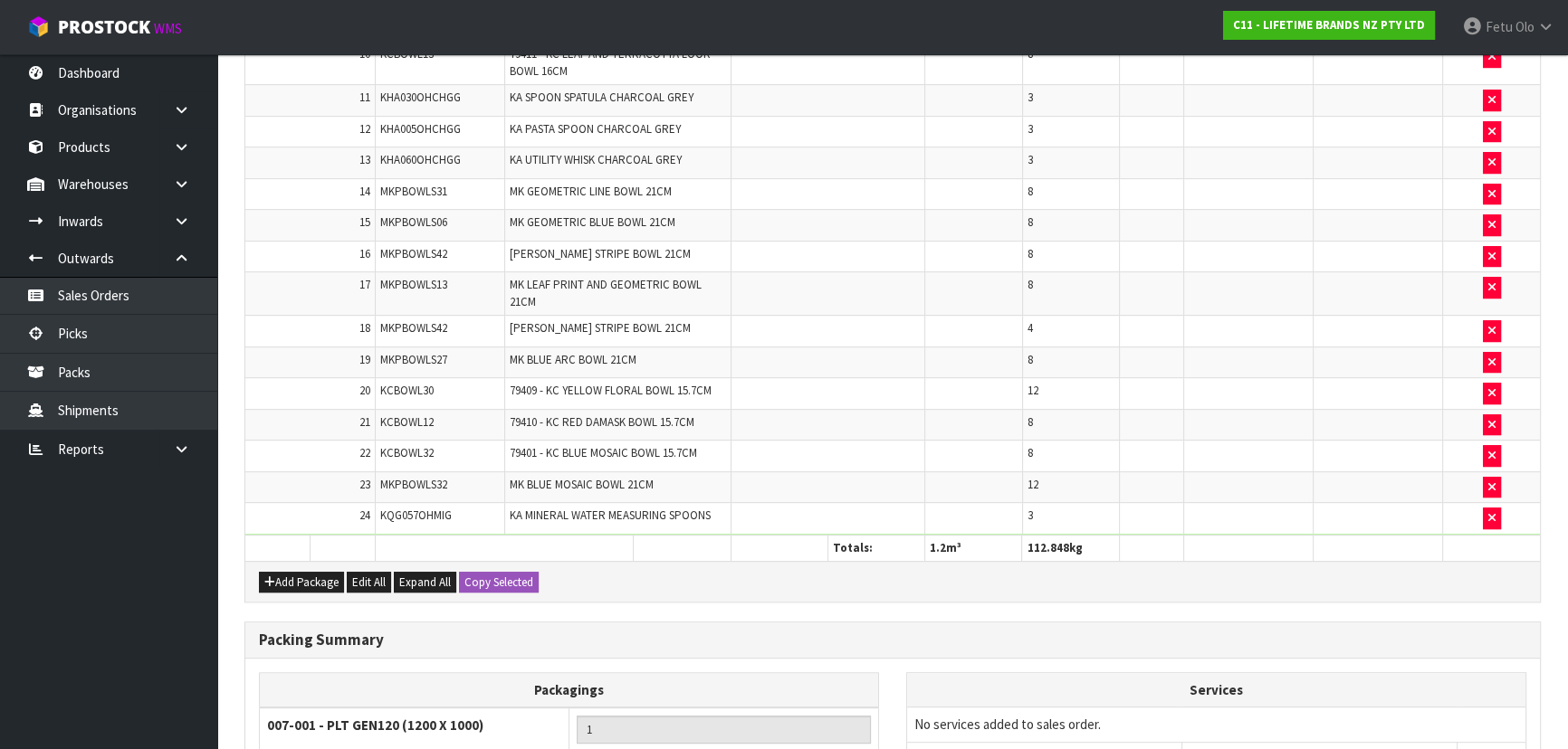
scroll to position [1066, 0]
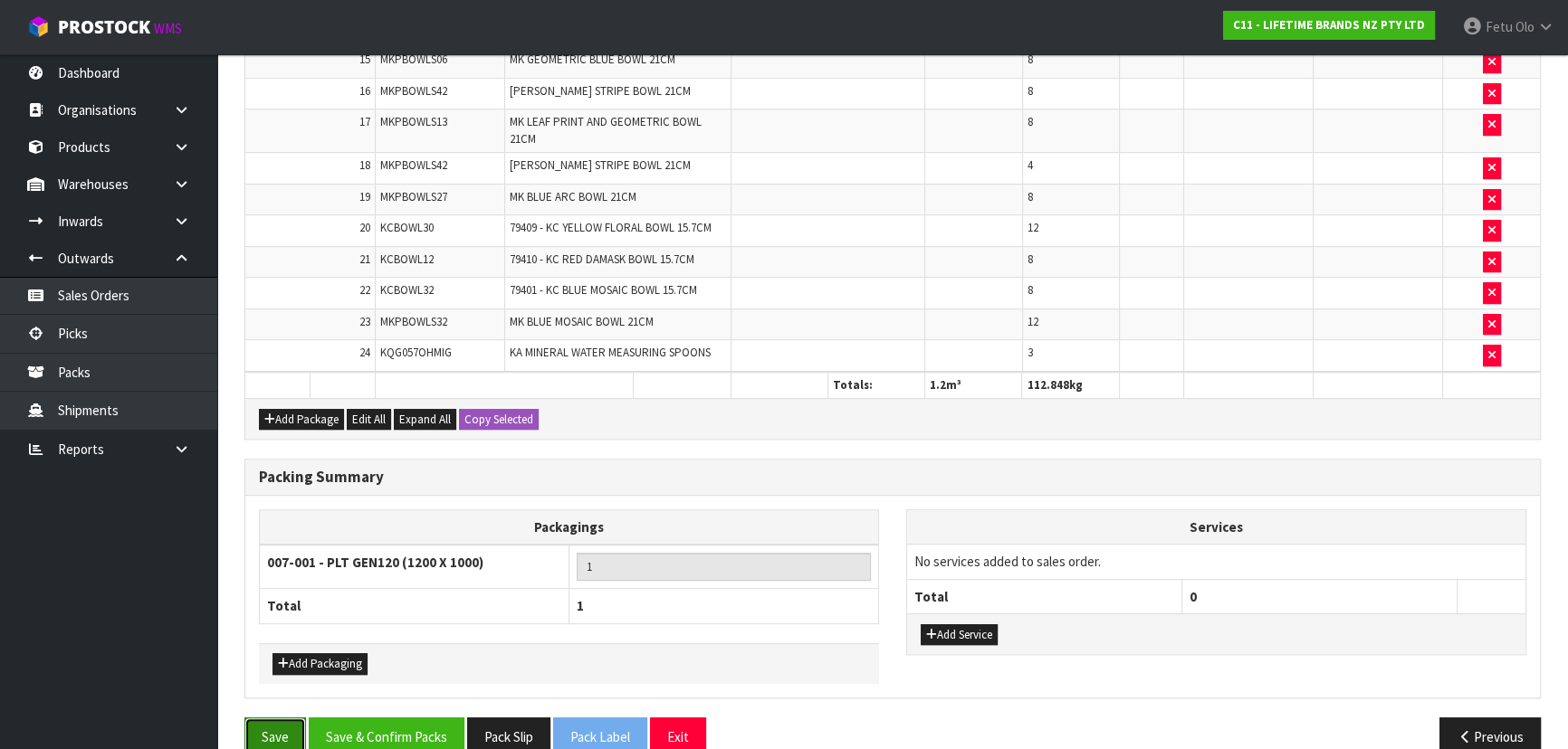
drag, startPoint x: 286, startPoint y: 700, endPoint x: 290, endPoint y: 690, distance: 10.8
click at [286, 717] on button "Save" at bounding box center [275, 736] width 62 height 39
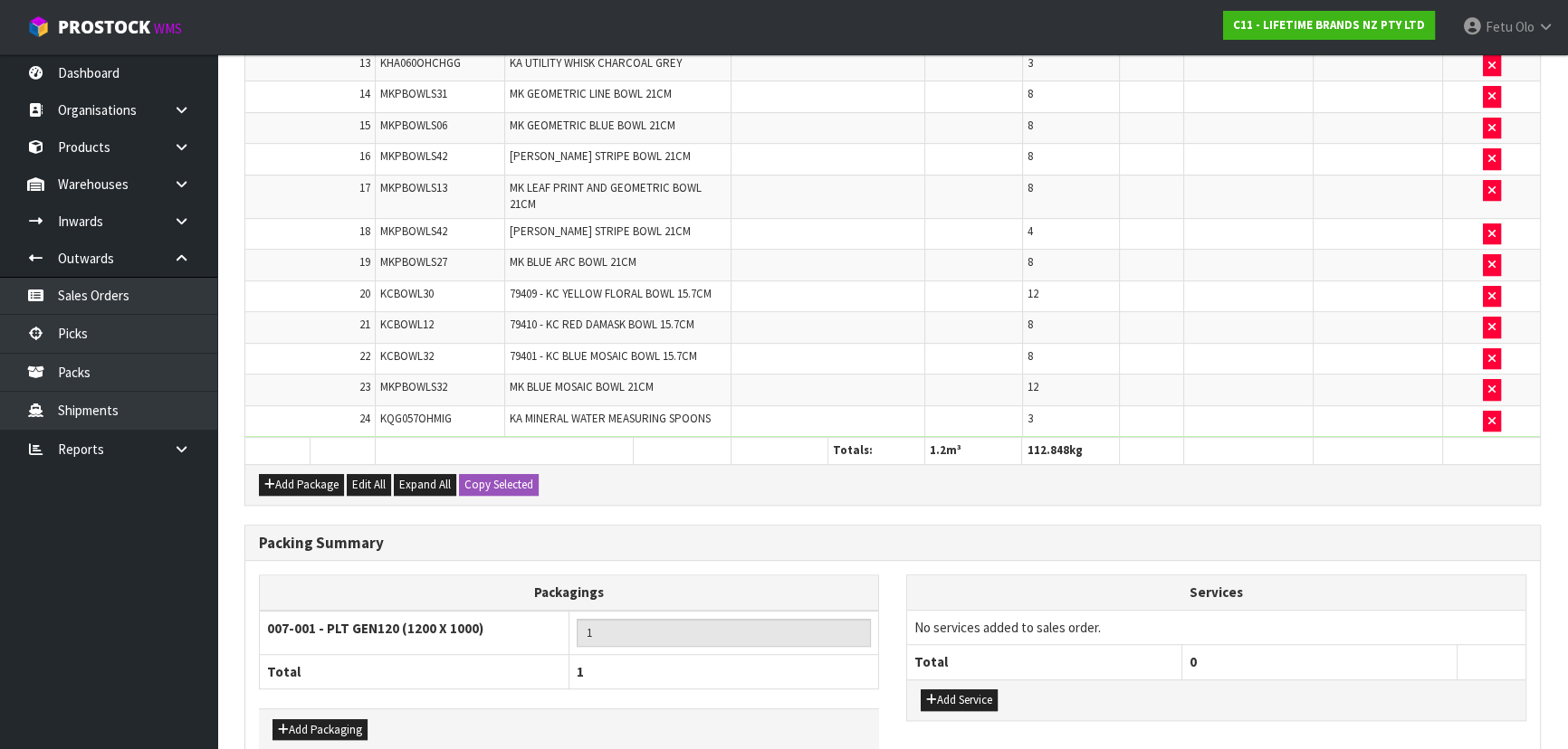
scroll to position [0, 0]
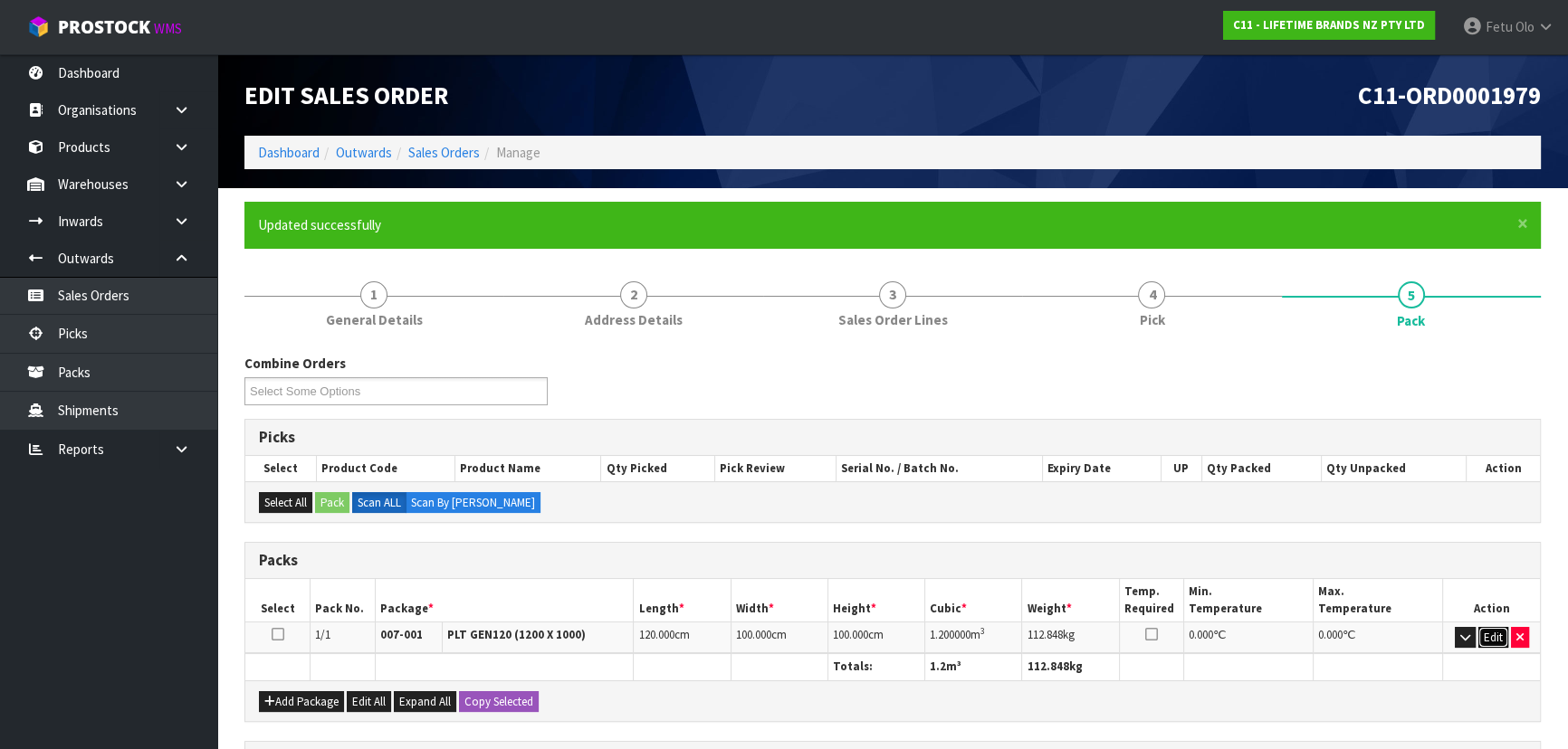
click at [1483, 638] on button "Edit" at bounding box center [1493, 638] width 30 height 22
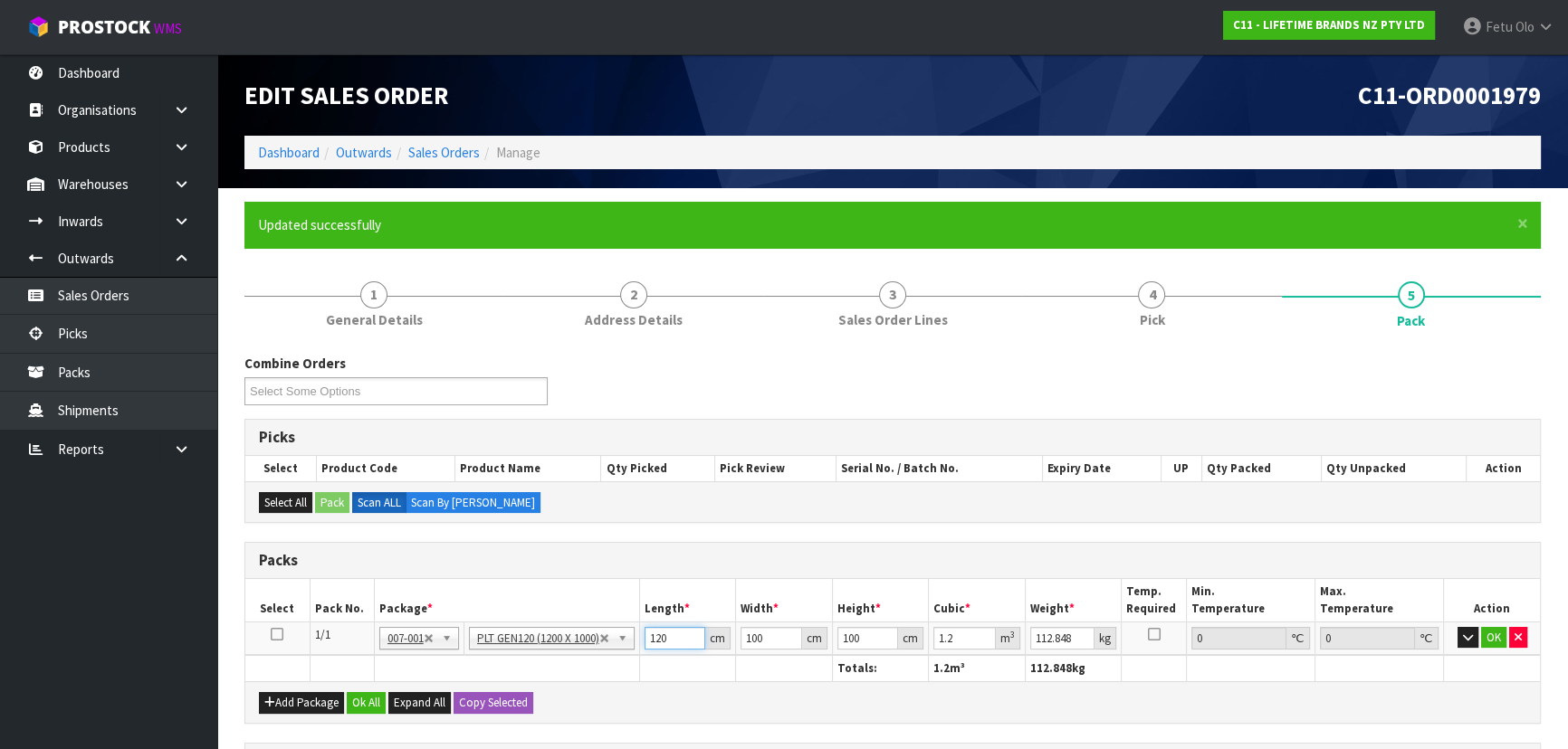
drag, startPoint x: 671, startPoint y: 633, endPoint x: 569, endPoint y: 685, distance: 114.5
click at [569, 685] on div "Packs Select Pack No. Package * Length * Width * Height * Cubic * Weight * Temp…" at bounding box center [892, 632] width 1296 height 181
type input "1"
type input "0.01"
type input "11"
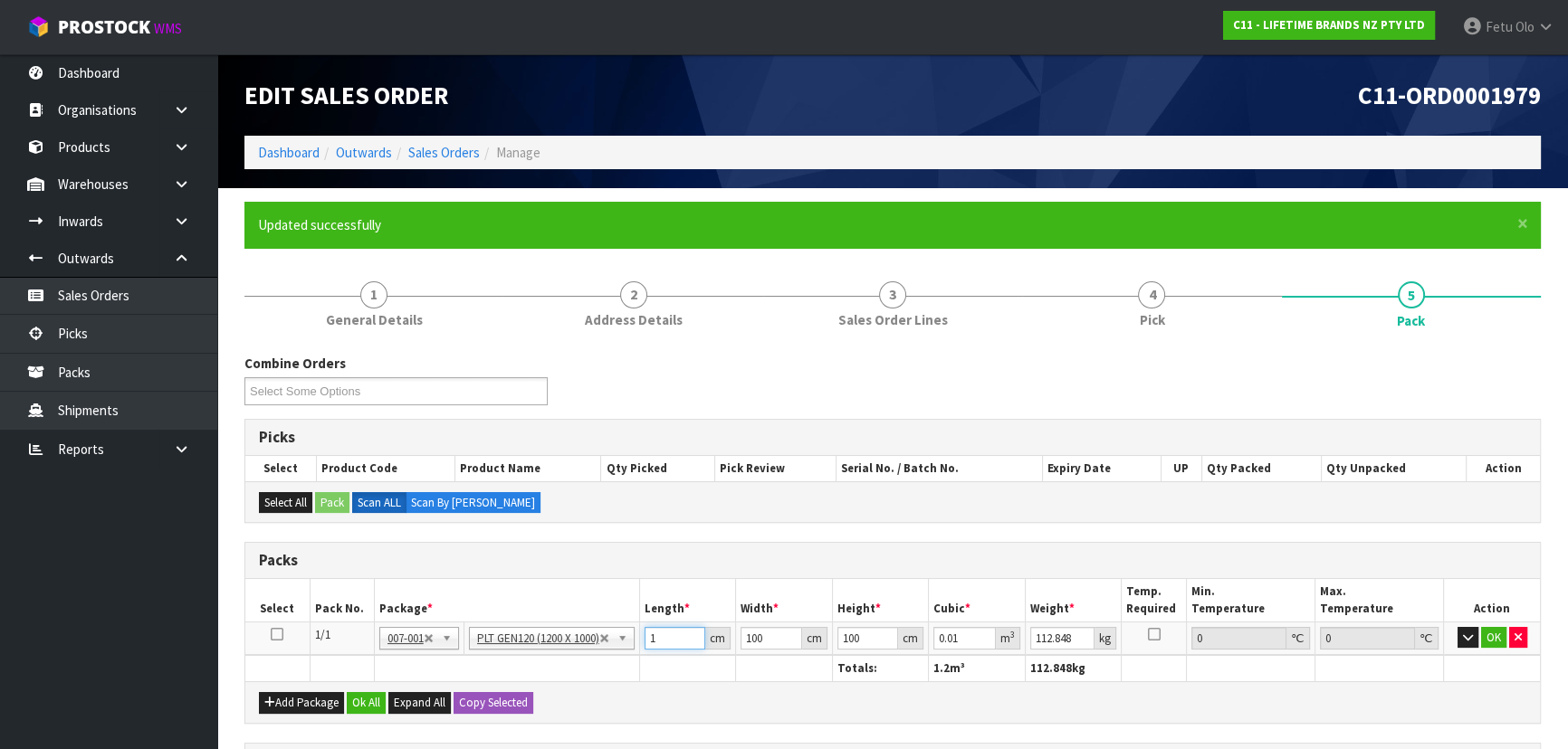
type input "0.11"
type input "110"
type input "1.1"
type input "110"
type input "1"
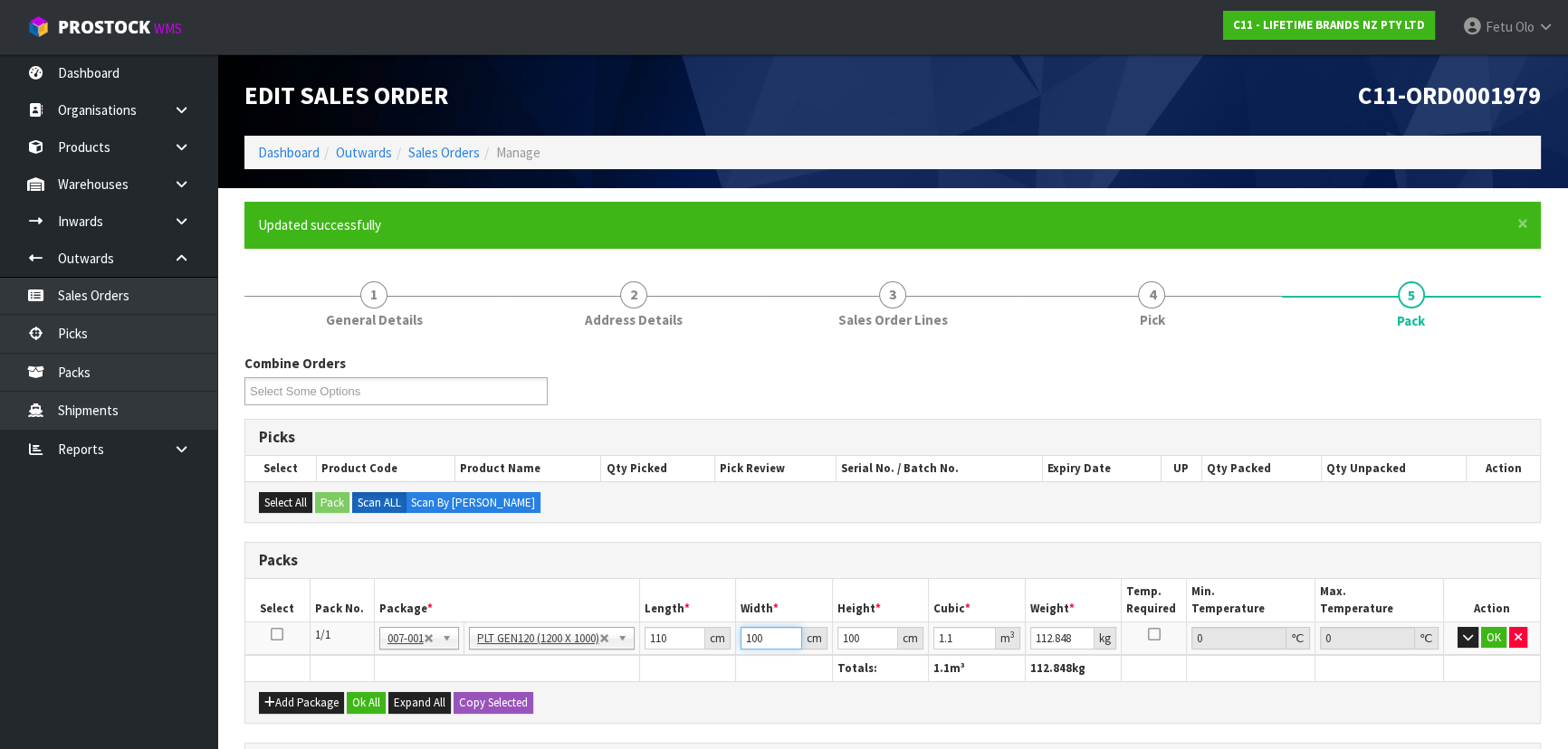
type input "0.011"
type input "11"
type input "0.121"
type input "110"
type input "1.21"
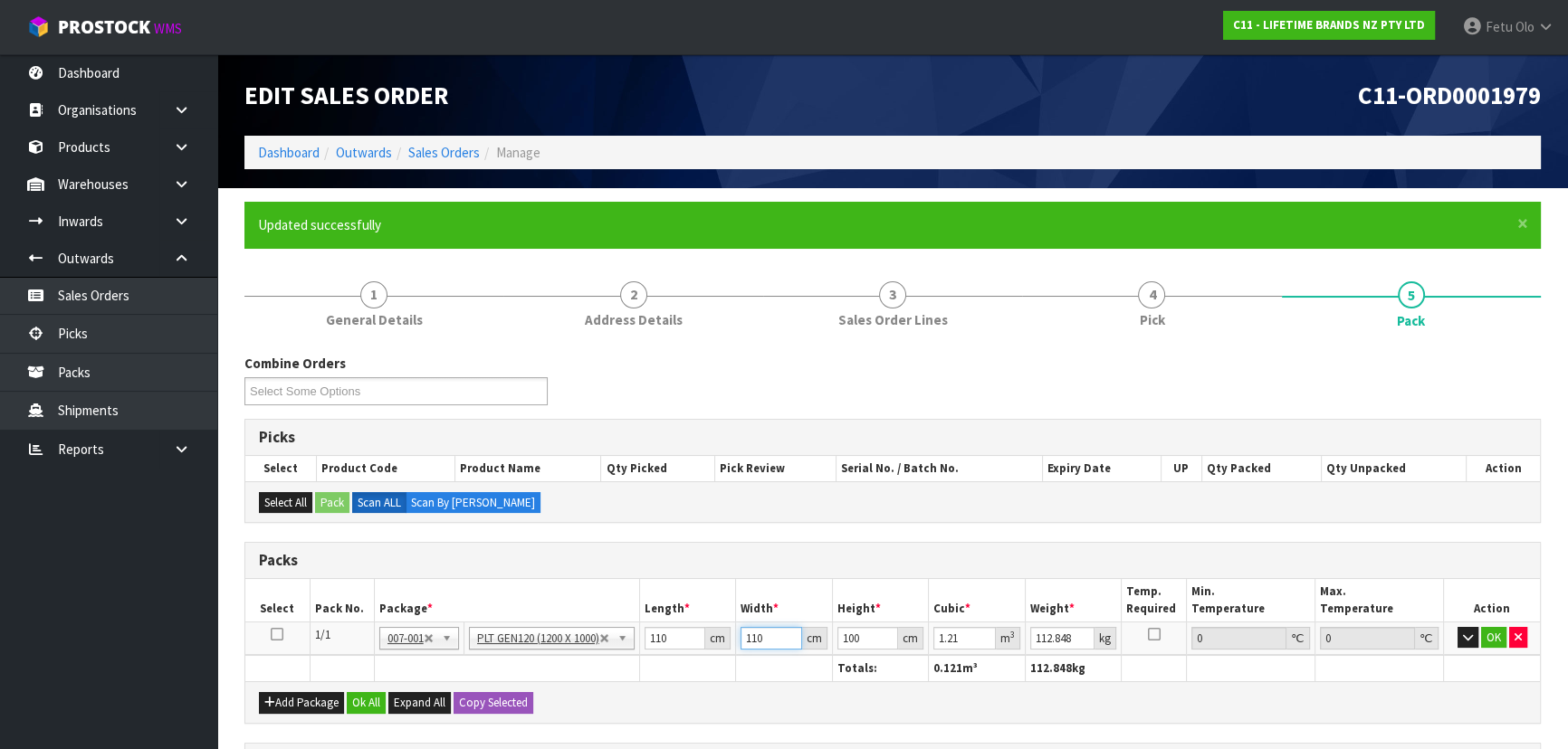
type input "110"
type input "7"
type input "0.0847"
type input "77"
type input "0.9317"
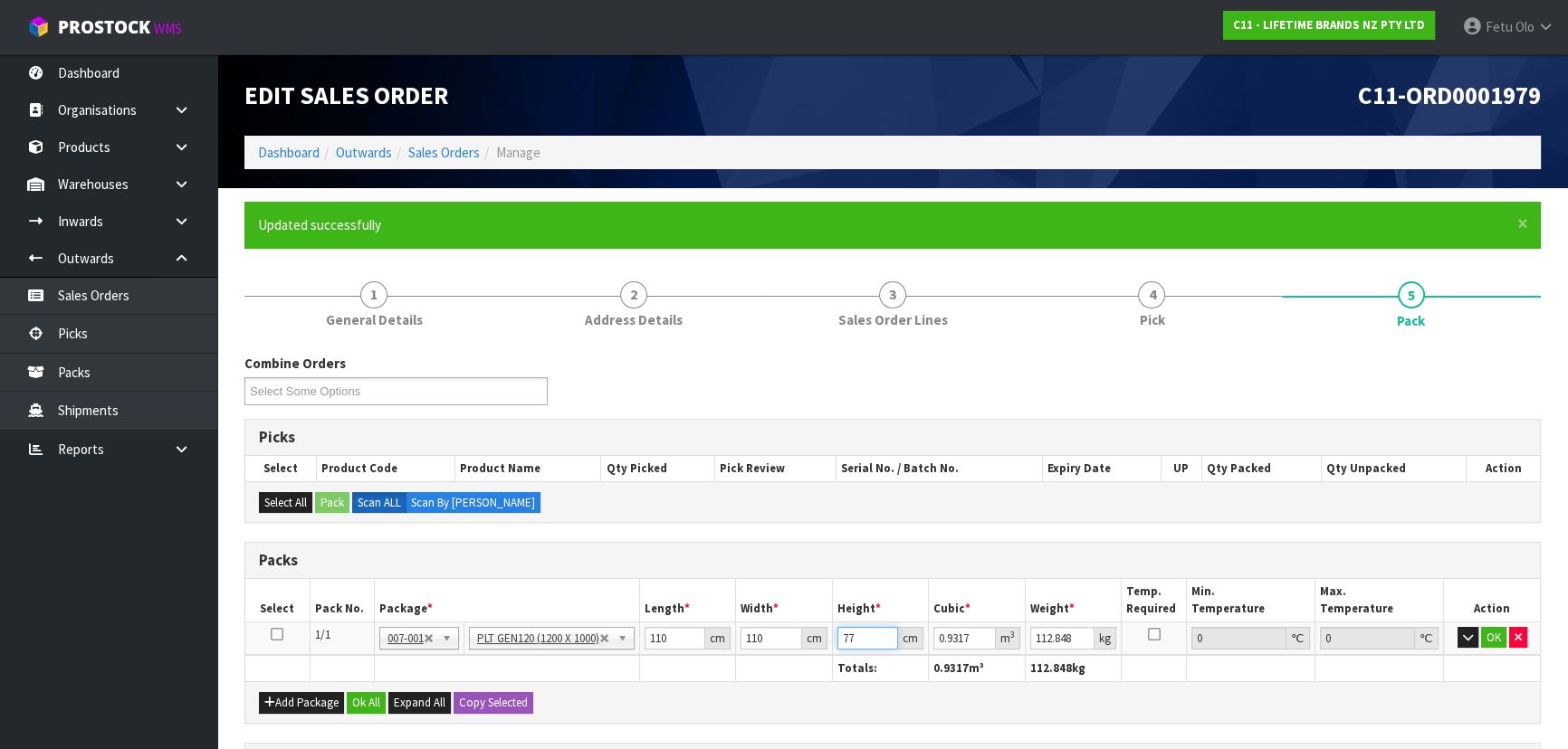
type input "77"
type input "145"
click button "OK" at bounding box center [1492, 638] width 25 height 22
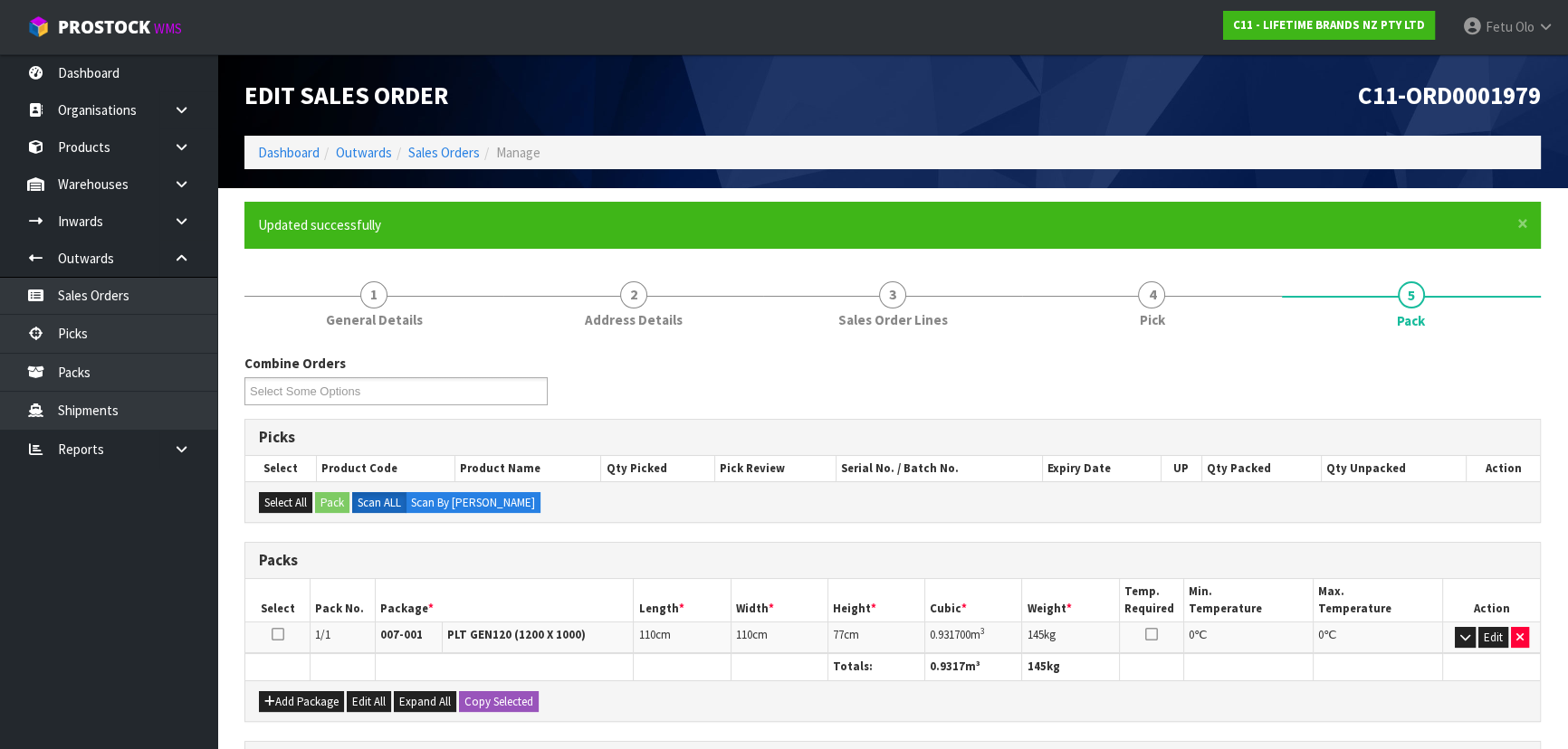
scroll to position [312, 0]
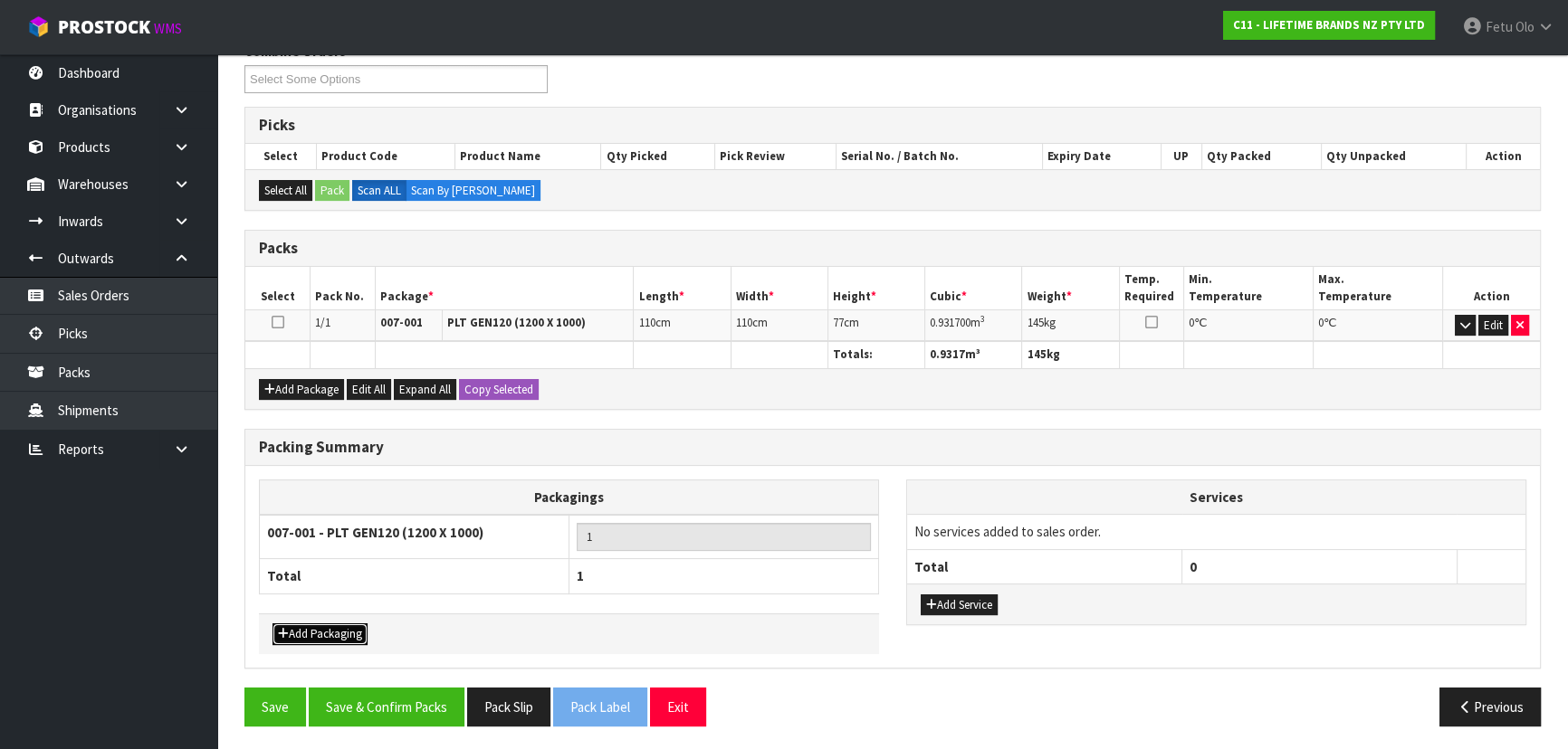
click at [314, 626] on button "Add Packaging" at bounding box center [319, 634] width 95 height 22
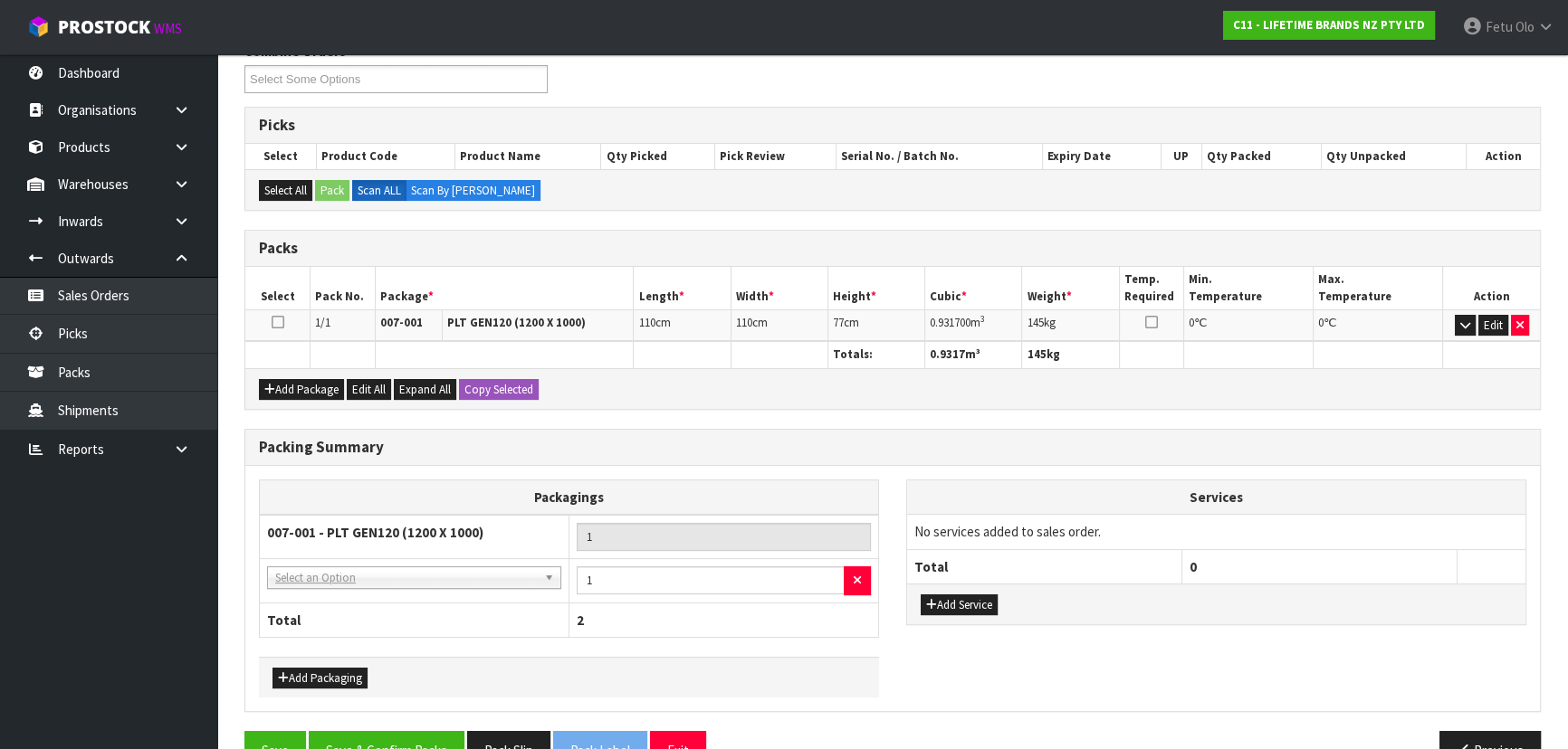
click at [380, 561] on td "NONE - No Packaging Cartons 007-001 - PLT GEN120 (1200 X 1000) 007-002 - PLT ON…" at bounding box center [414, 581] width 310 height 45
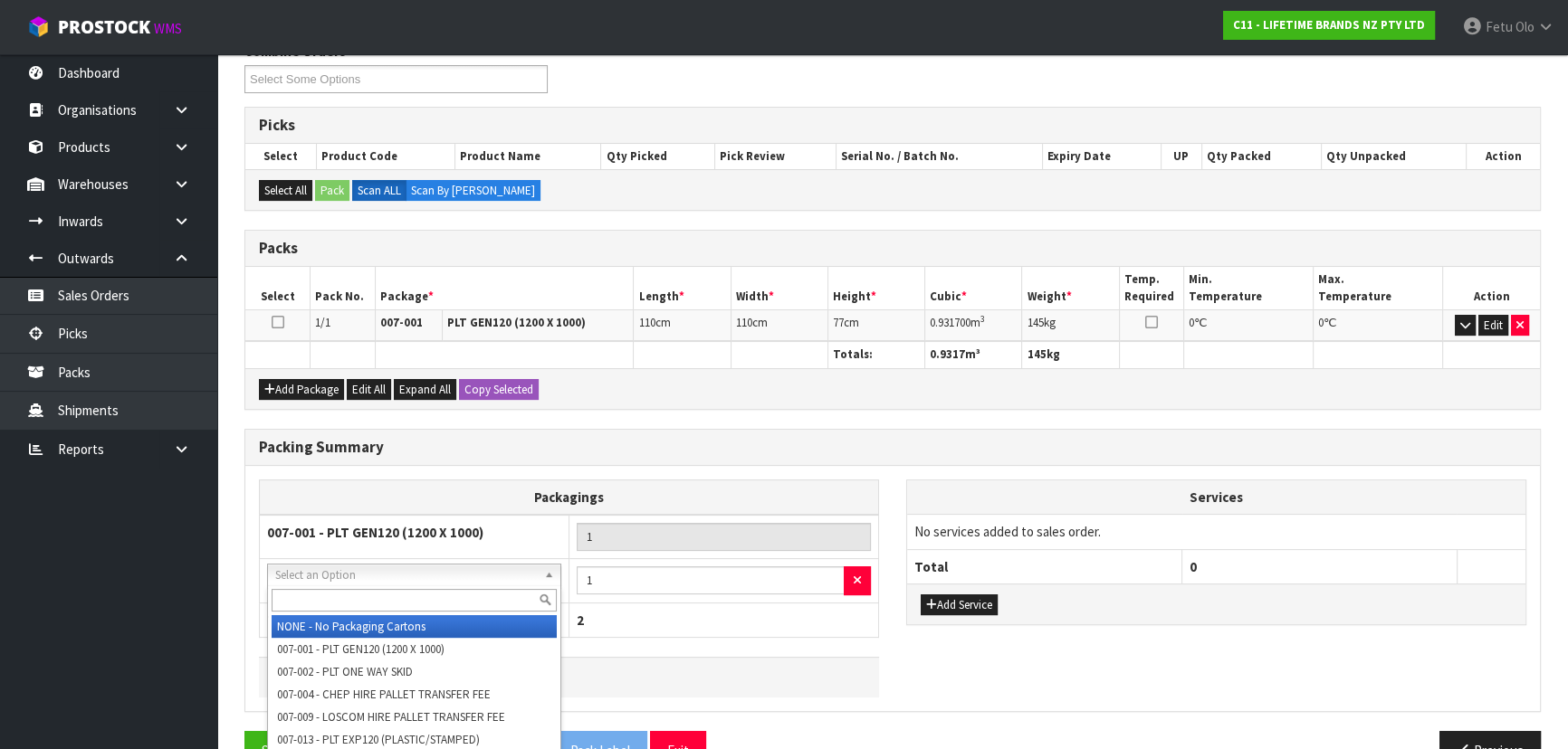
drag, startPoint x: 371, startPoint y: 579, endPoint x: 371, endPoint y: 597, distance: 18.0
click at [371, 597] on input "text" at bounding box center [414, 600] width 285 height 23
type input "OC"
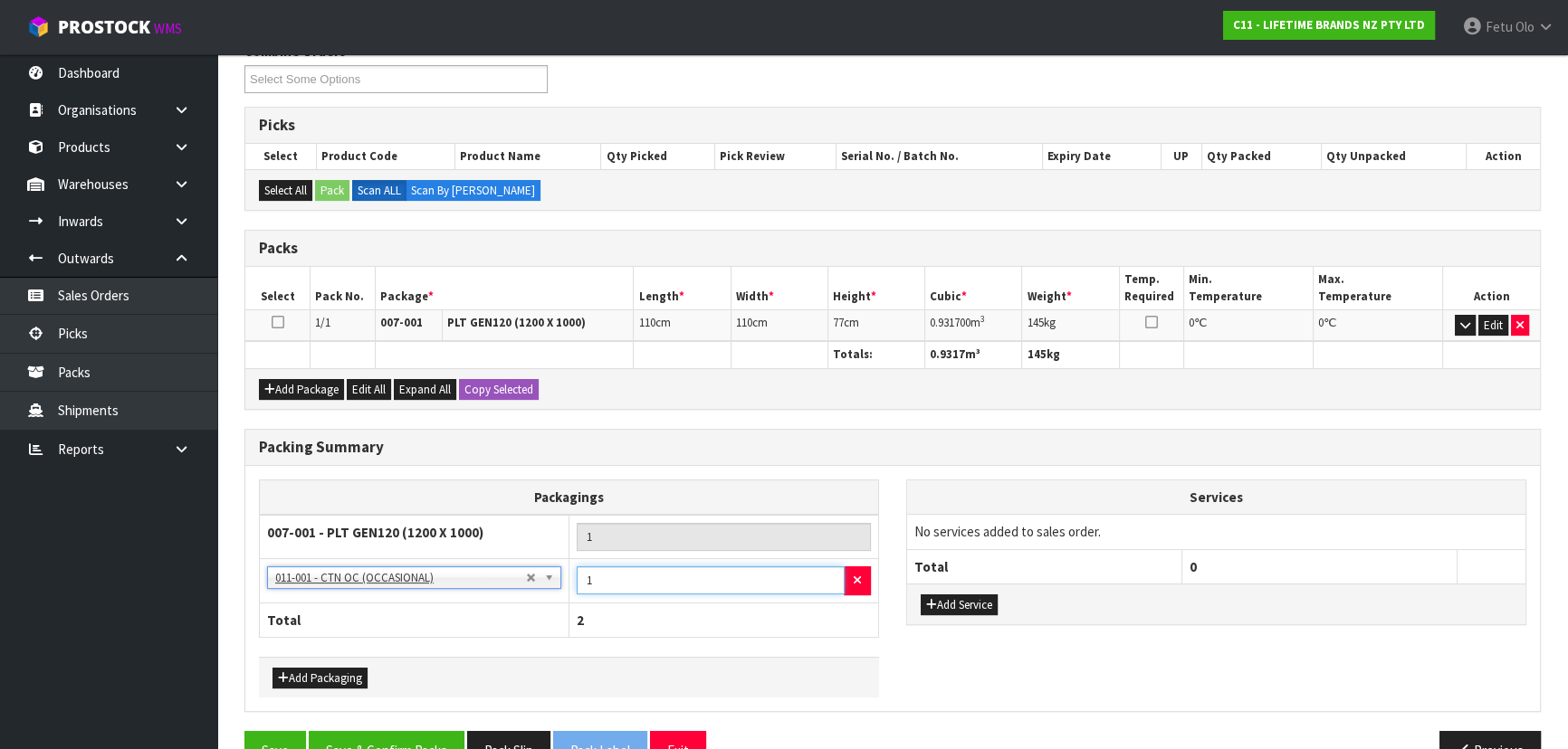
drag, startPoint x: 528, startPoint y: 594, endPoint x: 508, endPoint y: 599, distance: 20.6
click at [508, 599] on table "Packagings 007-001 - PLT GEN120 (1200 X 1000) 1 NONE - No Packaging Cartons 007…" at bounding box center [569, 559] width 620 height 158
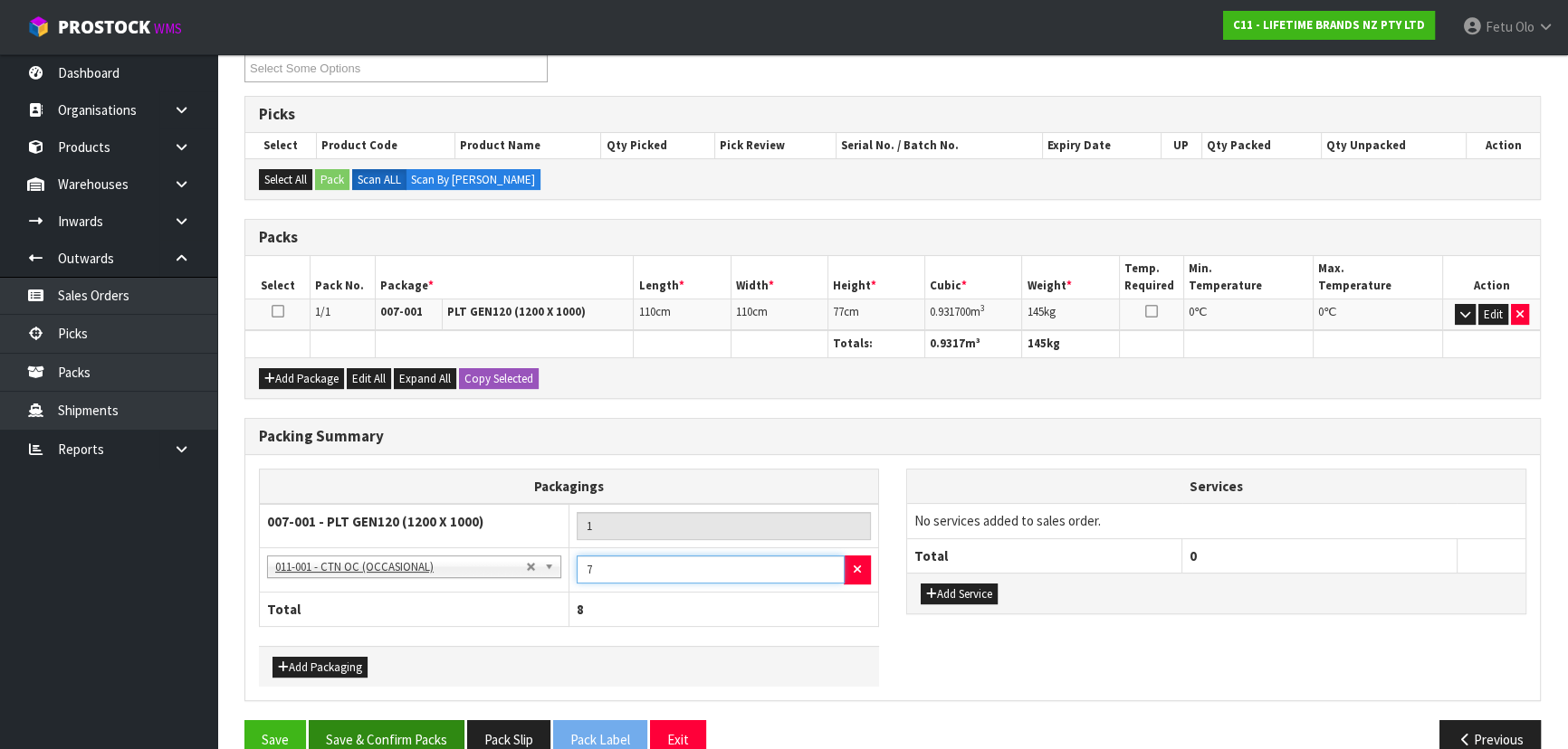
scroll to position [356, 0]
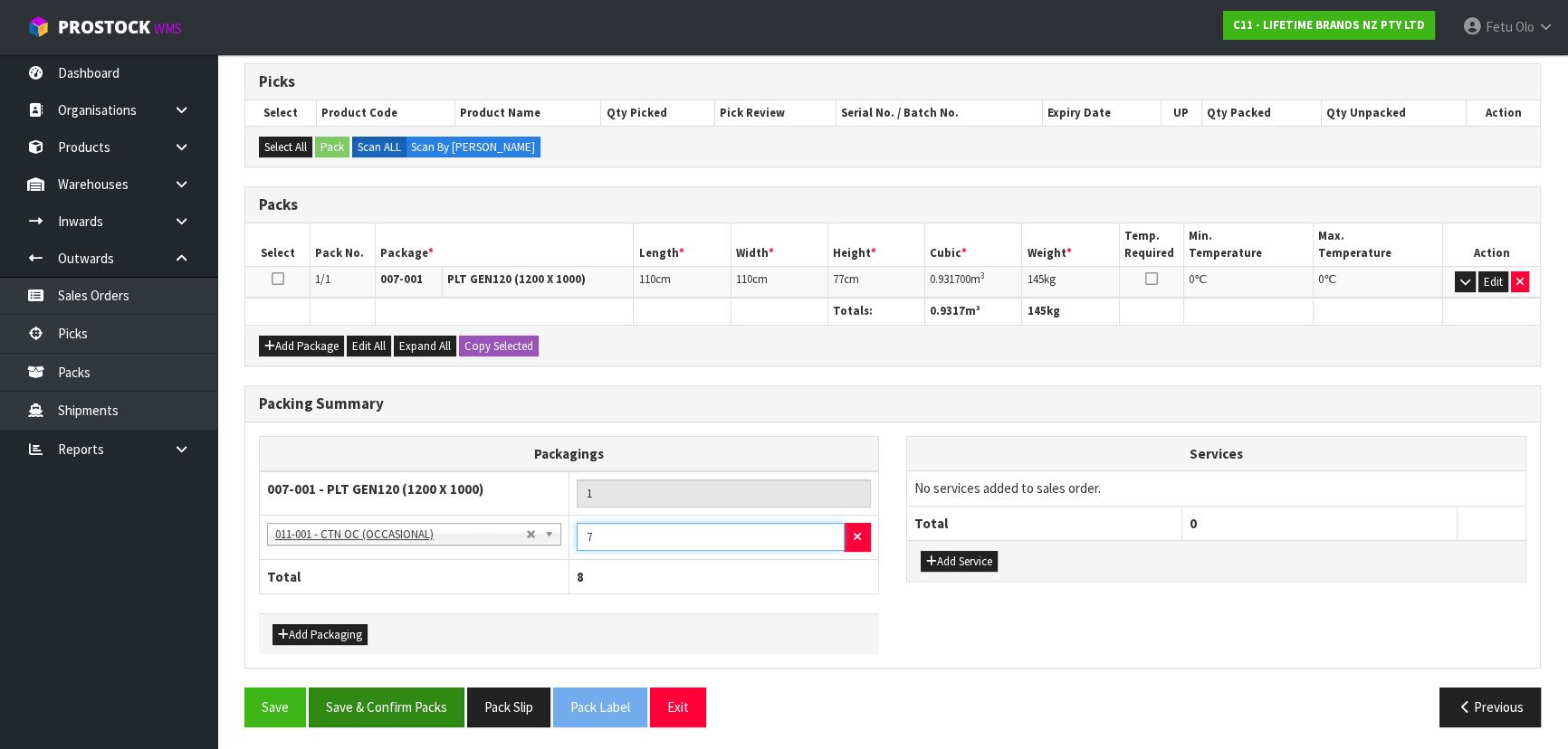
type input "7"
click at [447, 698] on button "Save & Confirm Packs" at bounding box center [387, 706] width 155 height 39
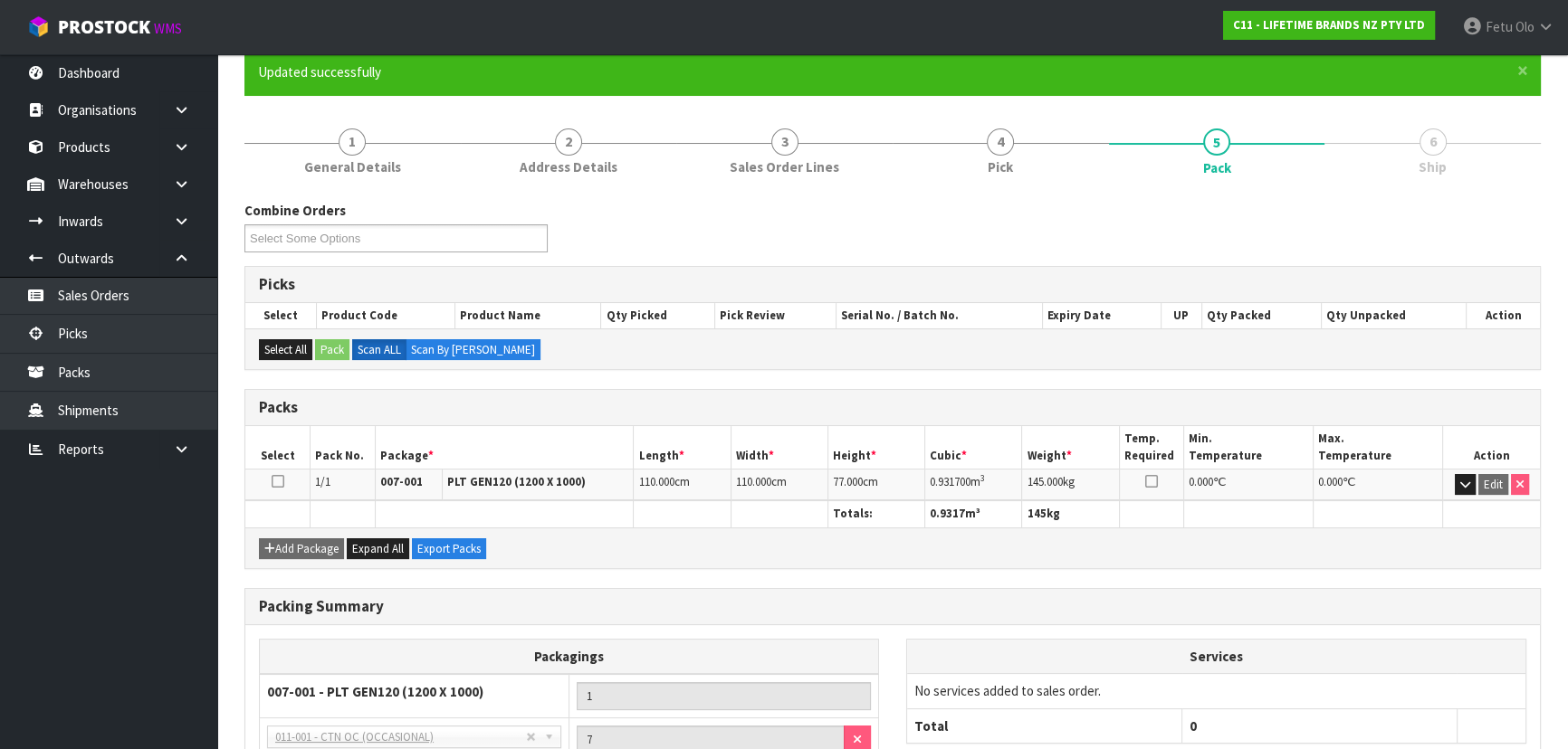
scroll to position [316, 0]
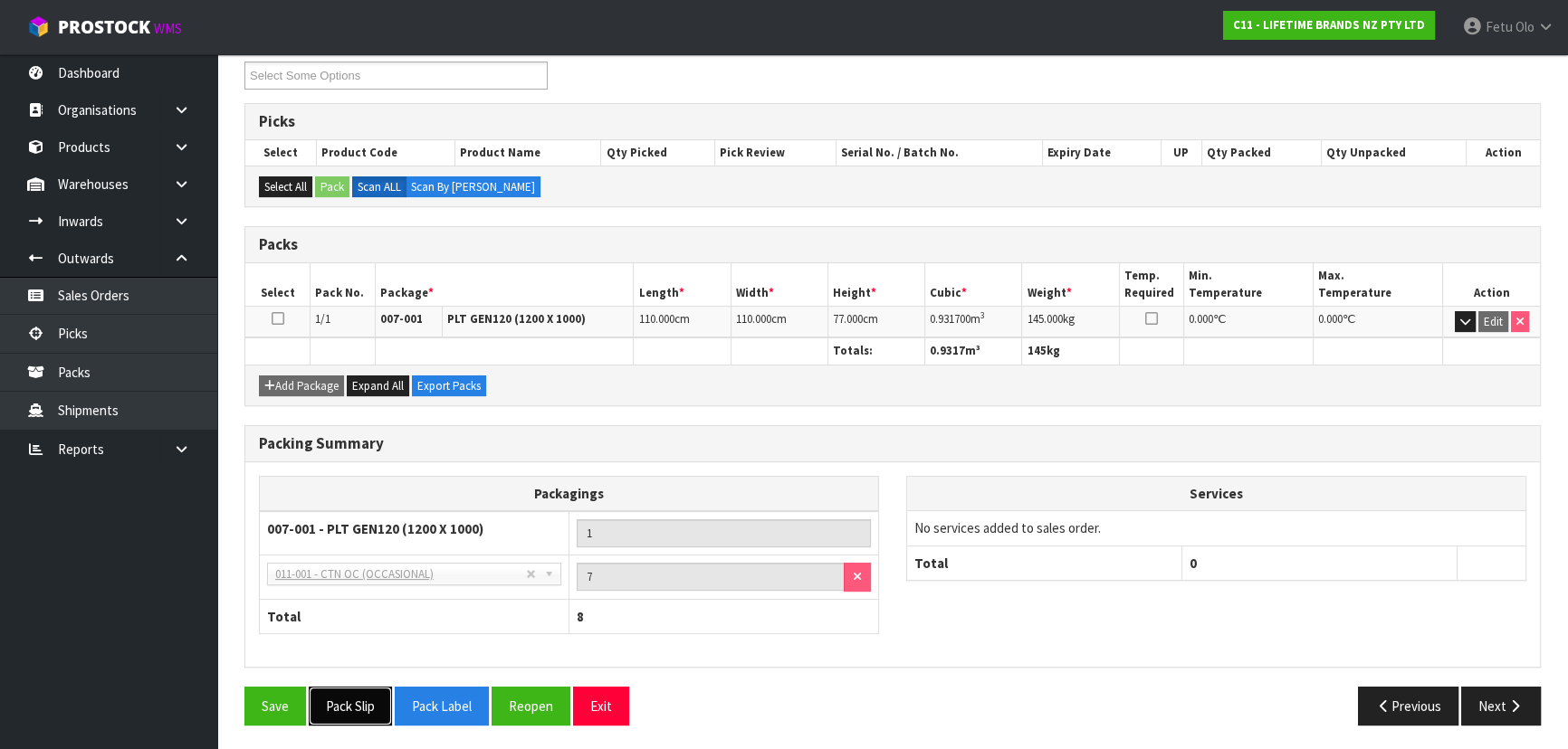
click at [339, 703] on button "Pack Slip" at bounding box center [351, 706] width 84 height 39
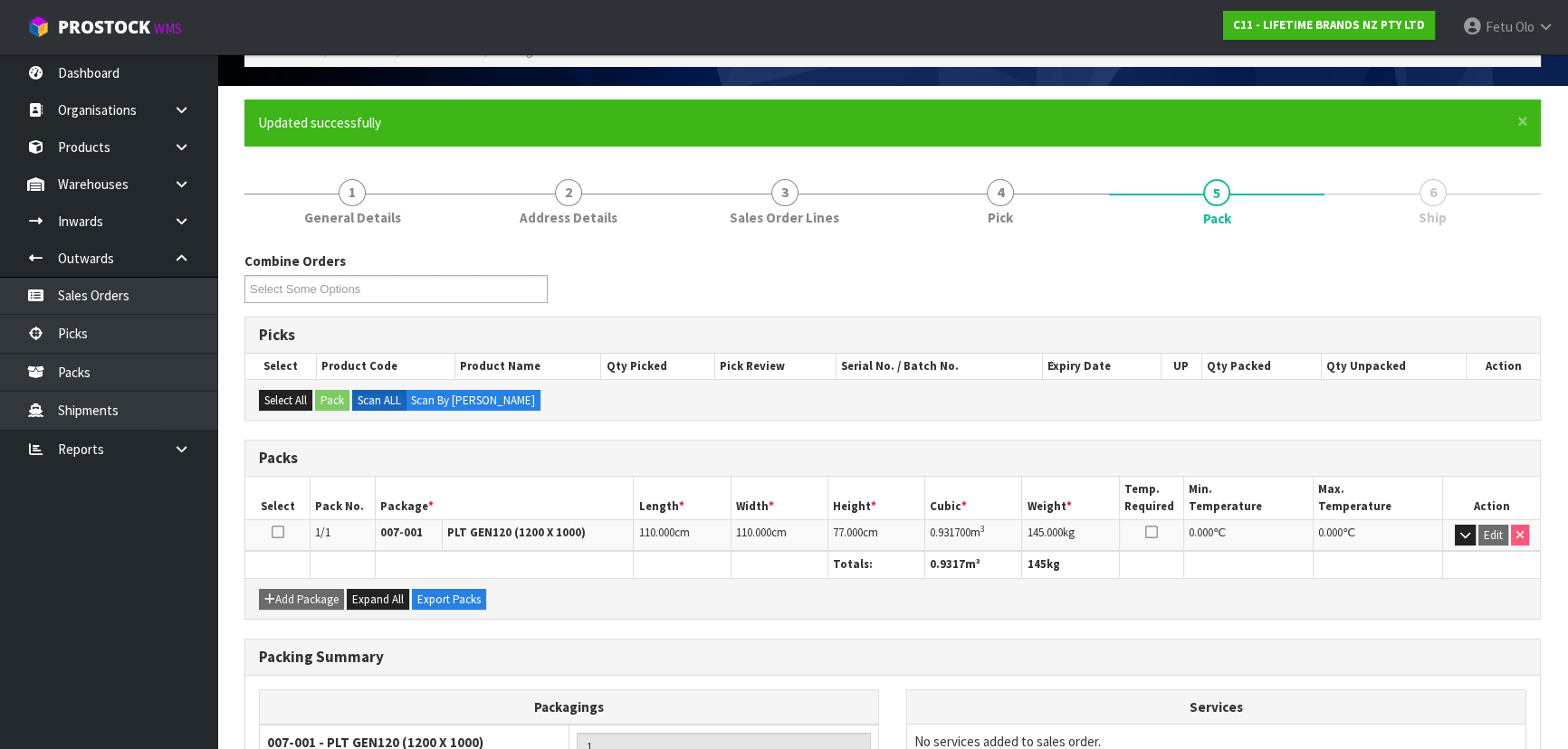
scroll to position [0, 0]
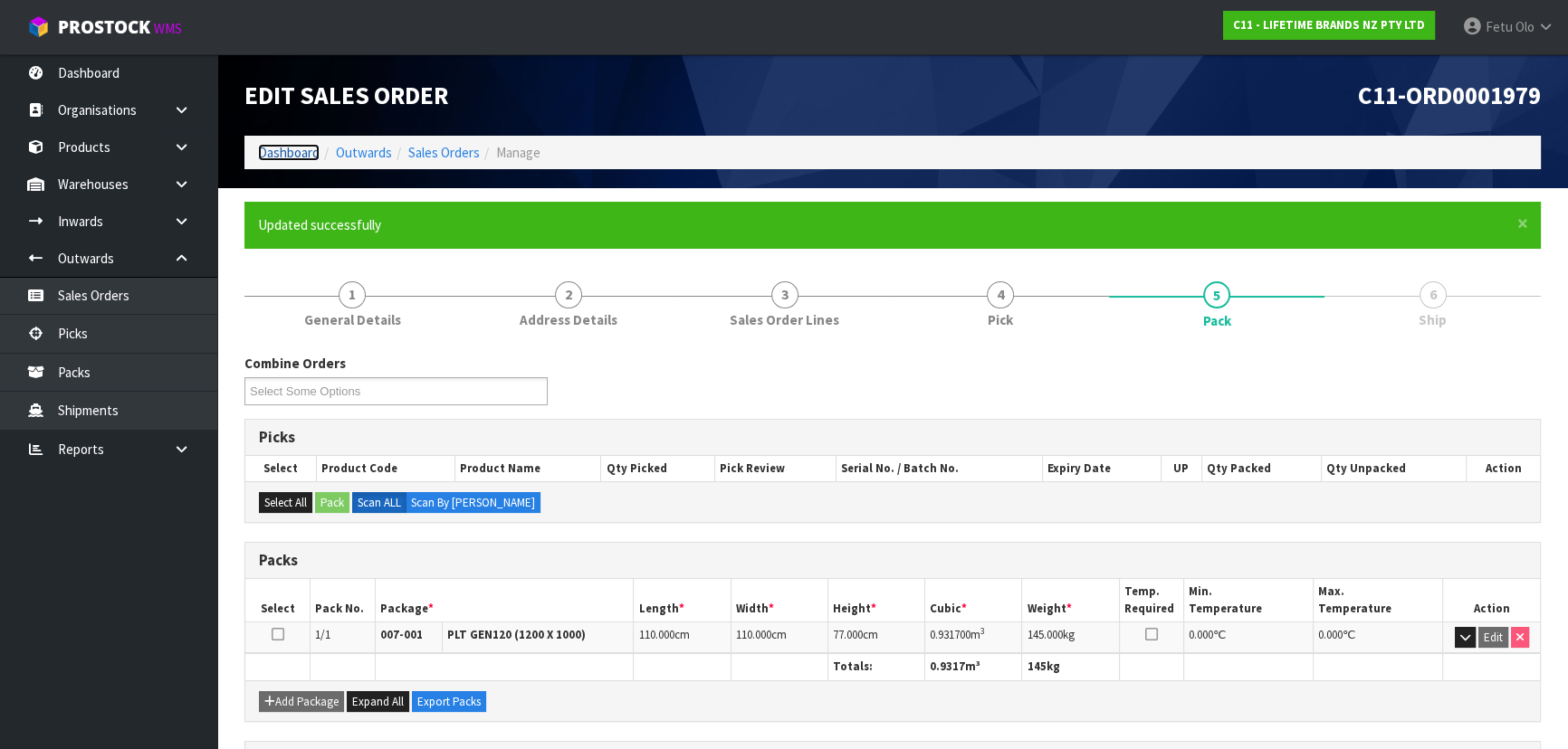
click at [287, 143] on link "Dashboard" at bounding box center [289, 151] width 62 height 17
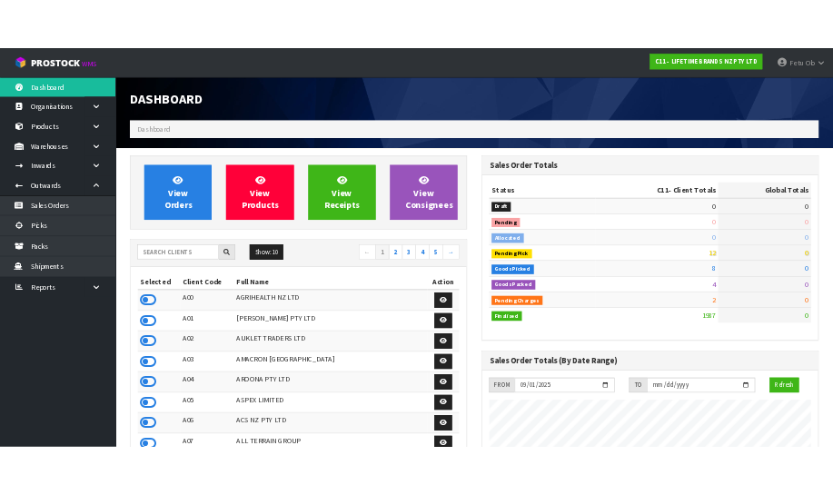
scroll to position [1374, 663]
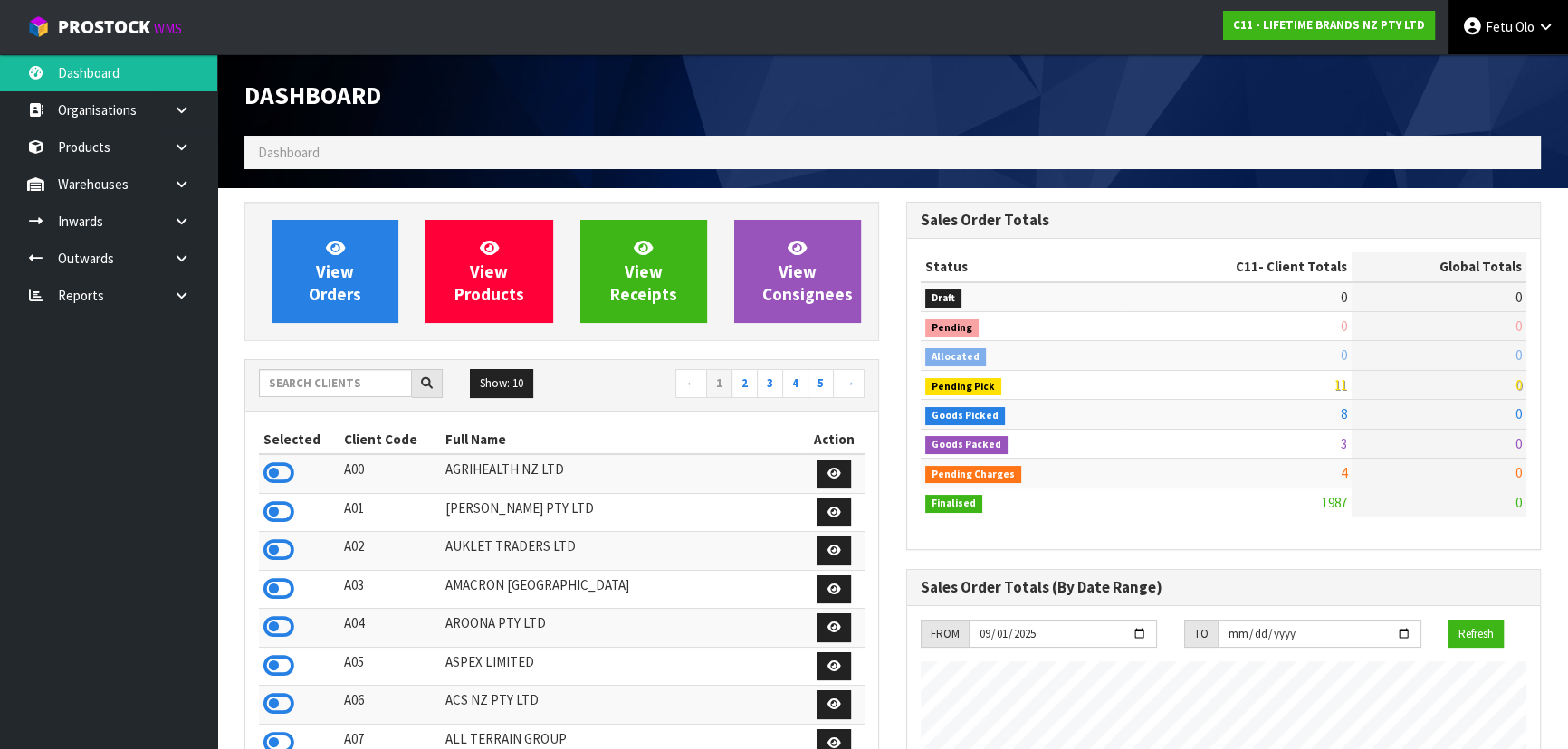
scroll to position [1369, 660]
click at [1519, 18] on span "Olo" at bounding box center [1524, 26] width 19 height 17
click at [1492, 73] on link "Logout" at bounding box center [1495, 72] width 143 height 25
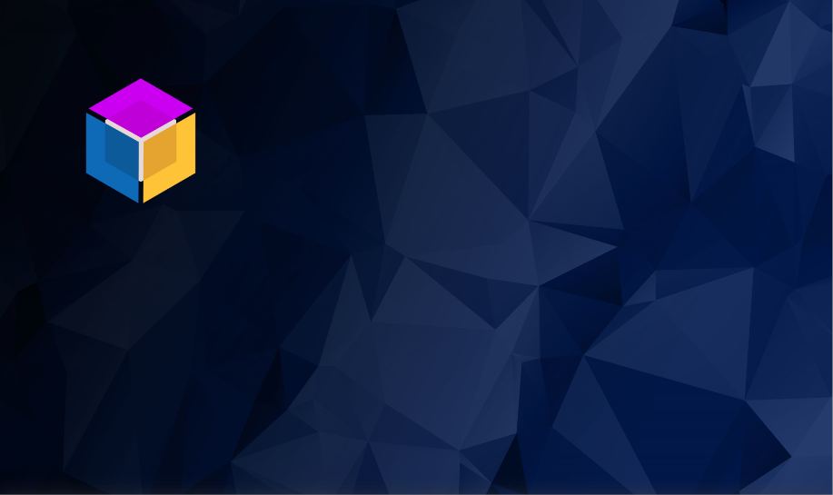
scroll to position [432, 0]
